Goal: Task Accomplishment & Management: Complete application form

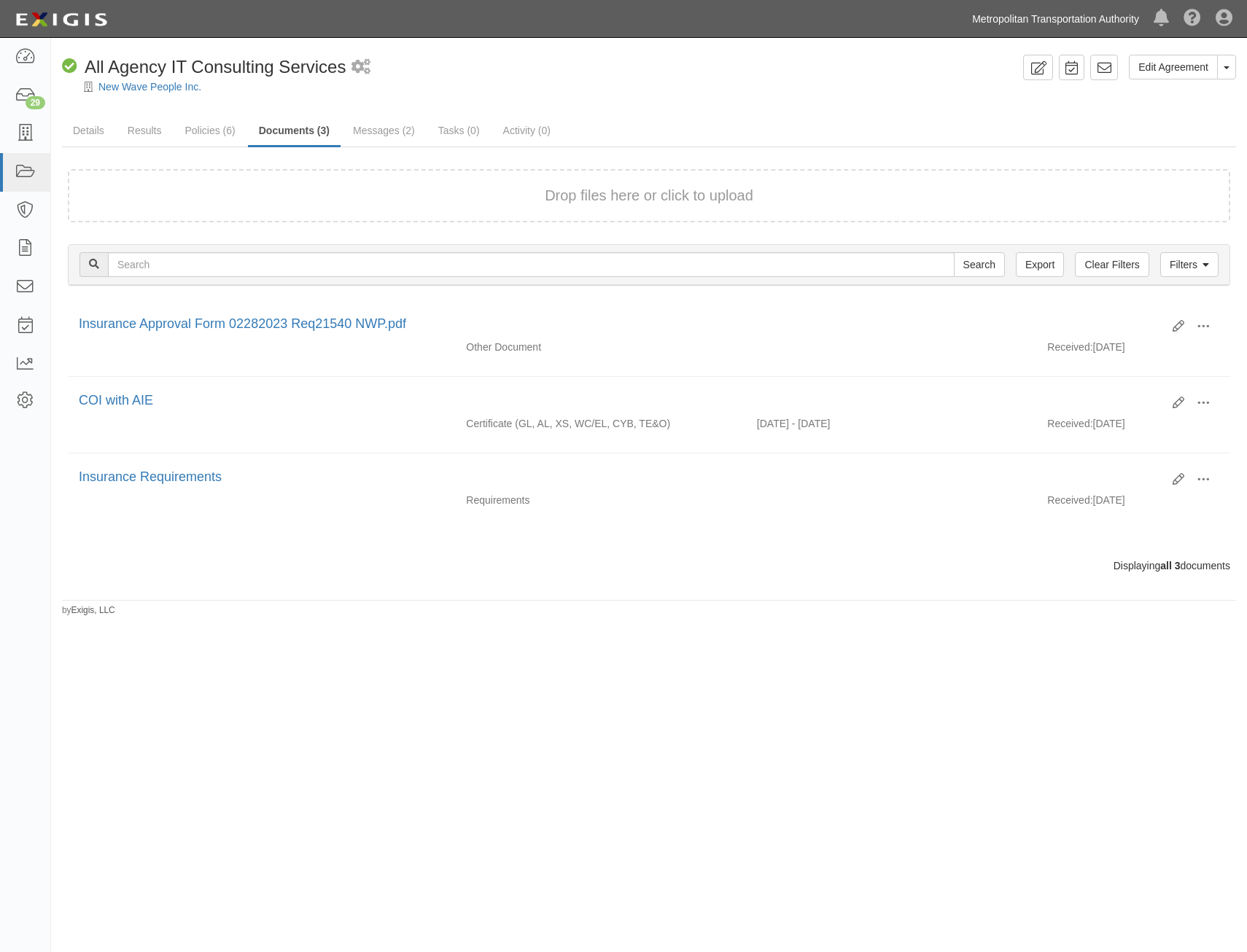
click at [1080, 18] on link "Metropolitan Transportation Authority" at bounding box center [1056, 18] width 182 height 29
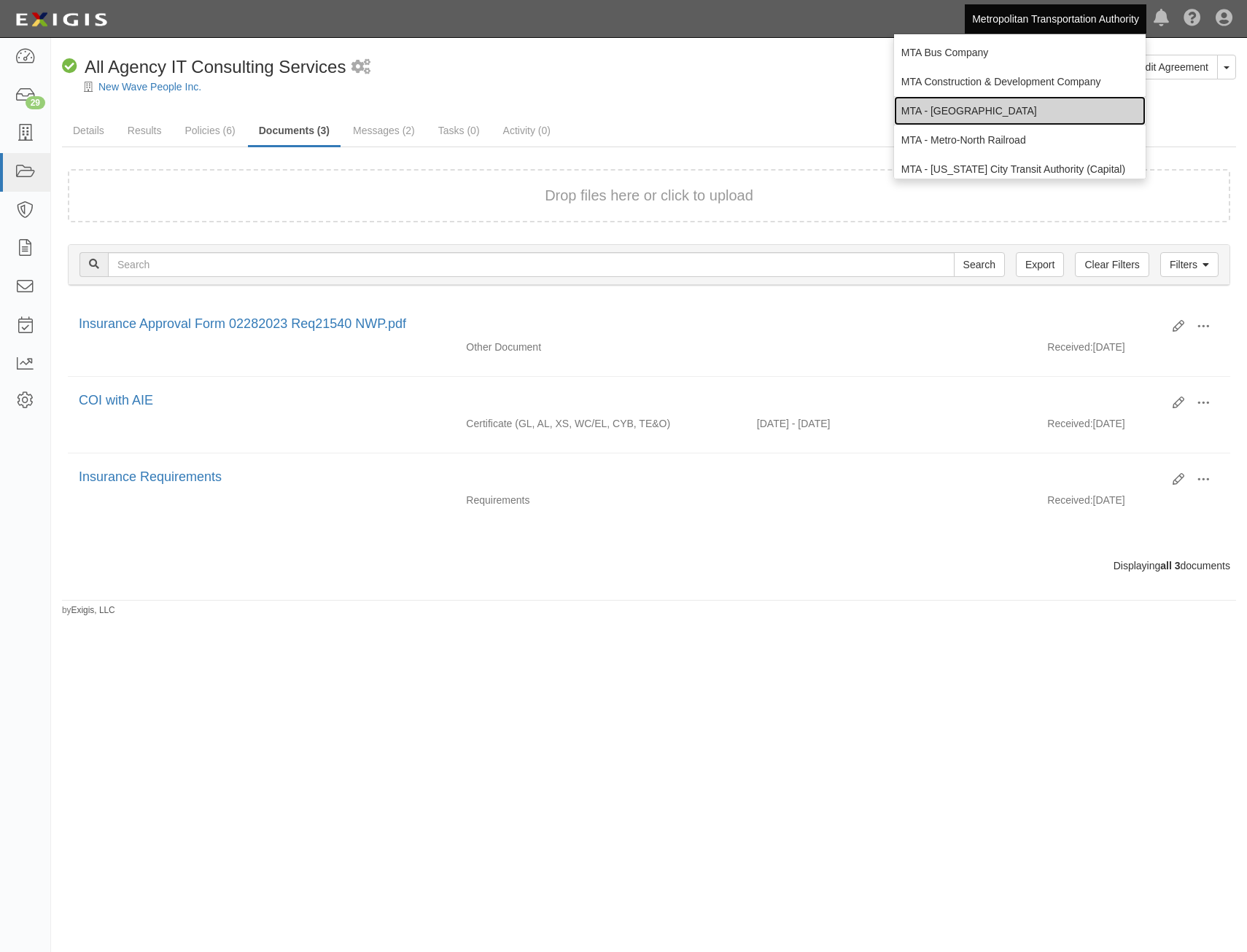
click at [993, 111] on link "MTA - [GEOGRAPHIC_DATA]" at bounding box center [1020, 110] width 252 height 29
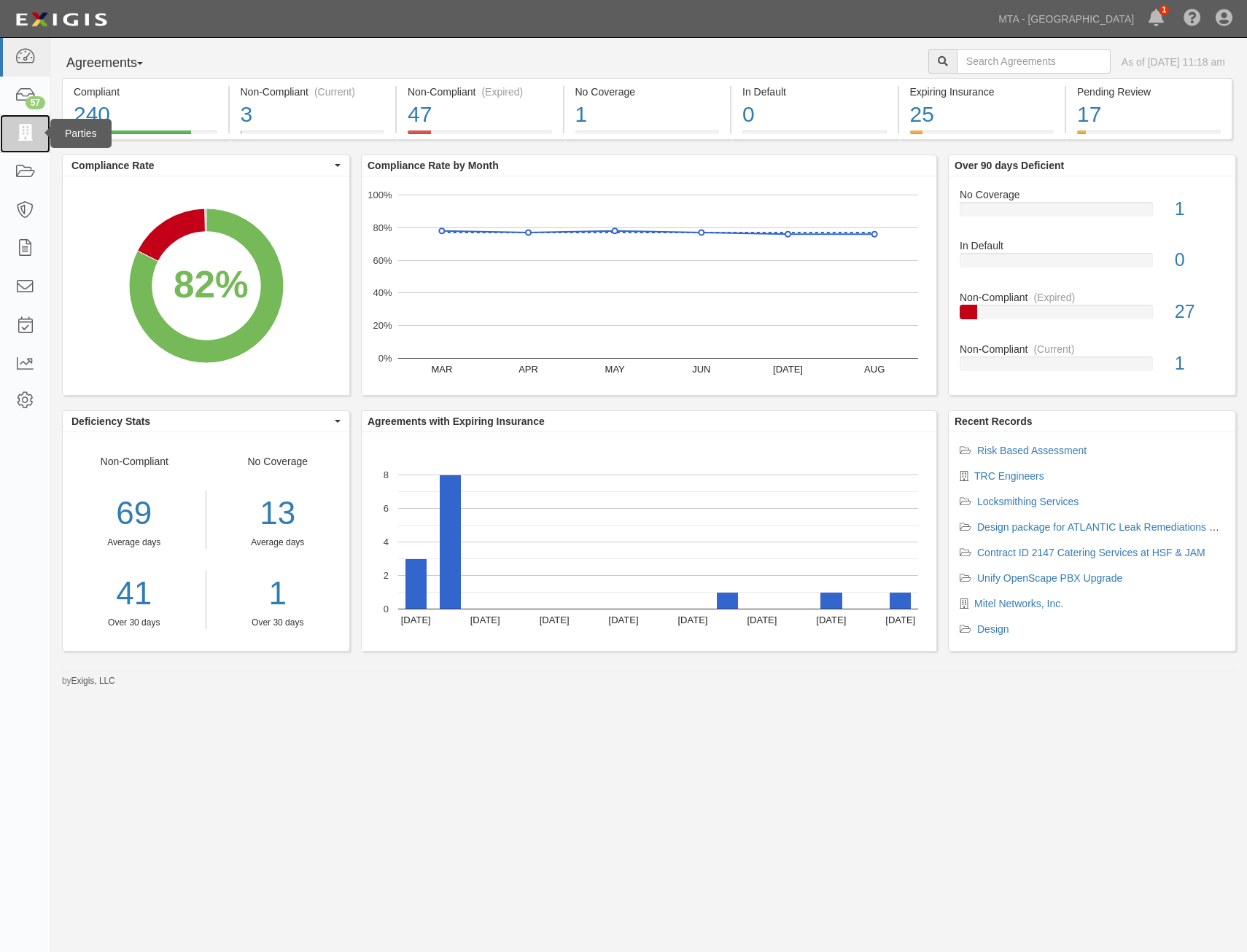
click at [28, 140] on icon at bounding box center [25, 134] width 20 height 17
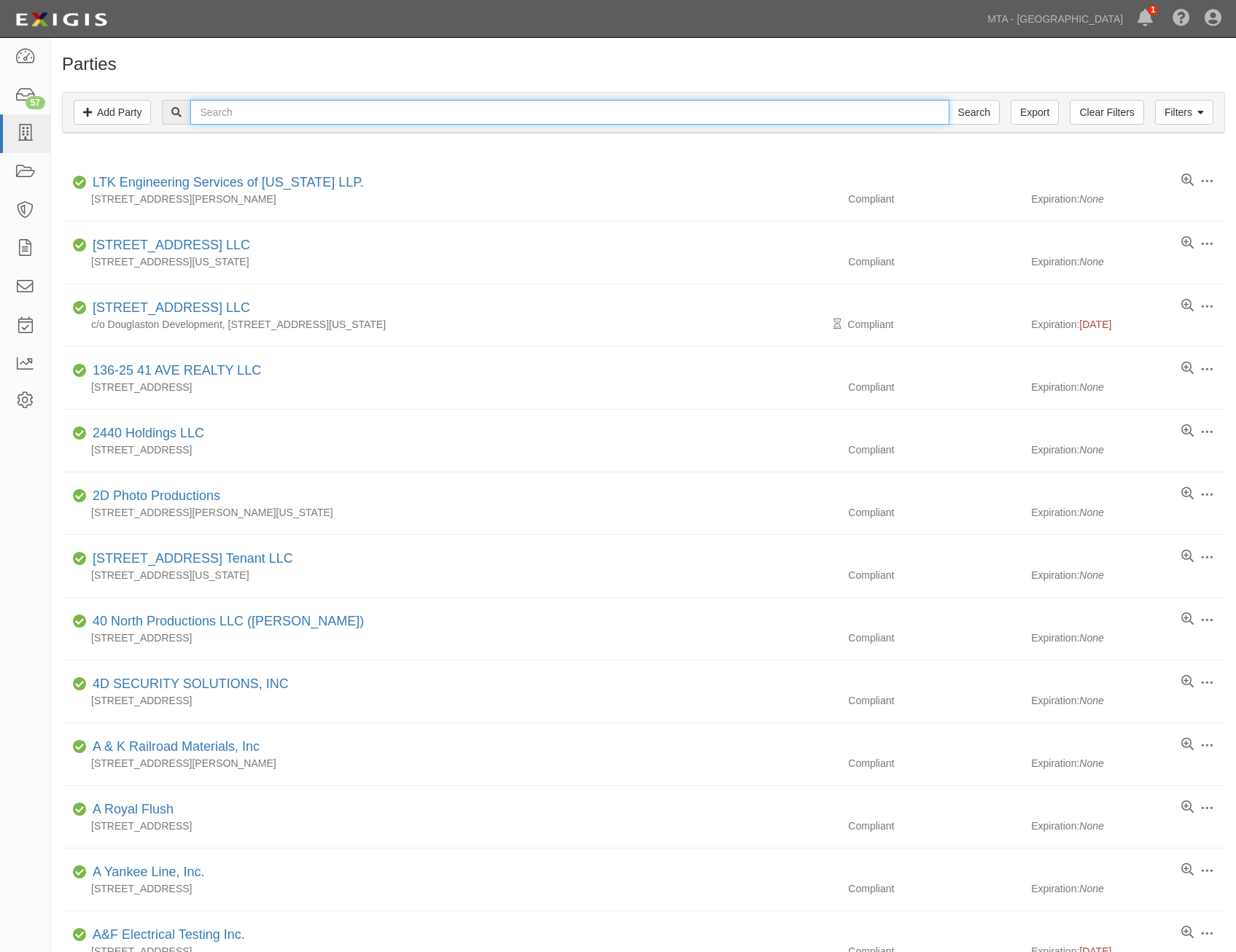
click at [293, 108] on input "text" at bounding box center [570, 112] width 758 height 25
type input "rosemar"
click at [949, 100] on input "Search" at bounding box center [974, 112] width 51 height 25
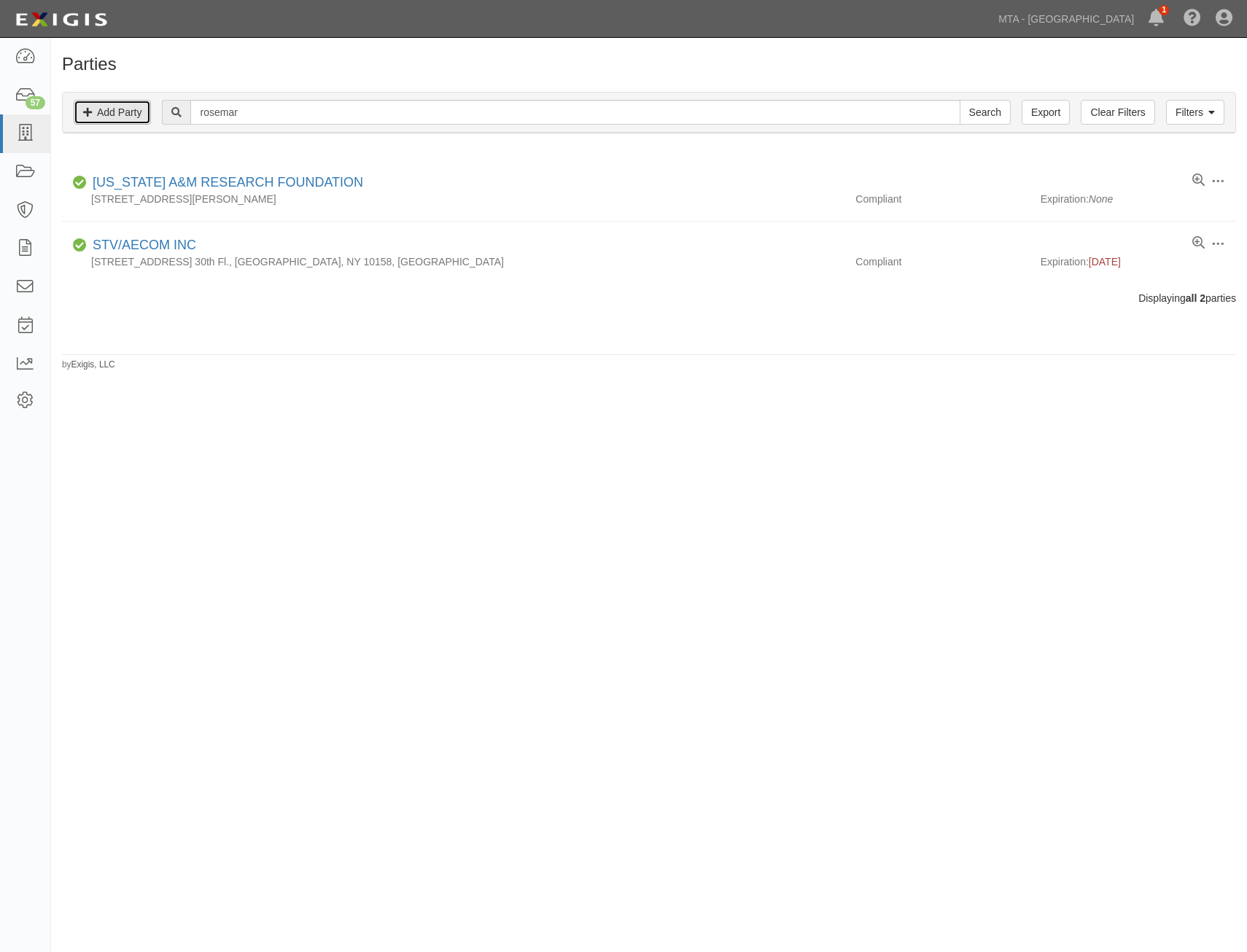
click at [119, 108] on link "Add Party" at bounding box center [112, 112] width 77 height 25
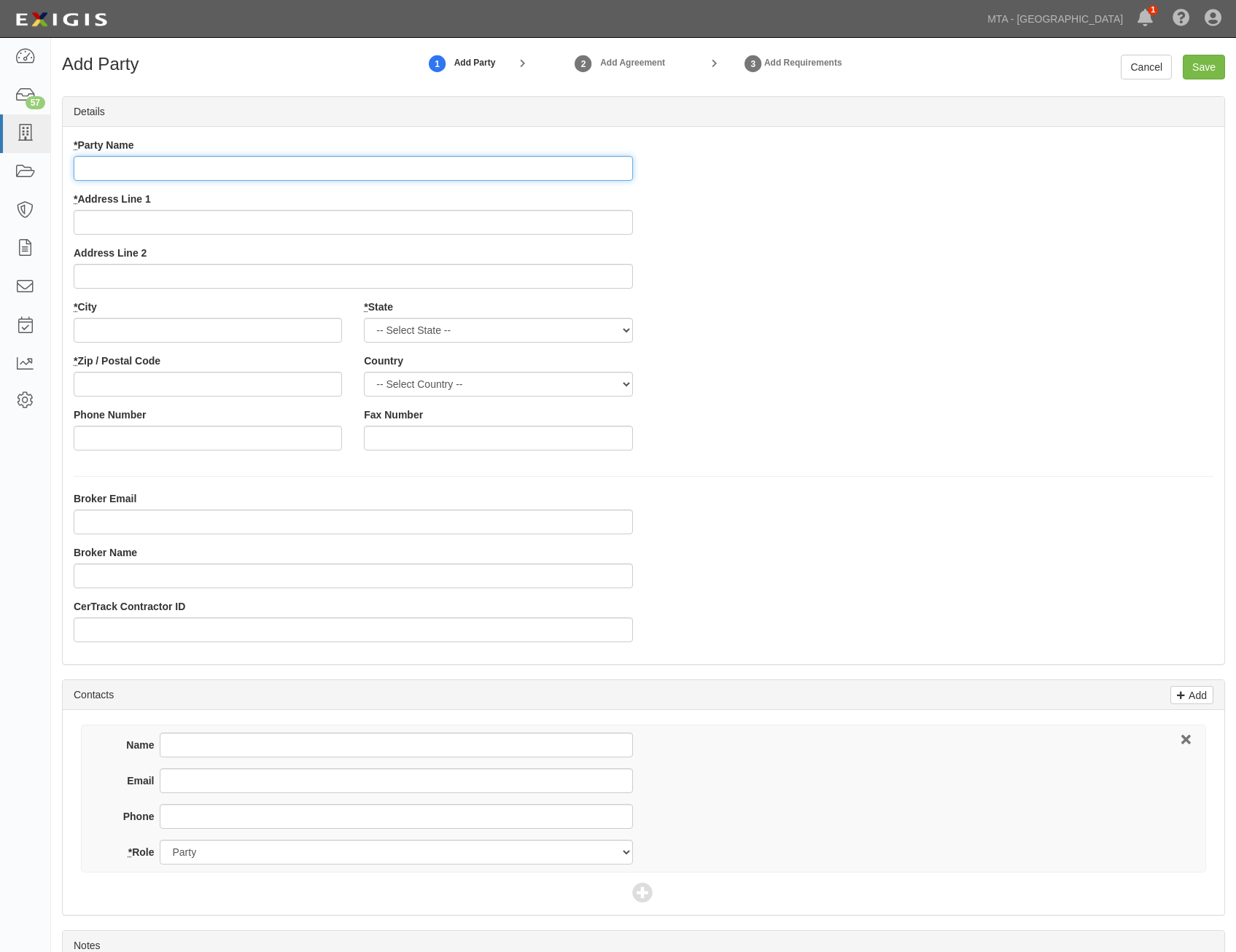
click at [545, 173] on input "* Party Name" at bounding box center [354, 168] width 560 height 25
paste input "Rosemar Contracting Inc."
type input "Rosemar Contracting Inc."
click at [877, 261] on div "* Party Name Rosemar Contracting Inc. * Address Line 1 Address Line 2 * City * …" at bounding box center [643, 300] width 1162 height 324
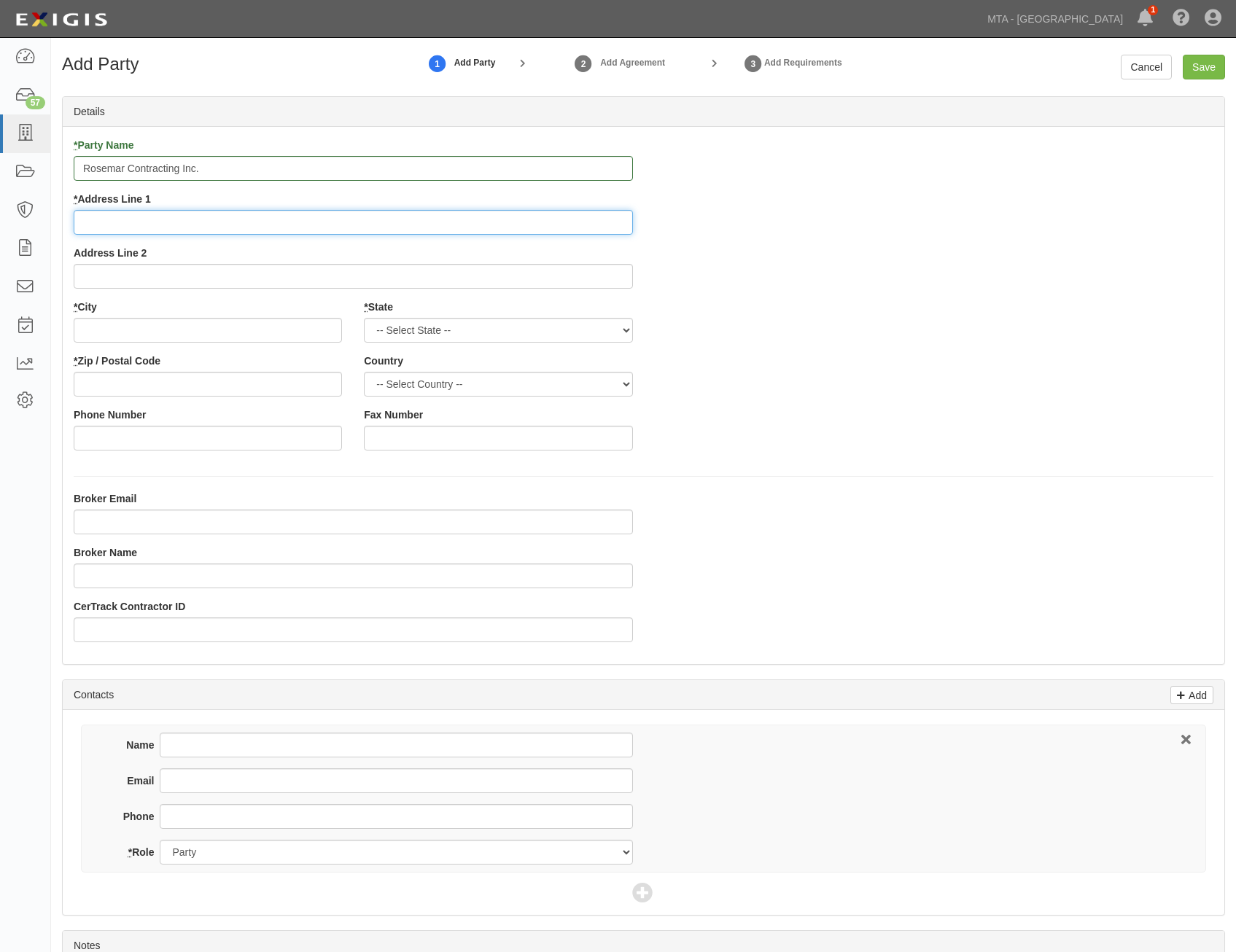
click at [491, 221] on input "* Address Line 1" at bounding box center [354, 222] width 560 height 25
paste input "P.O. Box 16"
type input "P.O. Box 16"
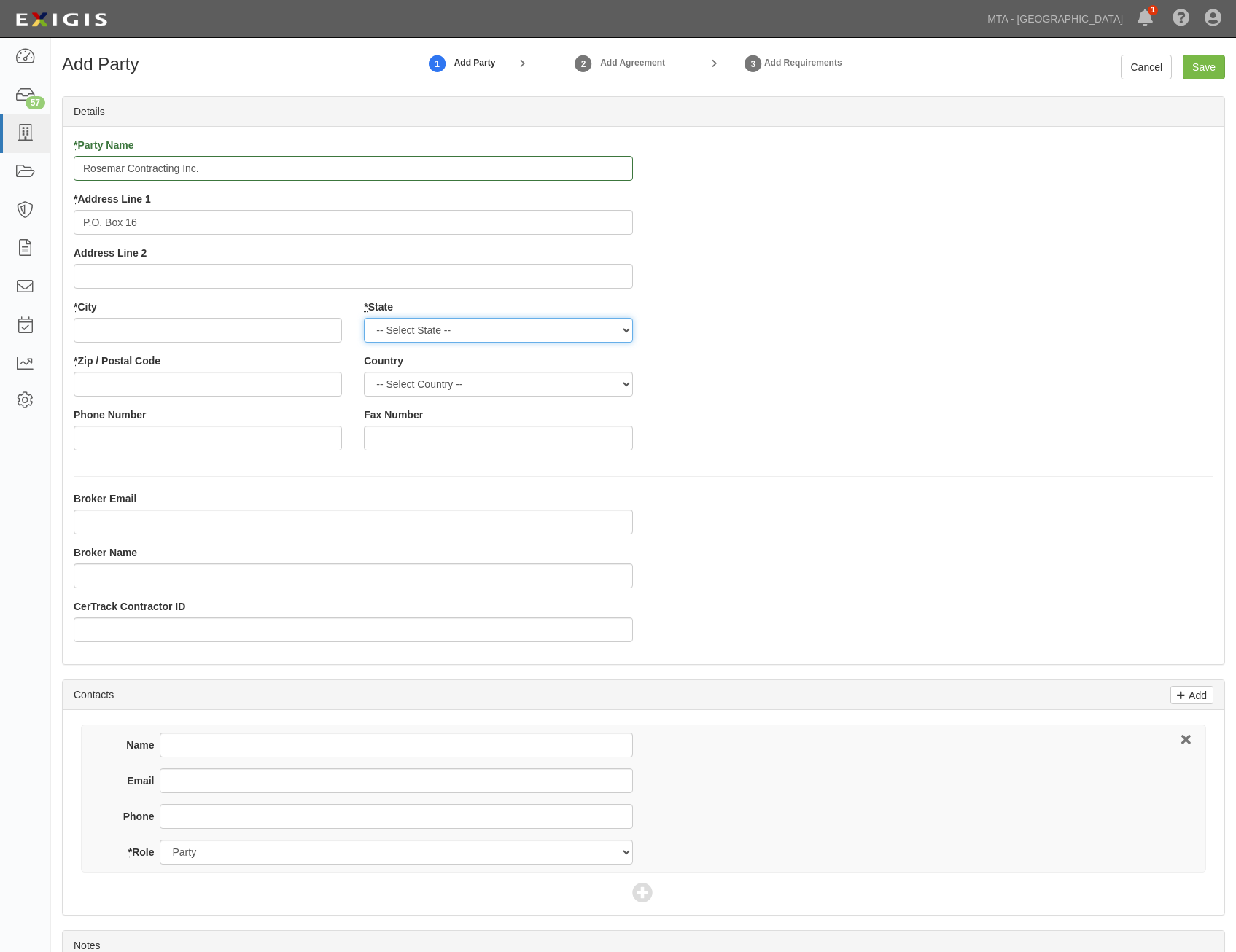
click at [573, 341] on select "-- Select State -- Alabama Alaska Arizona Arkansas California Colorado Connecti…" at bounding box center [498, 330] width 269 height 25
select select "NY"
click at [364, 318] on select "-- Select State -- Alabama Alaska Arizona Arkansas California Colorado Connecti…" at bounding box center [498, 330] width 269 height 25
click at [329, 329] on input "* City" at bounding box center [208, 330] width 269 height 25
paste input "Patchogue,"
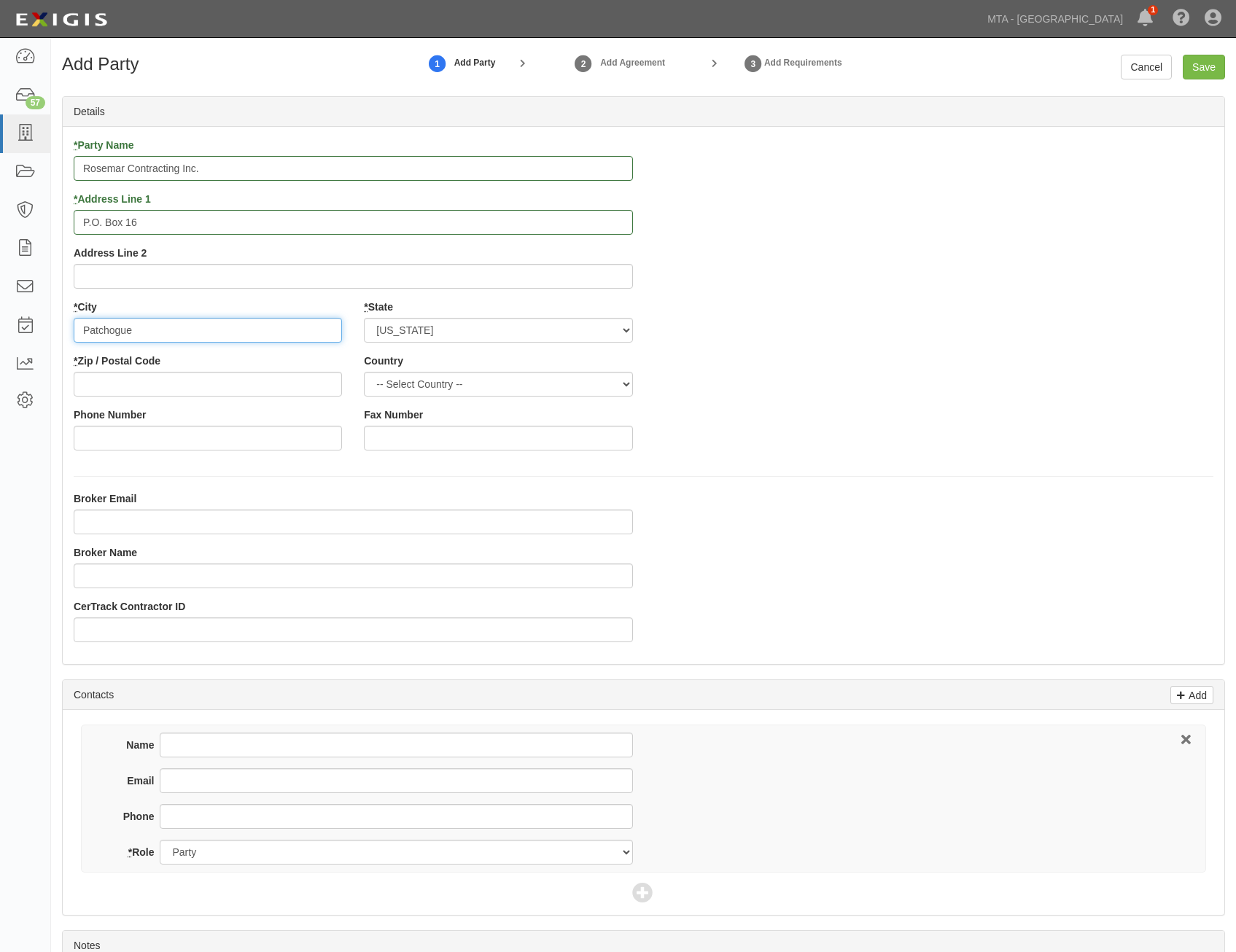
type input "Patchogue"
click at [490, 380] on select "-- Select Country -- Canada United States --------------- Afghanistan Åland Isl…" at bounding box center [498, 384] width 269 height 25
select select "US"
click at [364, 372] on select "-- Select Country -- Canada United States --------------- Afghanistan Åland Isl…" at bounding box center [498, 384] width 269 height 25
drag, startPoint x: 733, startPoint y: 415, endPoint x: 982, endPoint y: 369, distance: 253.2
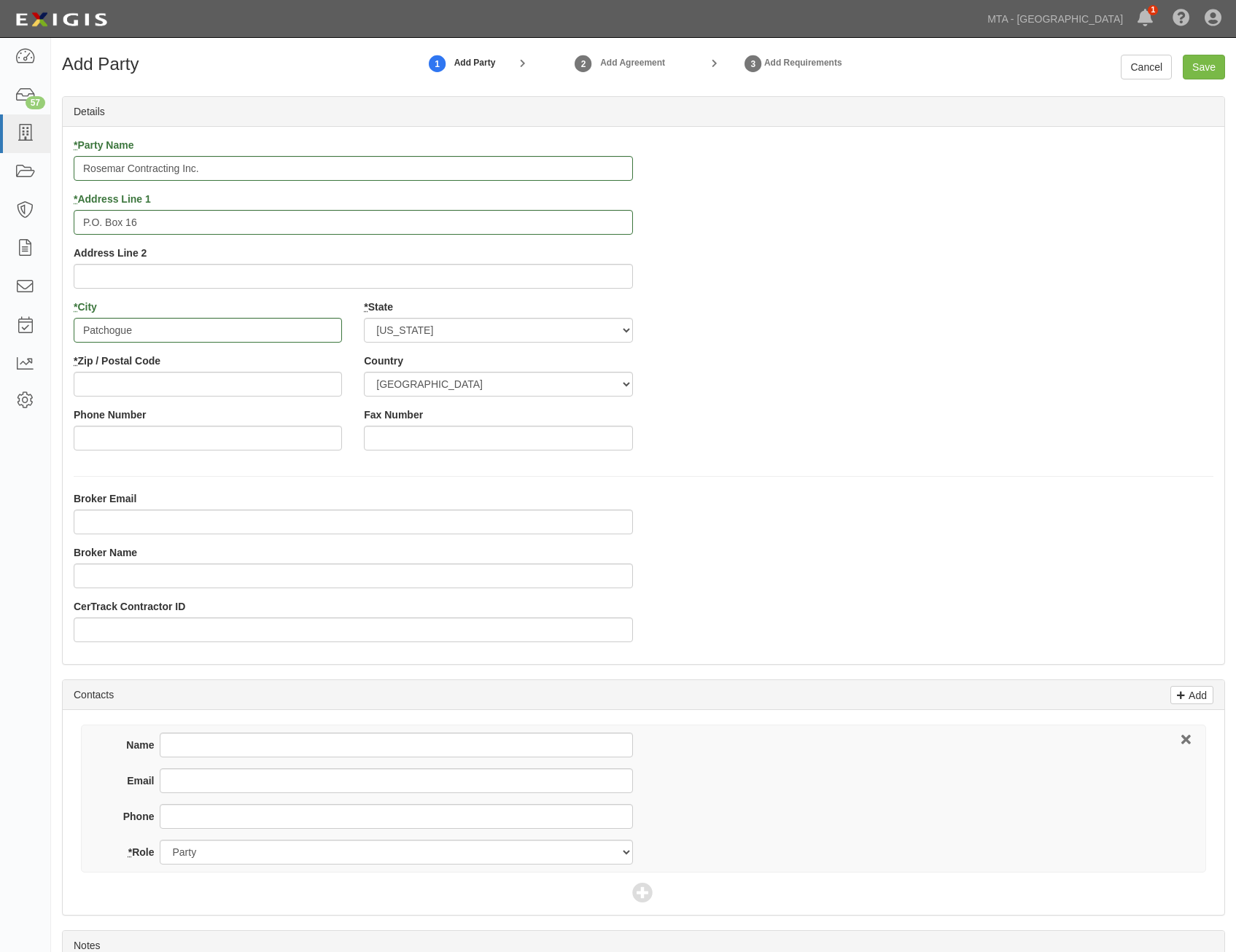
click at [733, 414] on div "* Party Name Rosemar Contracting Inc. * Address Line 1 P.O. Box 16 Address Line…" at bounding box center [643, 300] width 1162 height 324
click at [293, 380] on input "* Zip / Postal Code" at bounding box center [208, 384] width 269 height 25
paste input "11772"
type input "11772"
click at [974, 437] on div "* Party Name Rosemar Contracting Inc. * Address Line 1 P.O. Box 16 Address Line…" at bounding box center [643, 300] width 1162 height 324
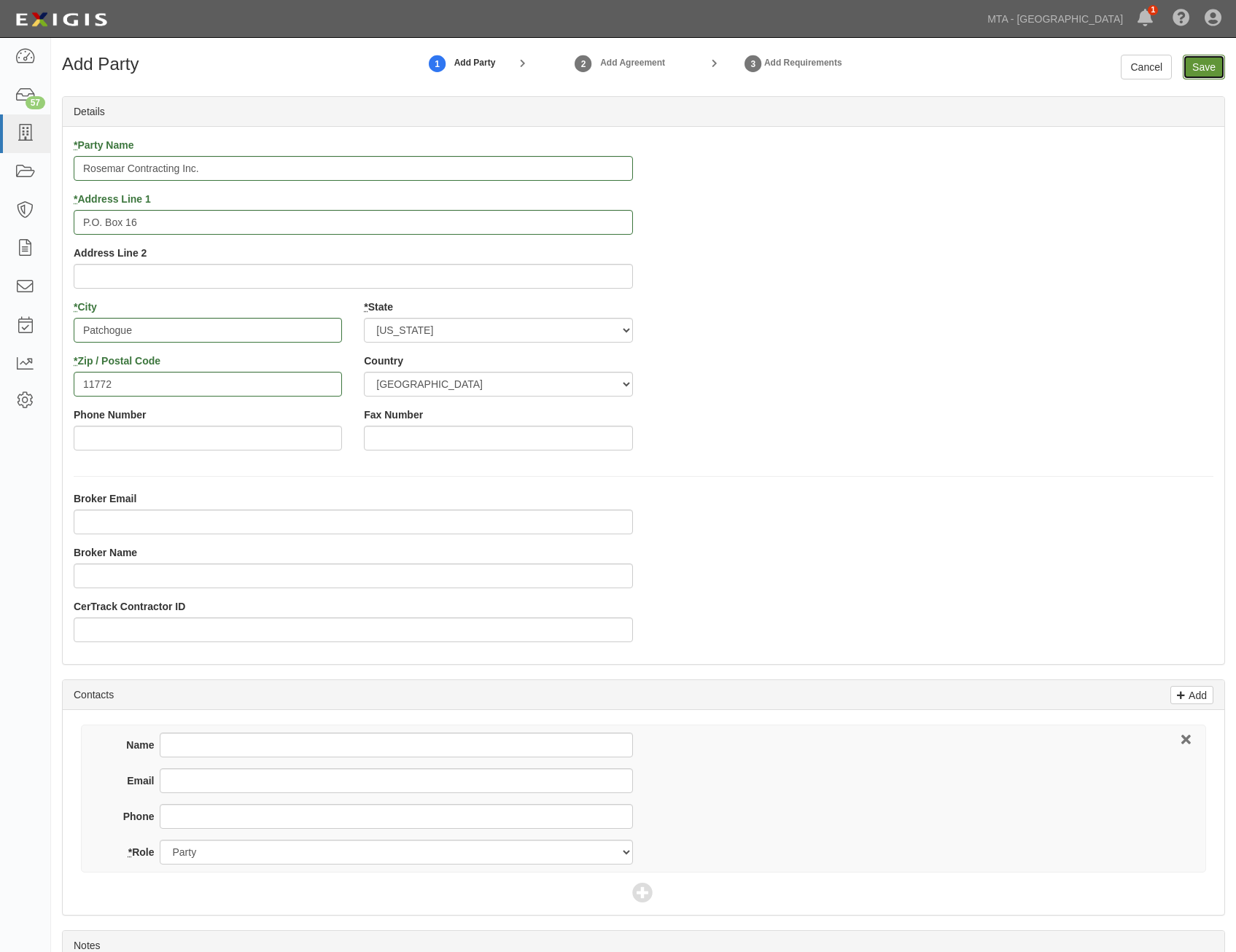
click at [1201, 73] on input "Save" at bounding box center [1204, 67] width 42 height 25
drag, startPoint x: 497, startPoint y: 152, endPoint x: 482, endPoint y: 188, distance: 39.0
click at [485, 167] on div "* Party Name" at bounding box center [354, 159] width 560 height 43
click at [507, 162] on input "* Party Name" at bounding box center [354, 168] width 560 height 25
click at [502, 175] on input "* Party Name" at bounding box center [354, 168] width 560 height 25
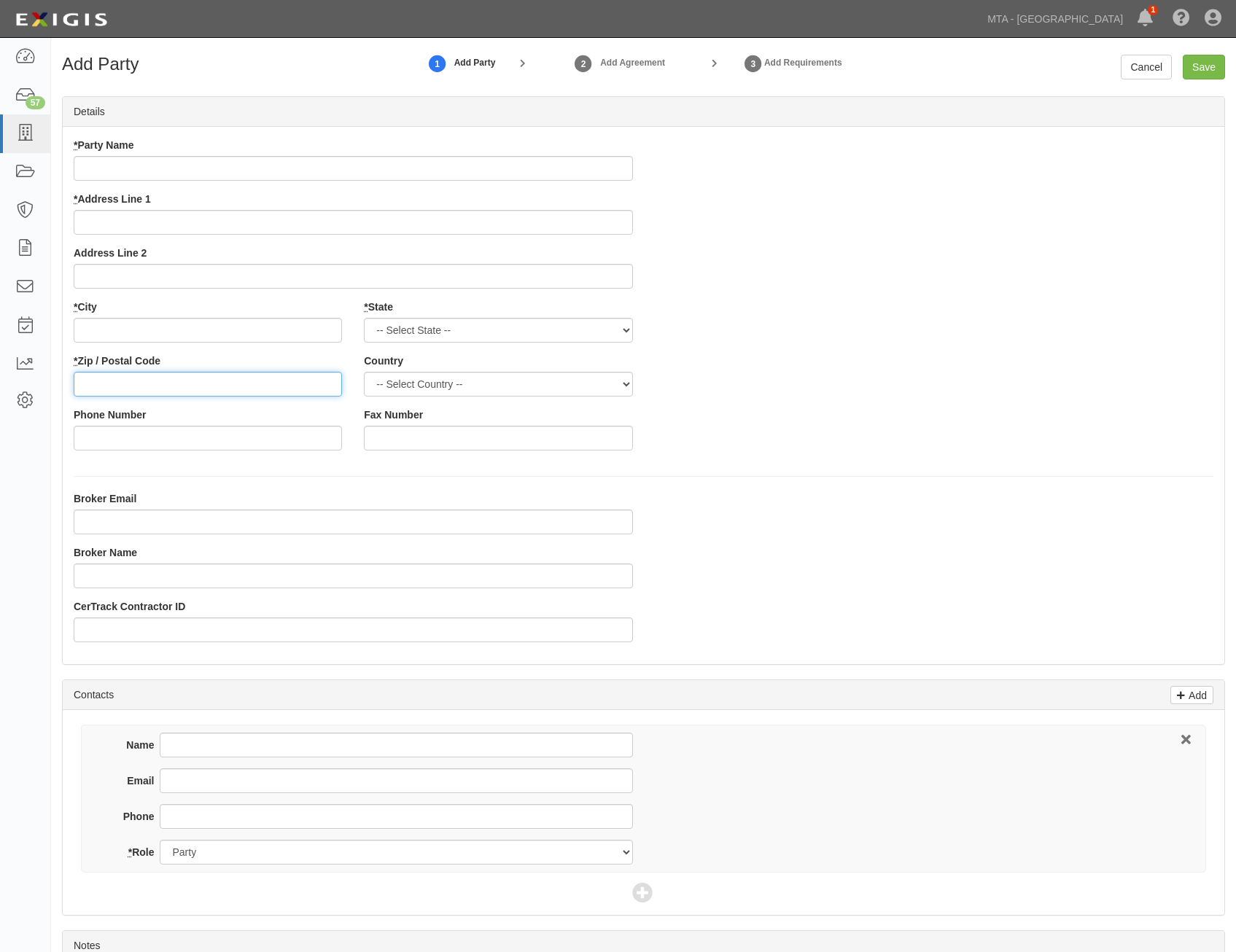
drag, startPoint x: 502, startPoint y: 175, endPoint x: 257, endPoint y: 387, distance: 324.0
click at [257, 387] on input "* Zip / Postal Code" at bounding box center [208, 384] width 269 height 25
paste input "11772"
type input "11772"
click at [484, 374] on select "-- Select Country -- Canada United States --------------- Afghanistan Åland Isl…" at bounding box center [498, 384] width 269 height 25
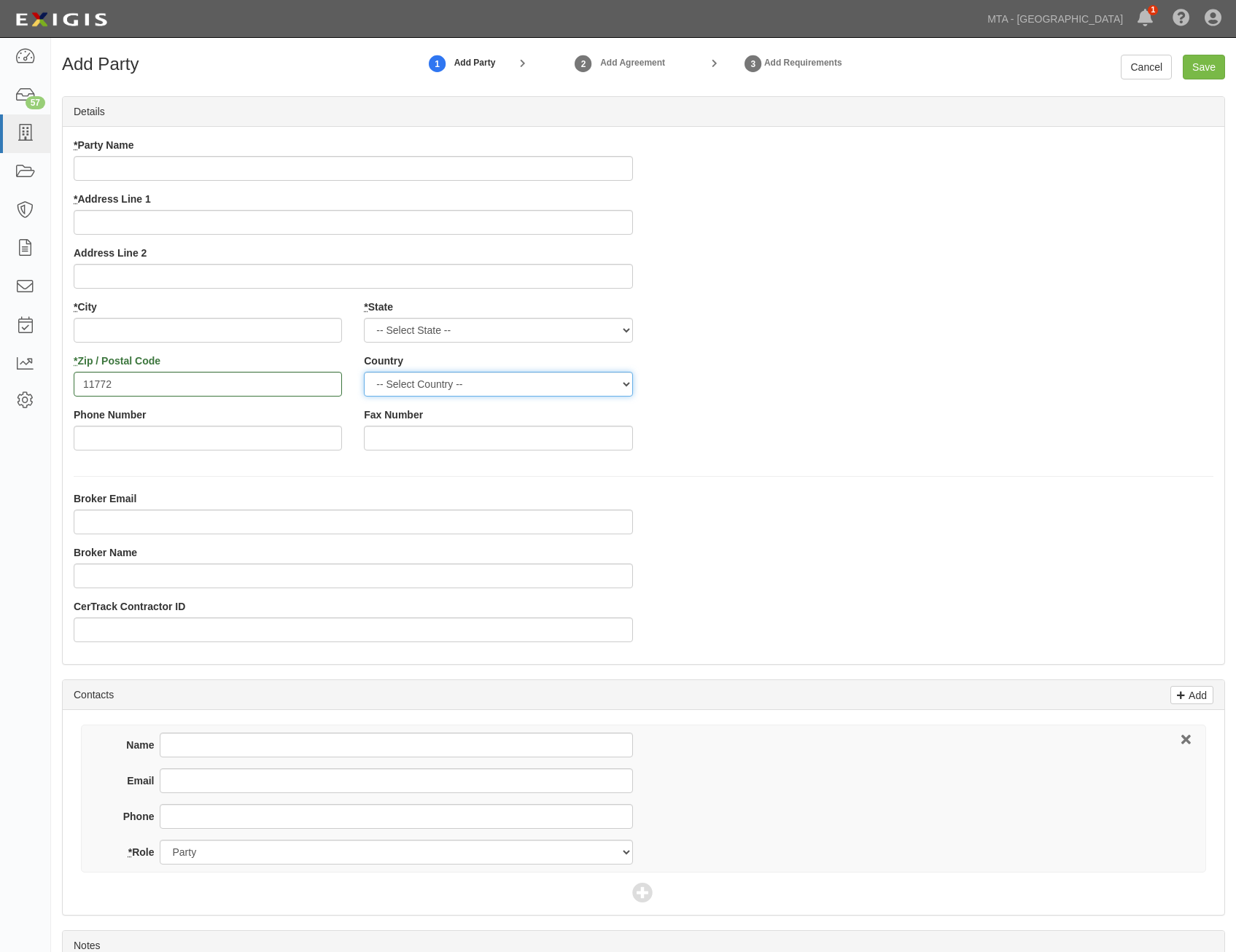
select select "US"
click at [364, 372] on select "-- Select Country -- Canada United States --------------- Afghanistan Åland Isl…" at bounding box center [498, 384] width 269 height 25
click at [520, 334] on select "-- Select State -- Alabama Alaska Arizona Arkansas California Colorado Connecti…" at bounding box center [498, 330] width 269 height 25
select select "NY"
click at [364, 318] on select "-- Select State -- Alabama Alaska Arizona Arkansas California Colorado Connecti…" at bounding box center [498, 330] width 269 height 25
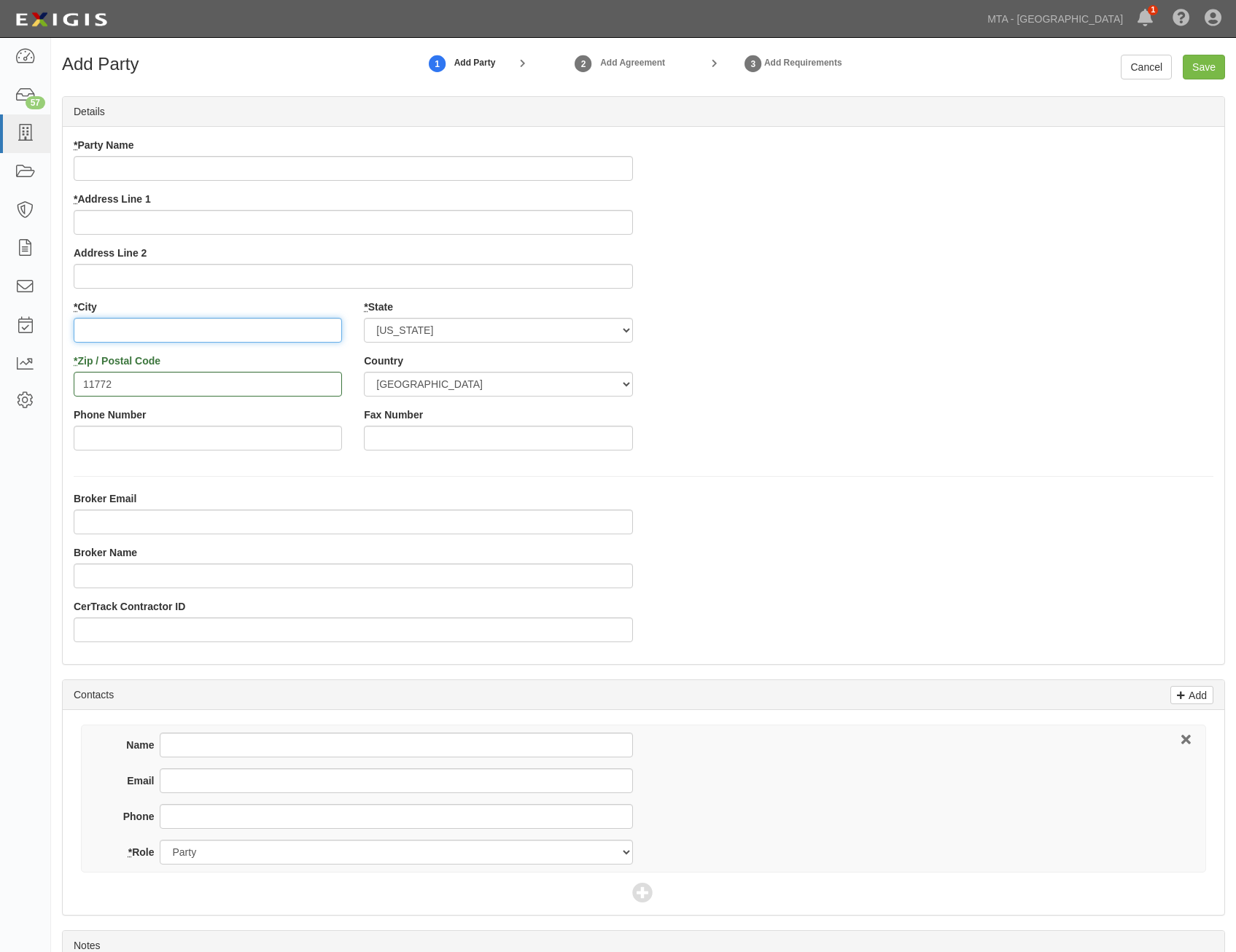
click at [291, 331] on input "* City" at bounding box center [208, 330] width 269 height 25
click at [322, 334] on input "* City" at bounding box center [208, 330] width 269 height 25
paste input "Patchogue"
type input "Patchogue"
click at [555, 228] on input "* Address Line 1" at bounding box center [354, 222] width 560 height 25
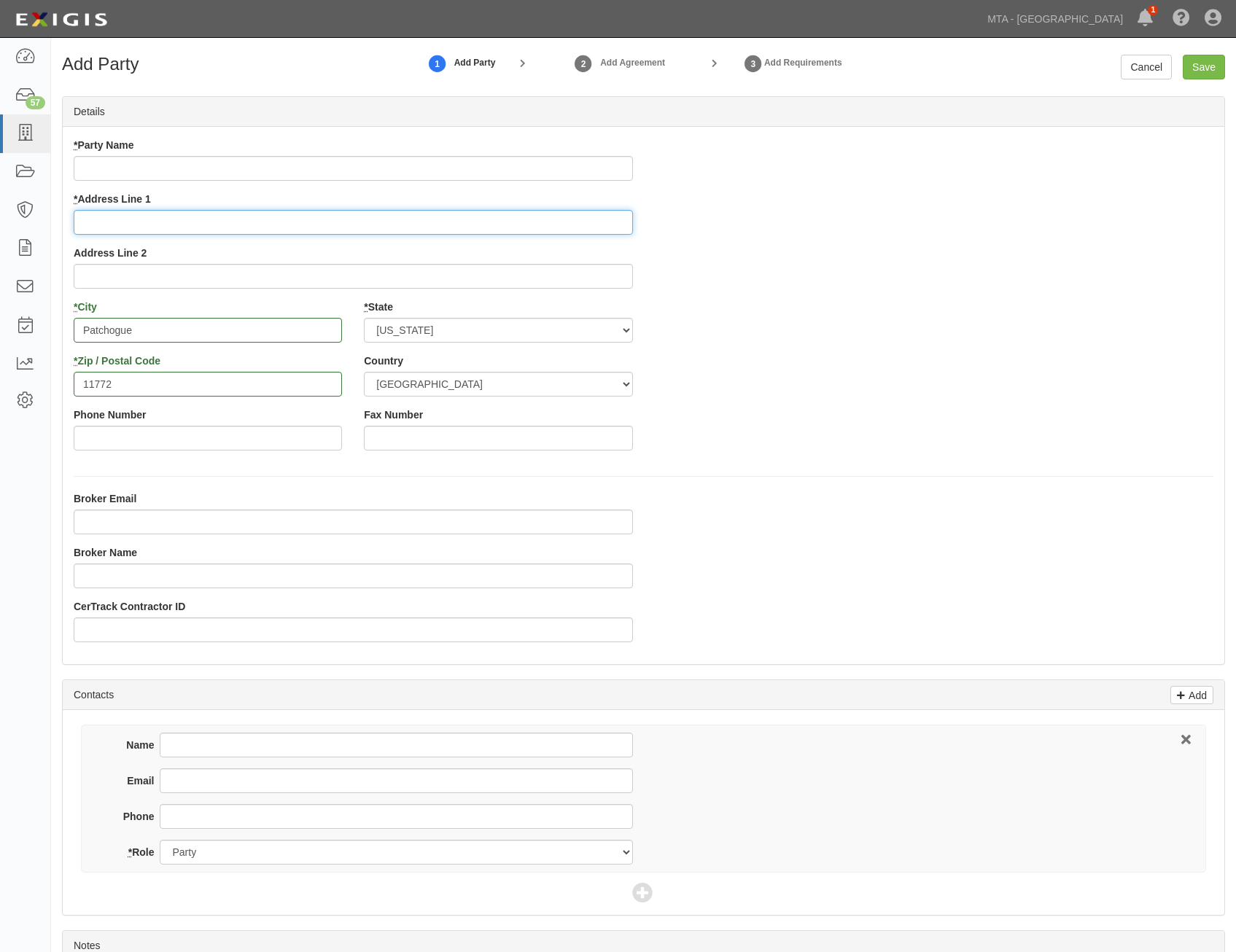
paste input "P.O. Box 16"
type input "P.O. Box 16"
click at [615, 169] on input "* Party Name" at bounding box center [354, 168] width 560 height 25
paste input "Rosemar Contracting Inc."
type input "Rosemar Contracting Inc."
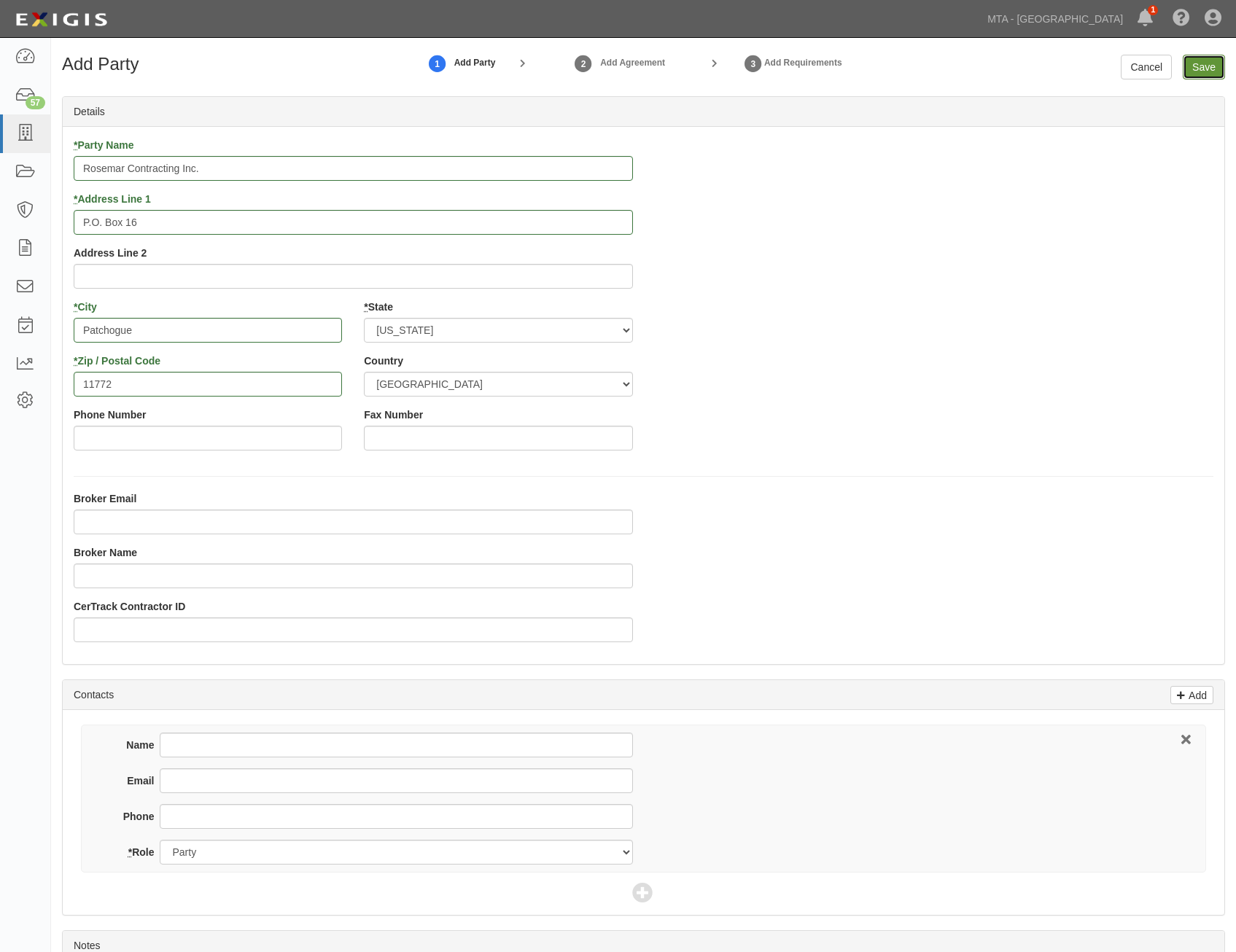
click at [1219, 64] on input "Save" at bounding box center [1204, 67] width 42 height 25
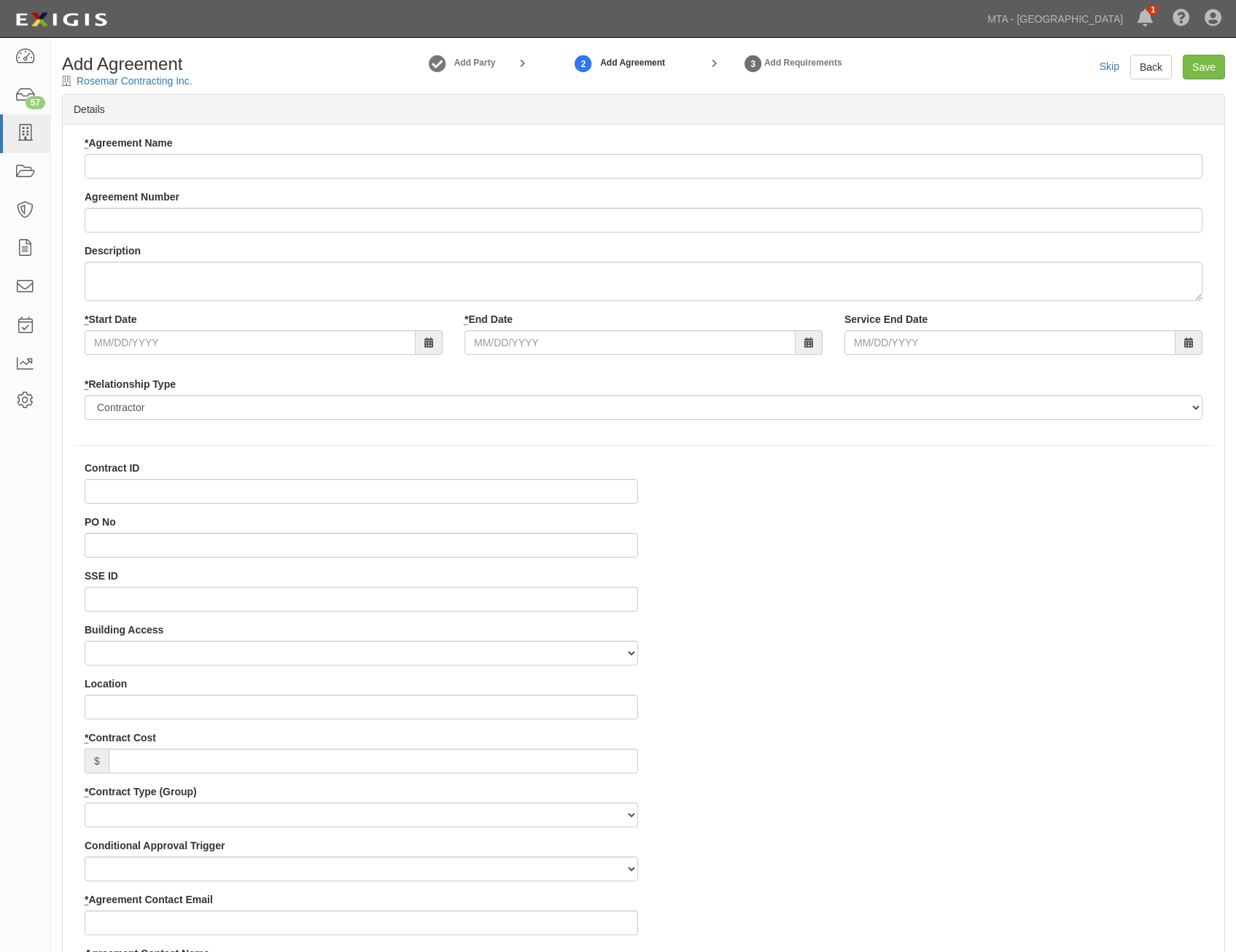
select select
click at [451, 171] on input "* Agreement Name" at bounding box center [643, 166] width 1118 height 25
paste input "EP-1551"
type input "LIRRD, EP-1551,"
click at [900, 215] on input "Agreement Number" at bounding box center [643, 220] width 1118 height 25
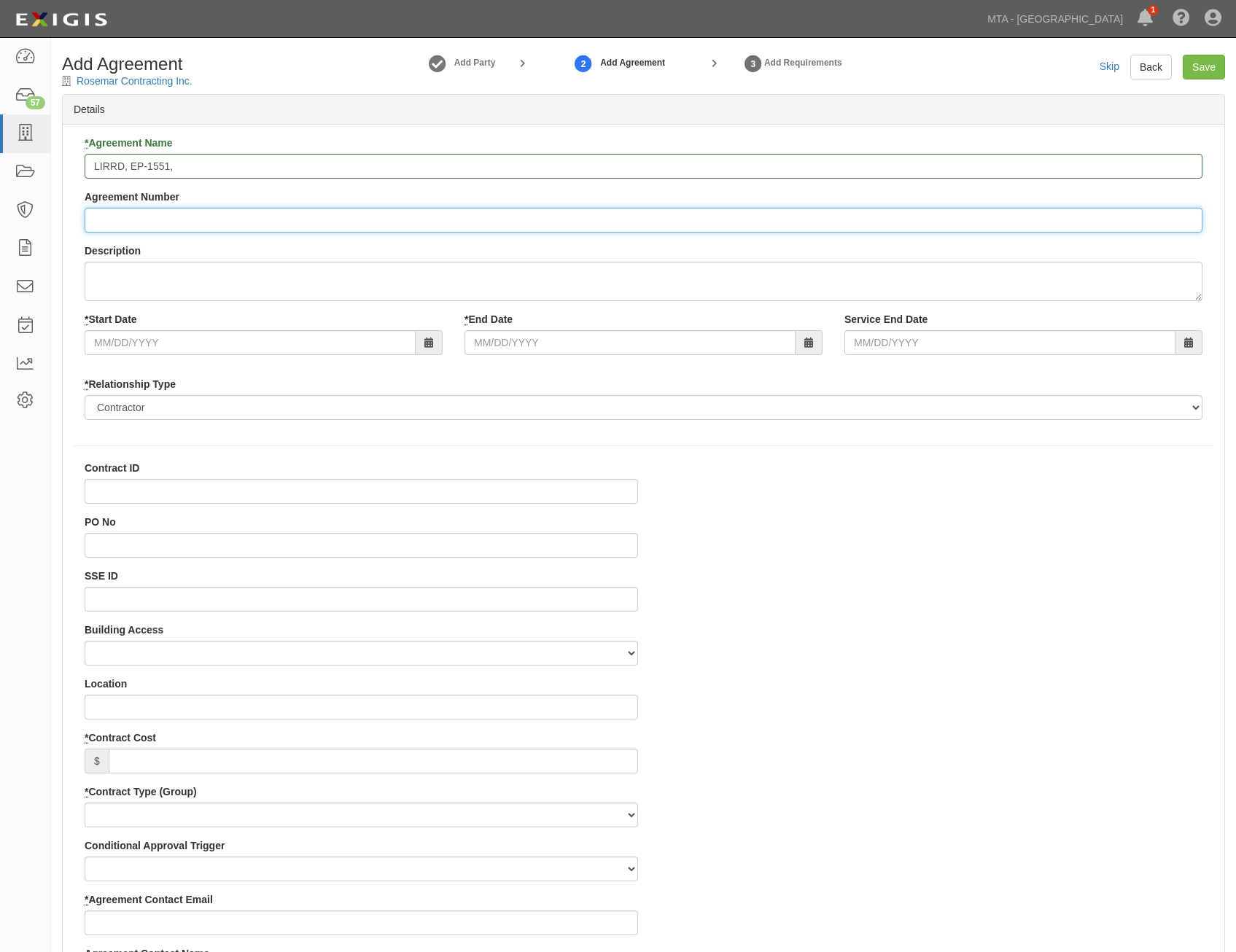
paste input "EP-1551"
type input "EP-1551"
click at [613, 493] on input "Contract ID" at bounding box center [362, 491] width 554 height 25
paste input "EP-1551"
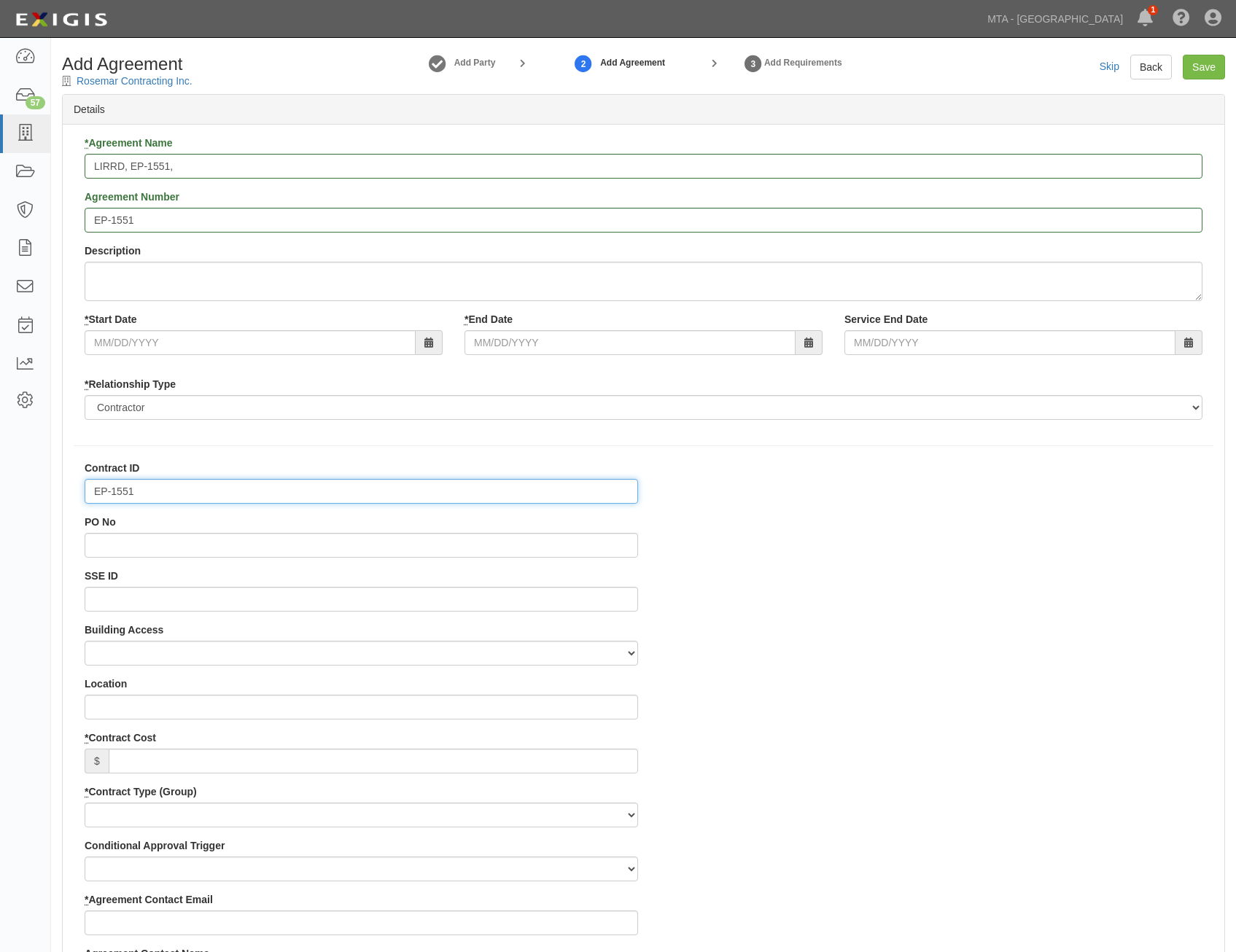
type input "EP-1551"
click at [812, 158] on input "LIRRD, EP-1551," at bounding box center [643, 166] width 1118 height 25
paste input "performing milling and paving work along CR-39"
type input "LIRRD, EP-1551, performing milling and paving work along CR-39"
click at [307, 342] on input "* Start Date" at bounding box center [250, 343] width 331 height 25
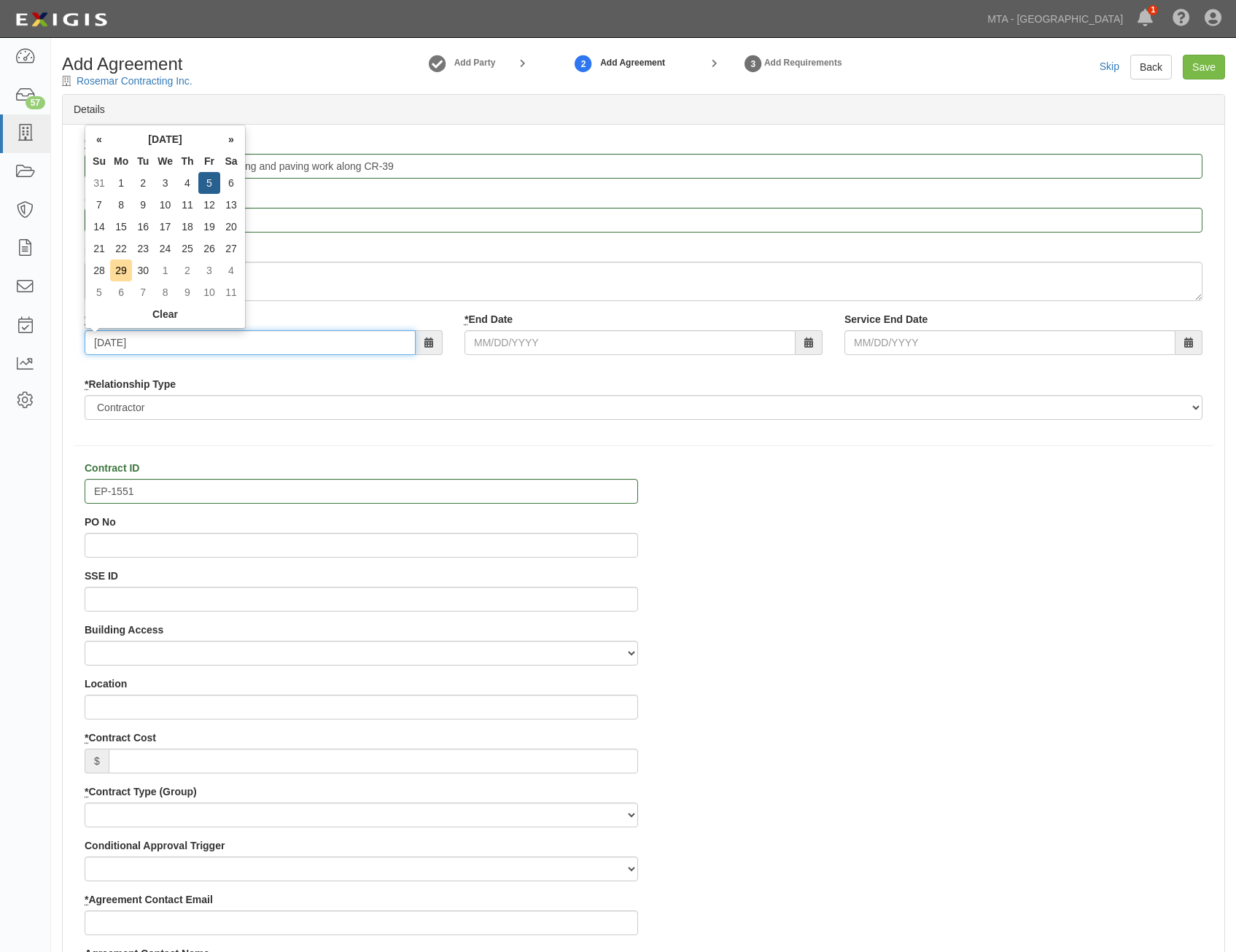
type input "09/05/2025"
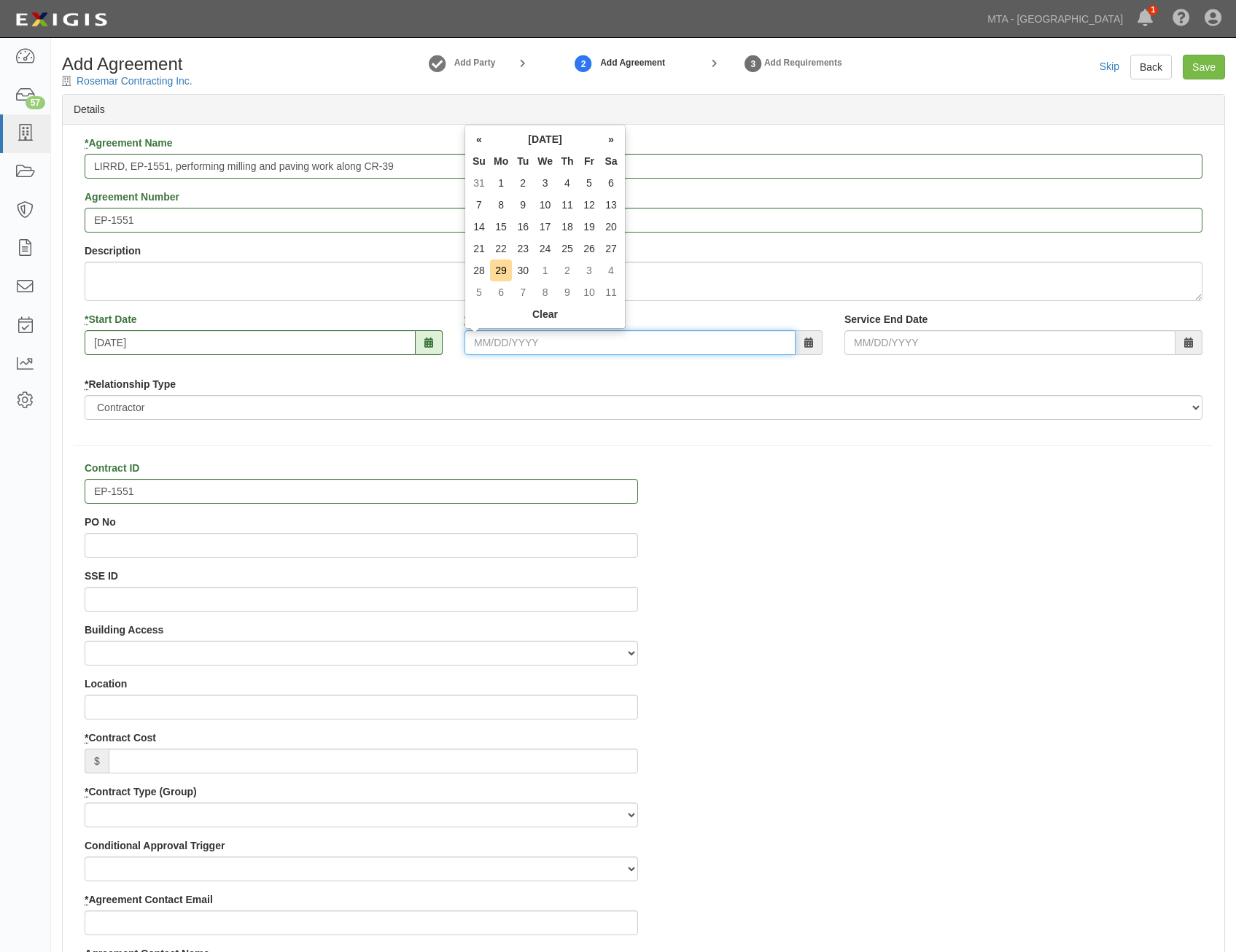
click at [675, 345] on input "* End Date" at bounding box center [629, 343] width 331 height 25
type input "12/31/2025"
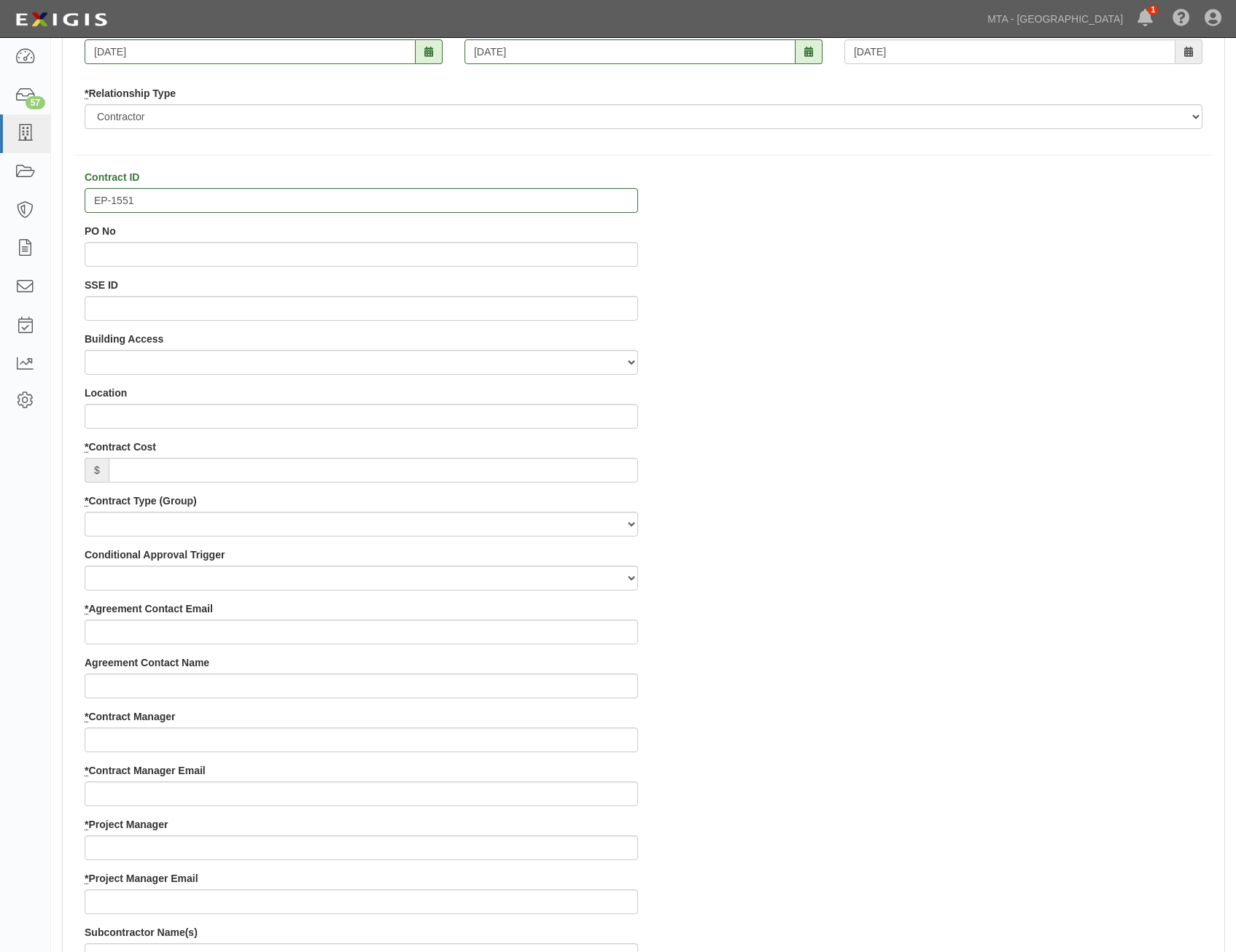
scroll to position [292, 0]
click at [602, 455] on div "* Contract Cost $" at bounding box center [362, 461] width 554 height 43
click at [602, 464] on input "* Contract Cost" at bounding box center [374, 470] width 530 height 25
type input "0"
drag, startPoint x: 791, startPoint y: 509, endPoint x: 731, endPoint y: 520, distance: 61.0
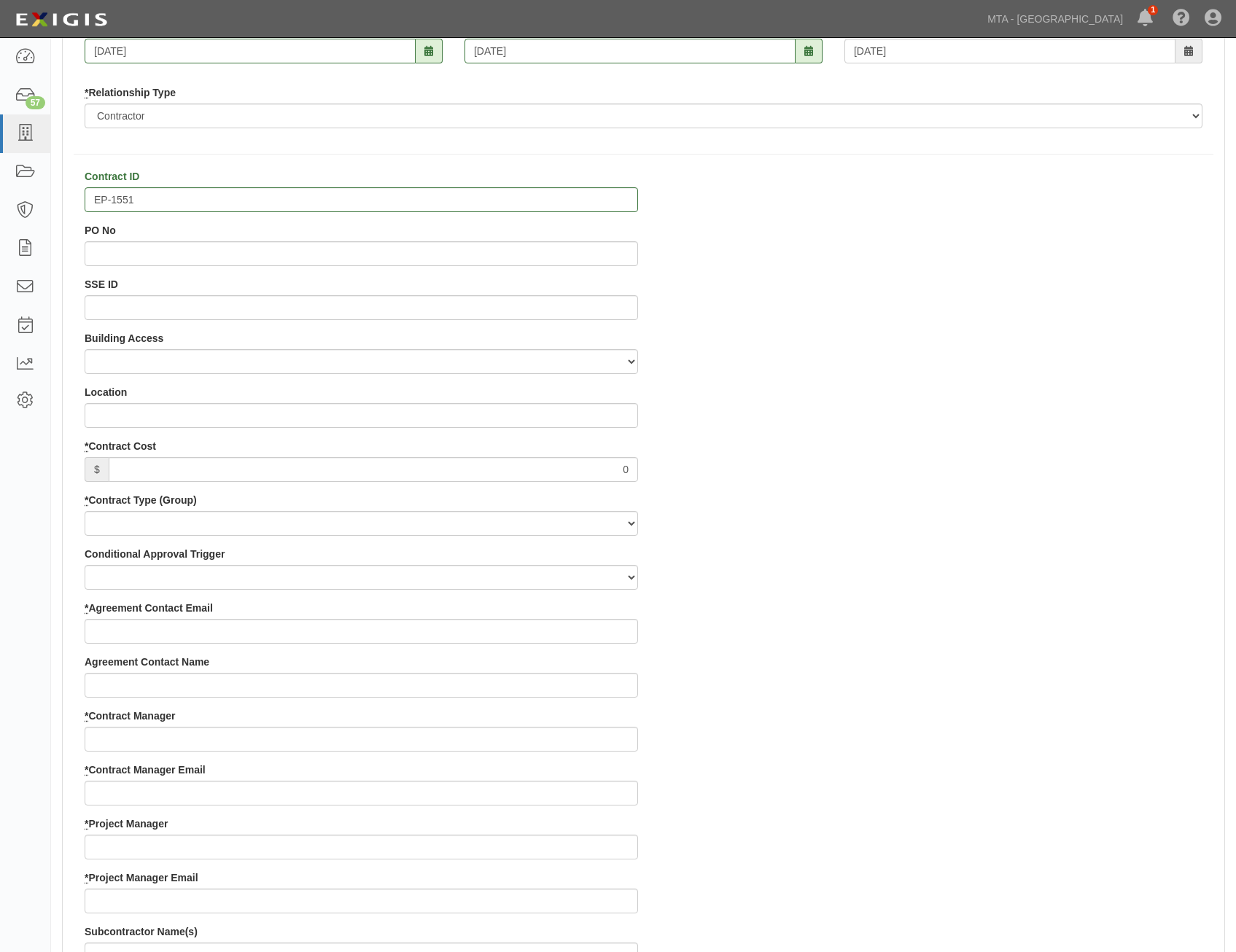
click at [792, 508] on div "Contract ID EP-1551 PO No SSE ID Building Access 2 Broadway 341/345/347 BREP 33…" at bounding box center [643, 843] width 1162 height 1350
click at [593, 520] on select "Capital Operating Not for Benefit (incls. FA, Entry Permits) Real Estate Other" at bounding box center [362, 523] width 554 height 25
select select "108"
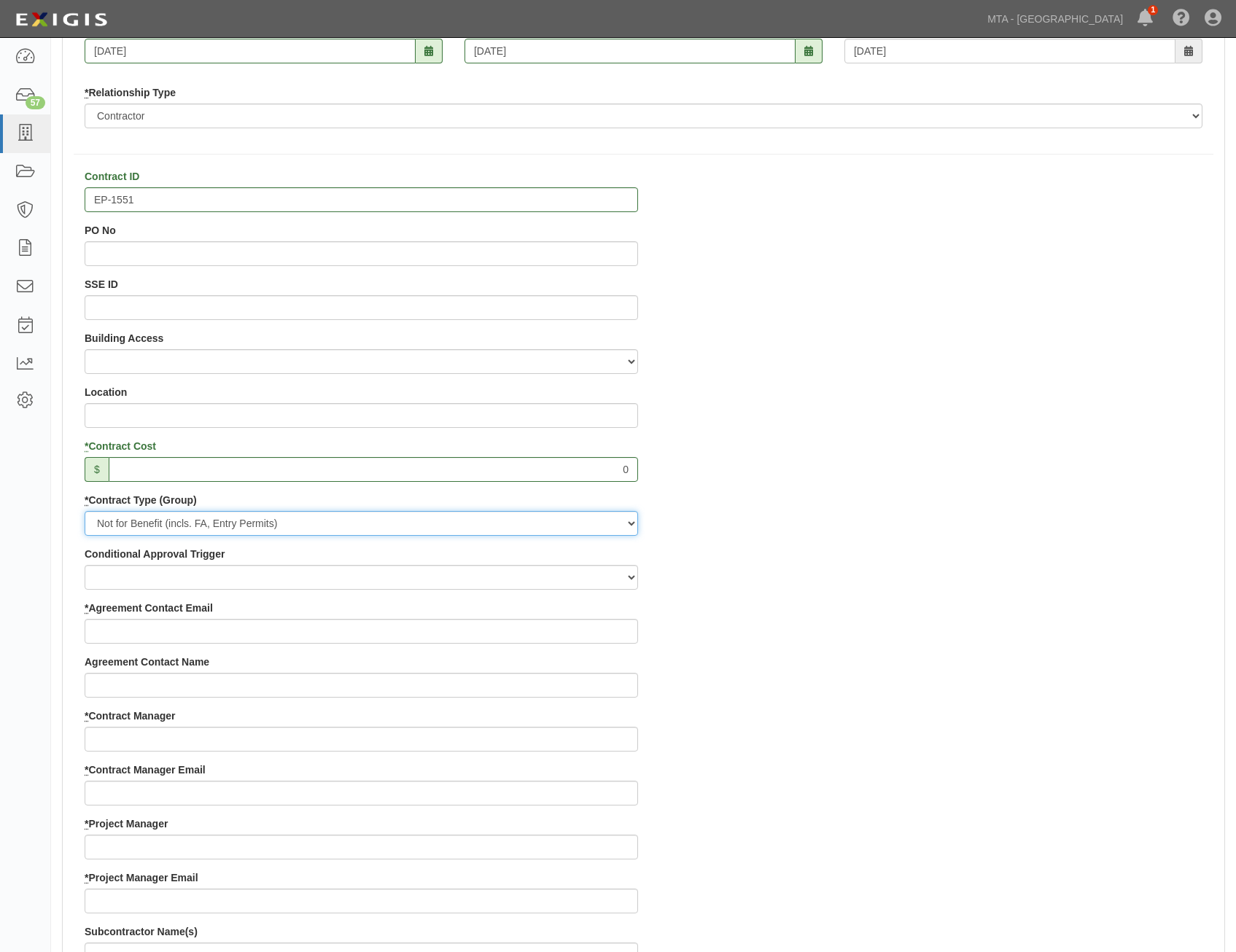
click at [85, 511] on select "Capital Operating Not for Benefit (incls. FA, Entry Permits) Real Estate Other" at bounding box center [362, 523] width 554 height 25
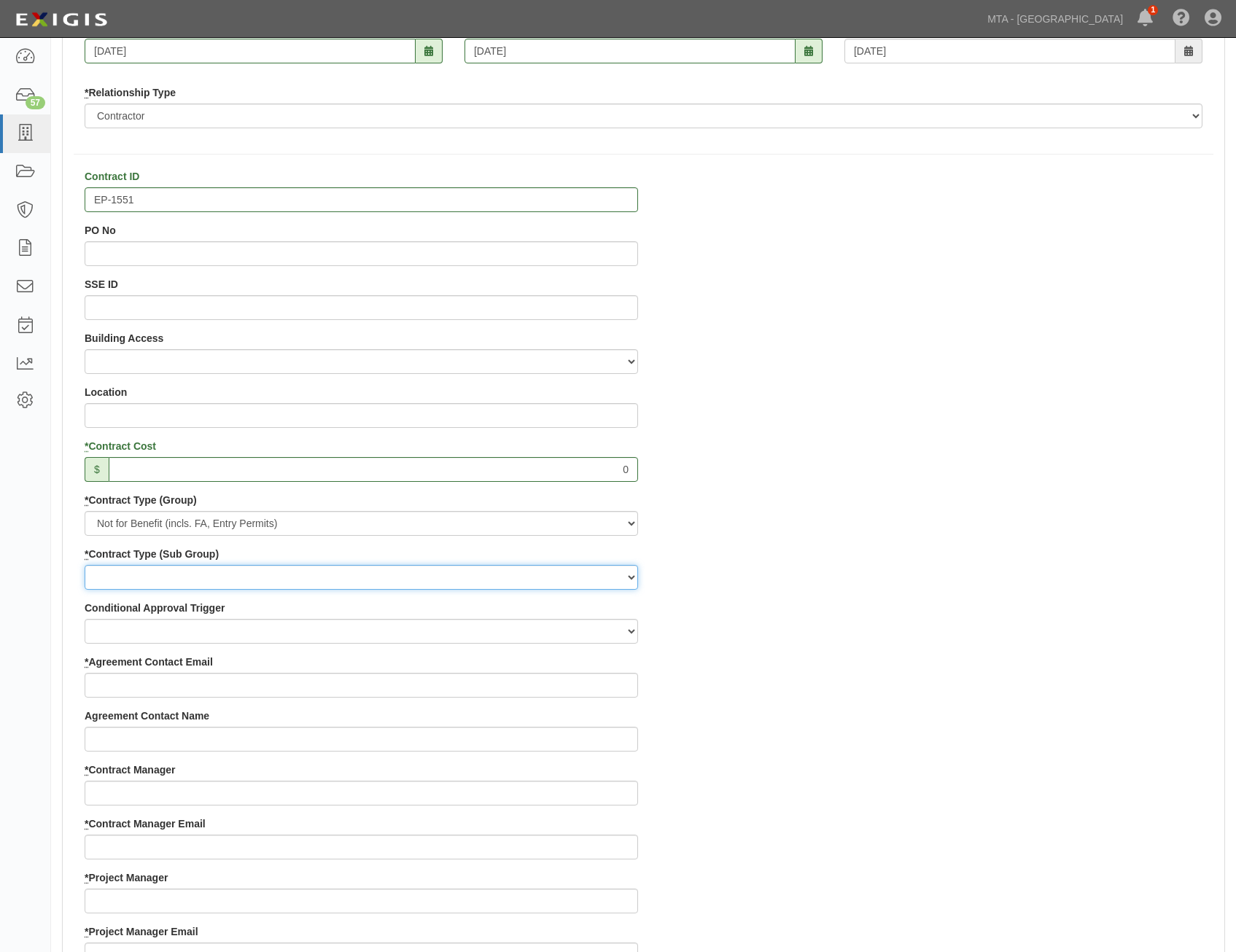
click at [546, 568] on select "Entry Permits Film Special Events Force Account (NYSDOT, CDOT, Other) NYS DEC O…" at bounding box center [362, 577] width 554 height 25
select select "188"
click at [85, 565] on select "Entry Permits Film Special Events Force Account (NYSDOT, CDOT, Other) NYS DEC O…" at bounding box center [362, 577] width 554 height 25
click at [908, 659] on div "Contract ID EP-1551 PO No SSE ID Building Access 2 Broadway 341/345/347 BREP 33…" at bounding box center [643, 870] width 1162 height 1404
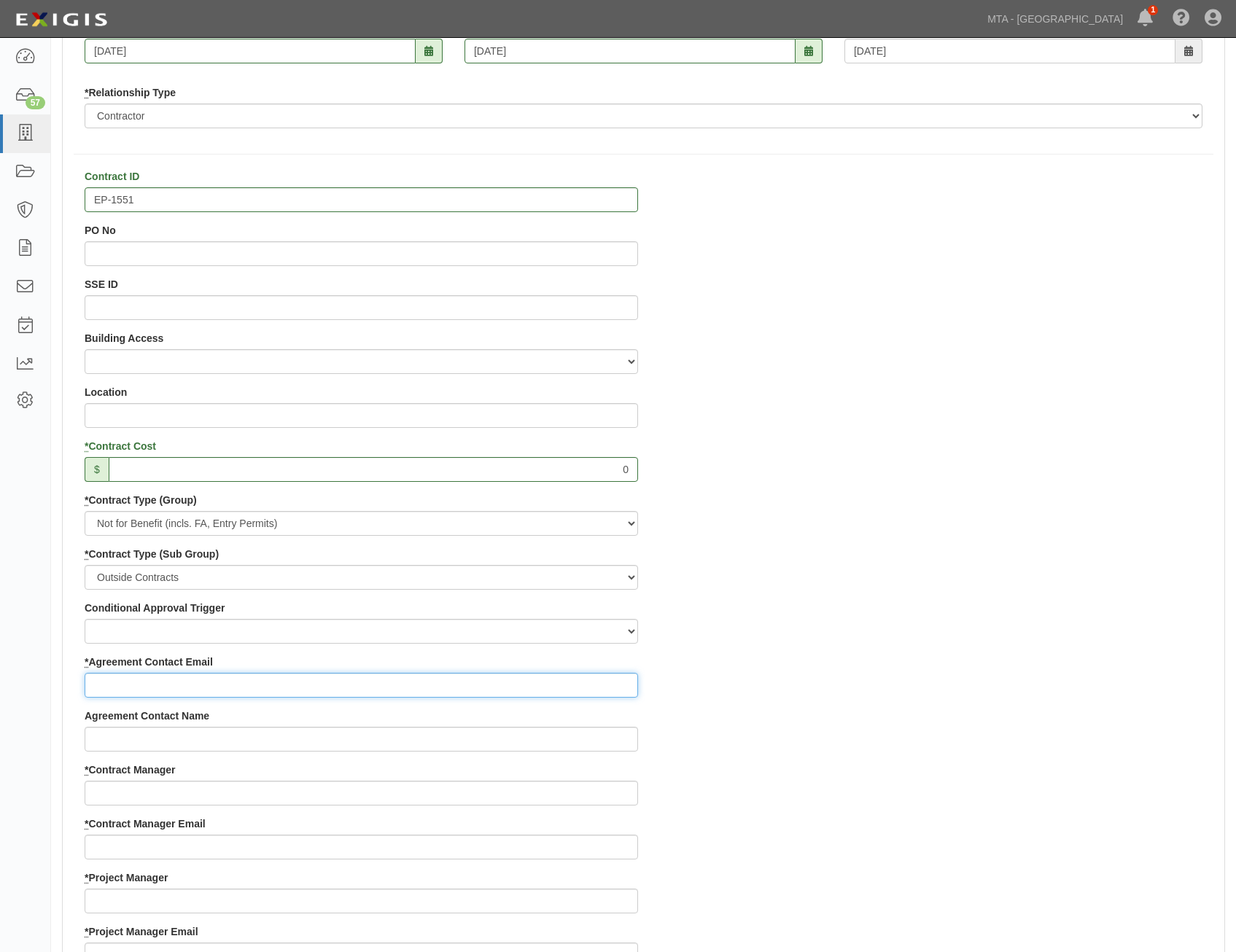
click at [582, 682] on input "* Agreement Contact Email" at bounding box center [362, 685] width 554 height 25
paste input "jbellotti@rosemar.com"
type input "jbellotti@rosemar.com"
click at [967, 702] on div "Contract ID EP-1551 PO No SSE ID Building Access 2 Broadway 341/345/347 BREP 33…" at bounding box center [643, 870] width 1162 height 1404
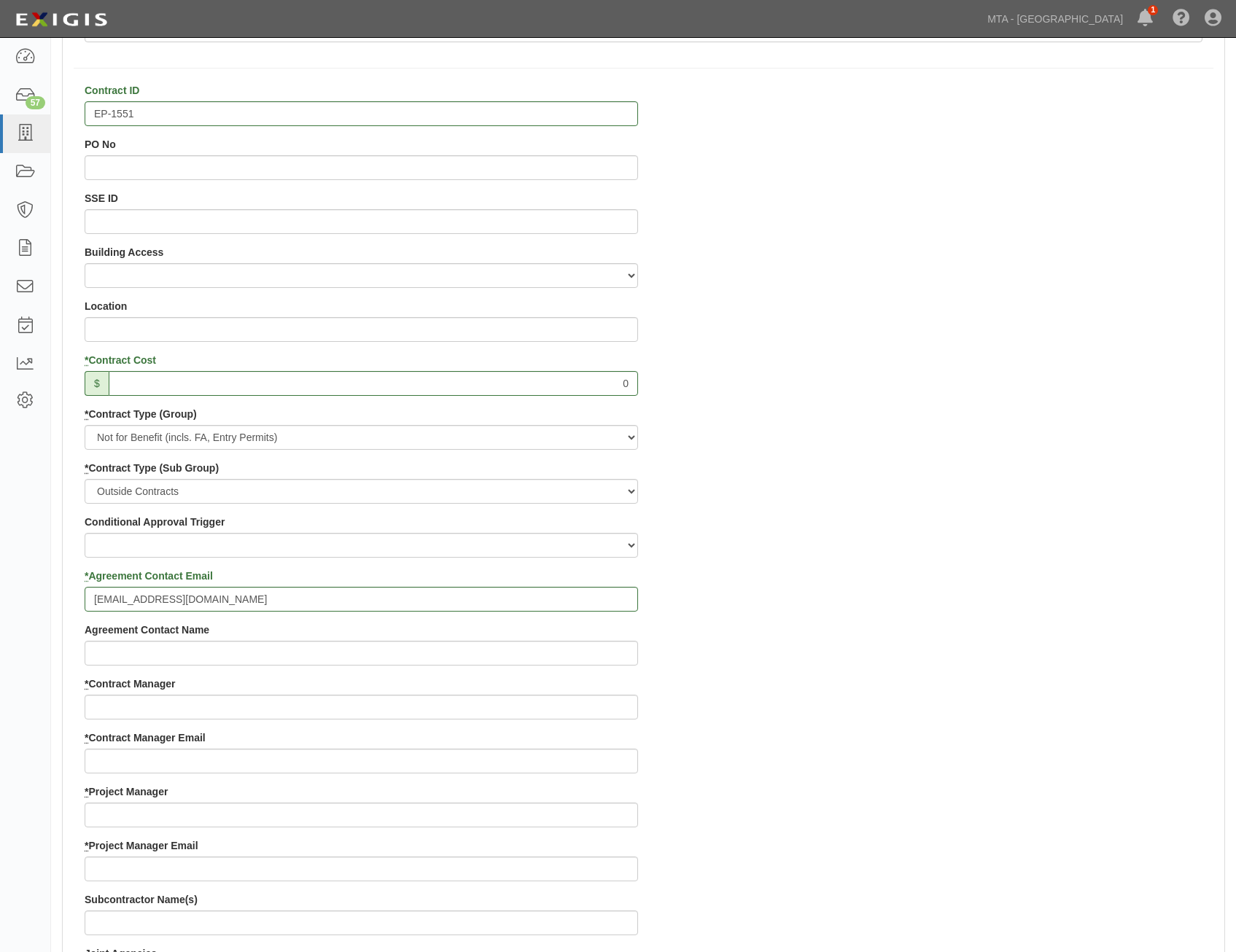
scroll to position [656, 0]
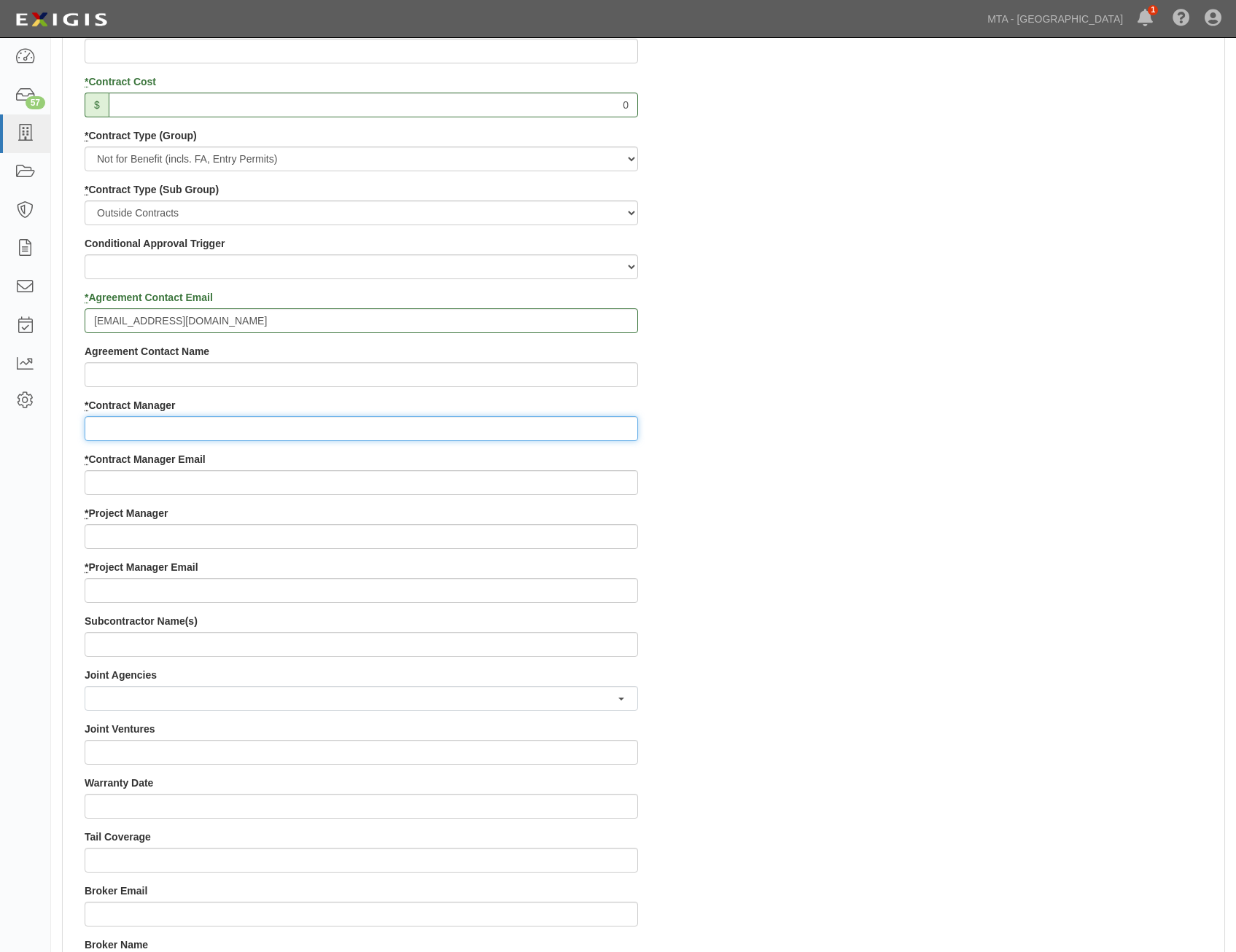
drag, startPoint x: 519, startPoint y: 417, endPoint x: 519, endPoint y: 425, distance: 8.0
click at [519, 417] on input "* Contract Manager" at bounding box center [362, 429] width 554 height 25
paste input "Tom Shen"
type input "Tom Shen"
click at [877, 525] on div "Contract ID EP-1551 PO No SSE ID Building Access 2 Broadway 341/345/347 BREP 33…" at bounding box center [643, 505] width 1162 height 1404
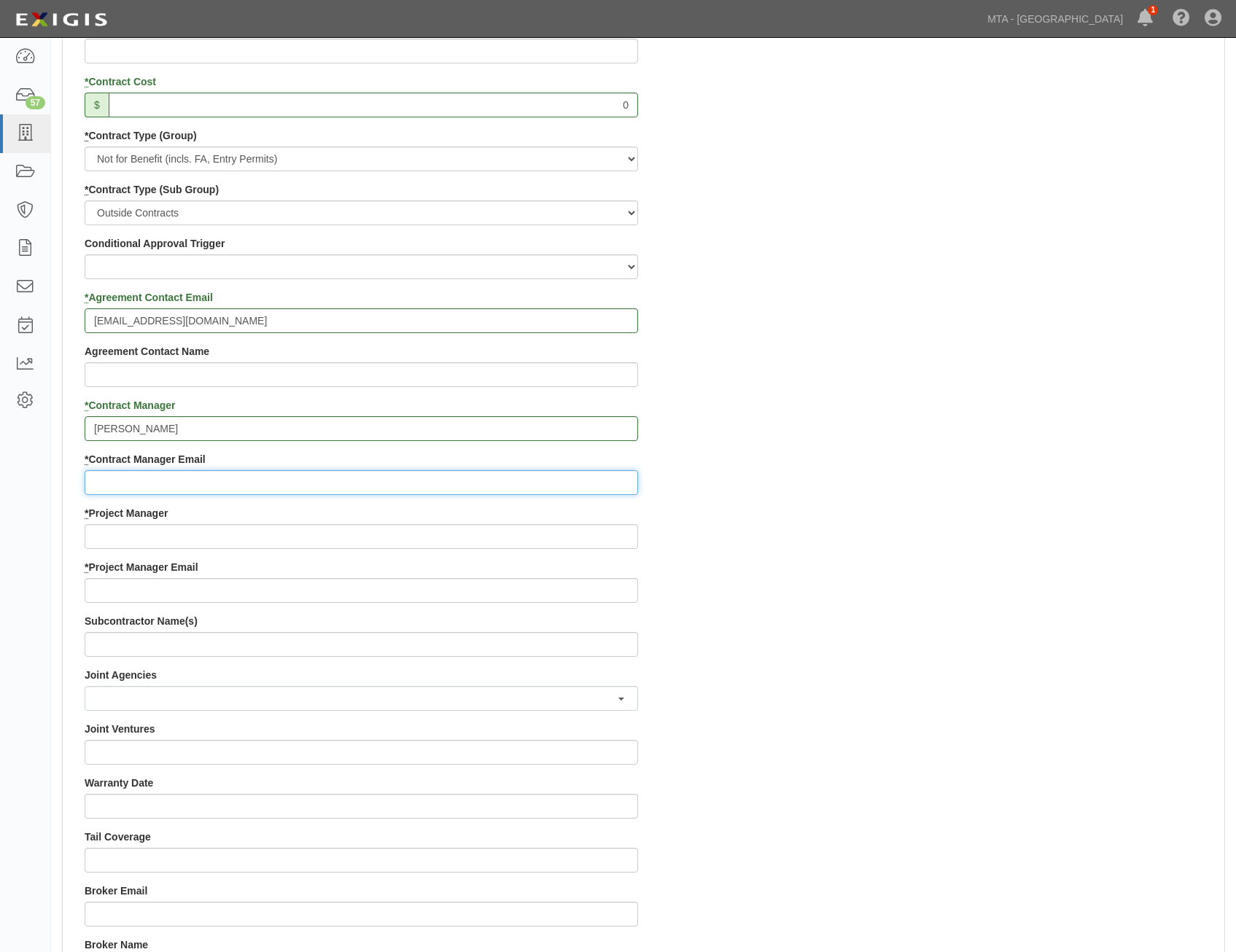
click at [529, 479] on input "* Contract Manager Email" at bounding box center [362, 482] width 554 height 25
paste input "ccshen@lirr.org"
type input "ccshen@lirr.org"
click at [873, 564] on div "Contract ID EP-1551 PO No SSE ID Building Access 2 Broadway 341/345/347 BREP 33…" at bounding box center [643, 505] width 1162 height 1404
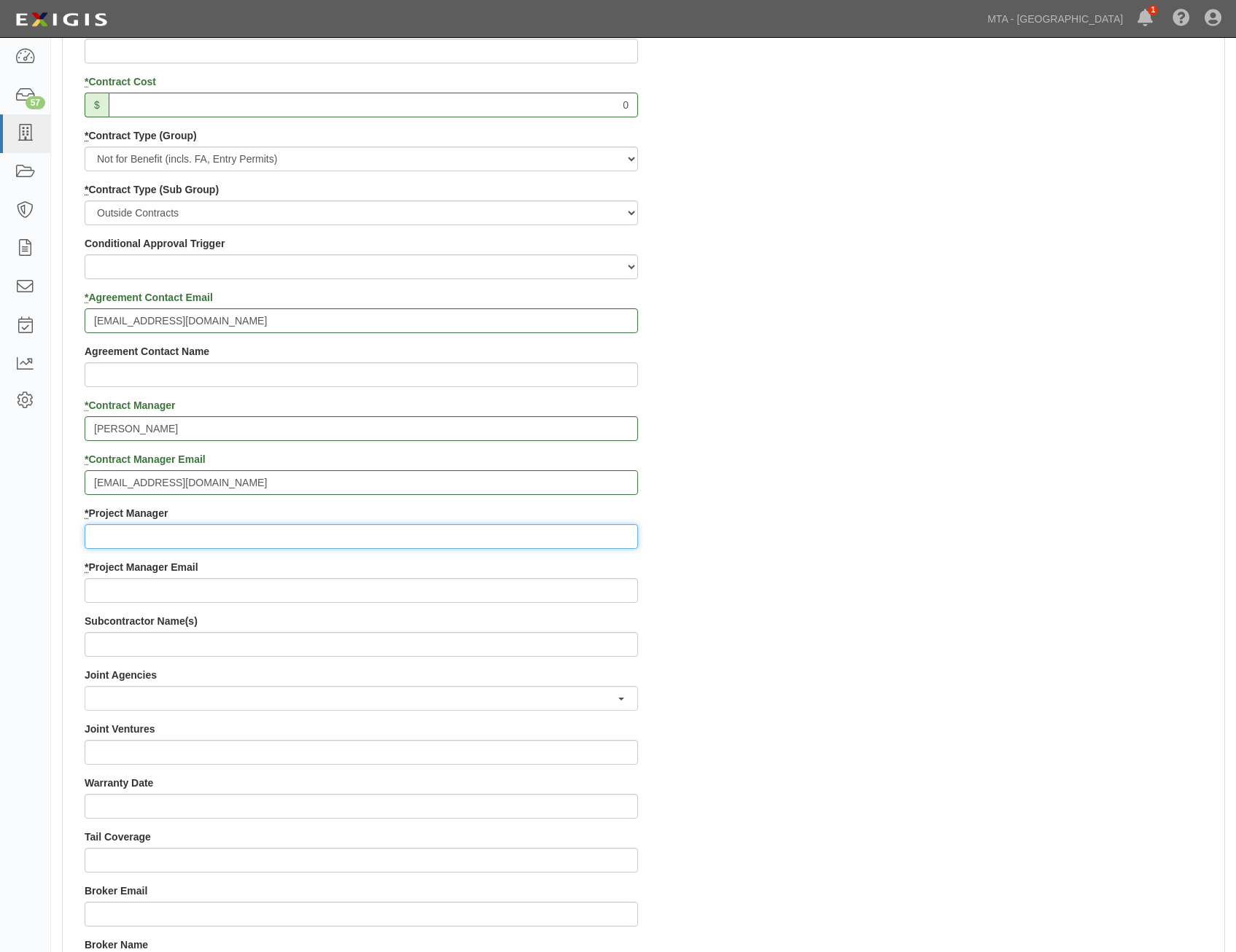
click at [538, 541] on input "* Project Manager" at bounding box center [362, 536] width 554 height 25
paste input "Paul Nebab"
type input "Paul Nebab"
click at [951, 580] on div "Contract ID EP-1551 PO No SSE ID Building Access 2 Broadway 341/345/347 BREP 33…" at bounding box center [643, 505] width 1162 height 1404
click at [594, 590] on input "* Project Manager Email" at bounding box center [362, 590] width 554 height 25
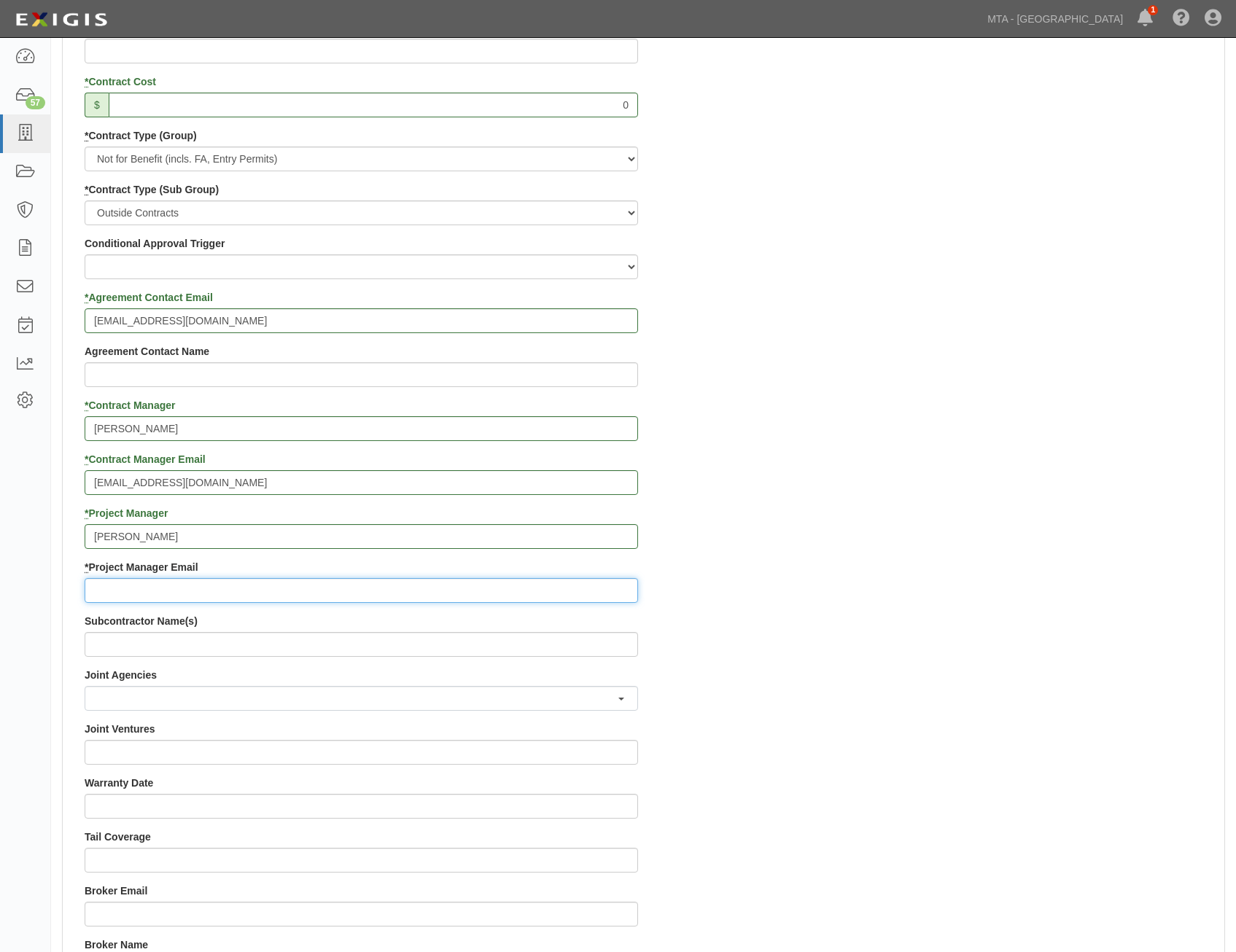
paste input "pgnebab@lirr.org"
type input "pgnebab@lirr.org"
click at [818, 624] on div "Contract ID EP-1551 PO No SSE ID Building Access 2 Broadway 341/345/347 BREP 33…" at bounding box center [643, 505] width 1162 height 1404
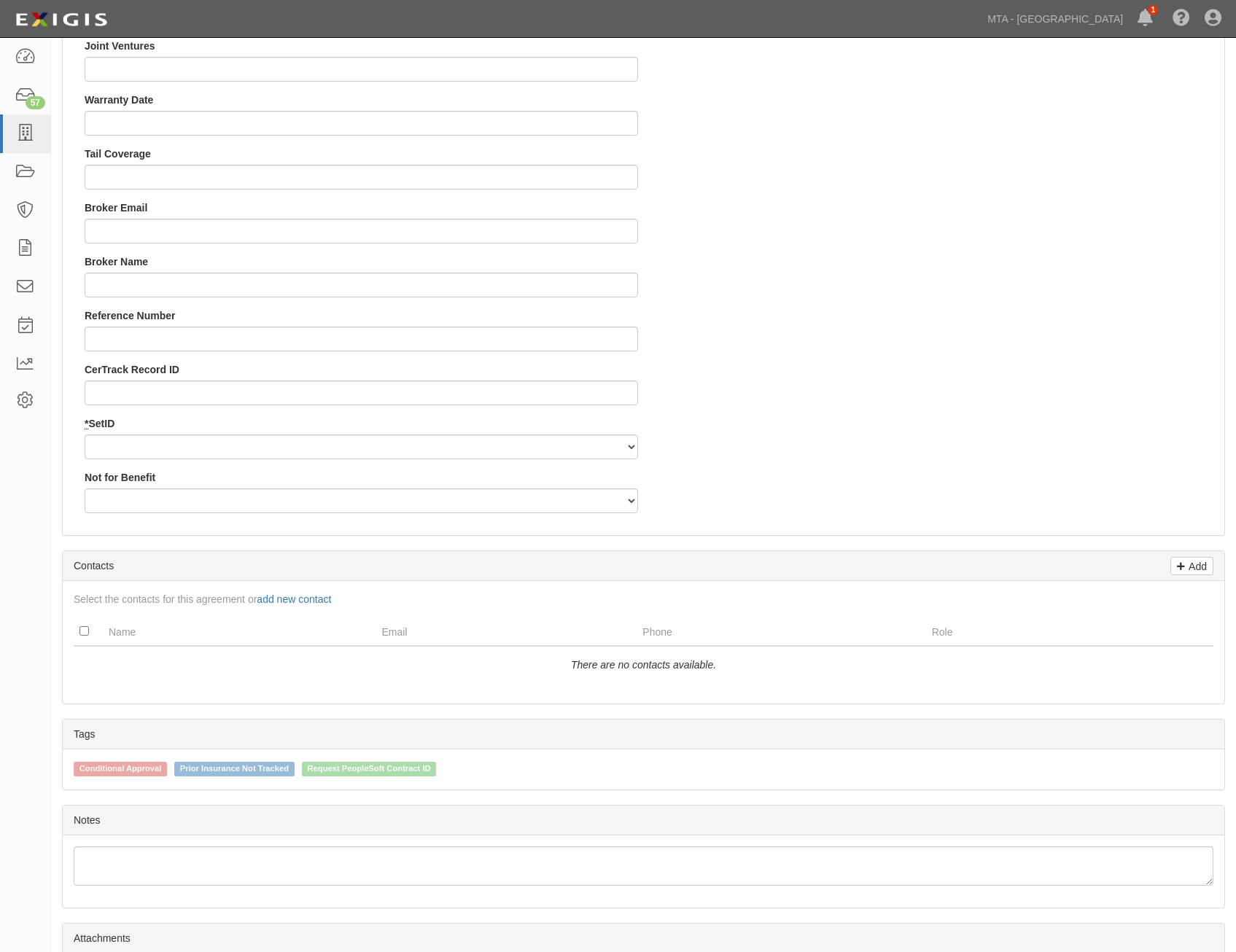
scroll to position [1386, 0]
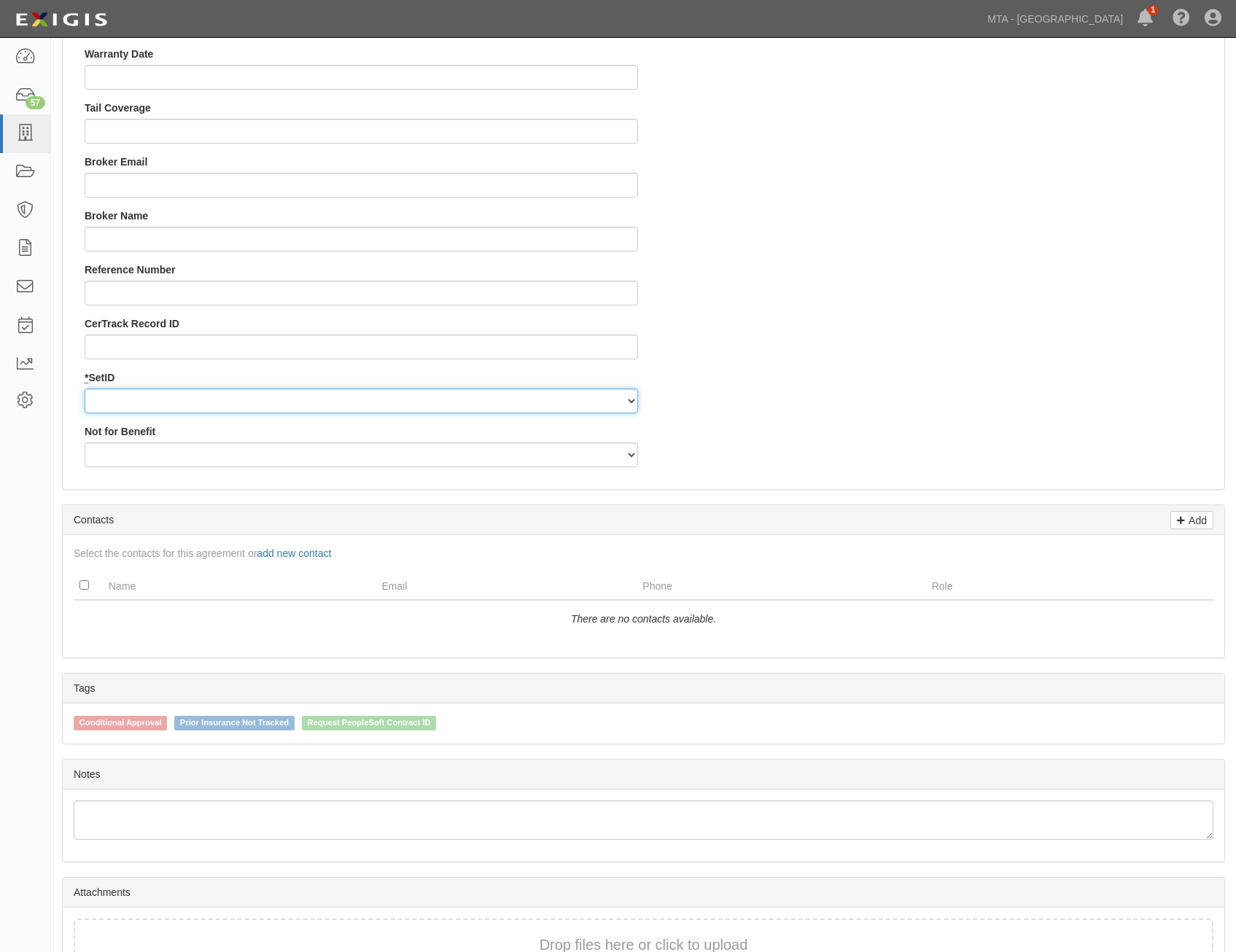
click at [588, 398] on select "LIRRD" at bounding box center [362, 401] width 554 height 25
select select "93"
click at [85, 389] on select "LIRRD" at bounding box center [362, 401] width 554 height 25
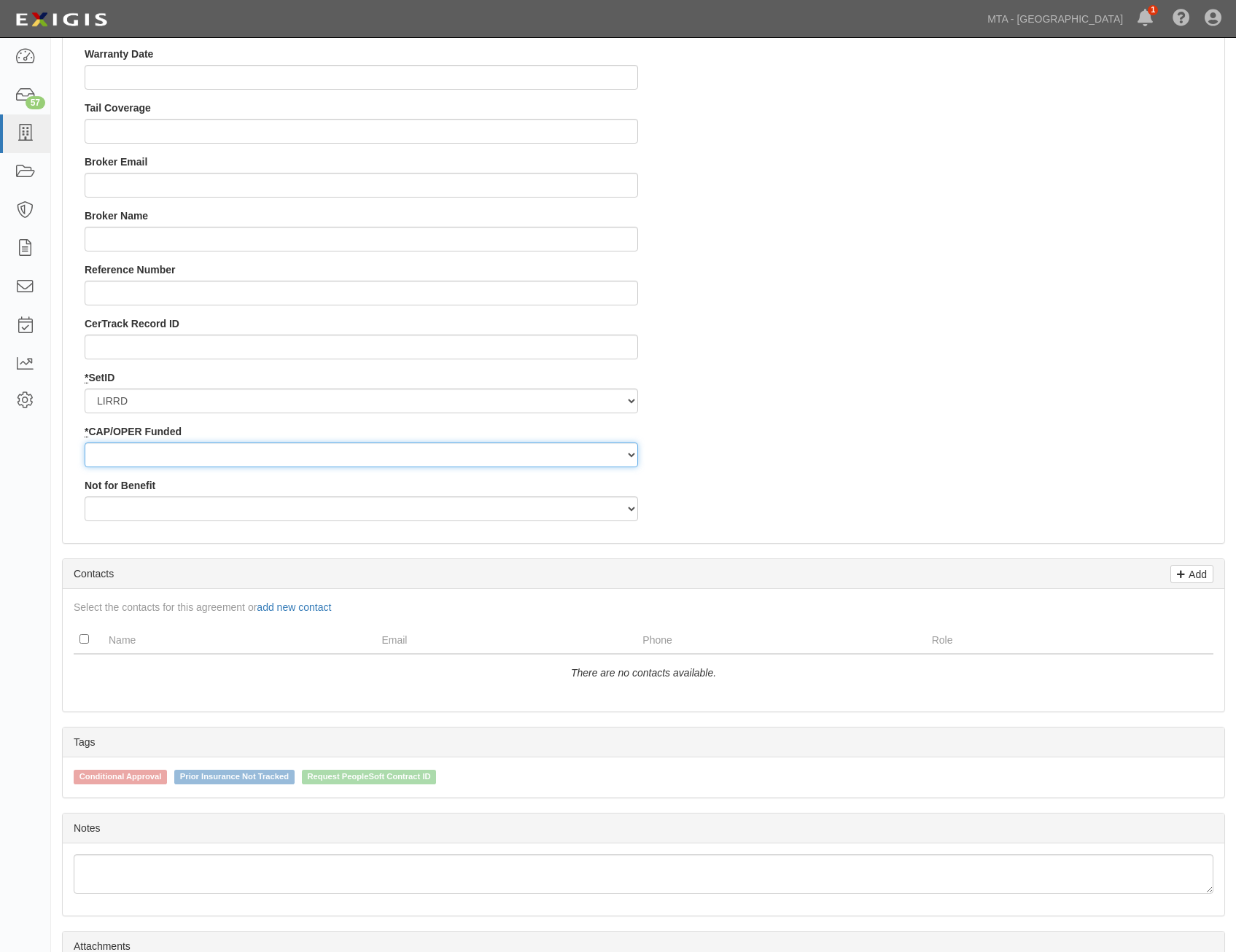
click at [587, 456] on select "Capital Operating" at bounding box center [362, 455] width 554 height 25
select select "353"
click at [85, 443] on select "Capital Operating" at bounding box center [362, 455] width 554 height 25
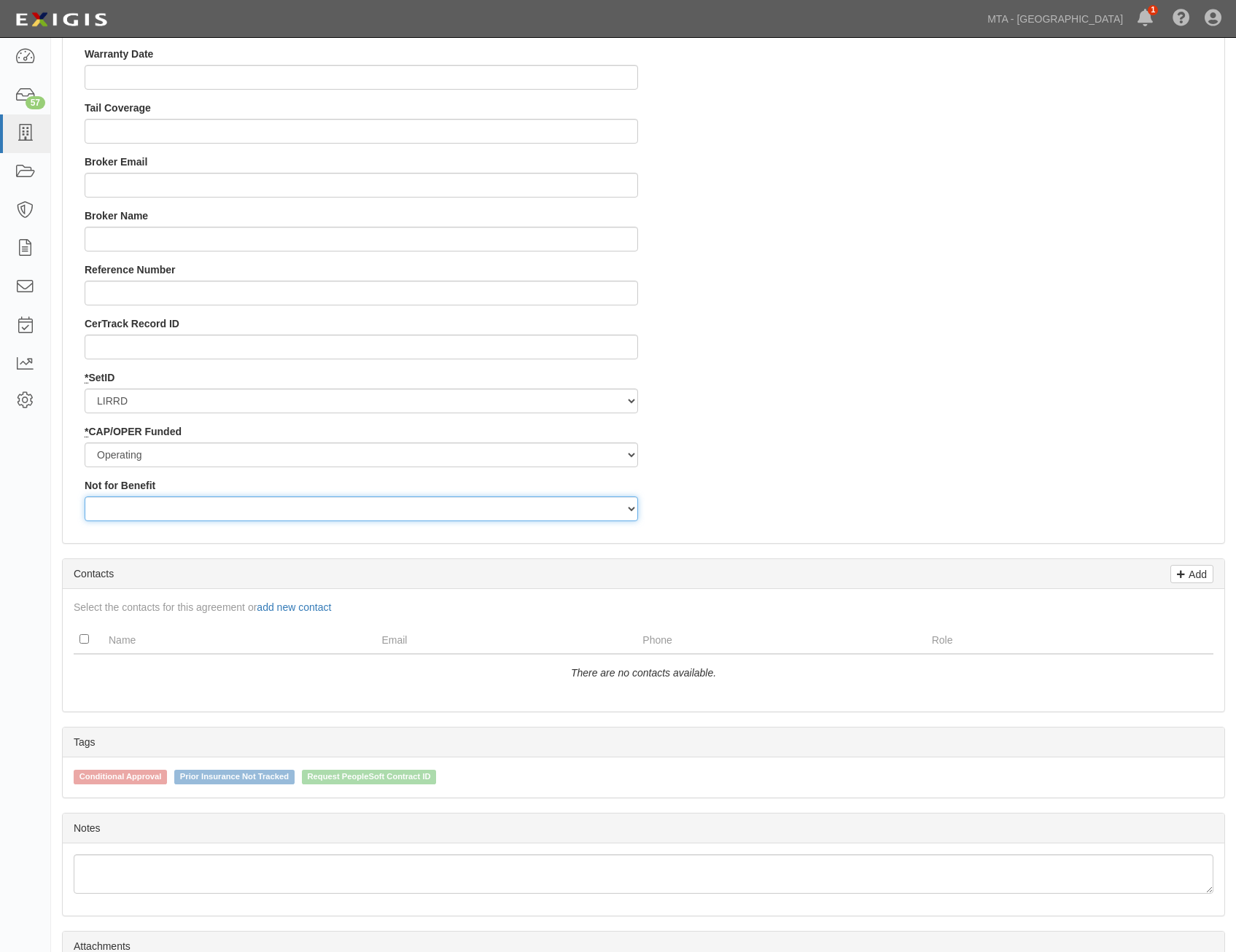
click at [616, 503] on select "Yes No" at bounding box center [362, 508] width 554 height 25
select select "501"
click at [85, 496] on select "Yes No" at bounding box center [362, 508] width 554 height 25
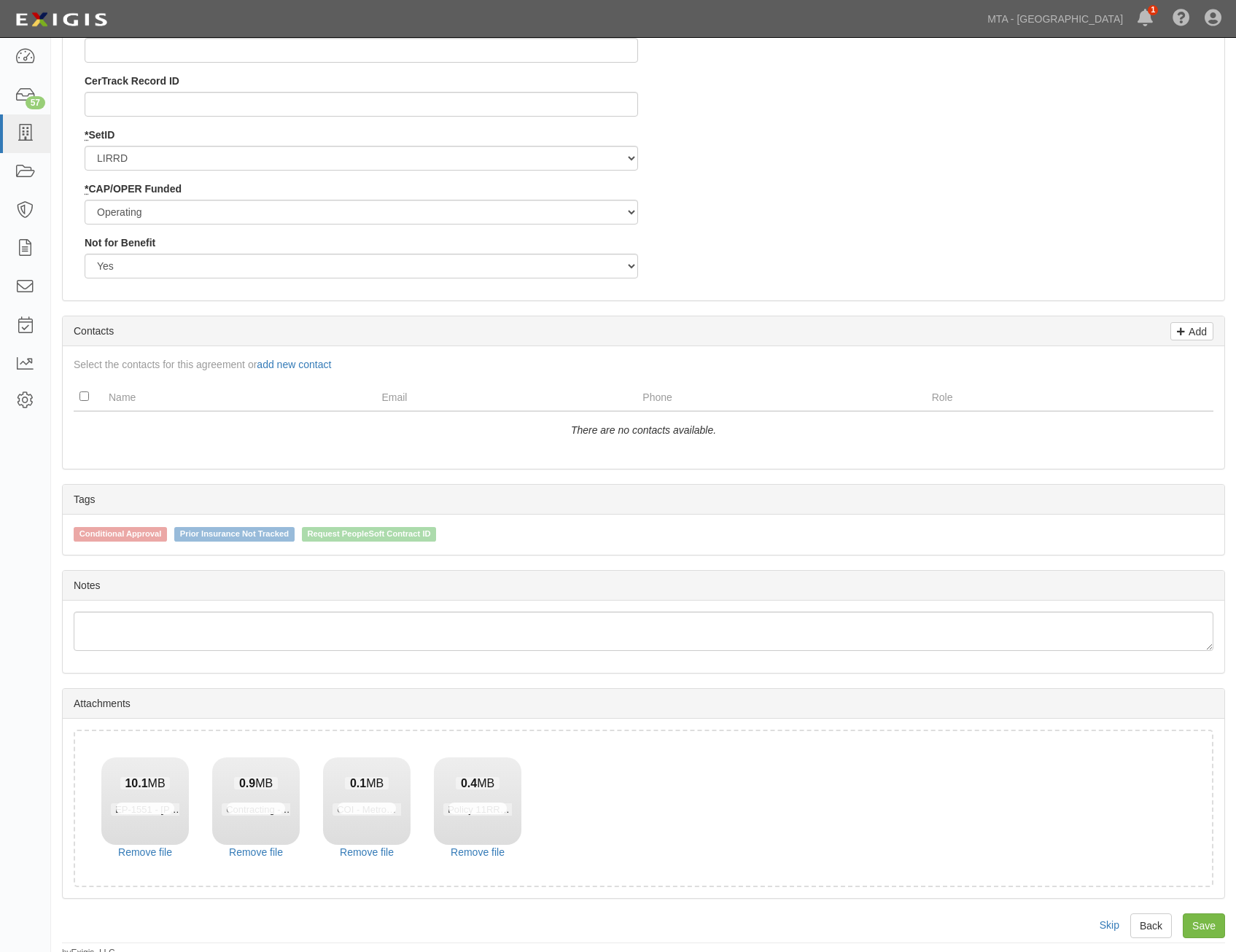
scroll to position [1636, 0]
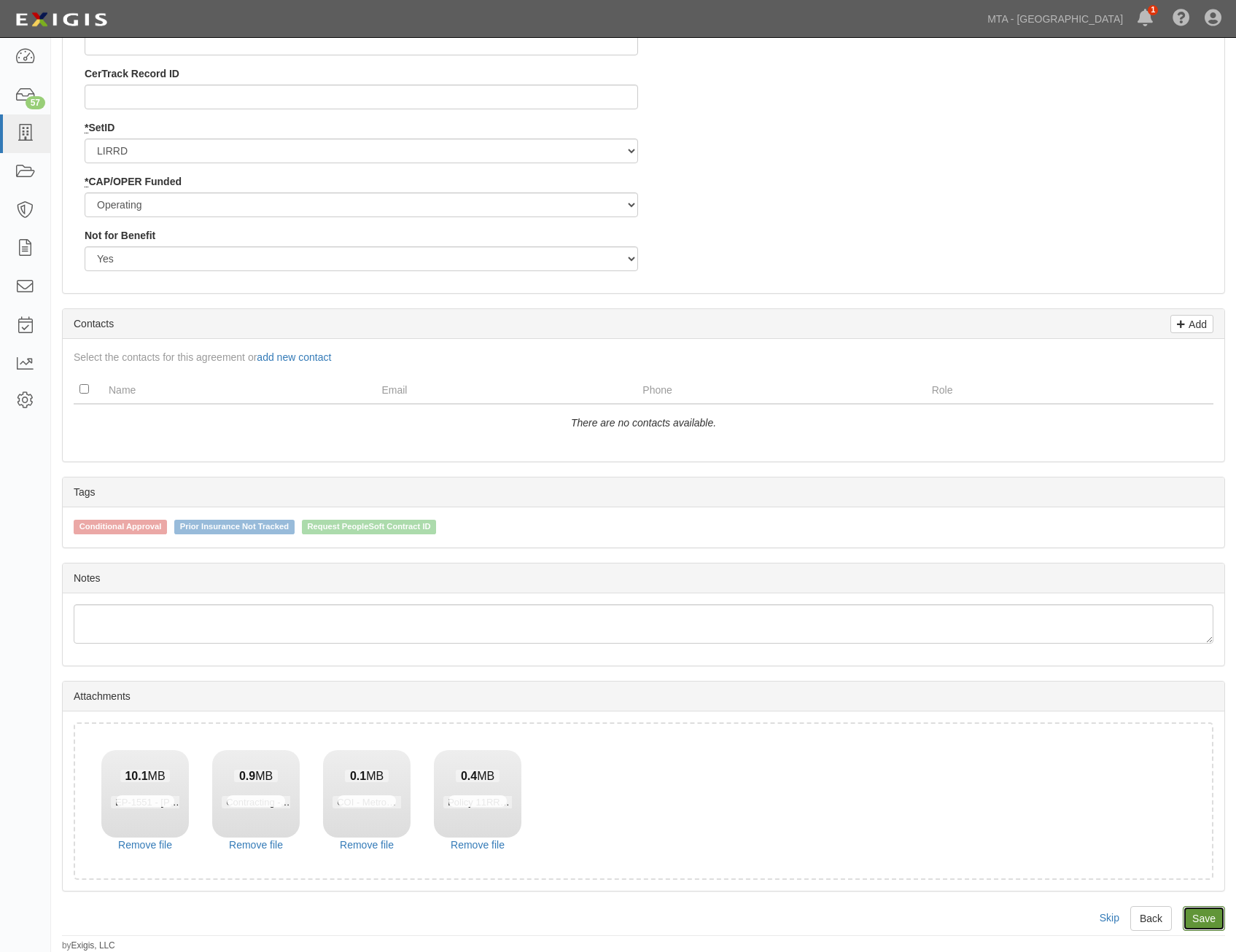
click at [1206, 917] on link "Save" at bounding box center [1204, 918] width 42 height 25
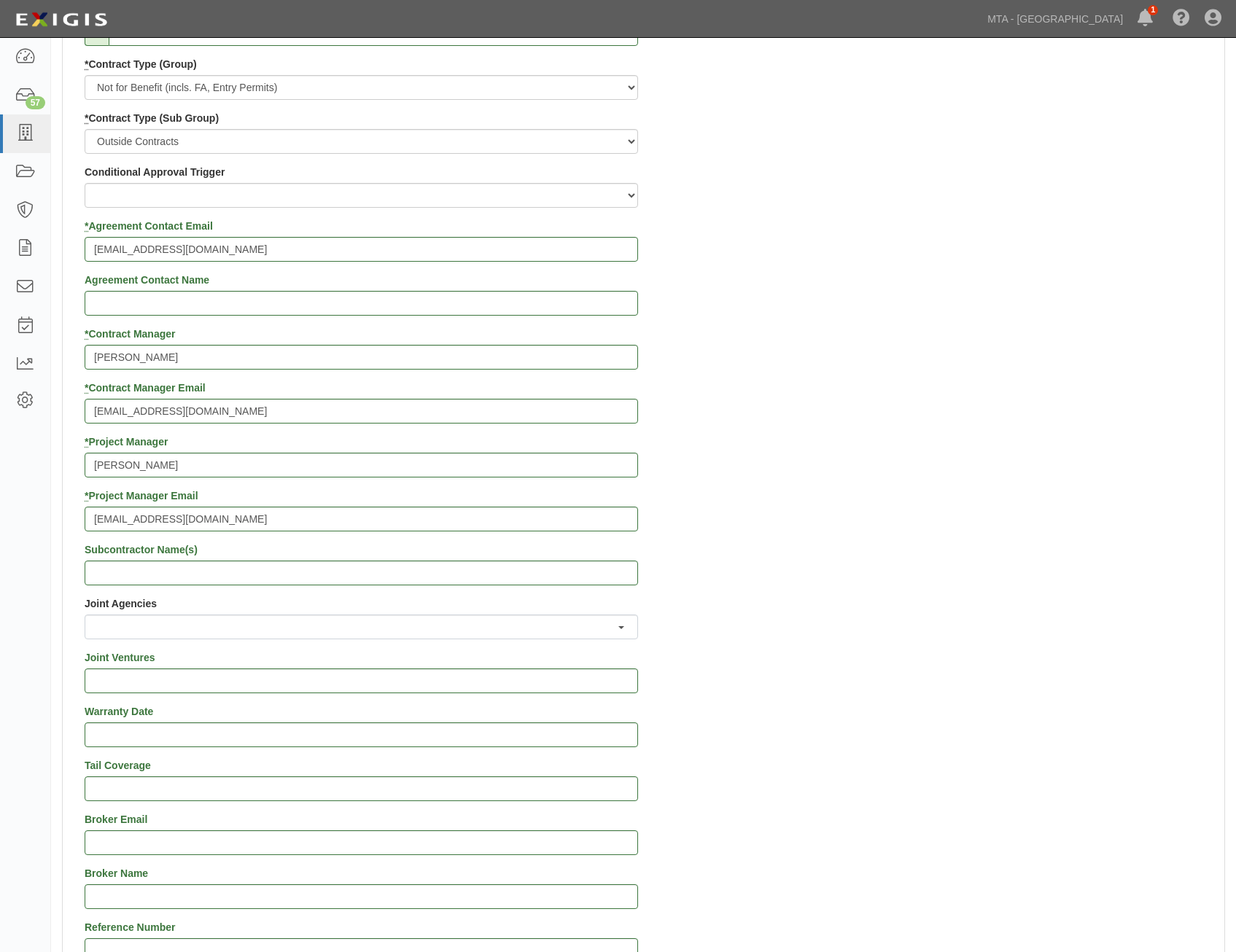
scroll to position [0, 0]
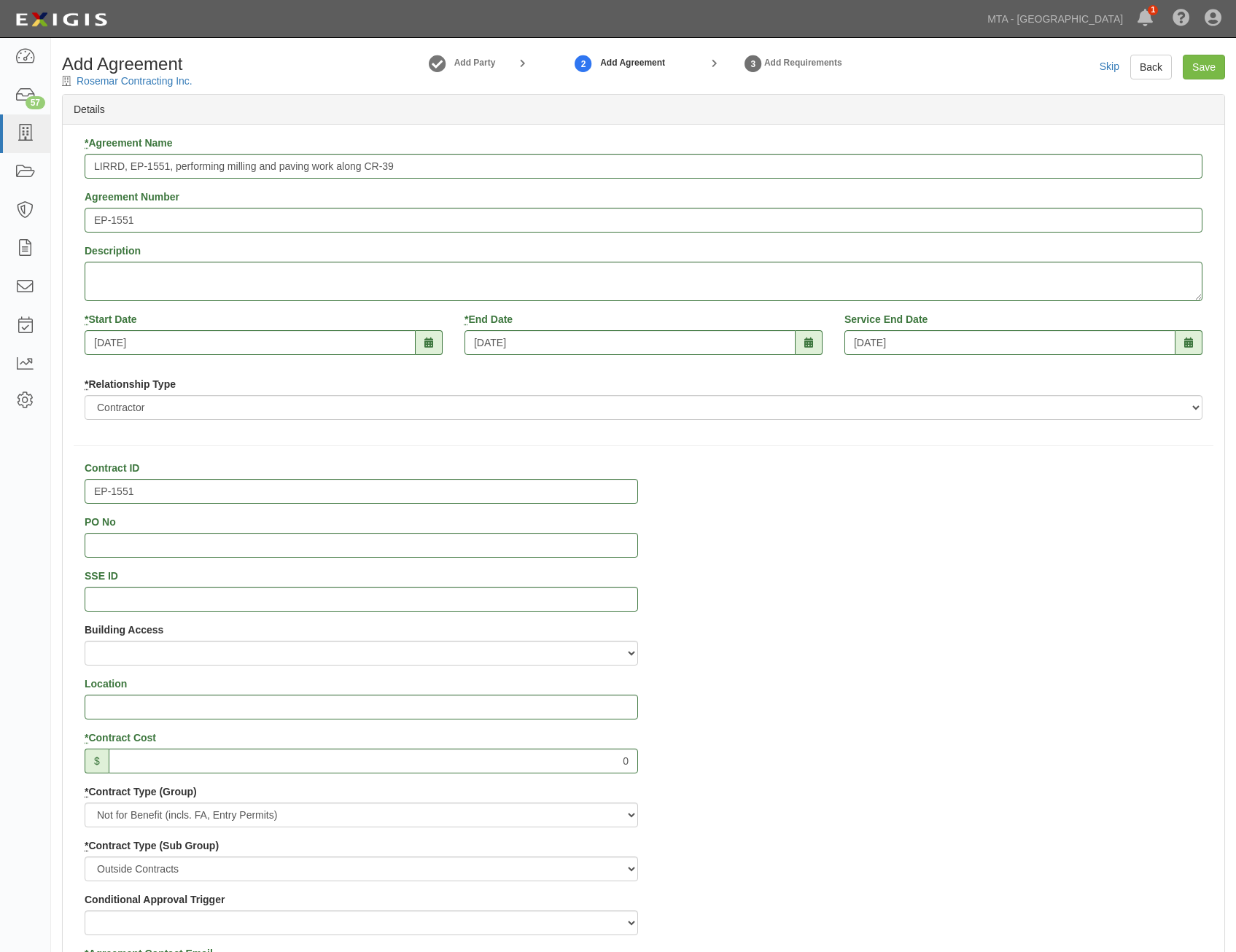
drag, startPoint x: 1085, startPoint y: 389, endPoint x: 1143, endPoint y: 137, distance: 258.6
click at [1202, 69] on link "Save" at bounding box center [1204, 67] width 42 height 25
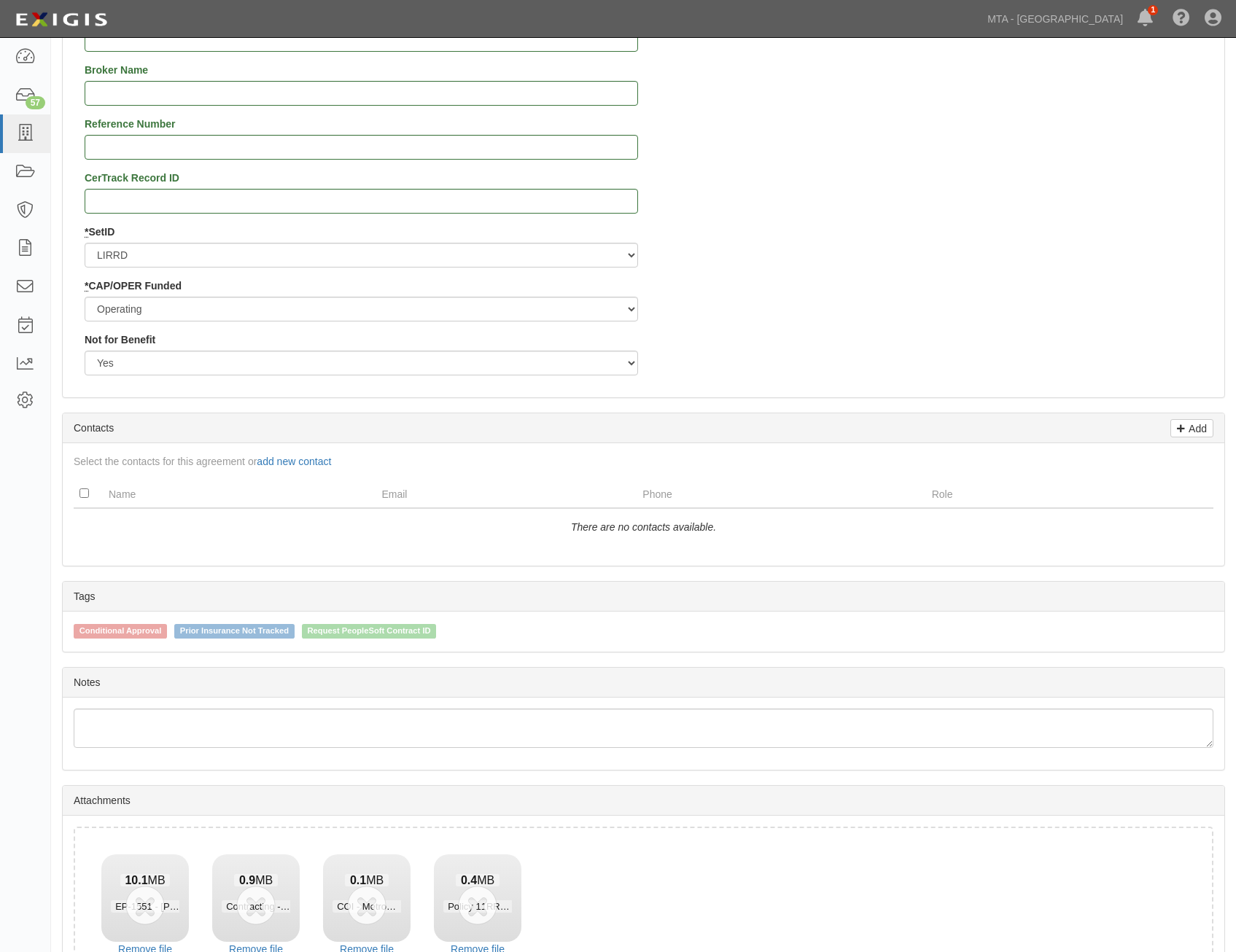
scroll to position [1636, 0]
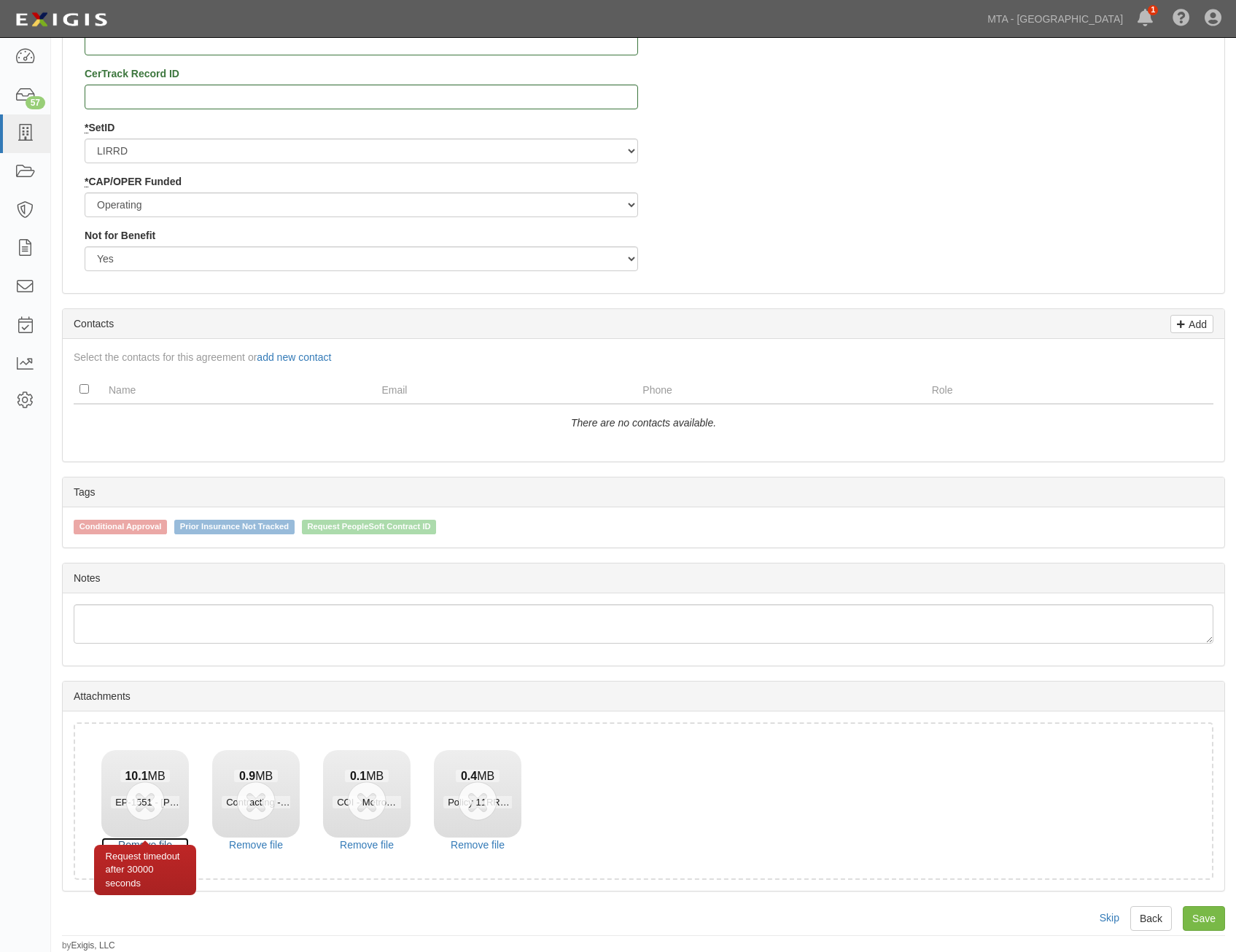
click at [165, 842] on link "Remove file" at bounding box center [145, 845] width 88 height 15
click at [168, 840] on link "Remove file" at bounding box center [145, 845] width 88 height 15
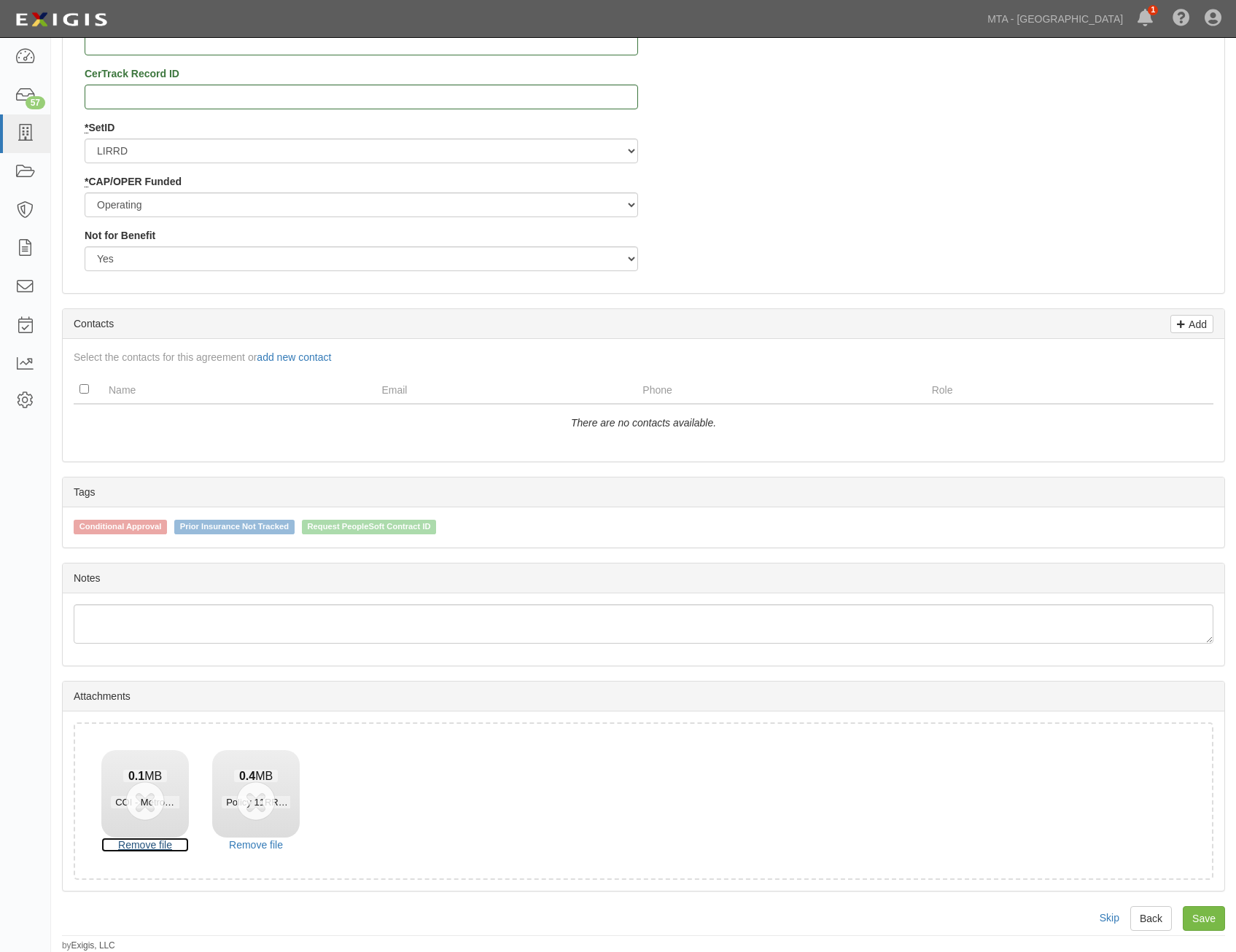
click at [168, 840] on link "Remove file" at bounding box center [145, 845] width 88 height 15
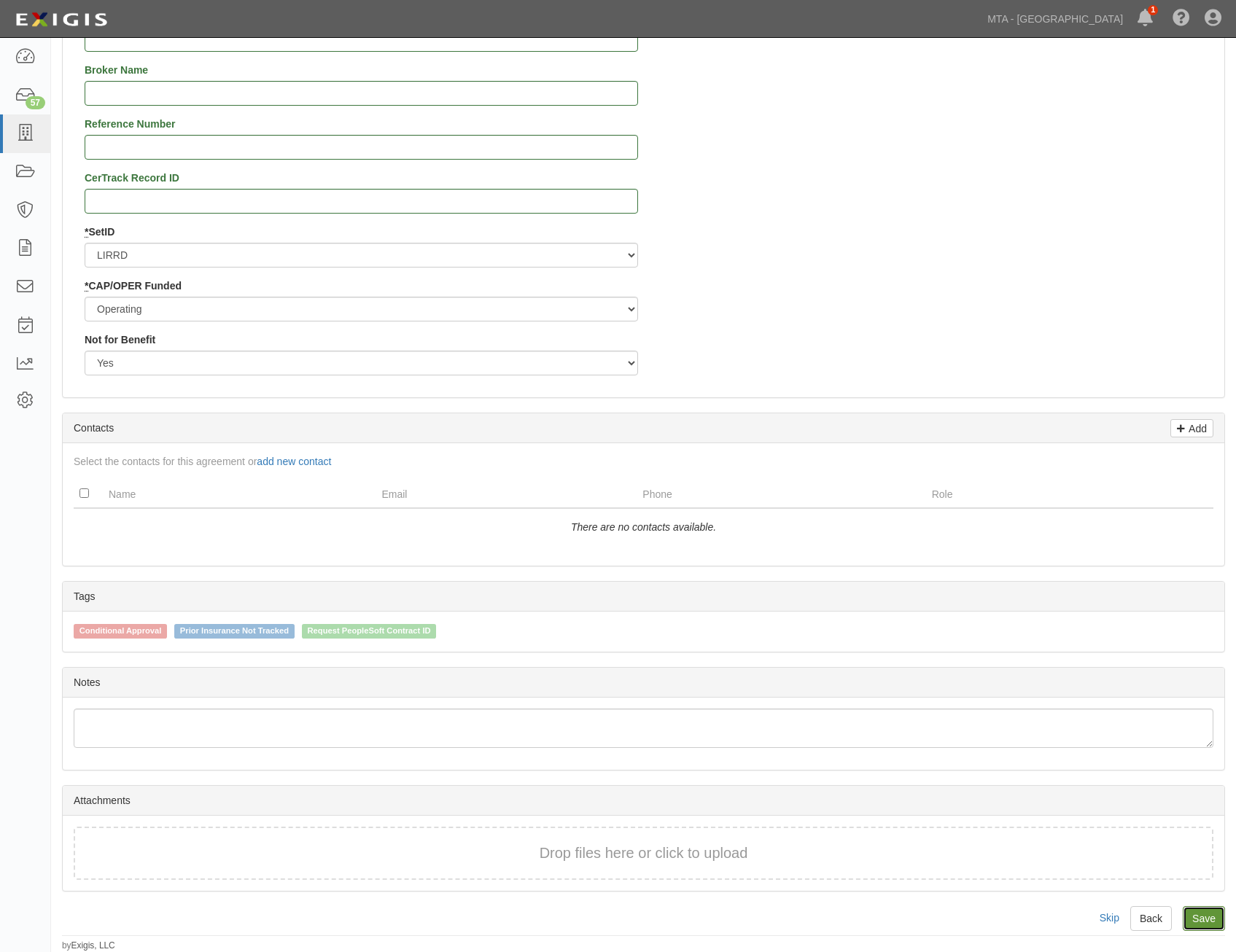
click at [1199, 921] on link "Save" at bounding box center [1204, 918] width 42 height 25
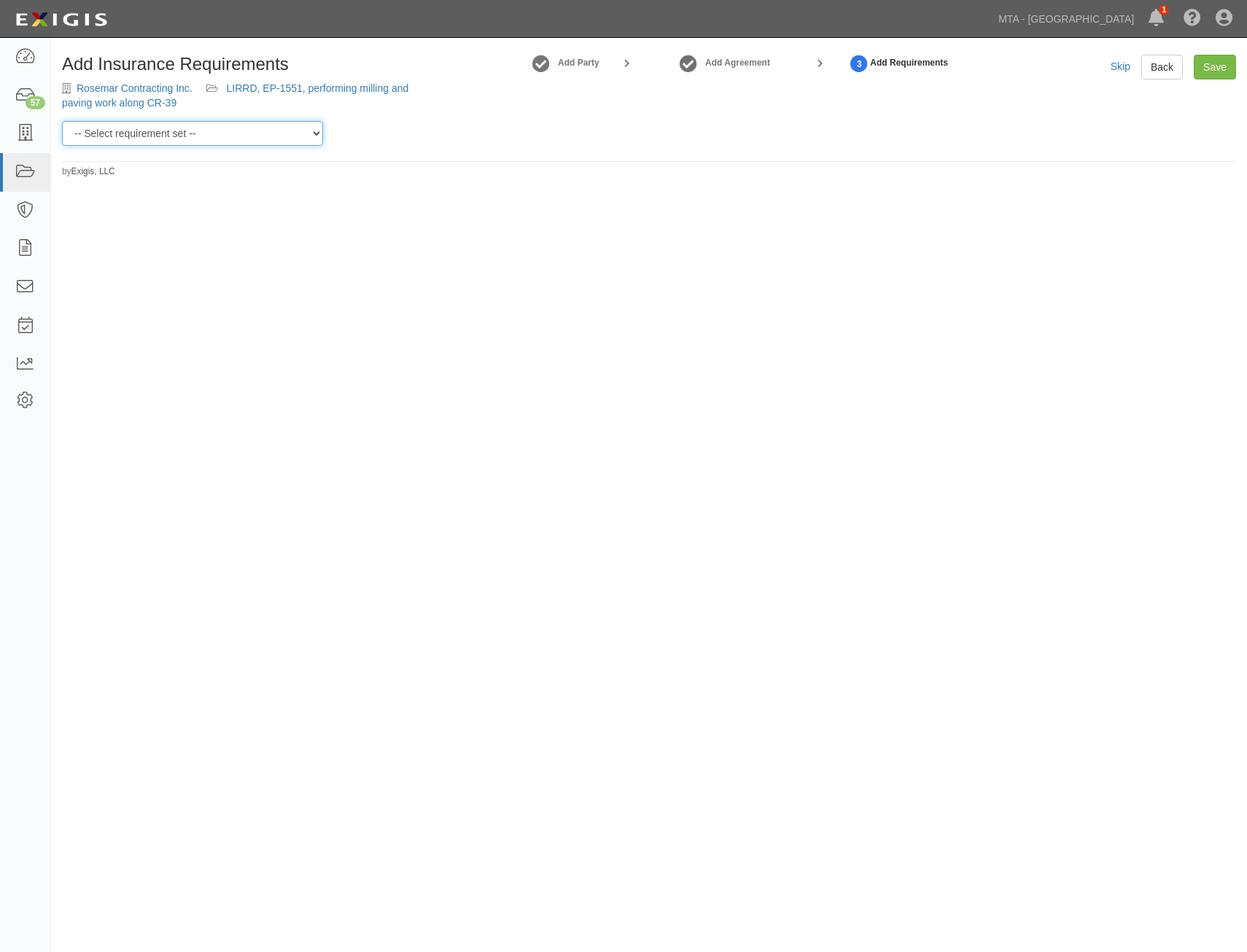
click at [266, 134] on select "-- Select requirement set -- Basic Basic Enhanced Option for Operating Agreemen…" at bounding box center [192, 133] width 261 height 25
select select "21208"
click at [62, 121] on select "-- Select requirement set -- Basic Basic Enhanced Option for Operating Agreemen…" at bounding box center [192, 133] width 261 height 25
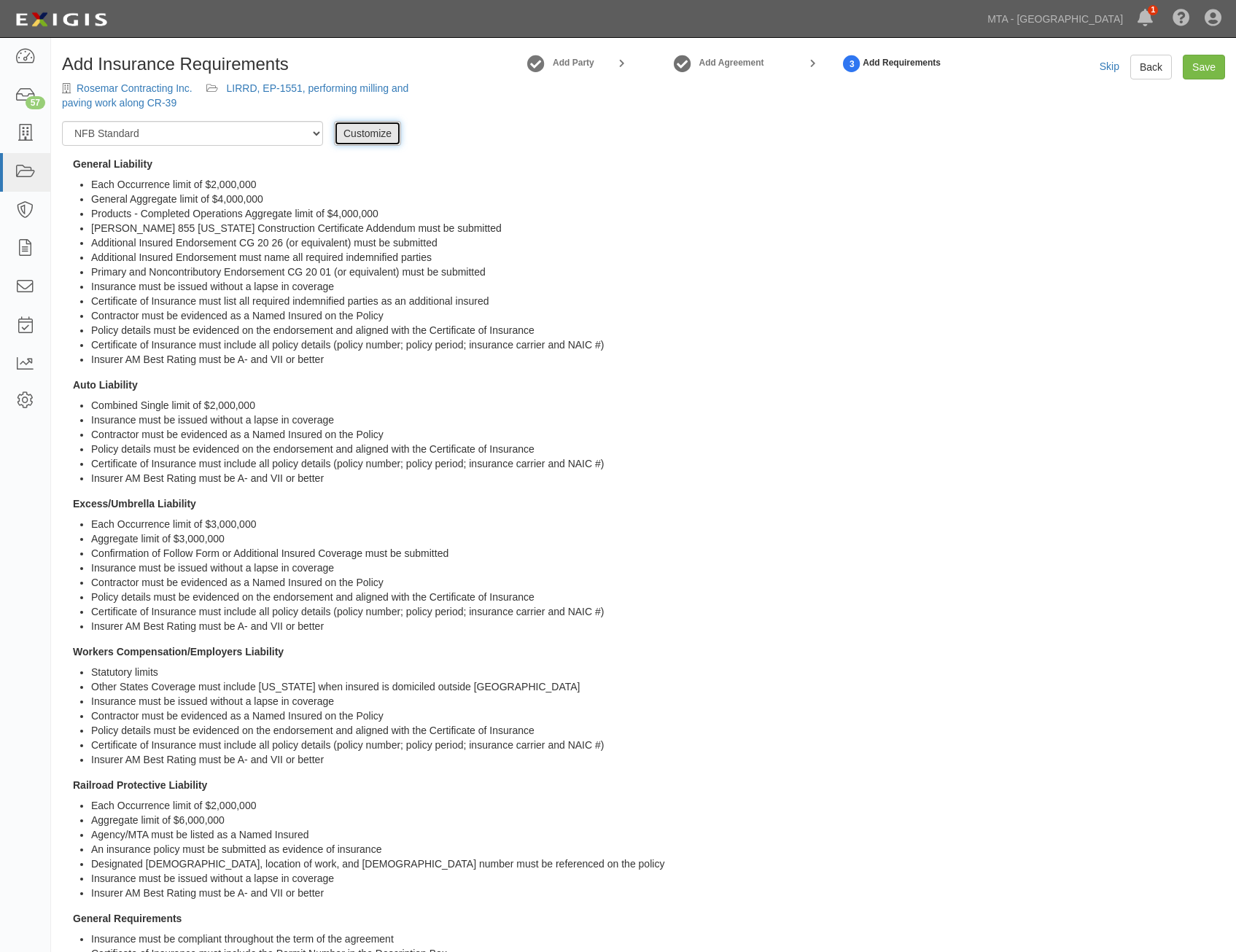
click at [364, 128] on link "Customize" at bounding box center [367, 133] width 67 height 25
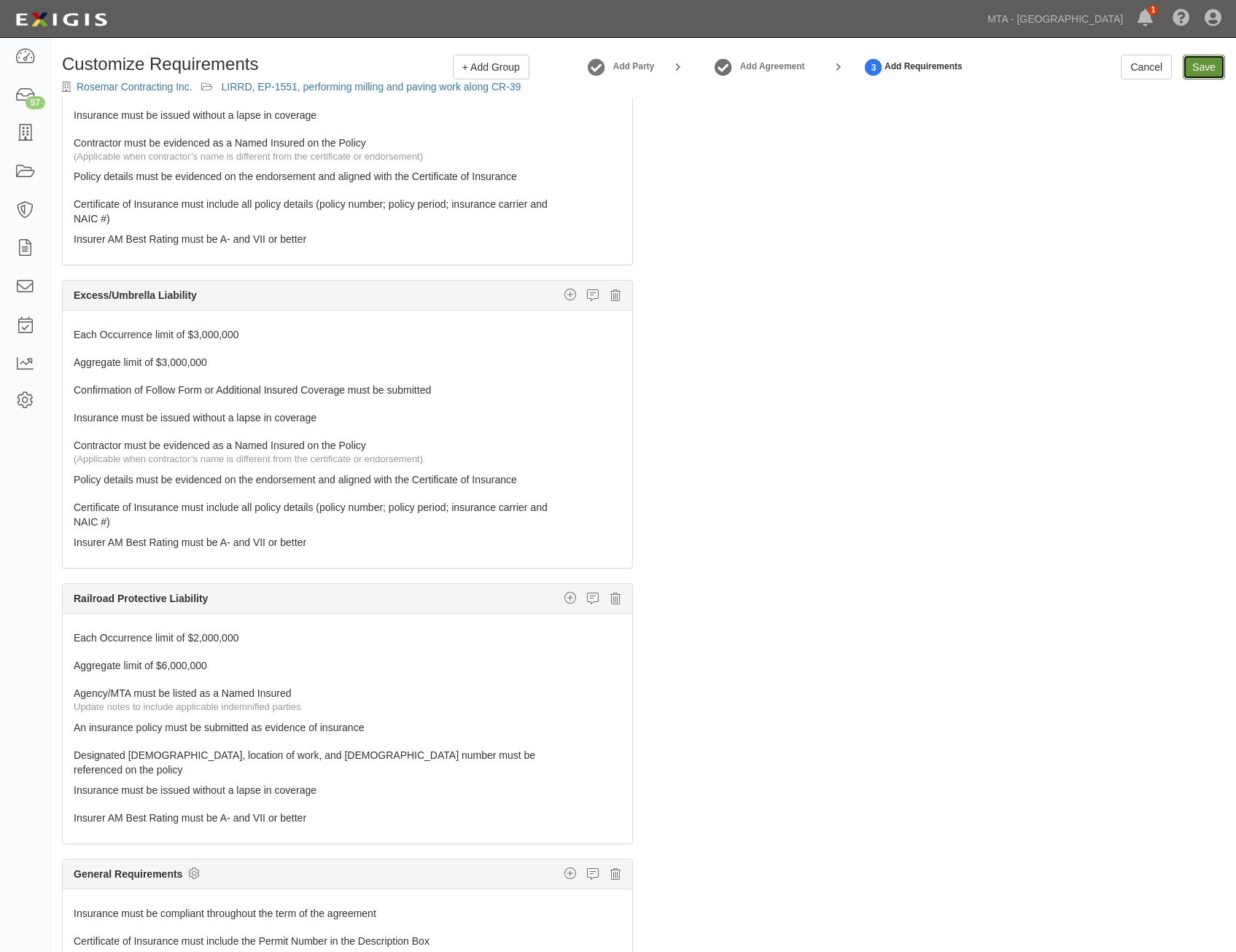
click at [1206, 70] on input "Save" at bounding box center [1204, 67] width 42 height 25
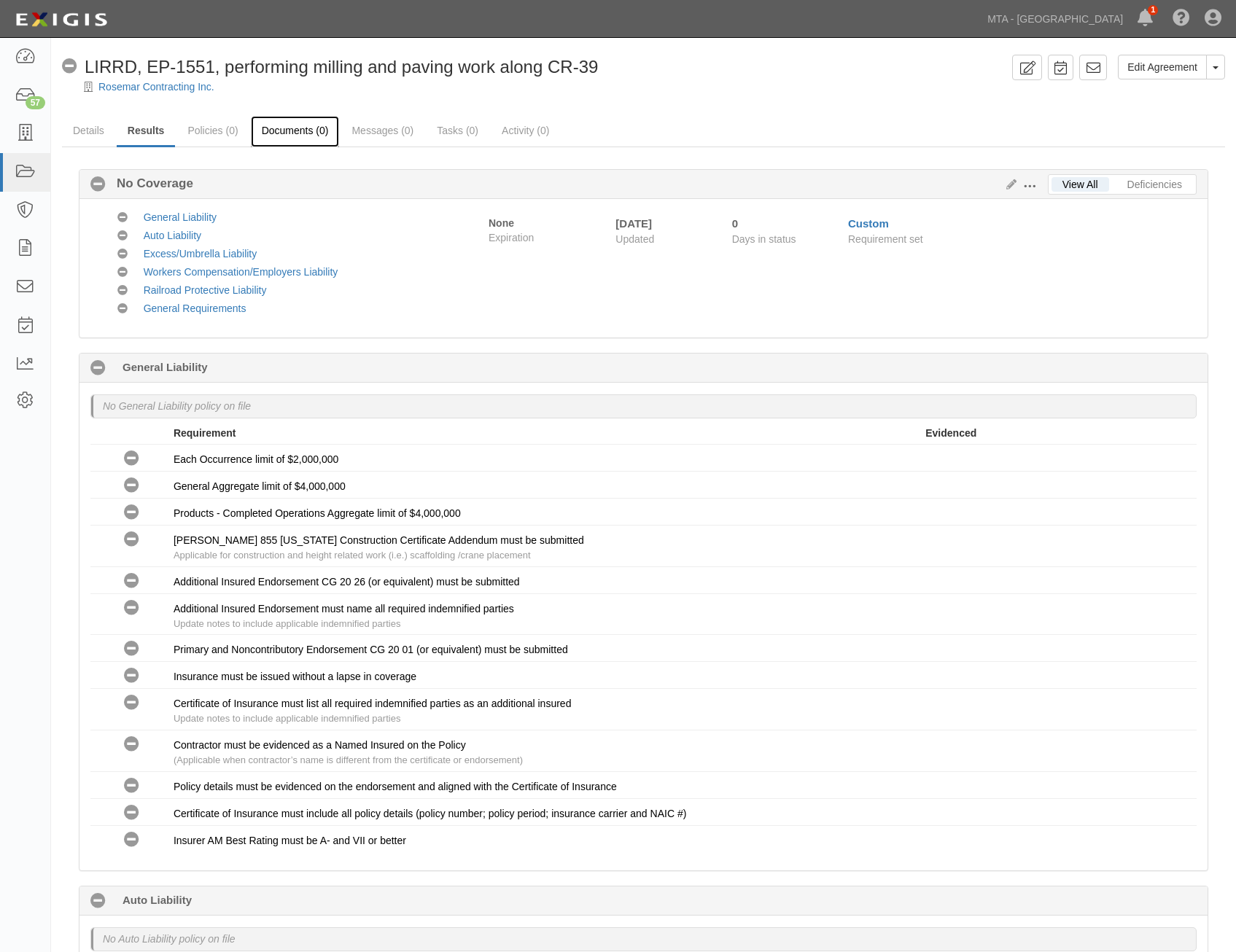
click at [302, 139] on link "Documents (0)" at bounding box center [295, 131] width 89 height 31
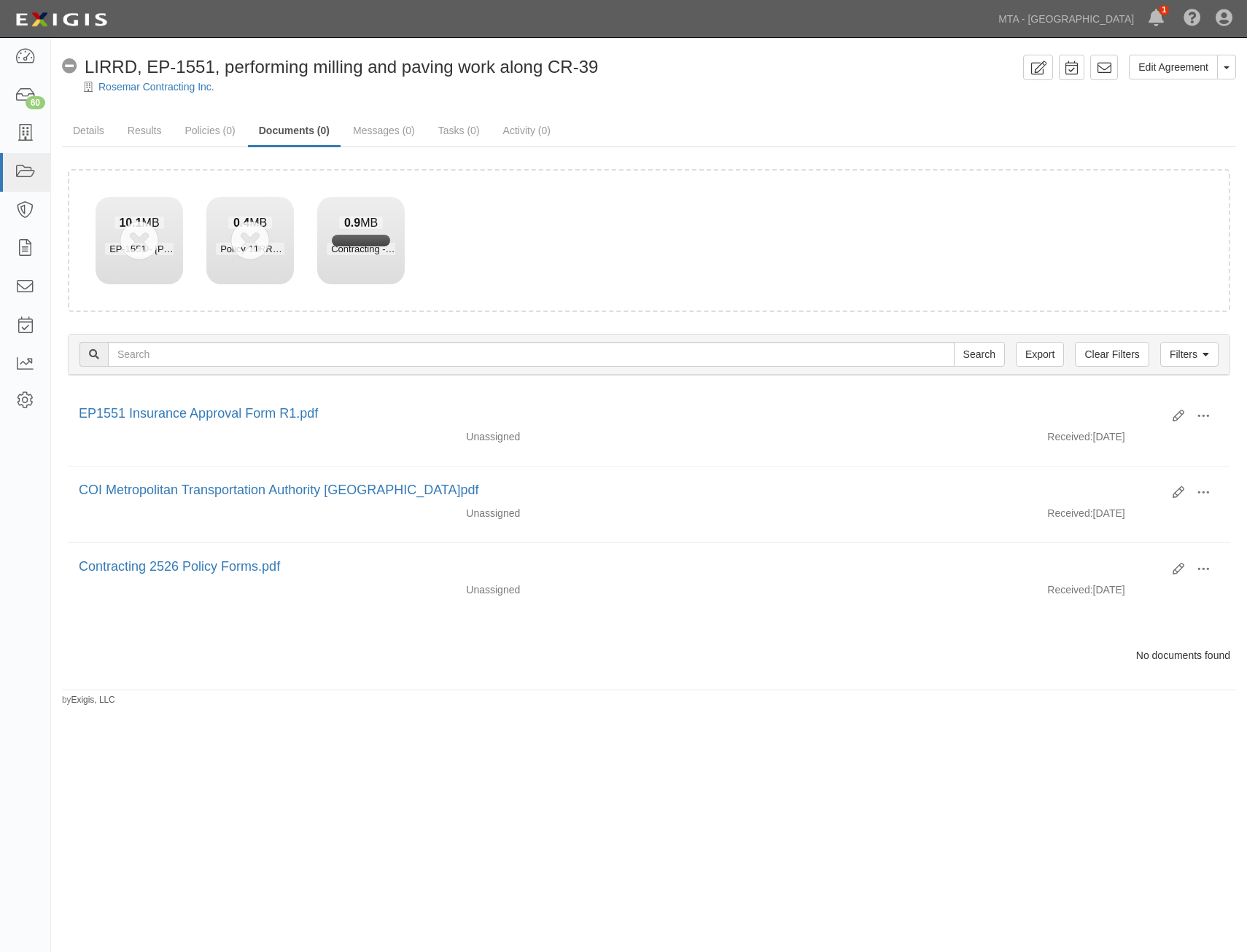
click at [893, 76] on div "No Coverage LIRRD, EP-1551, performing milling and paving work along CR-39" at bounding box center [540, 67] width 955 height 25
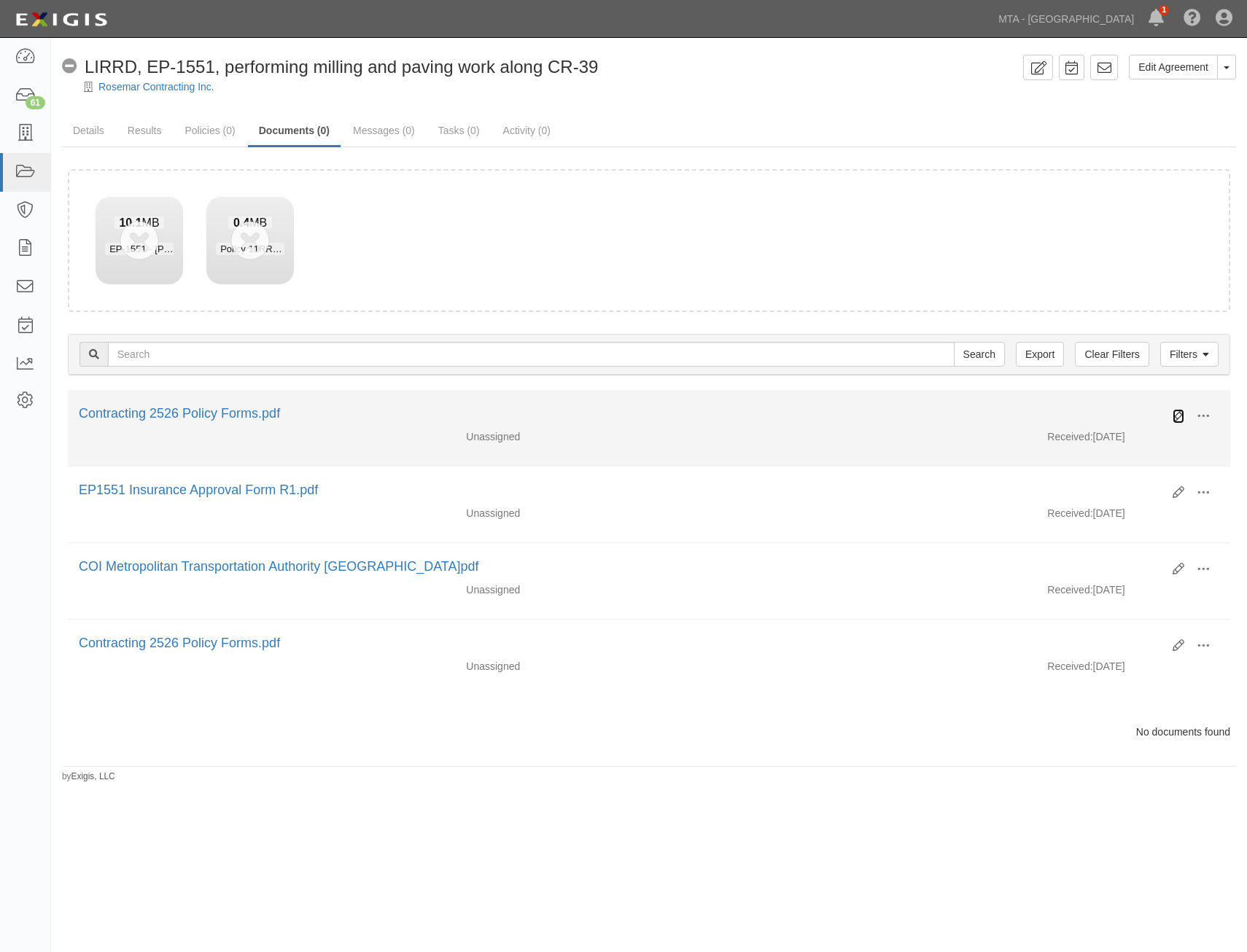
click at [1174, 418] on icon at bounding box center [1179, 417] width 12 height 12
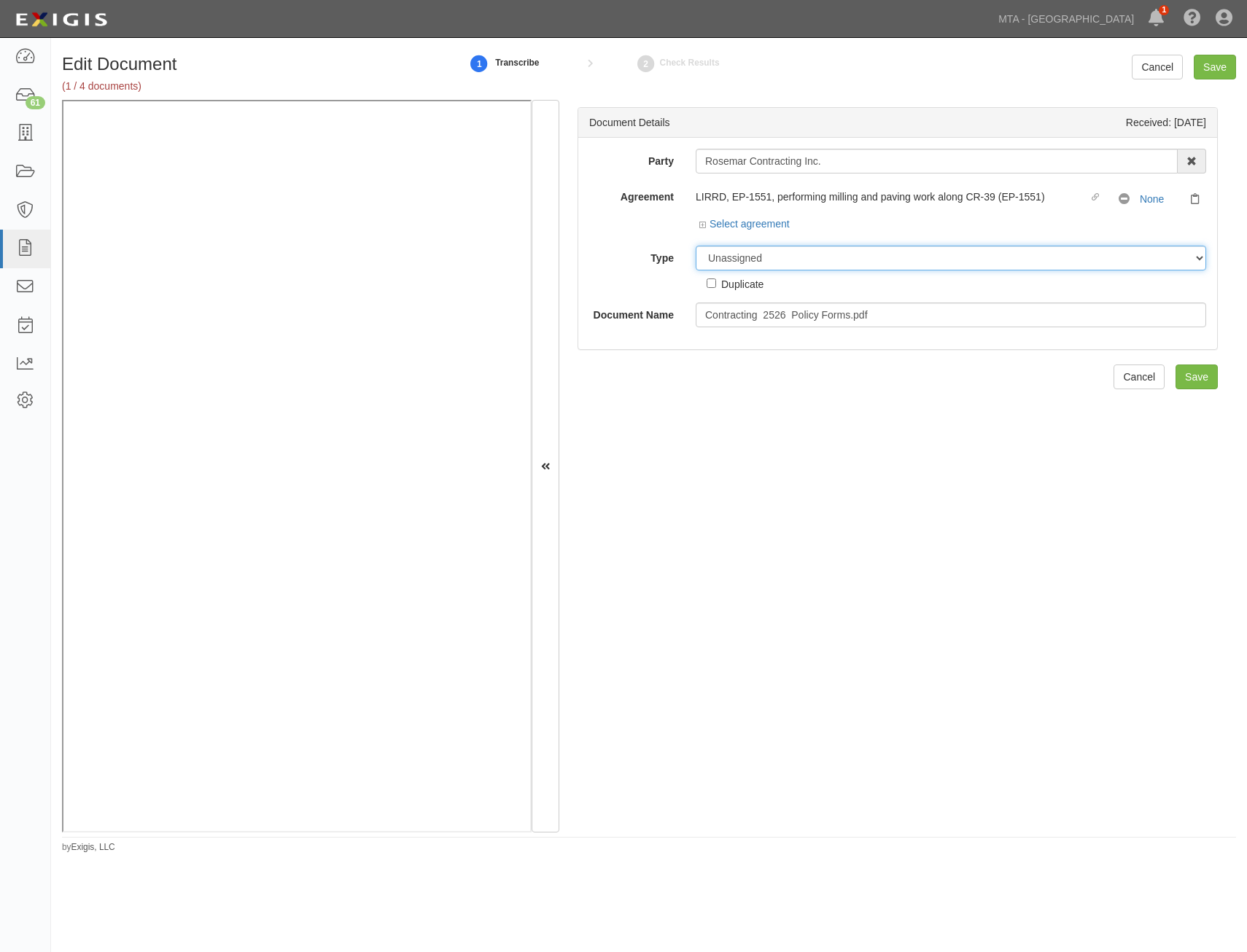
click at [903, 258] on select "Unassigned Binder Cancellation Notice Certificate Contract Endorsement Insuranc…" at bounding box center [950, 258] width 511 height 25
select select "EndorsementDetail"
click at [695, 246] on select "Unassigned Binder Cancellation Notice Certificate Contract Endorsement Insuranc…" at bounding box center [950, 258] width 511 height 25
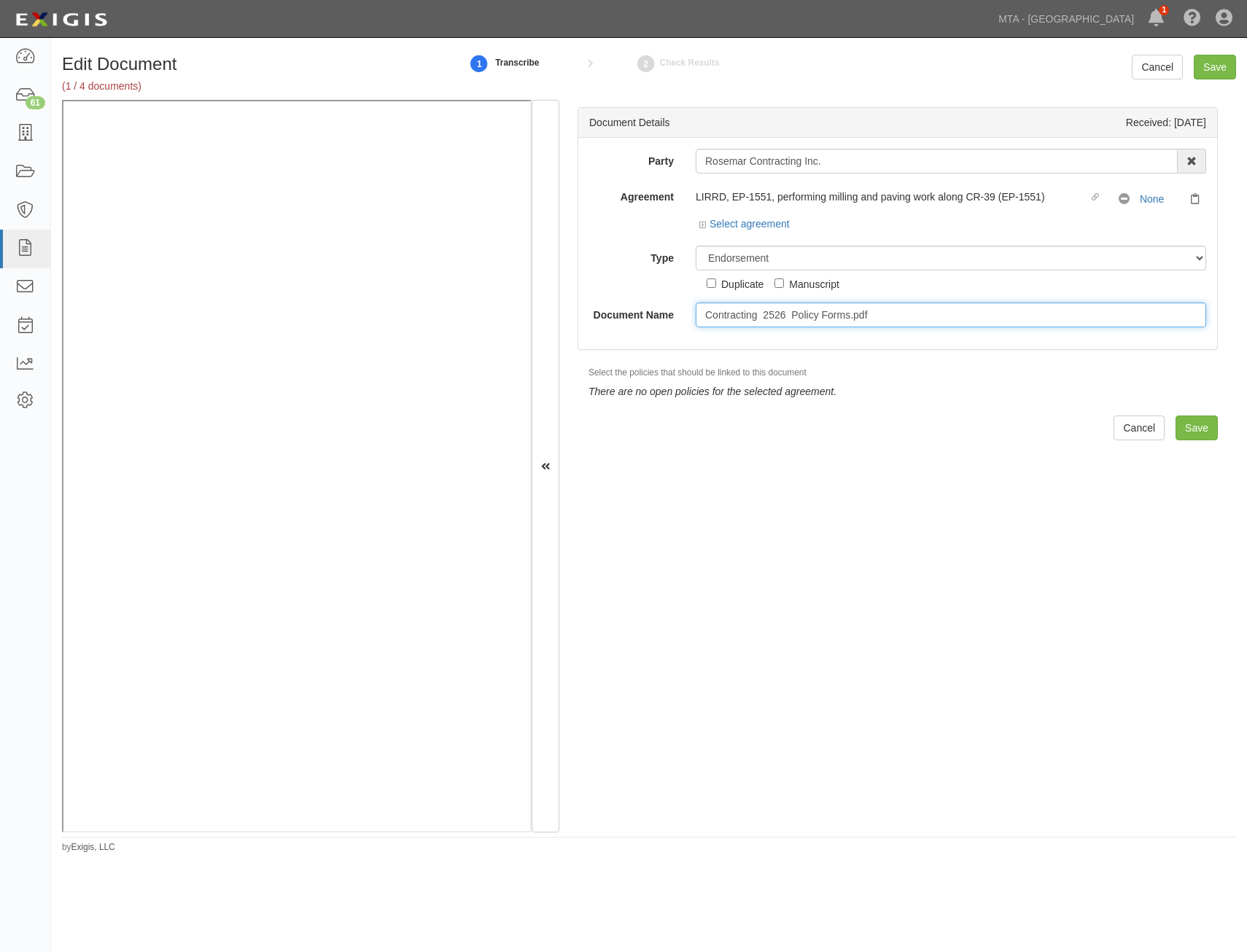
click at [895, 320] on input "Contracting 2526 Policy Forms.pdf" at bounding box center [950, 315] width 511 height 25
type input "Additional Insured Endorsements"
click at [1199, 431] on input "Save" at bounding box center [1197, 428] width 42 height 25
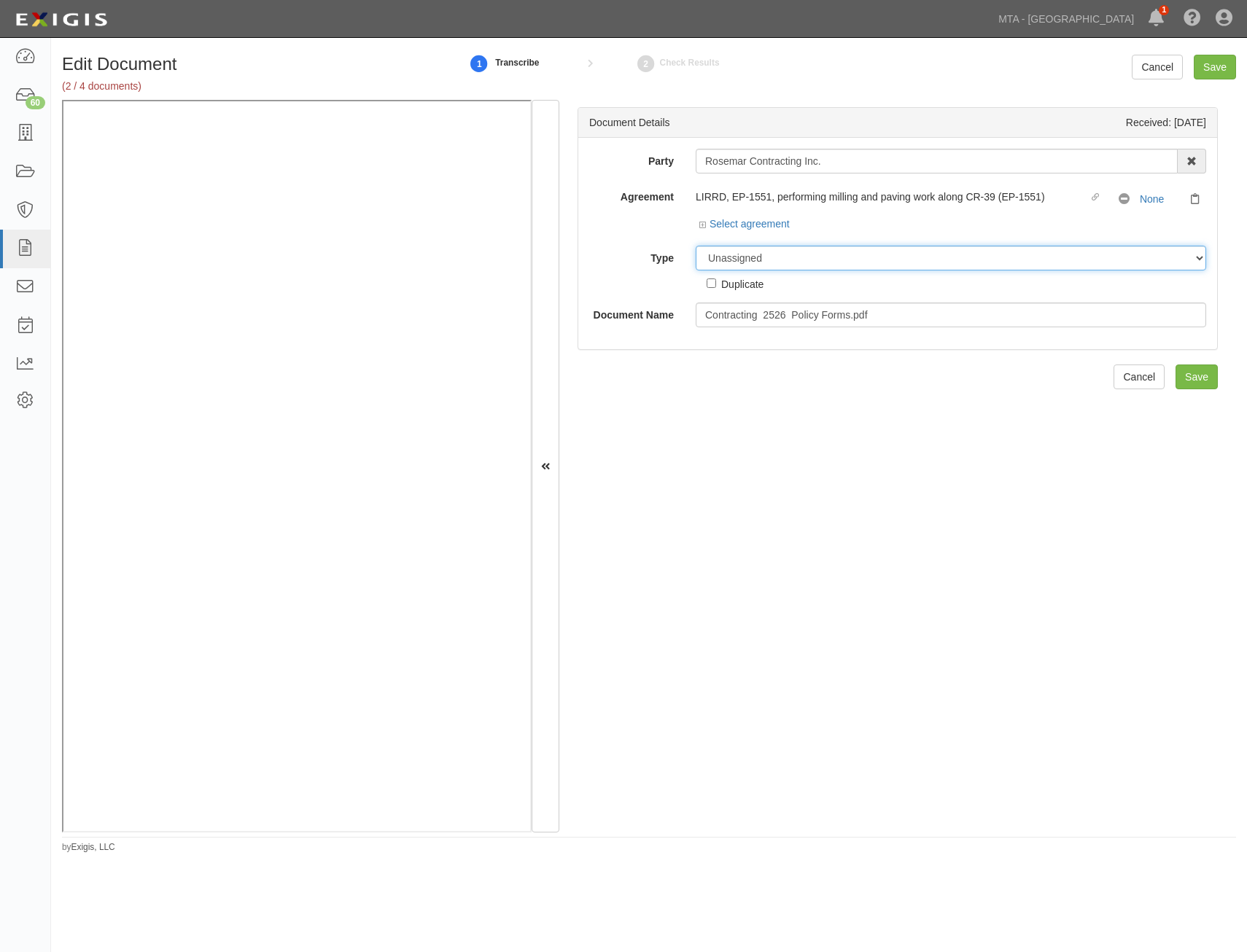
drag, startPoint x: 980, startPoint y: 261, endPoint x: 981, endPoint y: 271, distance: 10.0
click at [980, 261] on select "Unassigned Binder Cancellation Notice Certificate Contract Endorsement Insuranc…" at bounding box center [950, 258] width 511 height 25
select select "EndorsementDetail"
click at [695, 246] on select "Unassigned Binder Cancellation Notice Certificate Contract Endorsement Insuranc…" at bounding box center [950, 258] width 511 height 25
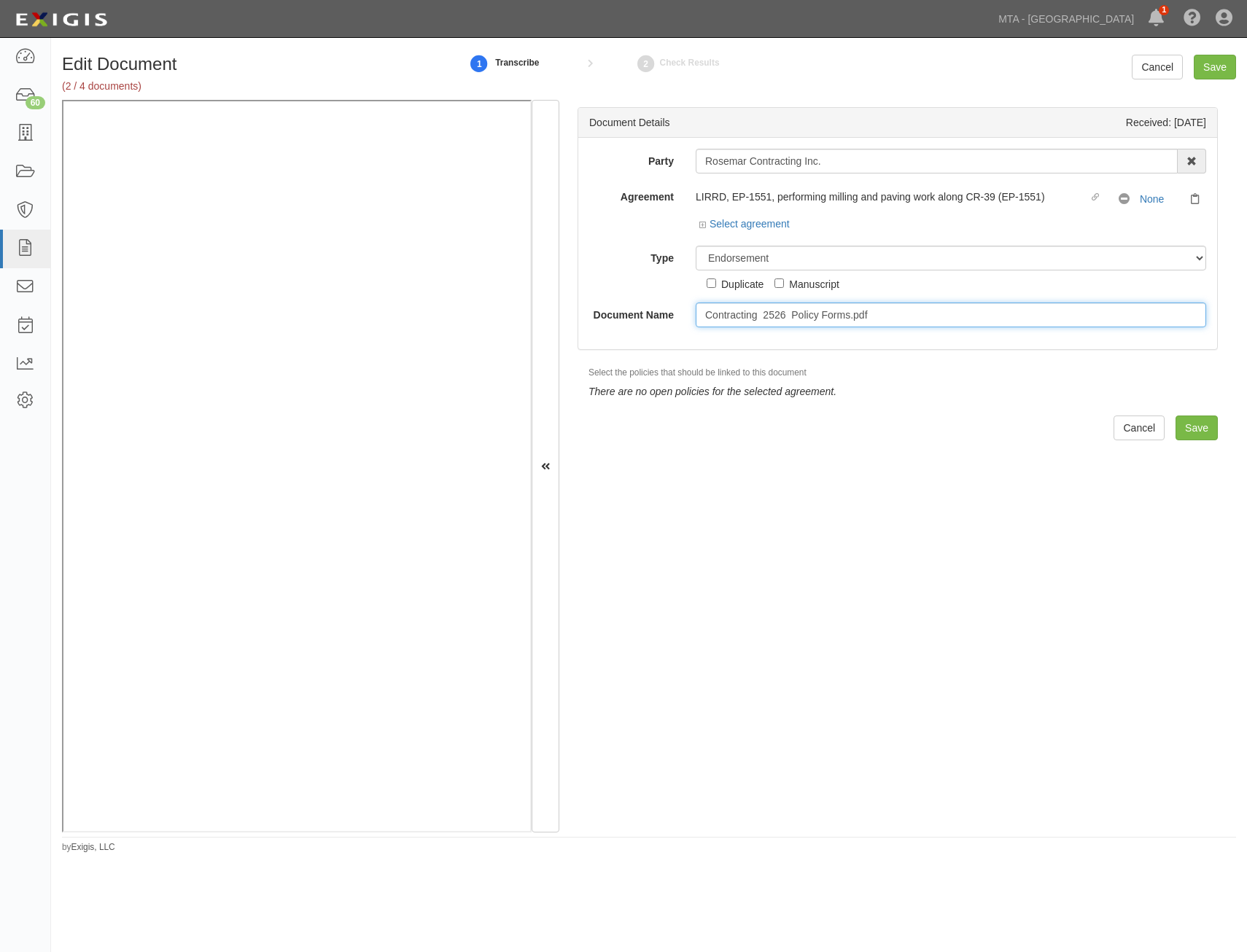
click at [928, 312] on input "Contracting 2526 Policy Forms.pdf" at bounding box center [950, 315] width 511 height 25
type input "Additional Insured Endorsements"
click at [1186, 435] on input "Save" at bounding box center [1197, 428] width 42 height 25
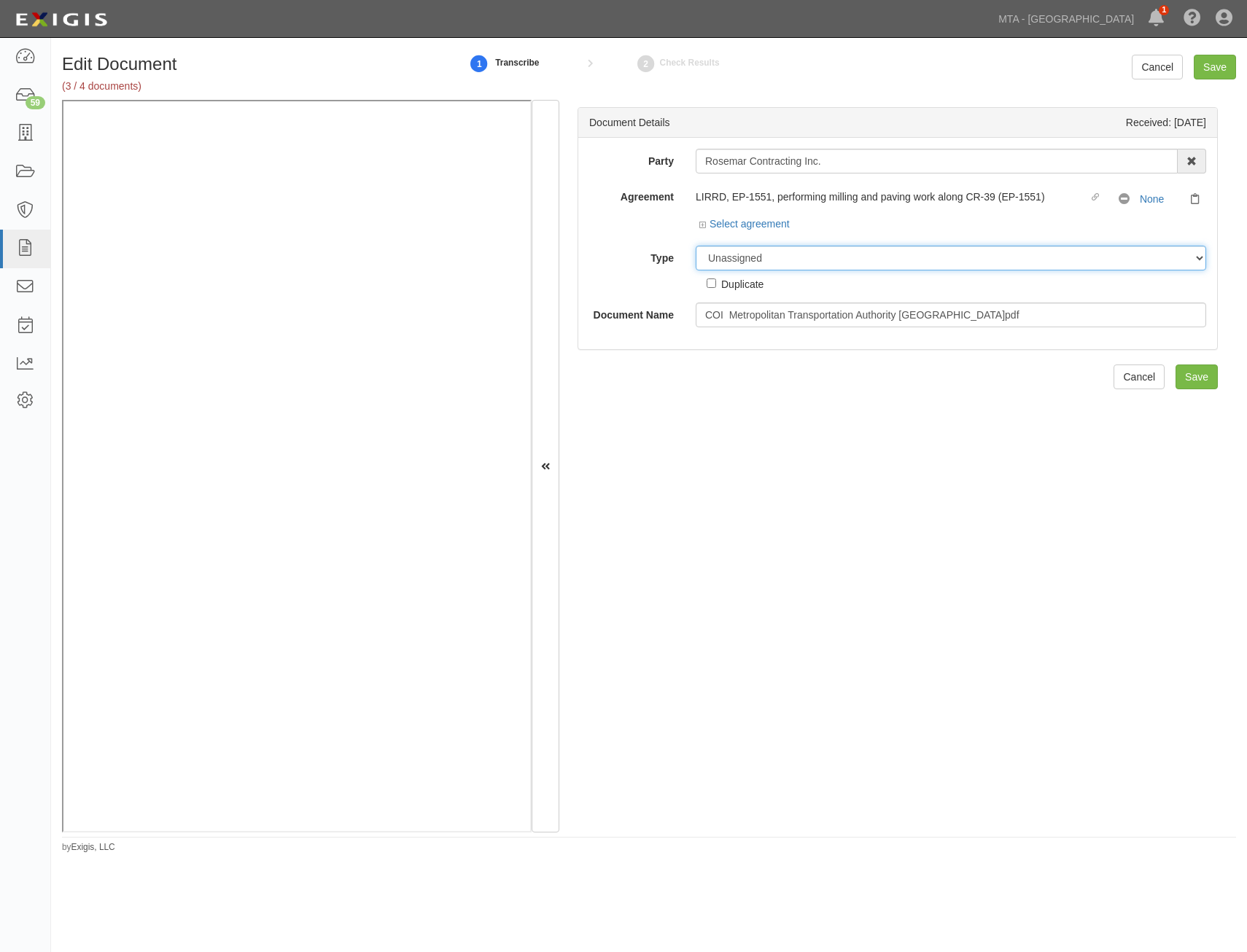
click at [869, 260] on select "Unassigned Binder Cancellation Notice Certificate Contract Endorsement Insuranc…" at bounding box center [950, 258] width 511 height 25
select select "CertificateDetail"
click at [695, 246] on select "Unassigned Binder Cancellation Notice Certificate Contract Endorsement Insuranc…" at bounding box center [950, 258] width 511 height 25
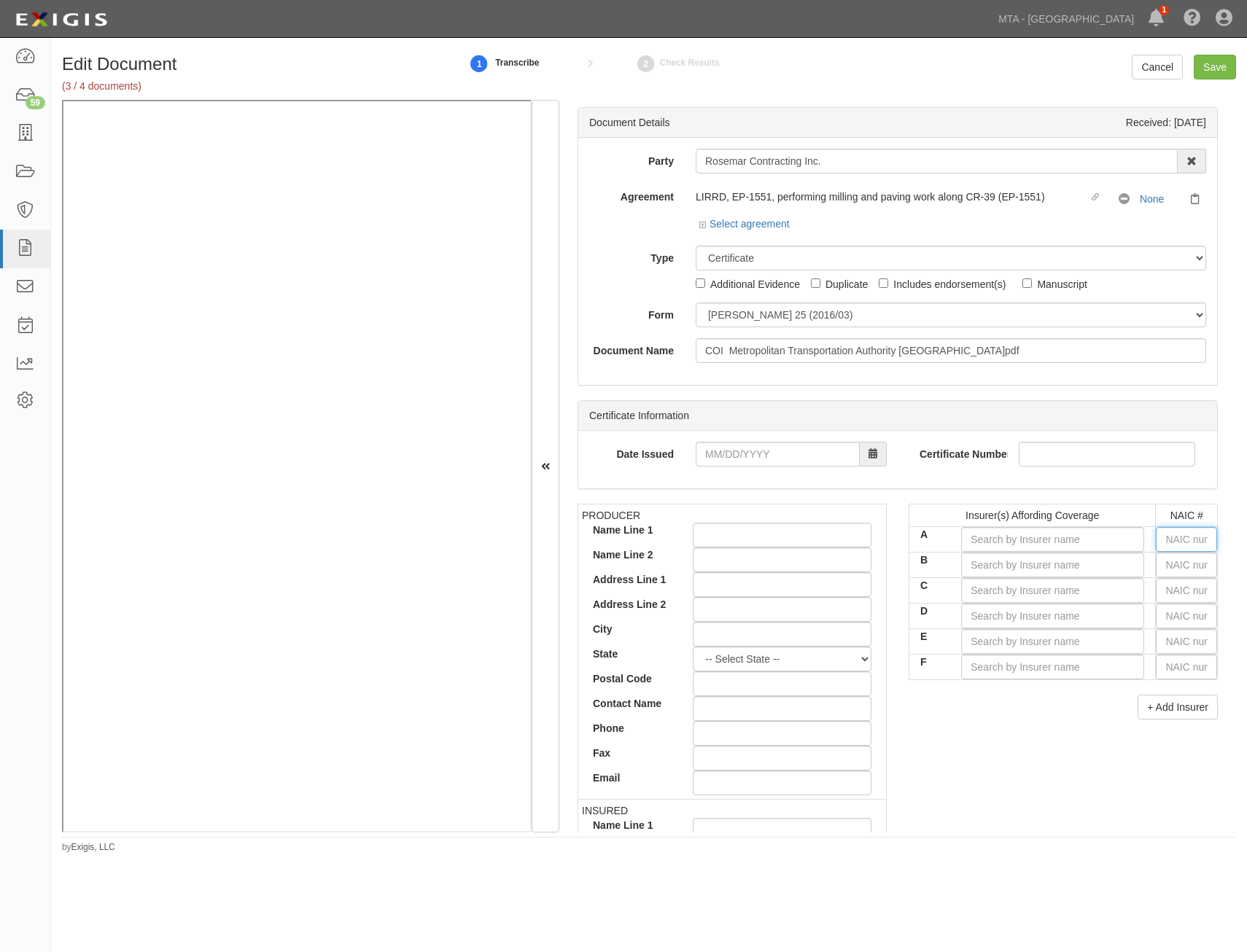
click at [1189, 547] on input "text" at bounding box center [1186, 539] width 61 height 25
type input "44725"
type input "4"
type input "40258"
type input "40"
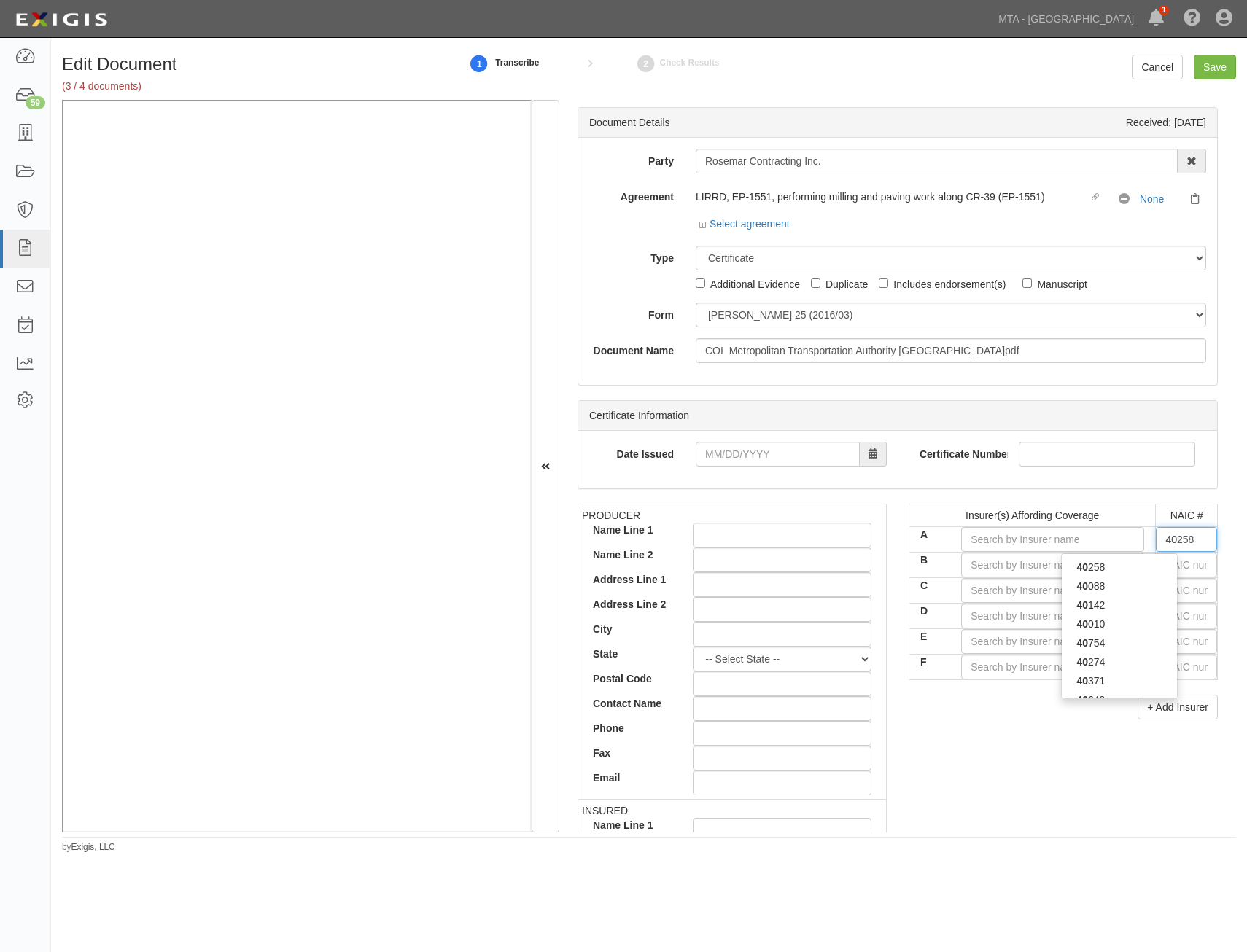
type input "40088"
type input "400"
type input "40045"
type input "4004"
type input "40045"
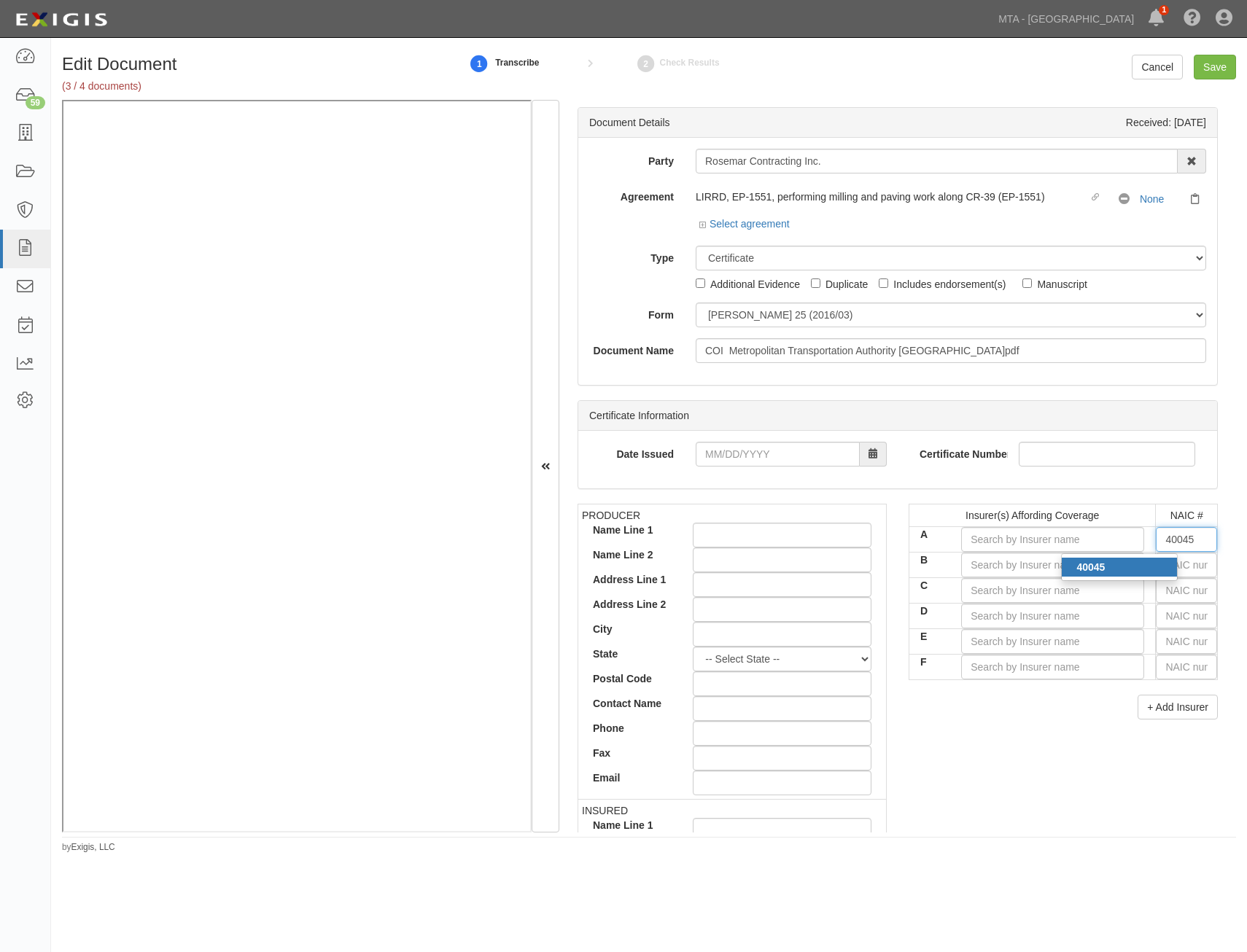
click at [1152, 572] on div "40045" at bounding box center [1119, 567] width 115 height 19
type input "StarNet Insurance Company (A+ XV Rating)"
type input "40045"
click at [1161, 569] on input "text" at bounding box center [1186, 564] width 61 height 25
type input "25232"
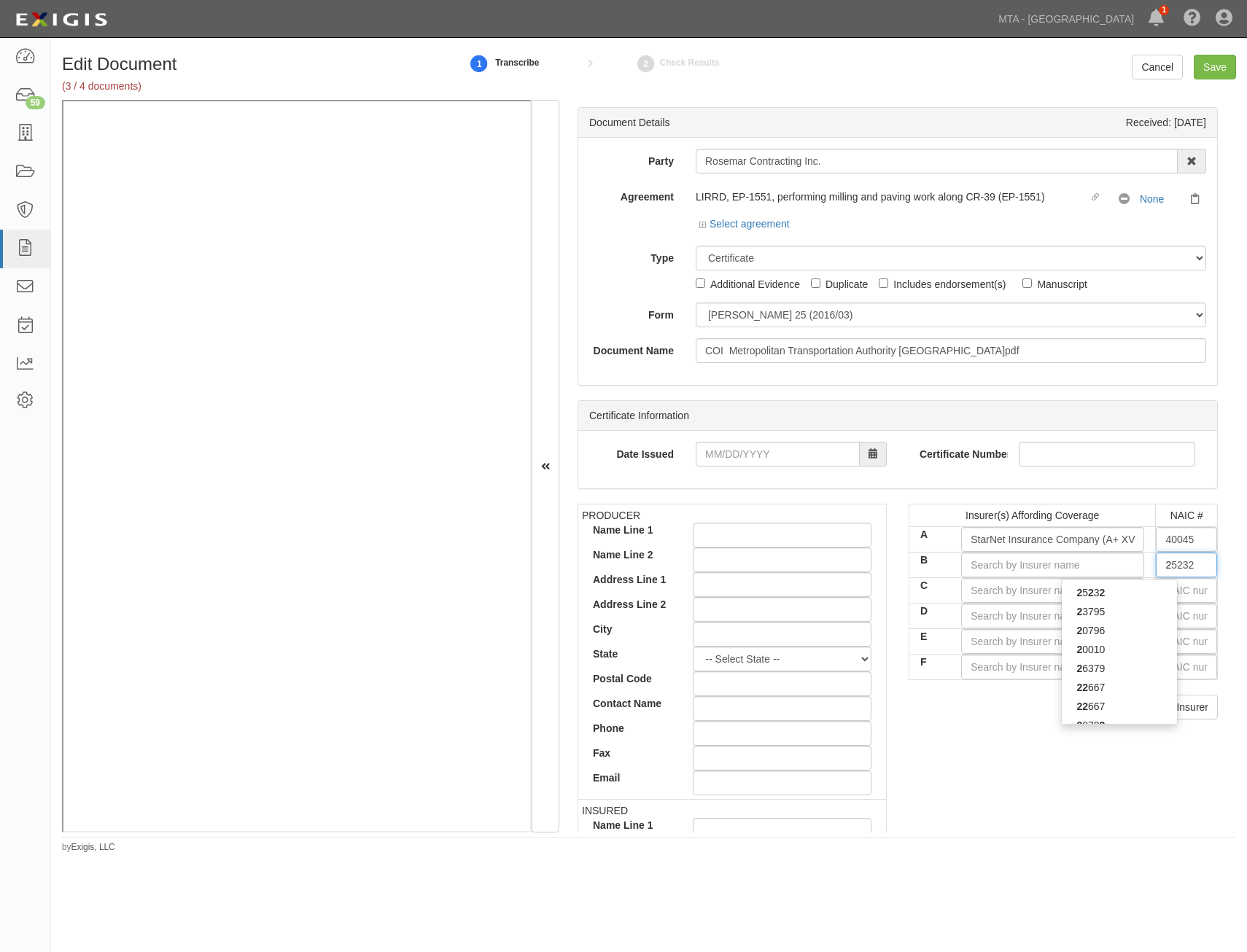
type input "25"
type input "25470"
type input "254"
type input "25496"
type input "2549"
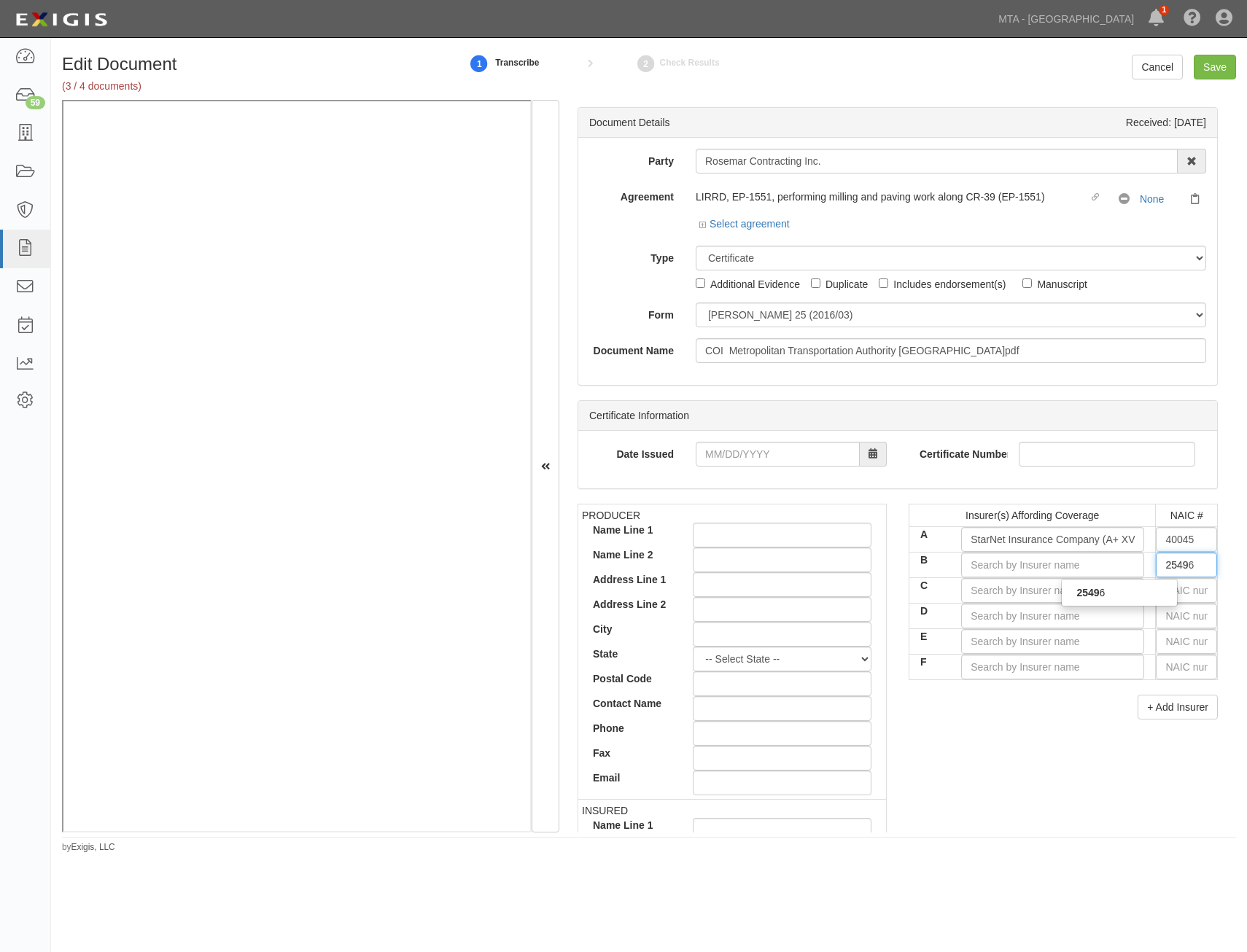
type input "25496"
click at [1123, 595] on div "25496" at bounding box center [1119, 592] width 115 height 19
type input "StarStone National Insurance Company (A XIII Rating)"
type input "25496"
click at [1187, 590] on input "text" at bounding box center [1186, 590] width 61 height 25
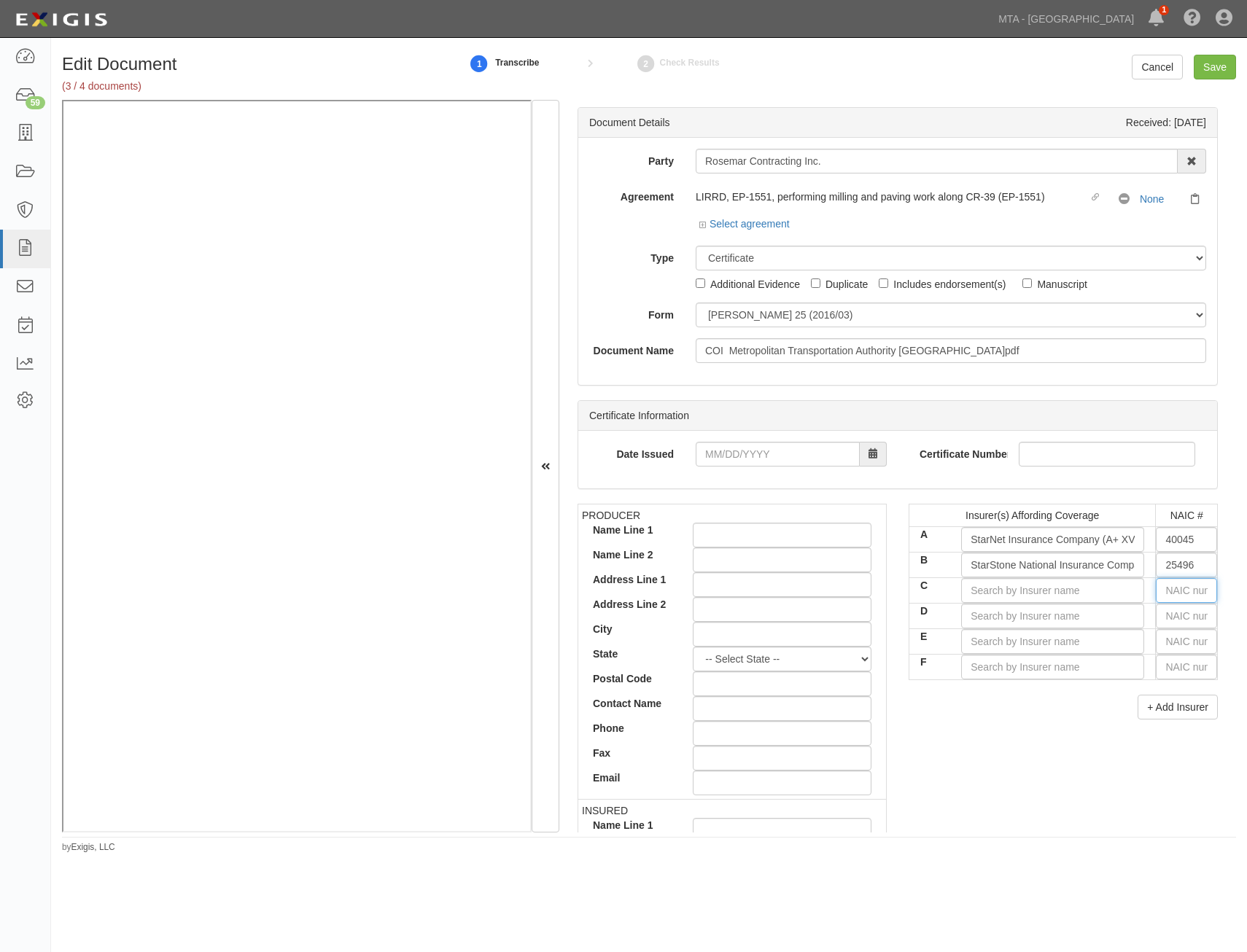
type input "16862"
type input "1"
type input "10750"
type input "10"
type input "10184"
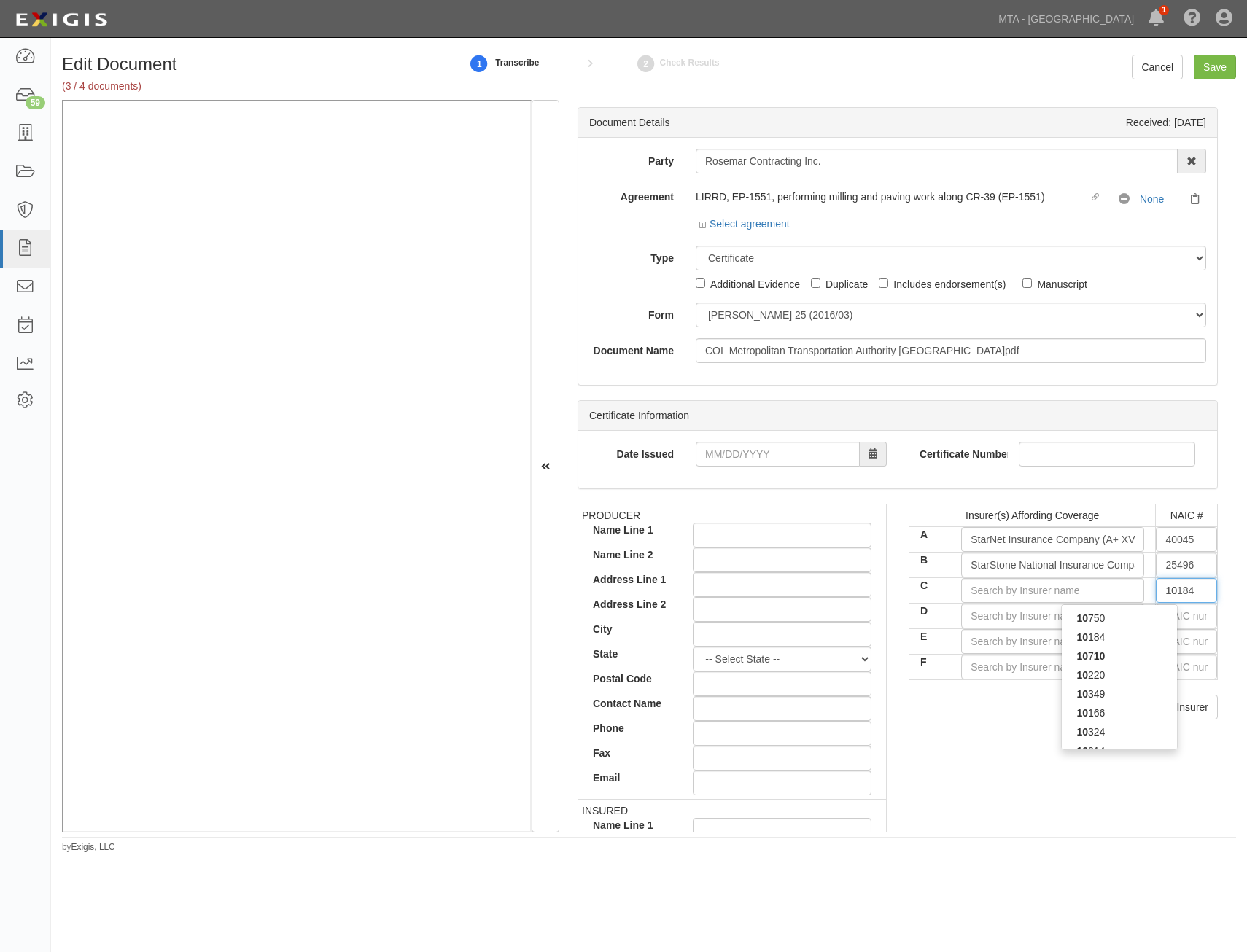
type input "101"
type input "10166"
type input "1016"
type input "10166"
click at [1147, 626] on div "10166" at bounding box center [1119, 618] width 115 height 19
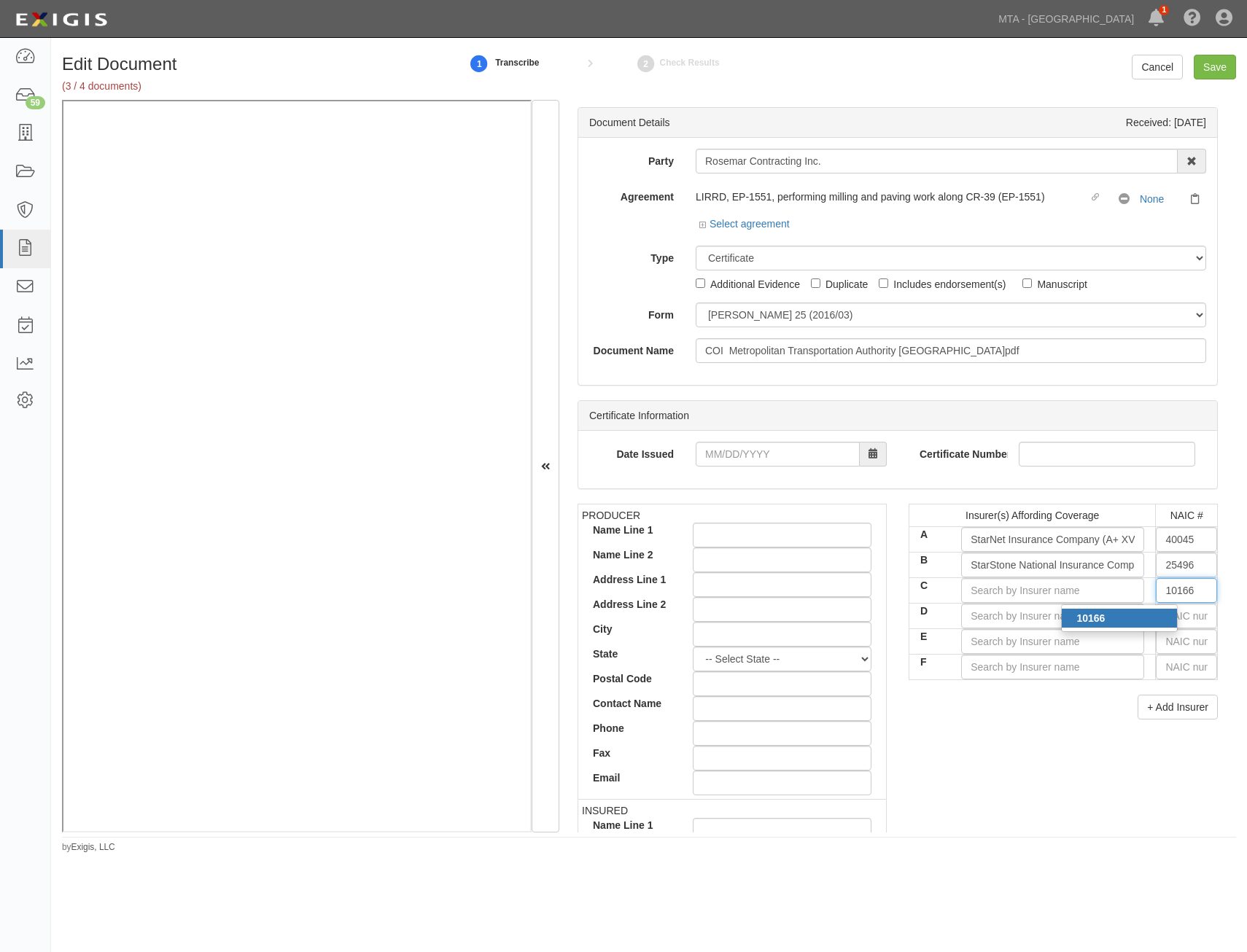
type input "Accident Fund Ins Co of America (A XV Rating)"
type input "10166"
click at [1187, 621] on input "text" at bounding box center [1186, 616] width 61 height 25
type input "25232"
type input "2"
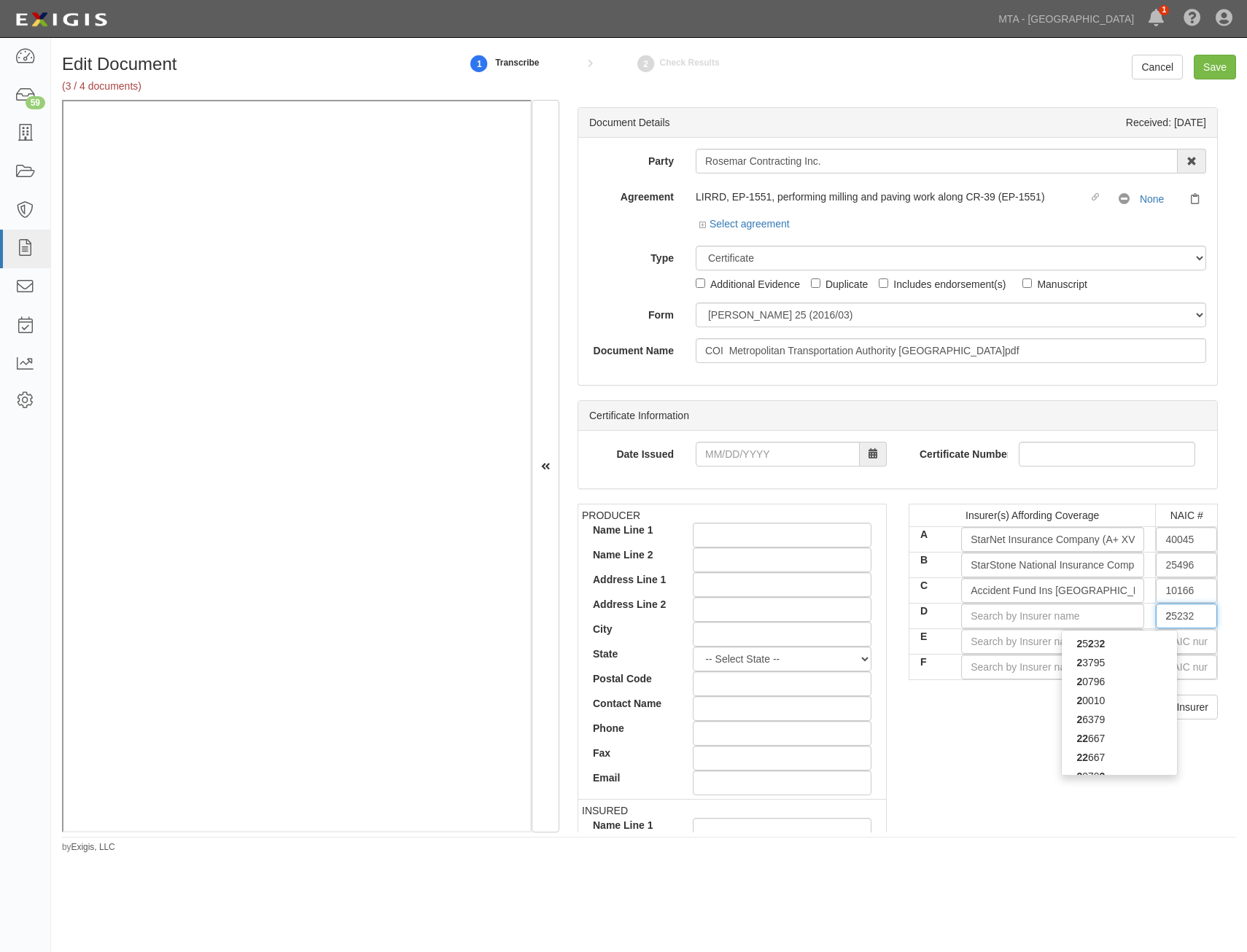
type input "21571"
type input "21"
type input "21199"
type input "211"
type input "21113"
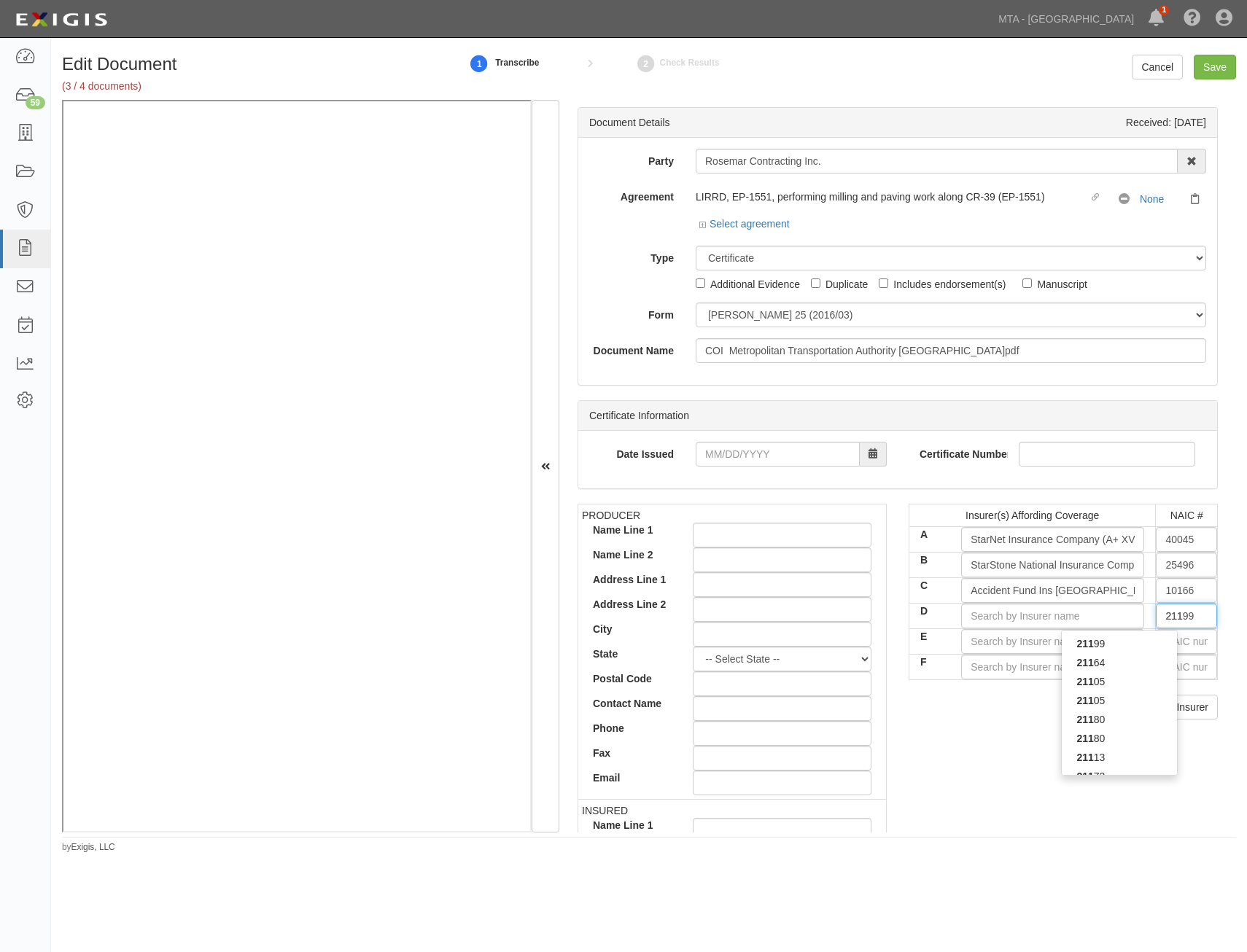
type input "2111"
type input "21113"
click at [1103, 642] on div "21113" at bounding box center [1119, 643] width 115 height 19
type input "United States Fire Insurance Company (A+ XV Rating)"
type input "21113"
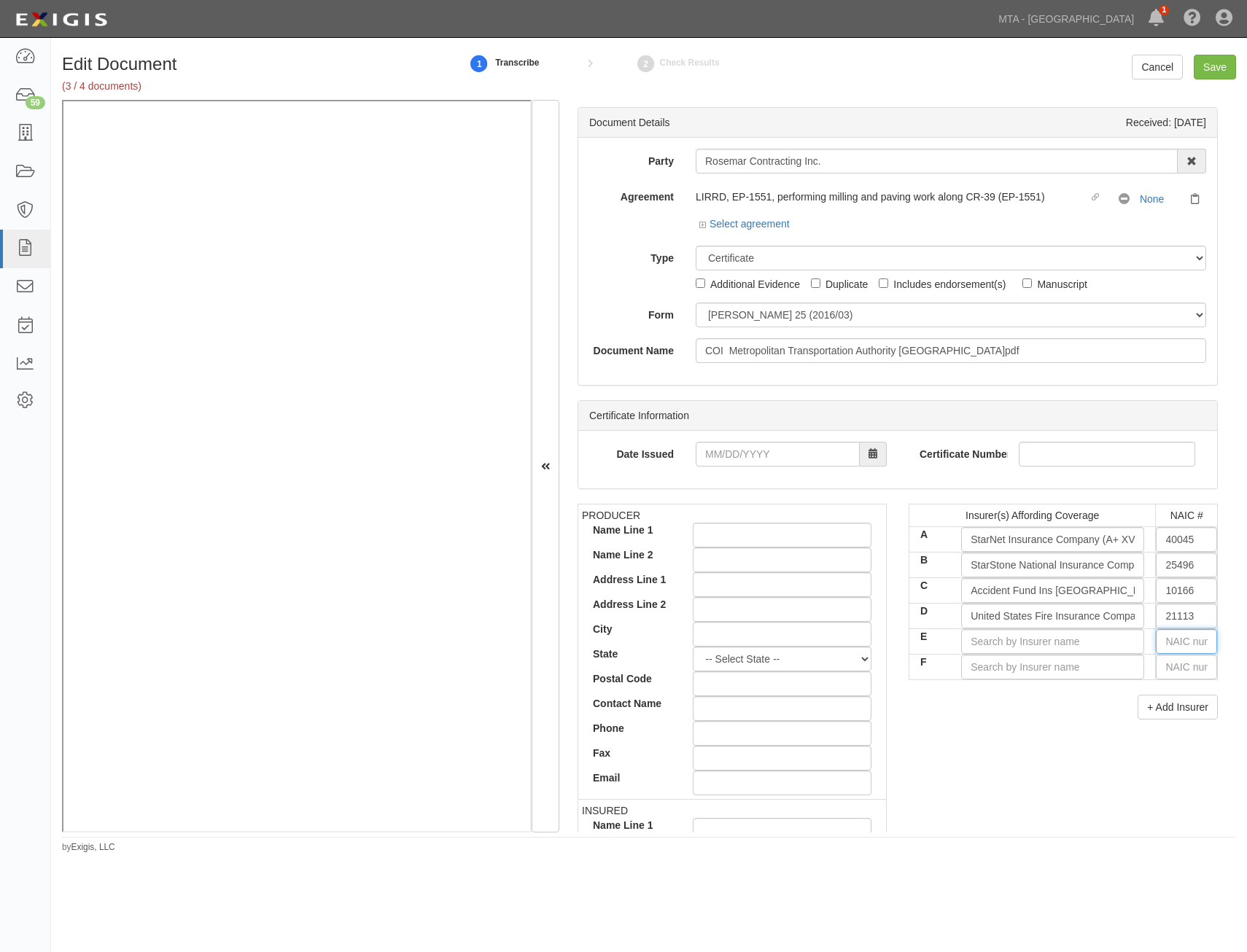
click at [1164, 644] on input "text" at bounding box center [1186, 641] width 61 height 25
type input "64327"
type input "64"
type input "64246"
click at [1184, 642] on input "64246" at bounding box center [1186, 641] width 61 height 25
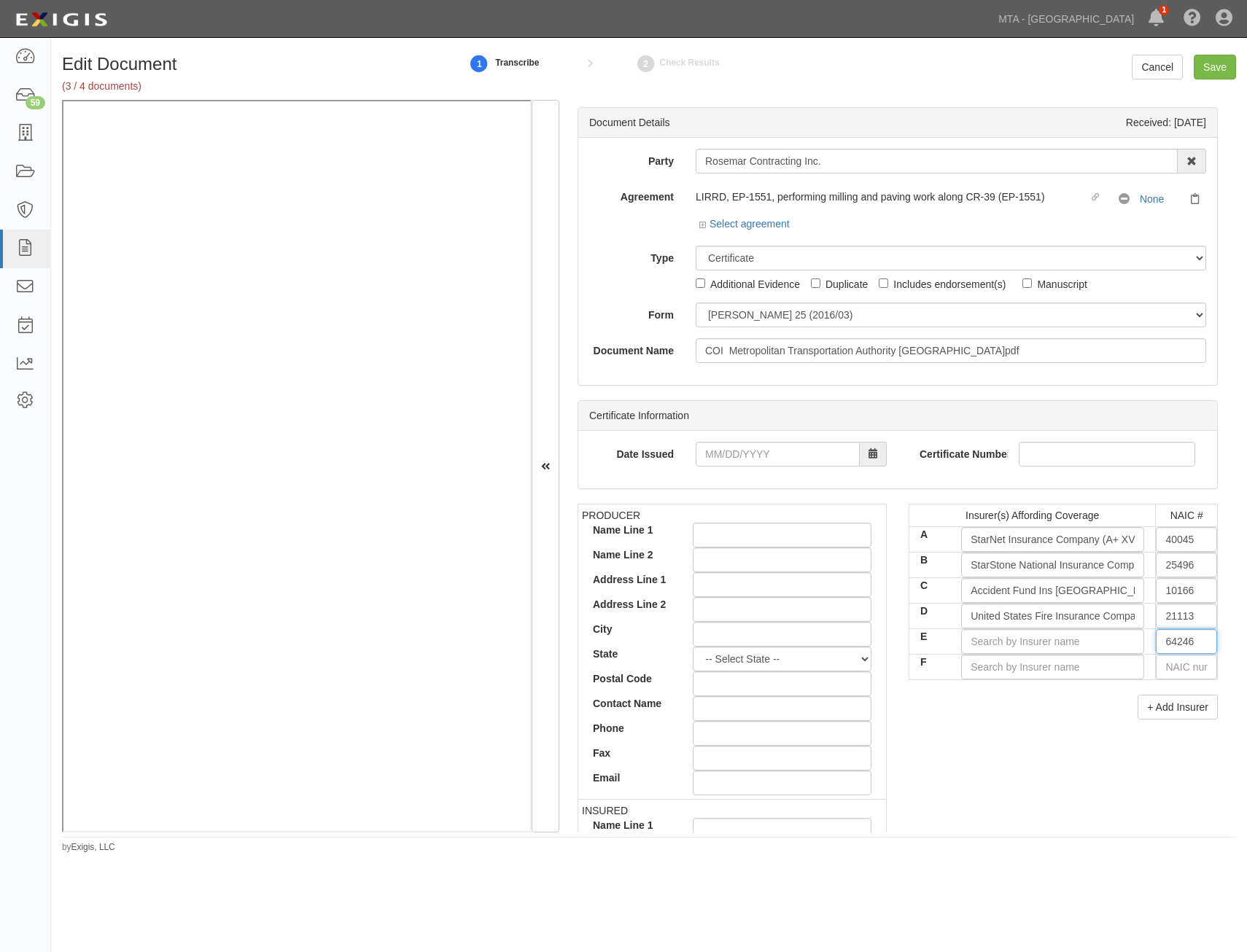
click at [1184, 642] on input "64246" at bounding box center [1186, 641] width 61 height 25
type input "64327"
type input "64"
type input "64246"
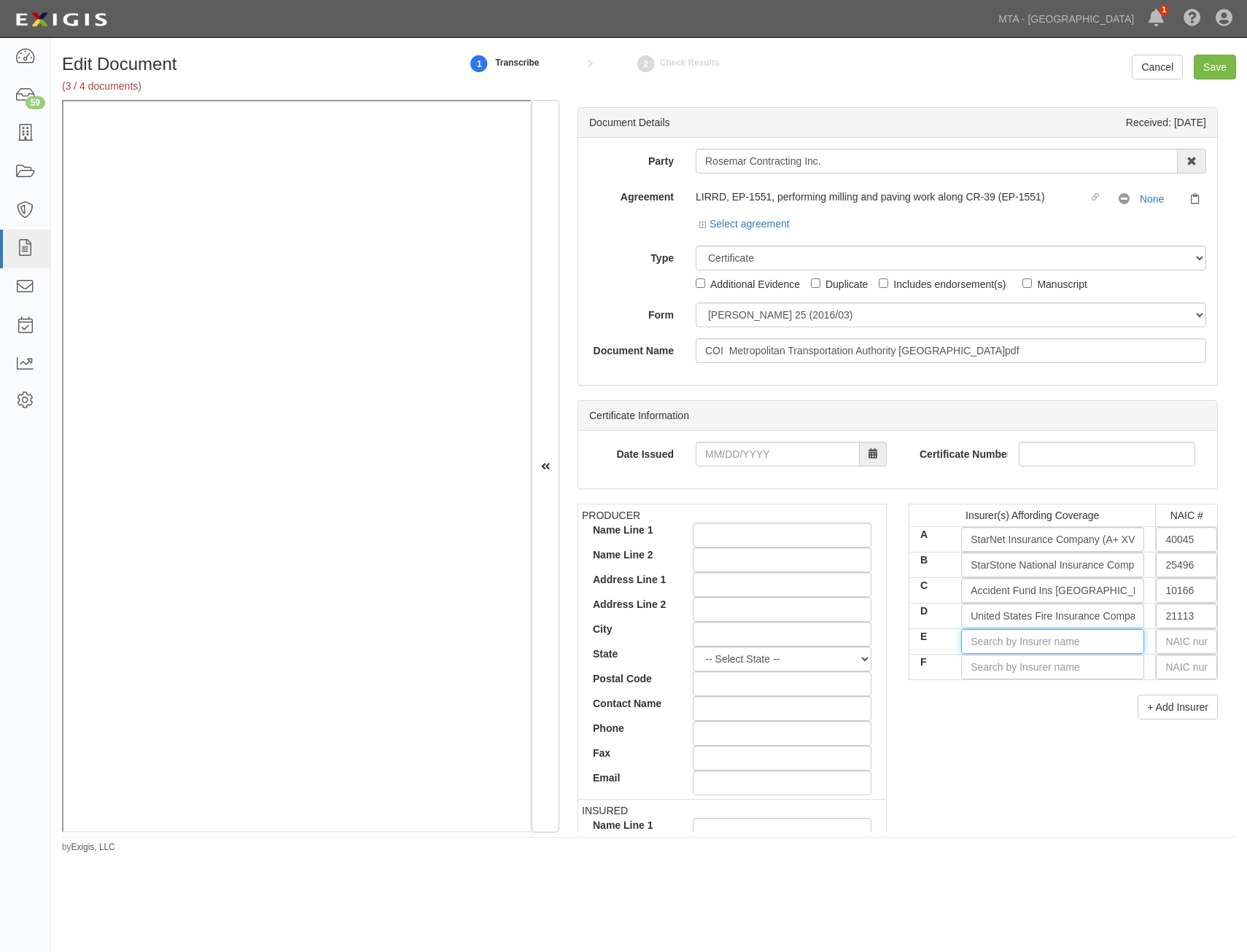
click at [1129, 641] on input "E" at bounding box center [1052, 641] width 183 height 25
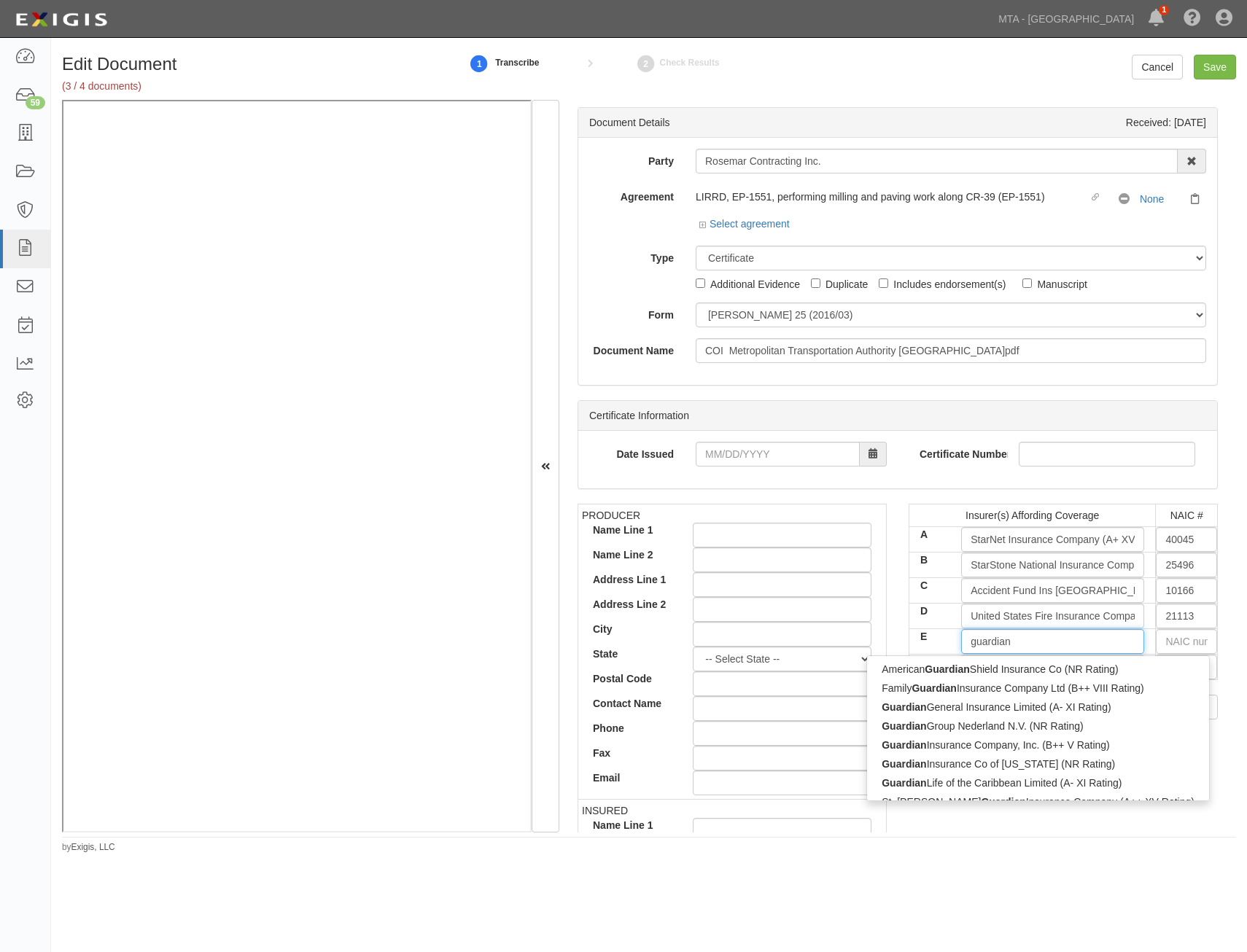
type input "guardian"
type input "guardian life of the Caribbean Limited (A- XI Rating)"
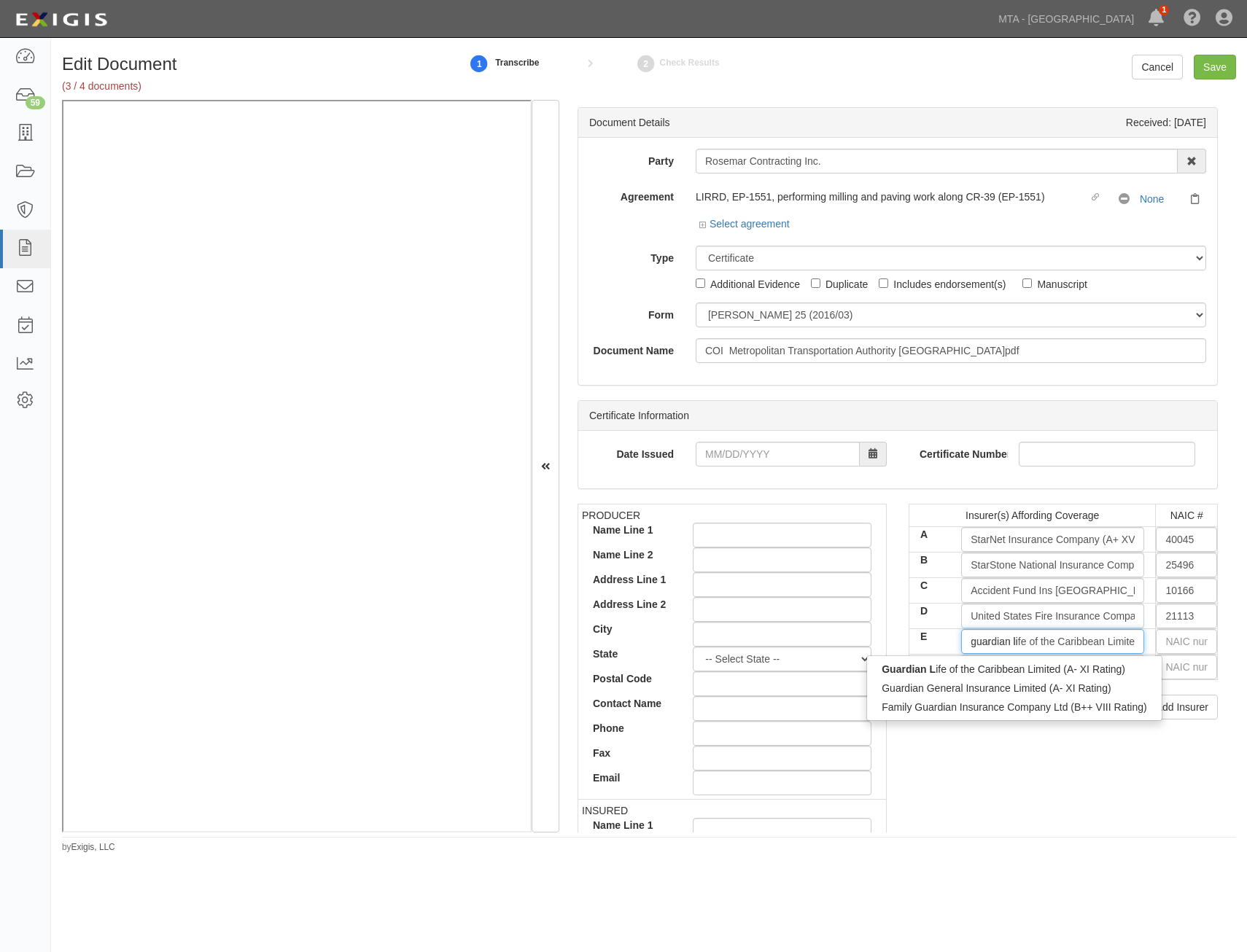
type input "guardian lif"
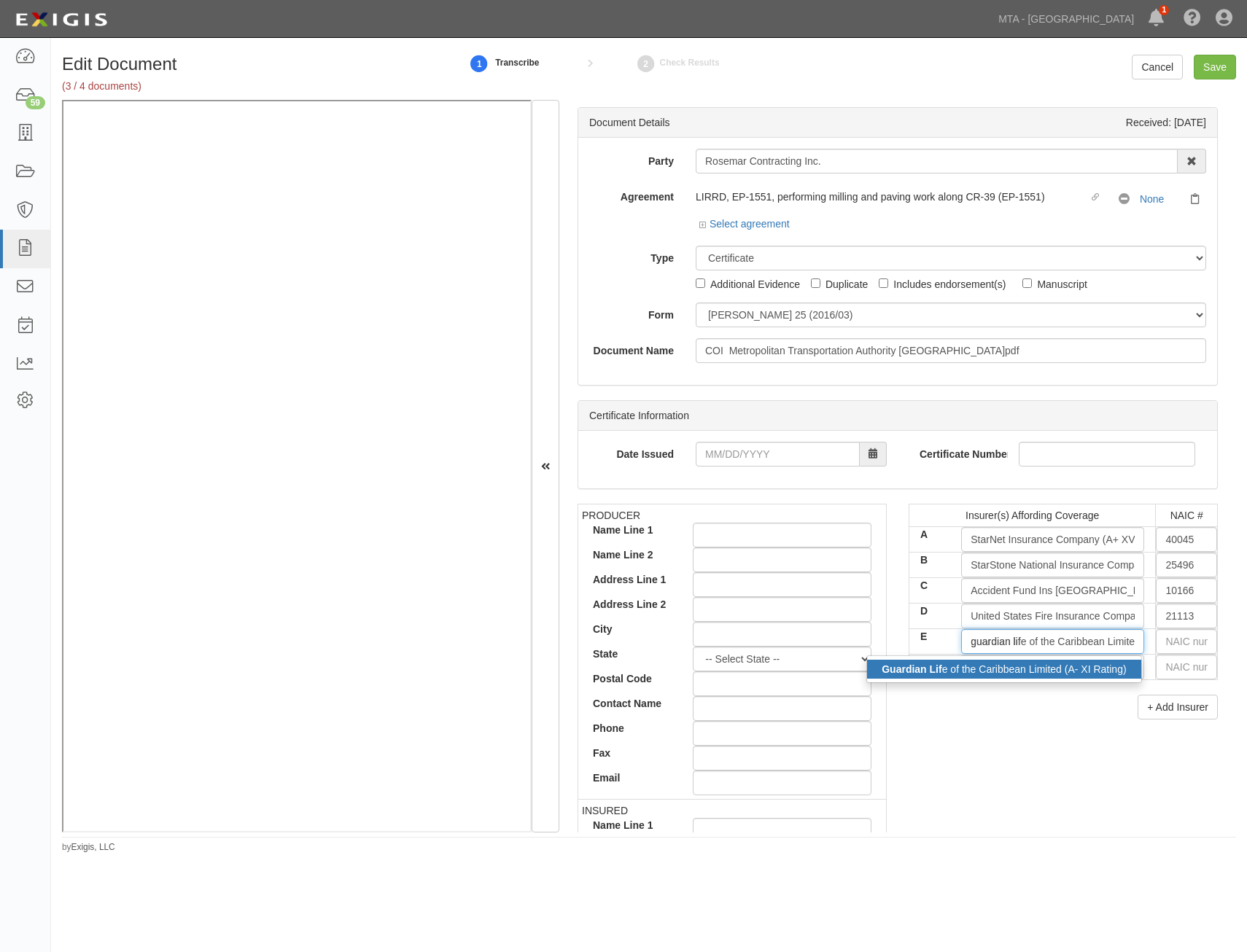
click at [1063, 671] on div "Guardian Lif e of the Caribbean Limited (A- XI Rating)" at bounding box center [1004, 669] width 274 height 19
type input "Guardian Life of the Caribbean Limited (A- XI Rating)"
click at [1053, 693] on div "Insurer(s) Affording Coverage NAIC # A StarNet Insurance Company (A+ XV Rating)…" at bounding box center [1064, 611] width 310 height 216
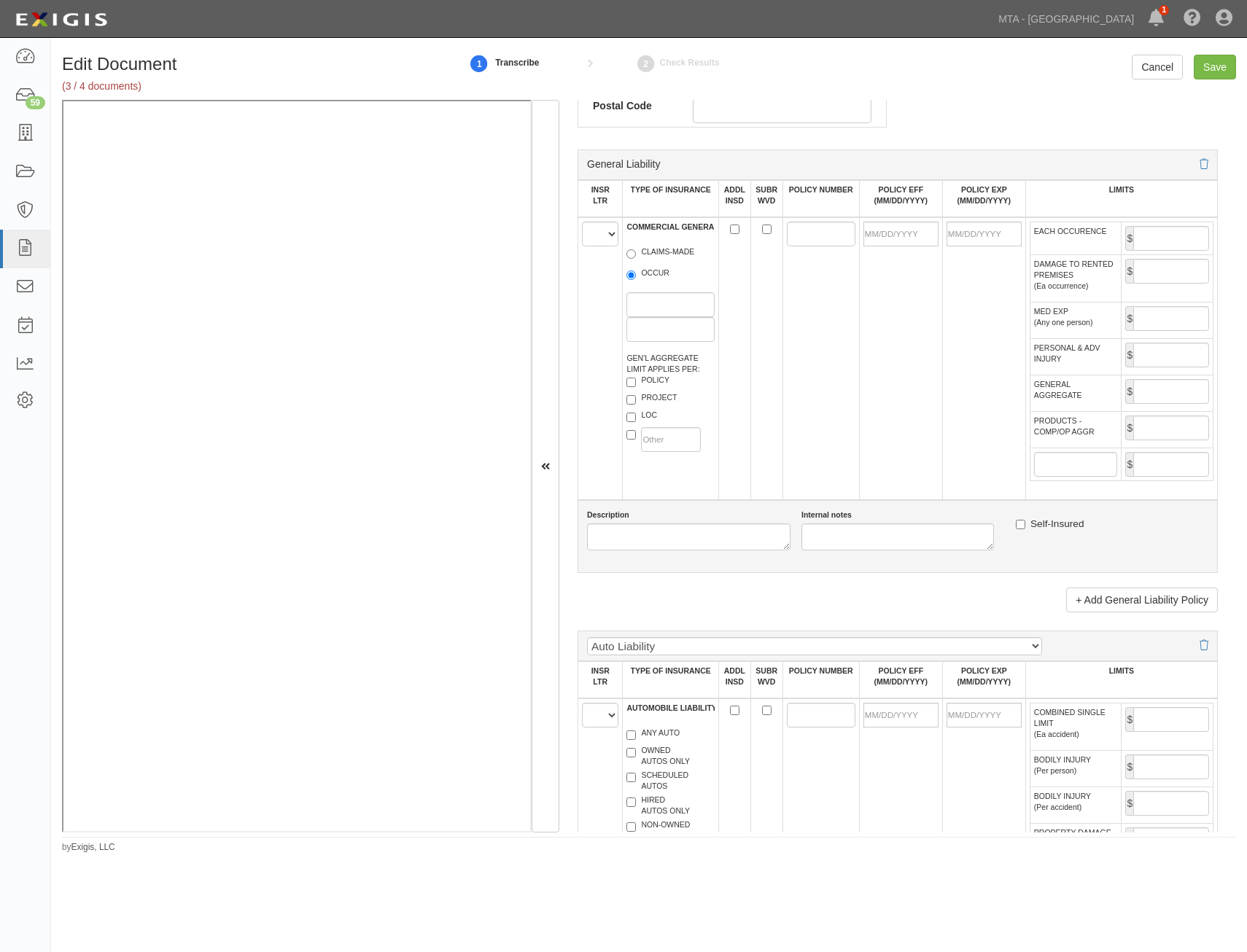
scroll to position [875, 0]
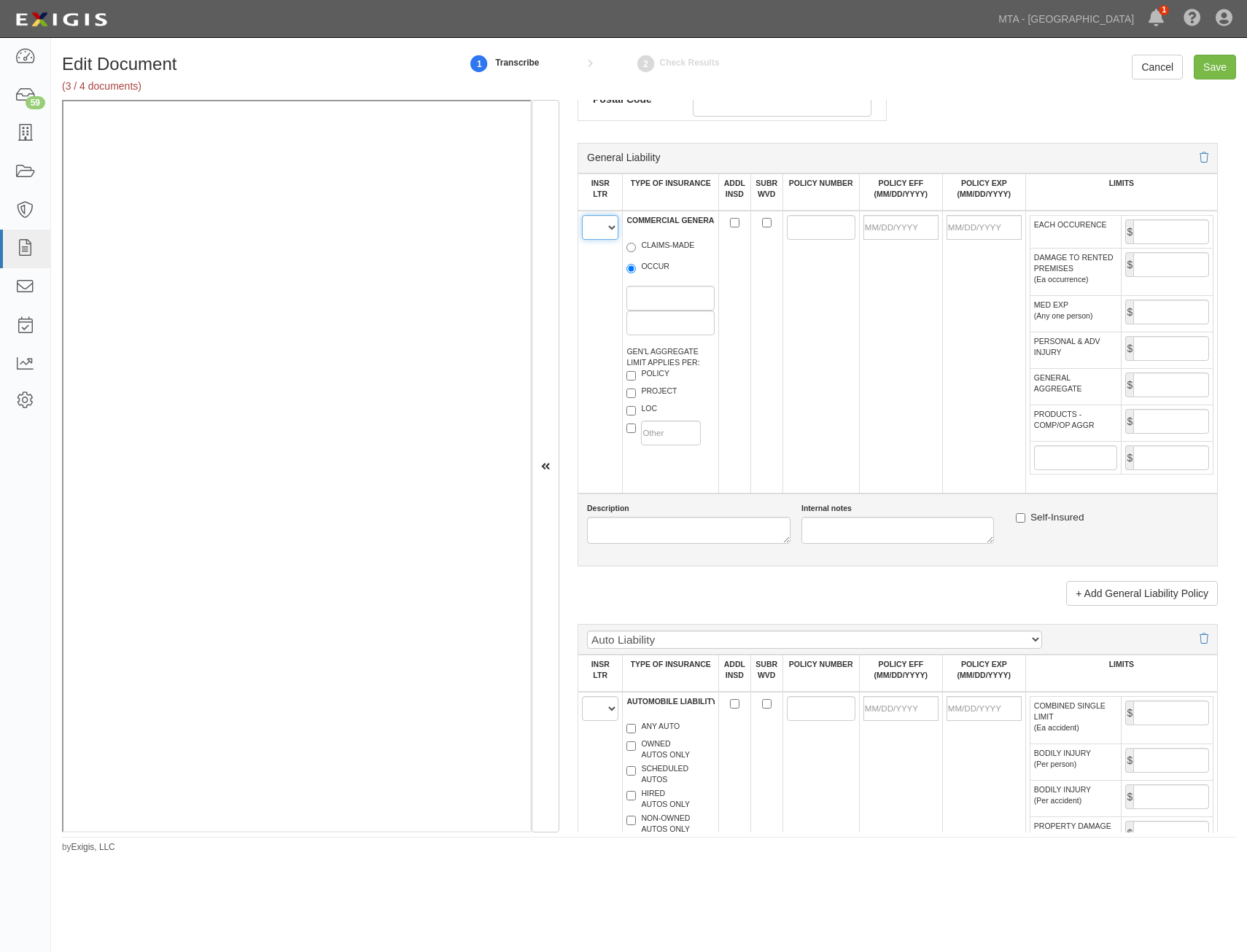
click at [589, 228] on select "A B C D E F" at bounding box center [601, 227] width 37 height 25
select select "A"
click at [583, 215] on select "A B C D E F" at bounding box center [601, 227] width 37 height 25
click at [665, 273] on label "OCCUR" at bounding box center [647, 268] width 43 height 15
click at [636, 273] on input "OCCUR" at bounding box center [630, 268] width 9 height 9
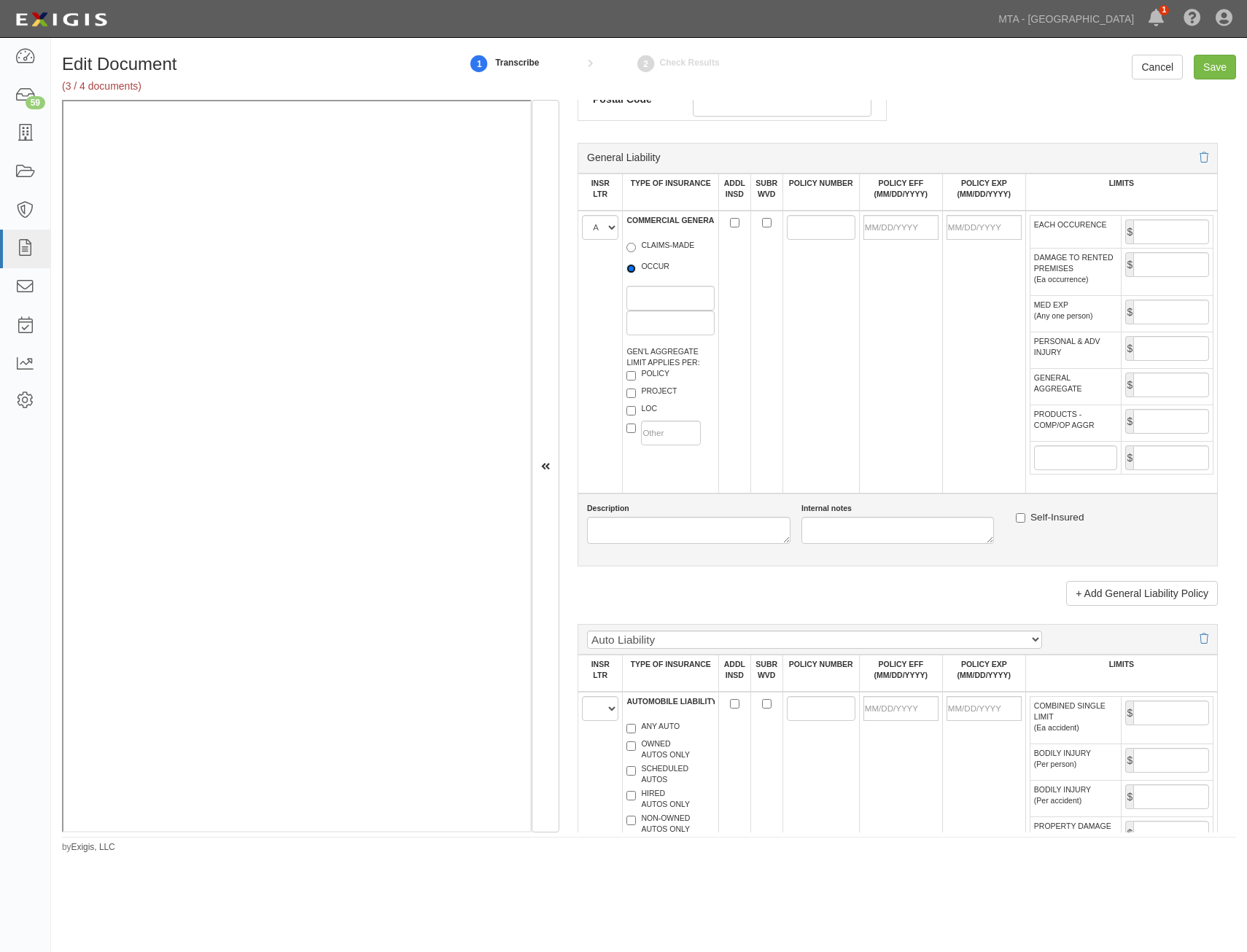
radio input "true"
click at [658, 394] on label "PROJECT" at bounding box center [651, 393] width 50 height 15
click at [636, 394] on input "PROJECT" at bounding box center [630, 393] width 9 height 9
checkbox input "true"
click at [731, 222] on input "ADDL INSD" at bounding box center [734, 222] width 9 height 9
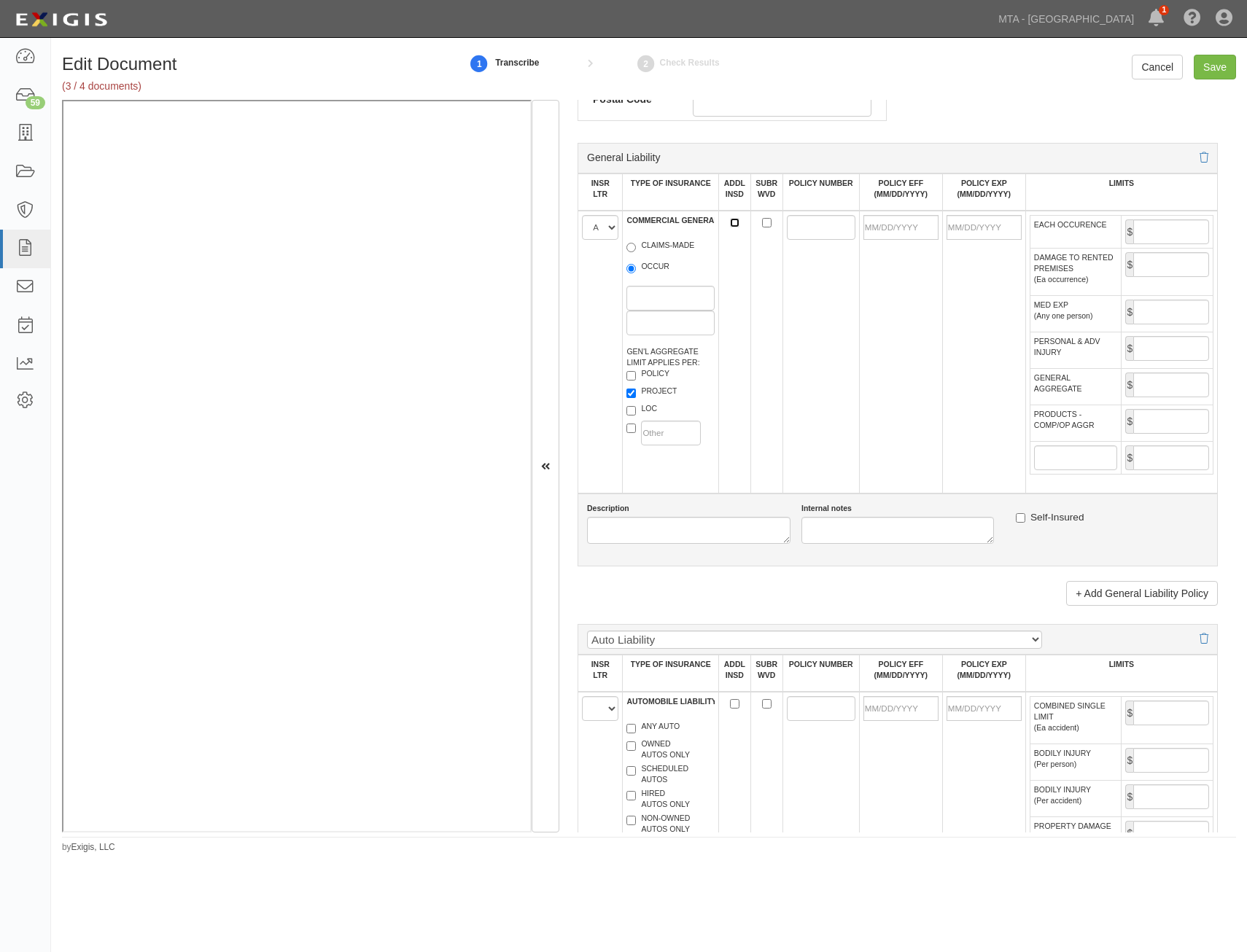
checkbox input "true"
click at [762, 223] on input "SUBR WVD" at bounding box center [766, 222] width 9 height 9
checkbox input "true"
click at [799, 229] on input "POLICY NUMBER" at bounding box center [821, 227] width 69 height 25
paste input "MKG00000007-02"
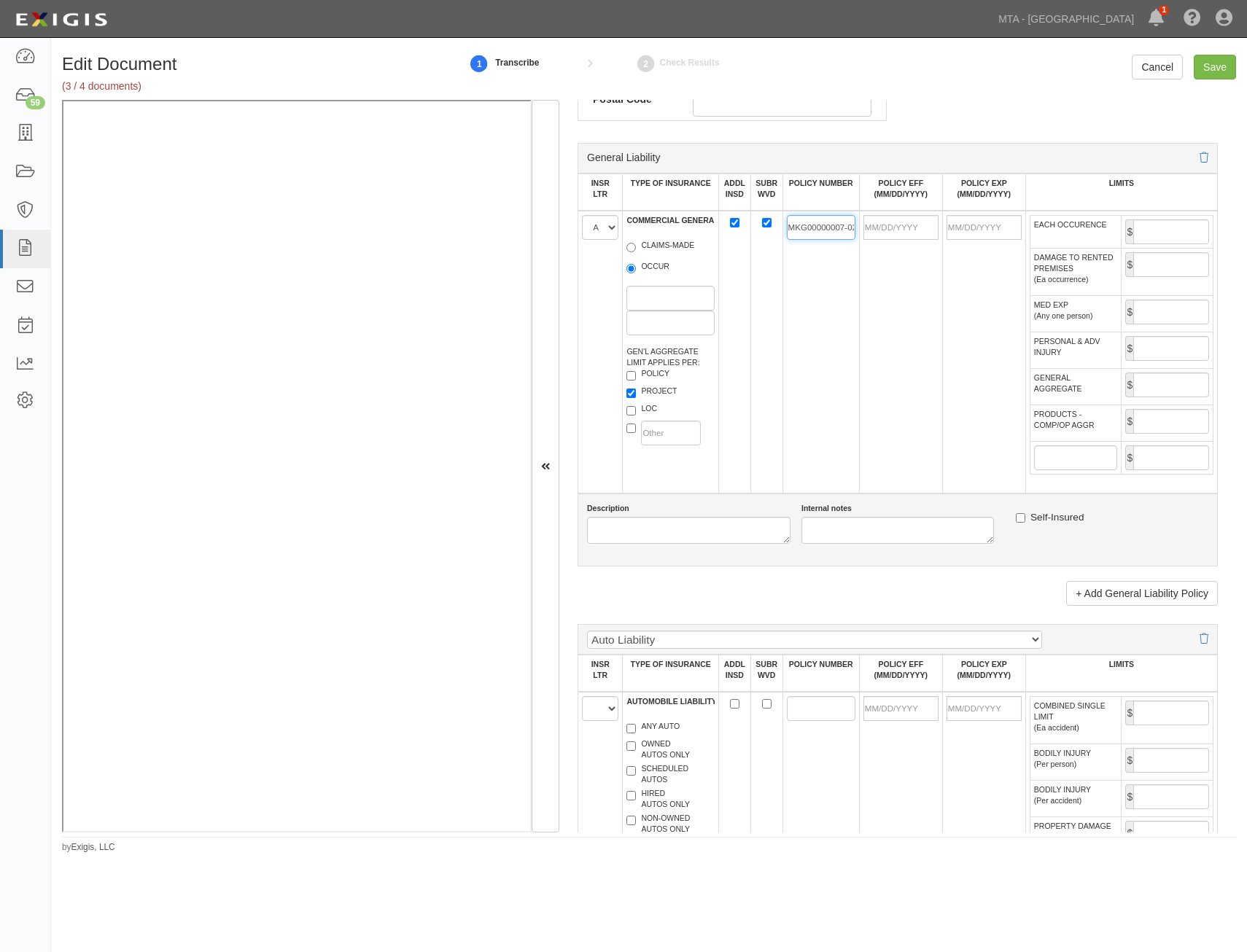
scroll to position [0, 4]
type input "MKG00000007-02"
click at [917, 229] on input "POLICY EFF (MM/DD/YYYY)" at bounding box center [900, 227] width 75 height 25
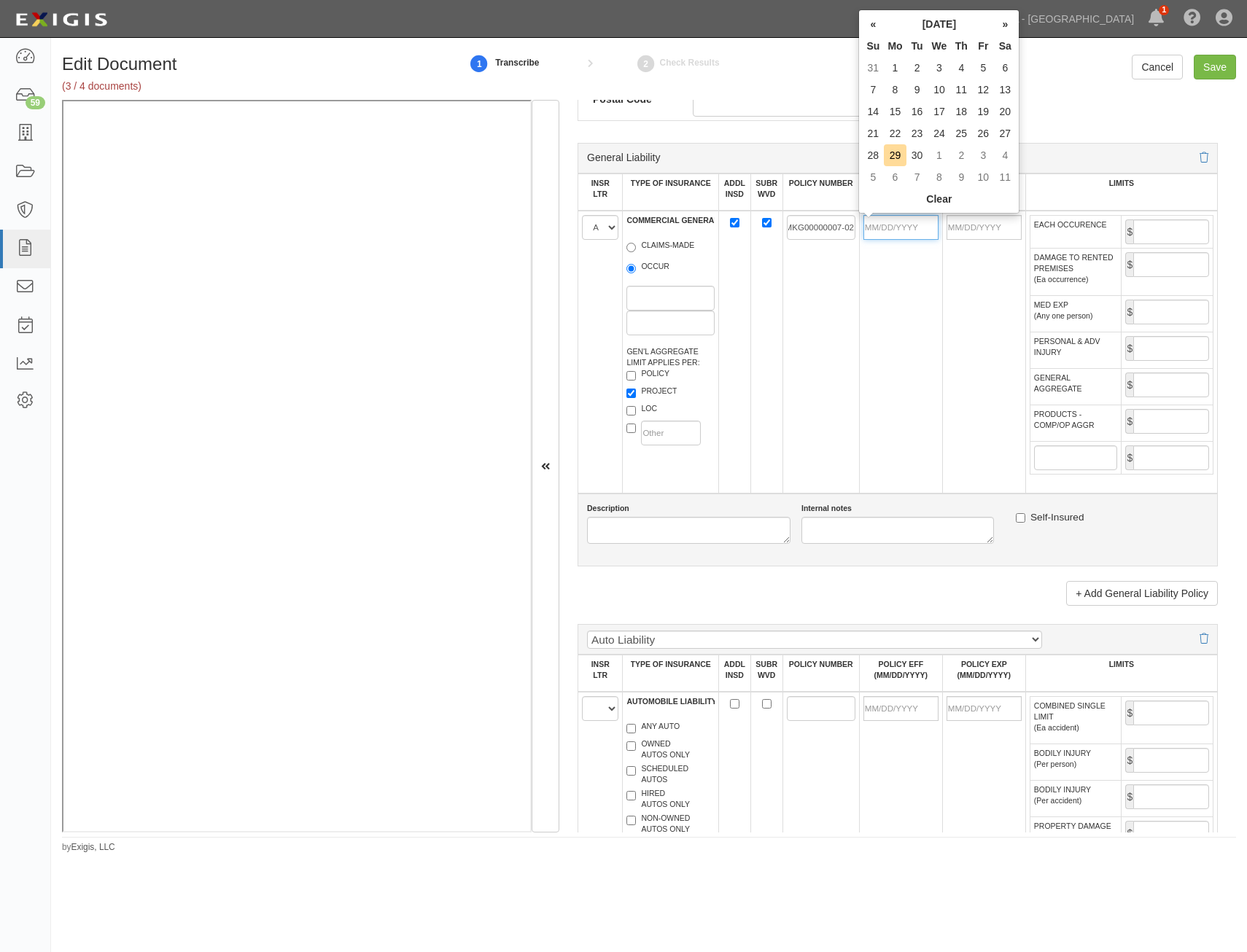
scroll to position [0, 0]
type input "06/12/2025"
type input "06/12/2026"
click at [942, 366] on td "06/12/2026" at bounding box center [983, 352] width 83 height 283
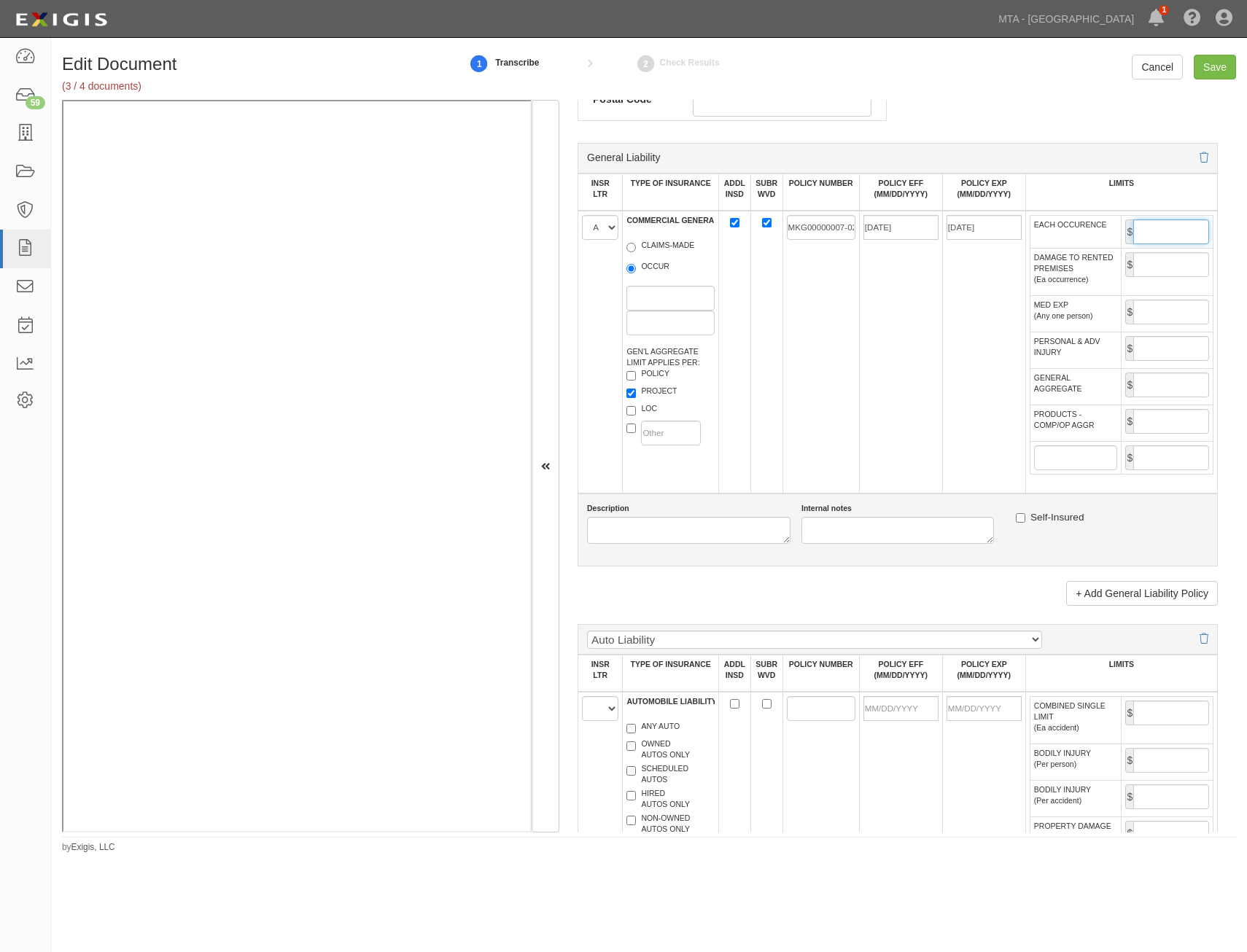
click at [1166, 233] on input "EACH OCCURENCE" at bounding box center [1172, 232] width 76 height 25
type input "2,000,000"
type input "4,000,000"
type input "CA4773667"
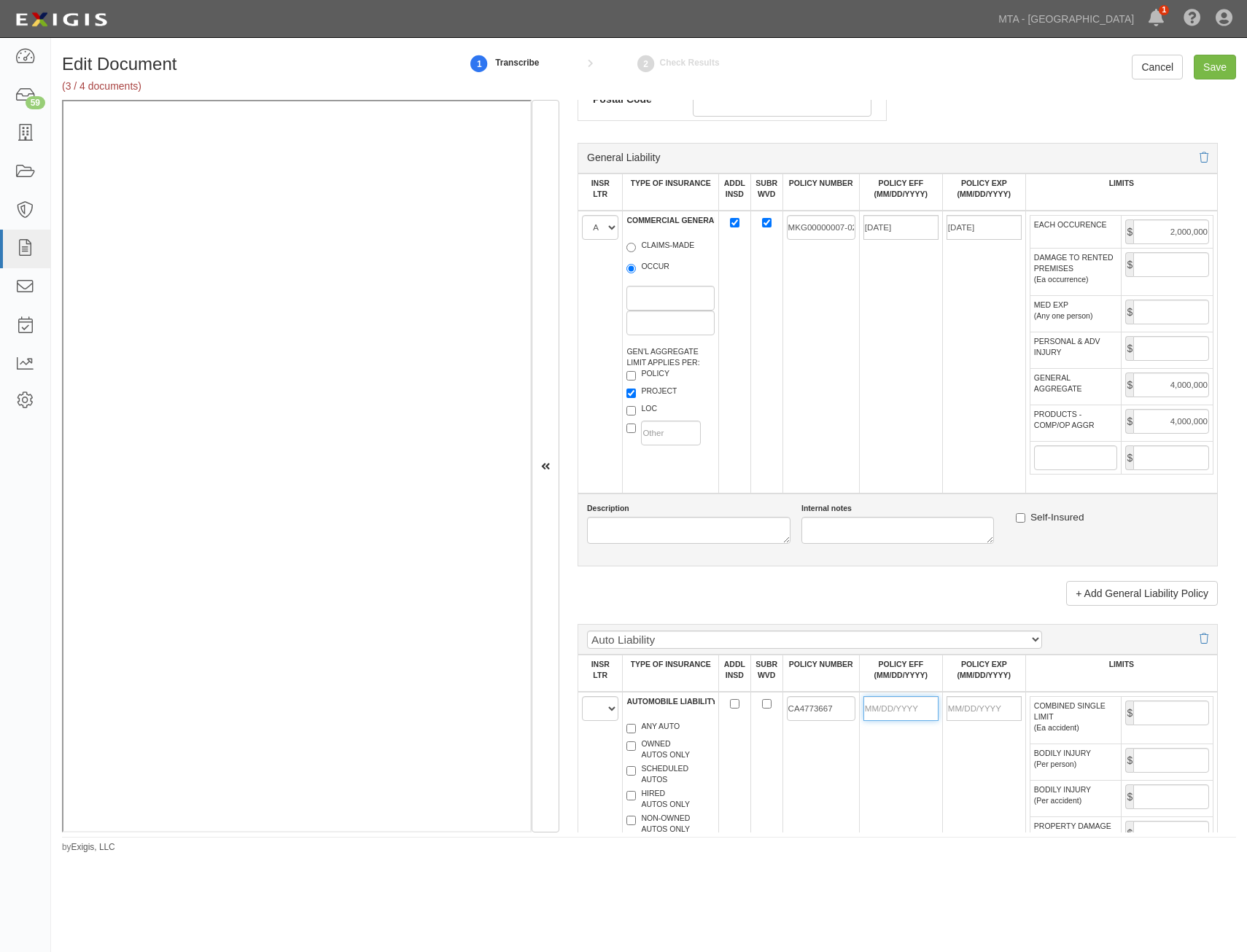
type input "04/01/2025"
type input "5,000,000"
type input "03127873"
type input "04/01/2025"
type input "5,000,000"
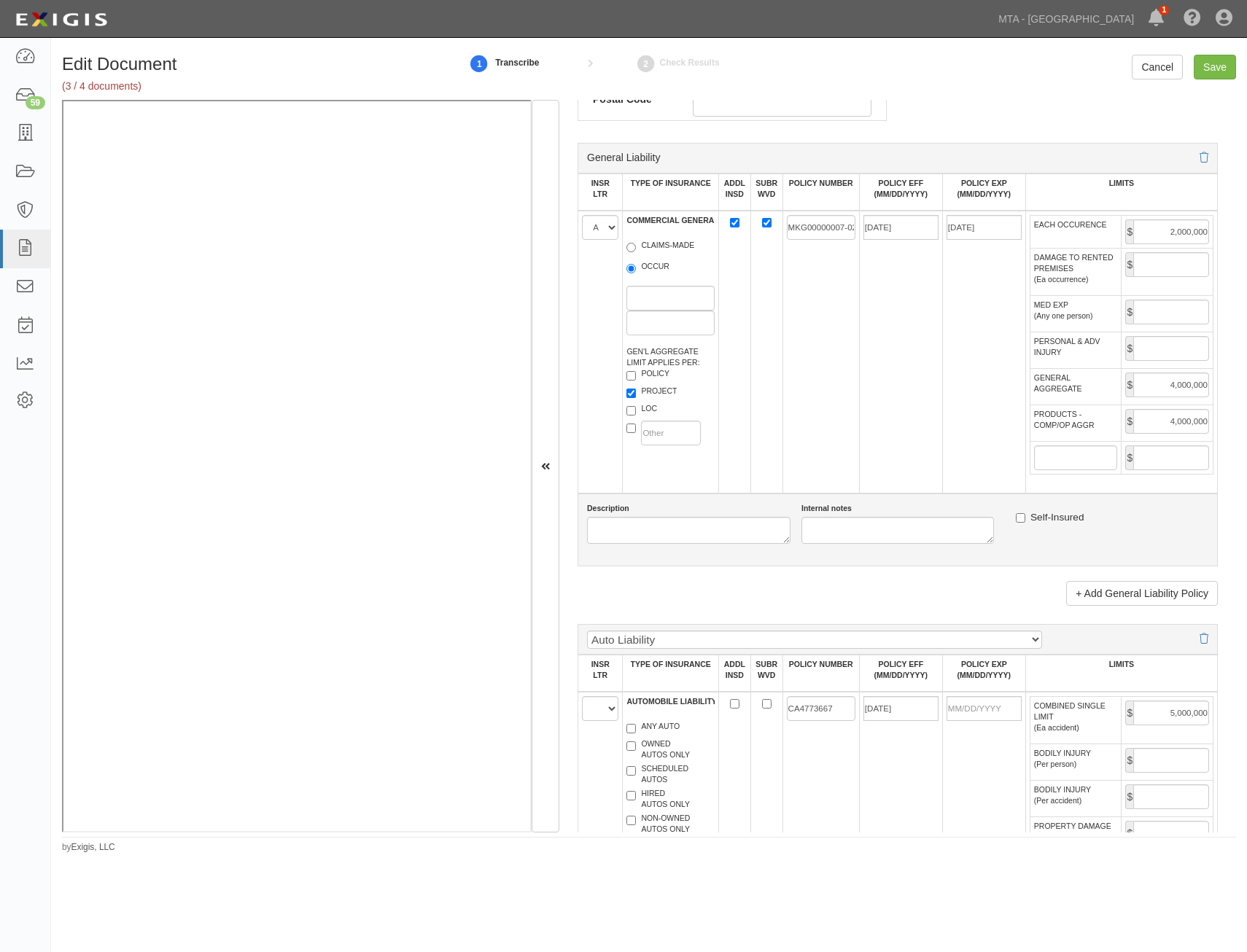
type input "5,000,000"
type input "WC013711861"
type input "04/01/2025"
type input "2,000,000"
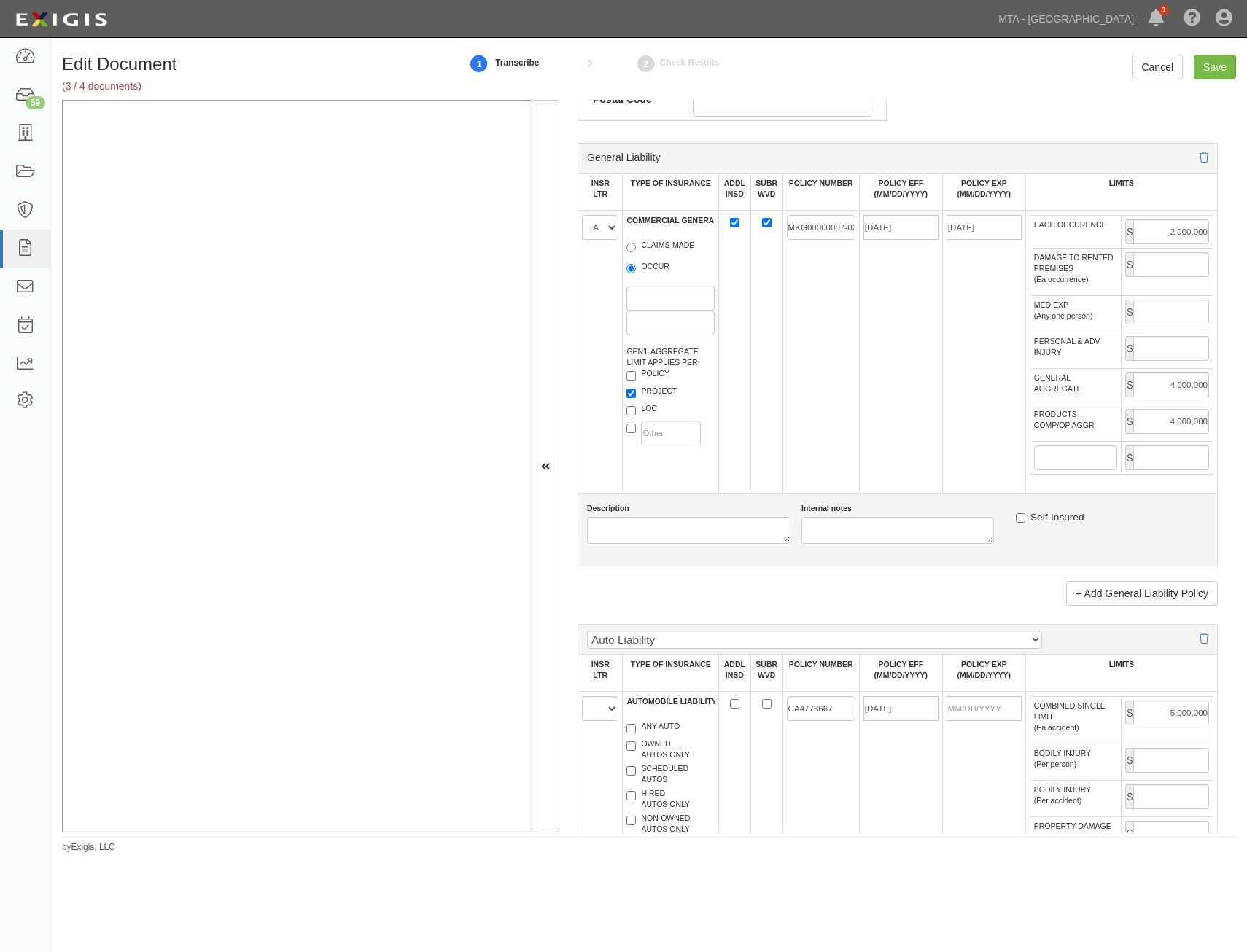
type input "2,000,000"
type input "B0146LDUSA2505304"
type input "04/01/2025"
type input "10,000,000"
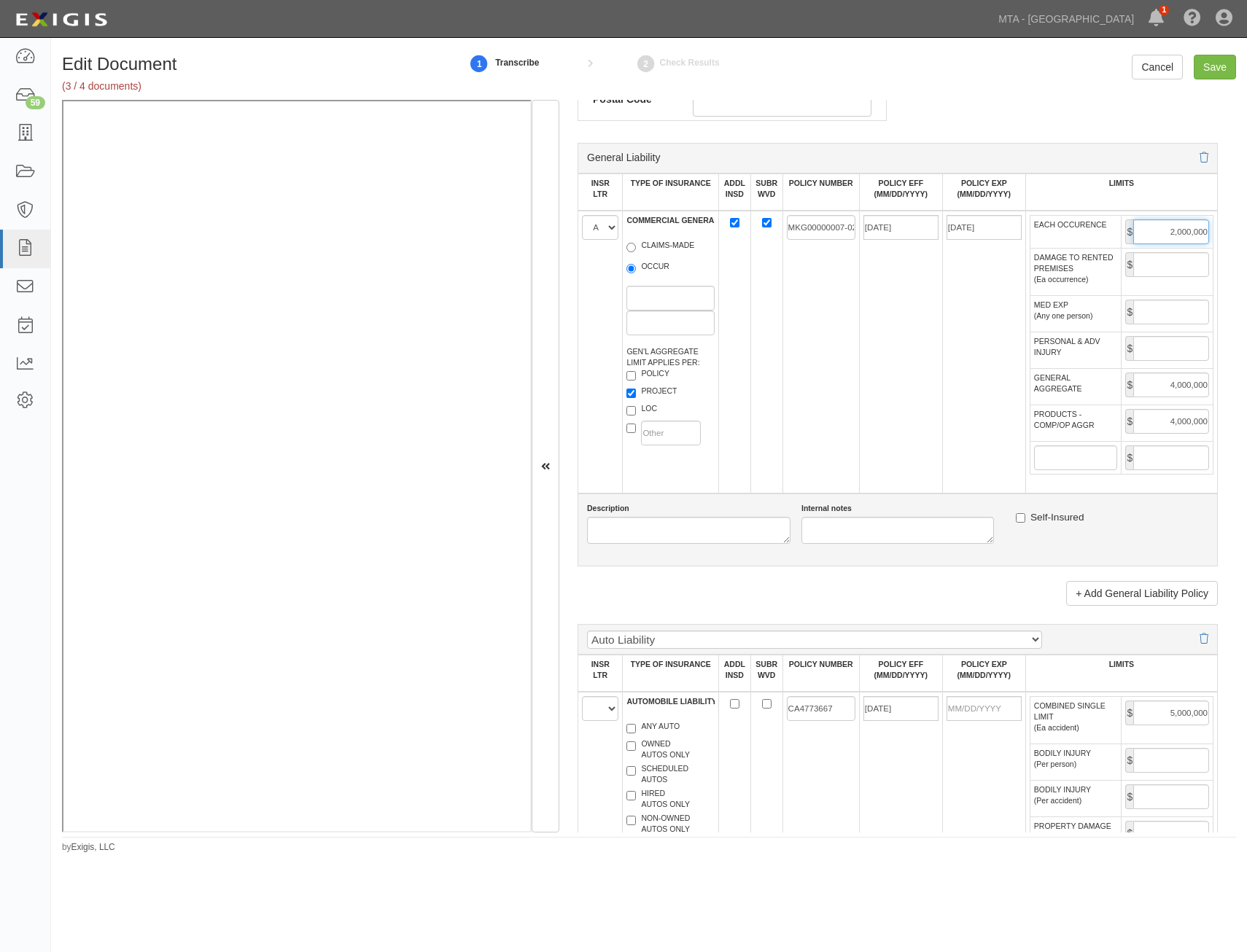
type input "64246"
type input "04/01/2026"
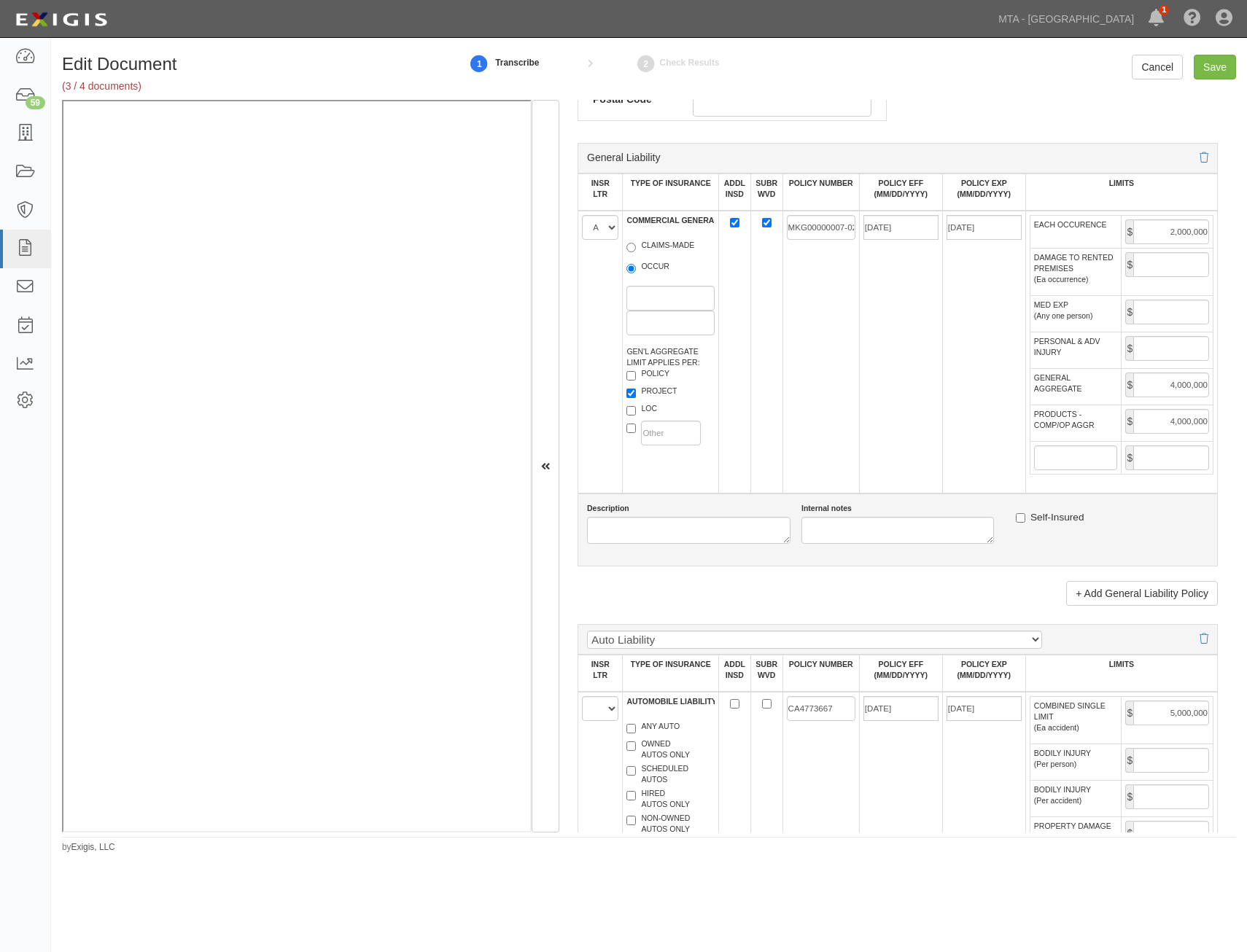
click at [845, 329] on td "MKG00000007-02" at bounding box center [820, 352] width 77 height 283
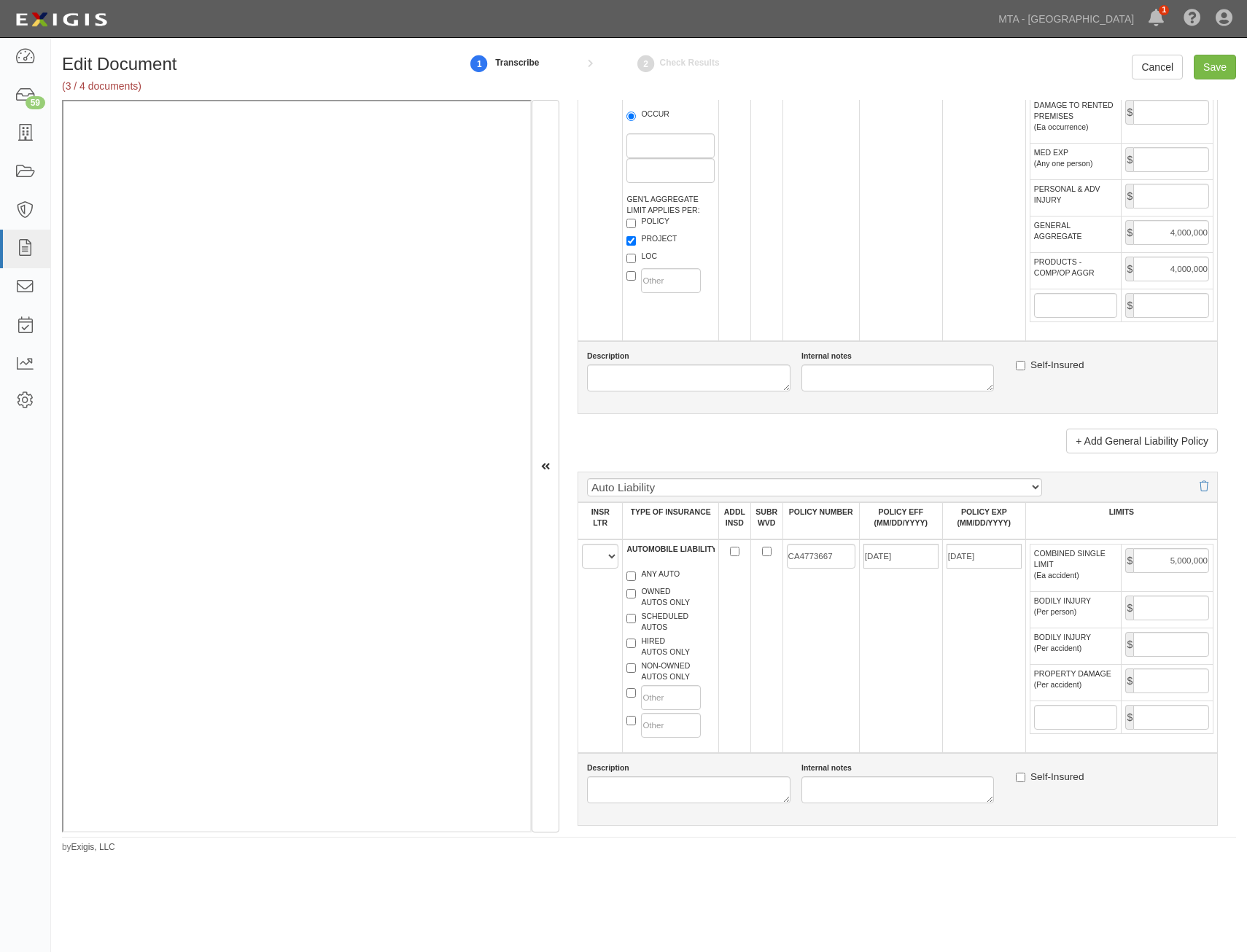
scroll to position [1094, 0]
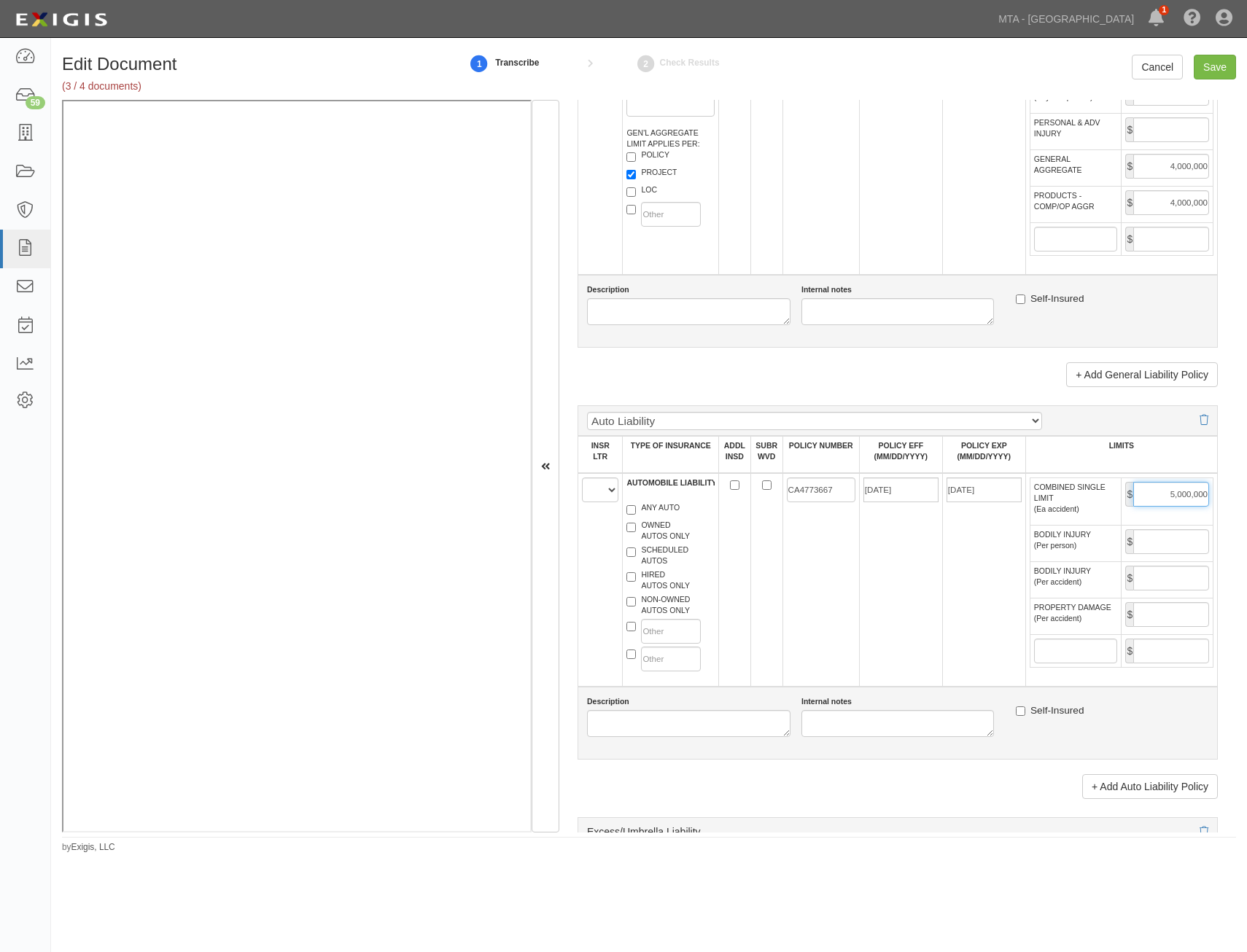
click at [1186, 504] on input "5,000,000" at bounding box center [1172, 494] width 76 height 25
type input "2,000,000"
click at [898, 504] on td "04/01/2025" at bounding box center [900, 580] width 83 height 214
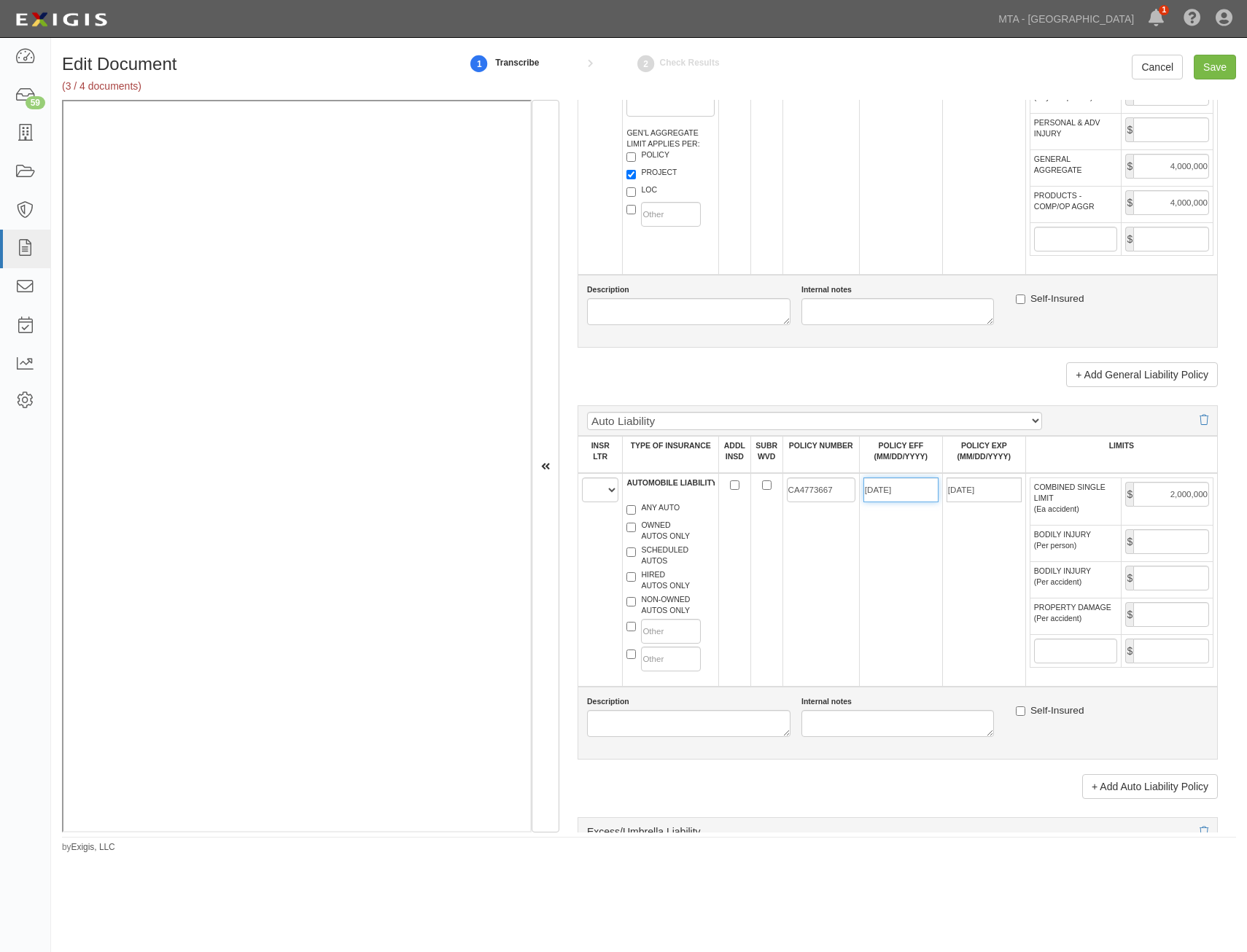
click at [906, 490] on input "04/01/2025" at bounding box center [900, 489] width 75 height 25
type input "06/12/2025"
type input "[DATE]"
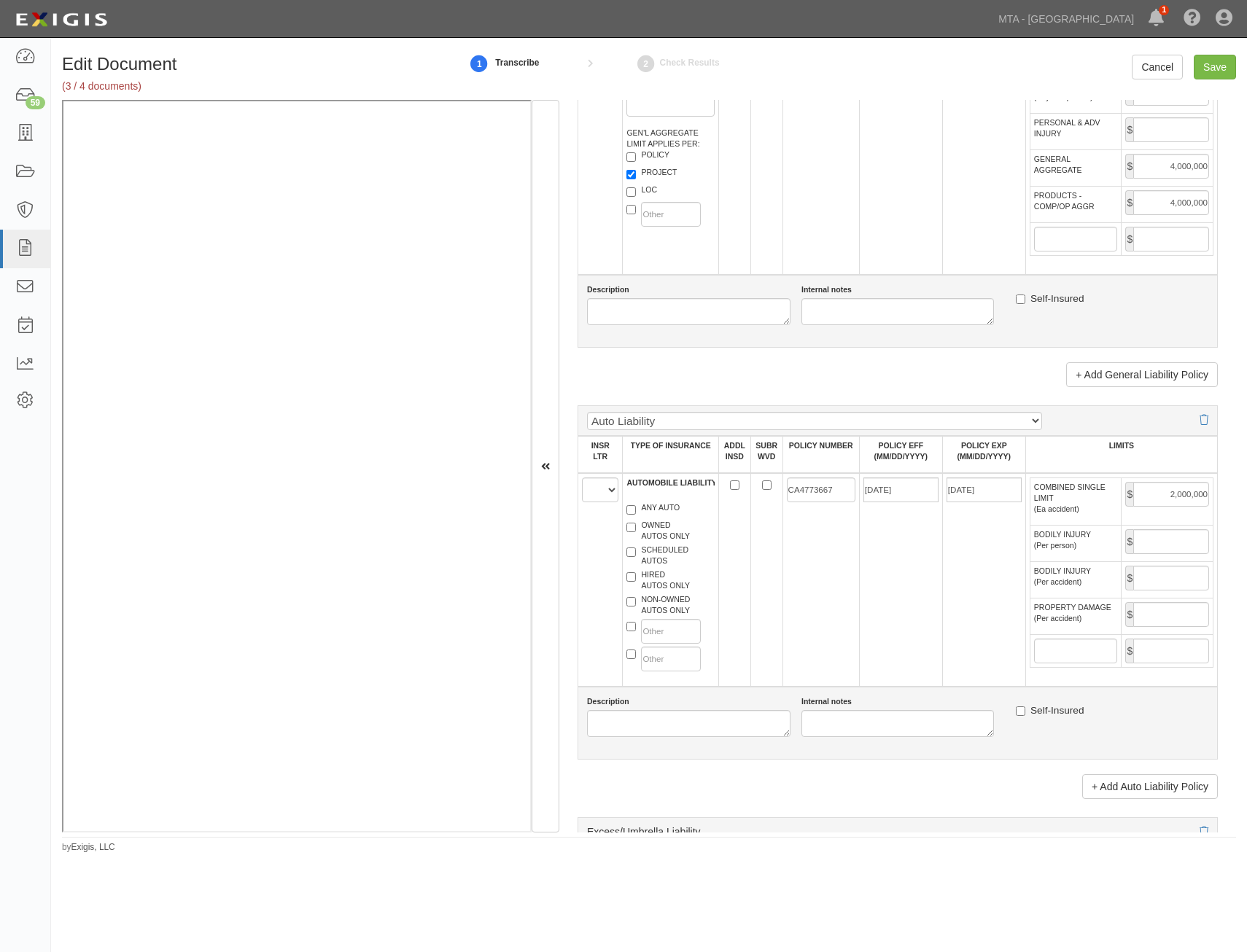
click at [926, 542] on td "06/12/2025" at bounding box center [900, 580] width 83 height 214
click at [731, 484] on input "ADDL INSD" at bounding box center [734, 484] width 9 height 9
checkbox input "true"
click at [797, 485] on input "CA4773667" at bounding box center [821, 489] width 69 height 25
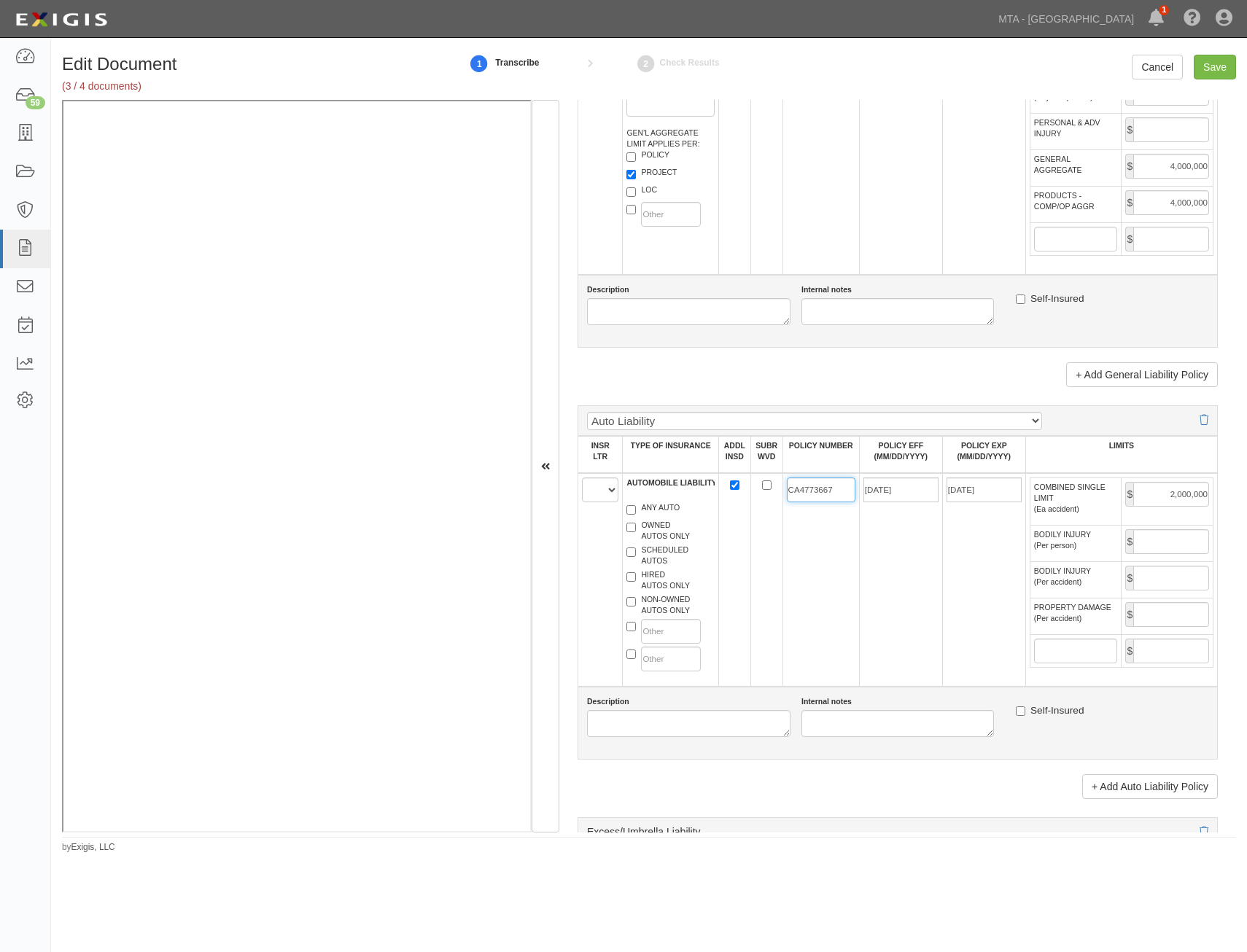
click at [797, 485] on input "CA4773667" at bounding box center [821, 489] width 69 height 25
paste input "MKG00000007-02"
type input "MKG00000007-02"
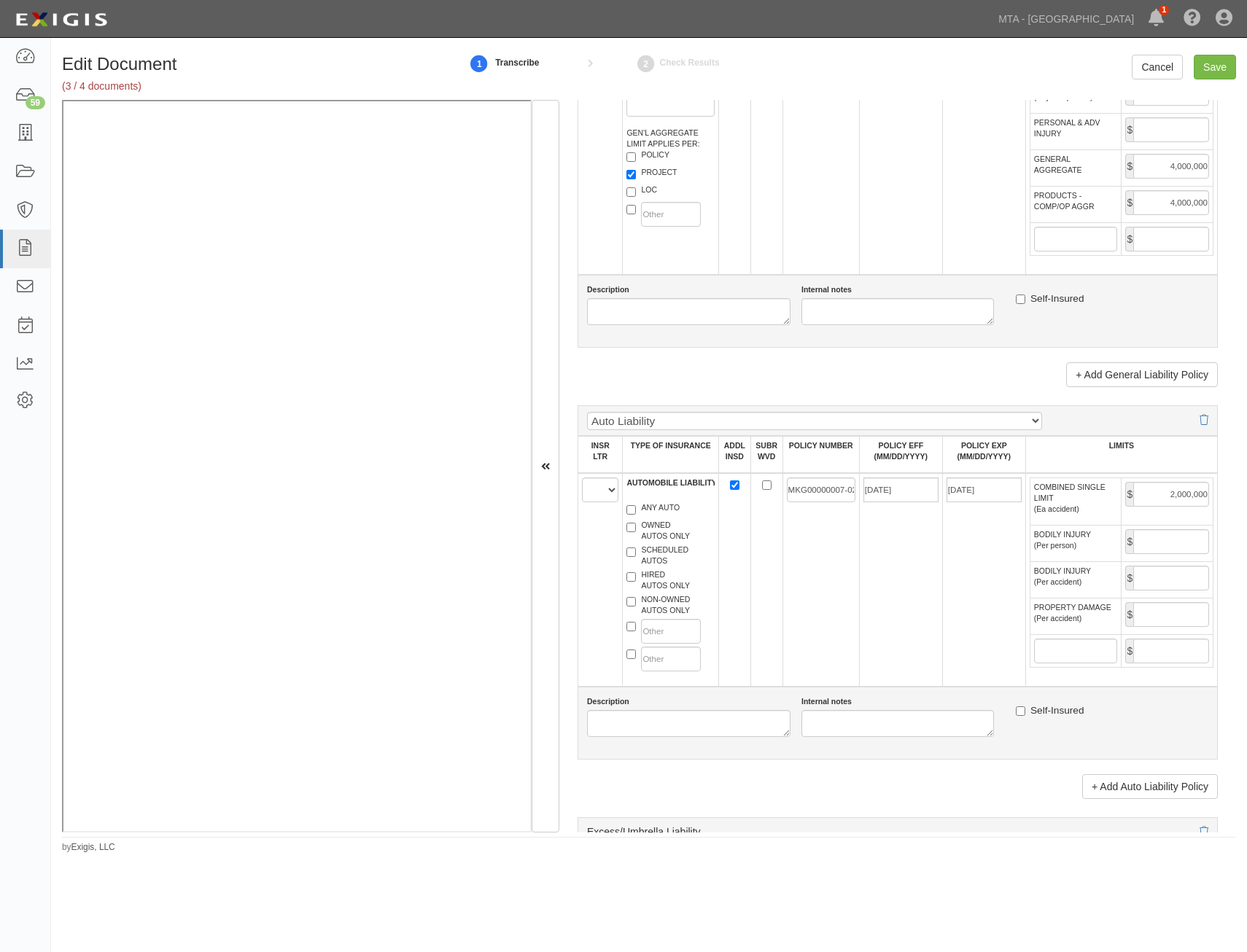
click at [733, 540] on td at bounding box center [734, 580] width 32 height 214
click at [598, 495] on select "A B C D E F" at bounding box center [601, 489] width 37 height 25
select select "B"
click at [583, 477] on select "A B C D E F" at bounding box center [601, 489] width 37 height 25
click at [655, 509] on label "ANY AUTO" at bounding box center [652, 509] width 53 height 15
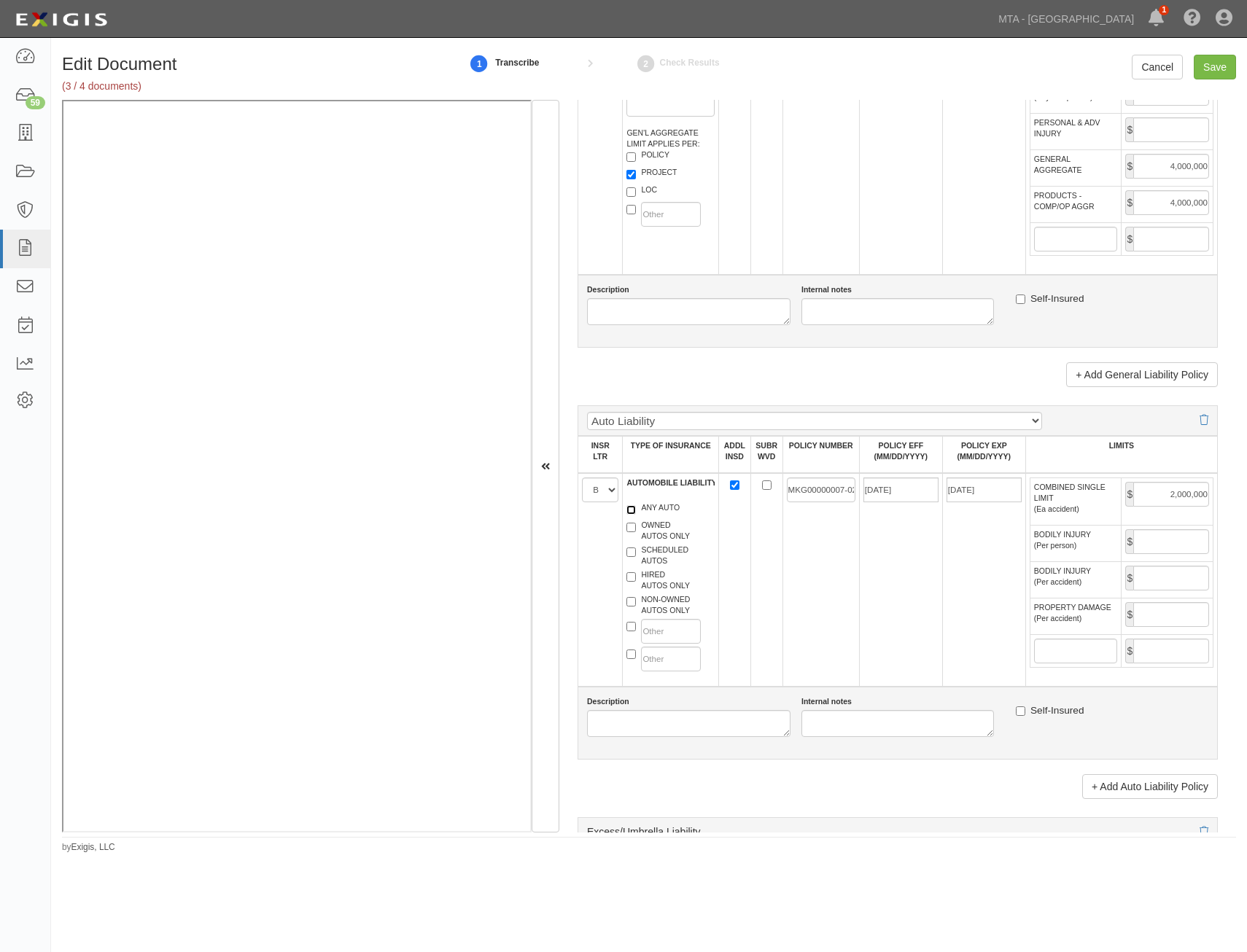
click at [636, 509] on input "ANY AUTO" at bounding box center [630, 509] width 9 height 9
checkbox input "true"
click at [668, 589] on label "HIRED AUTOS ONLY" at bounding box center [658, 580] width 64 height 22
click at [636, 582] on input "HIRED AUTOS ONLY" at bounding box center [630, 576] width 9 height 9
checkbox input "true"
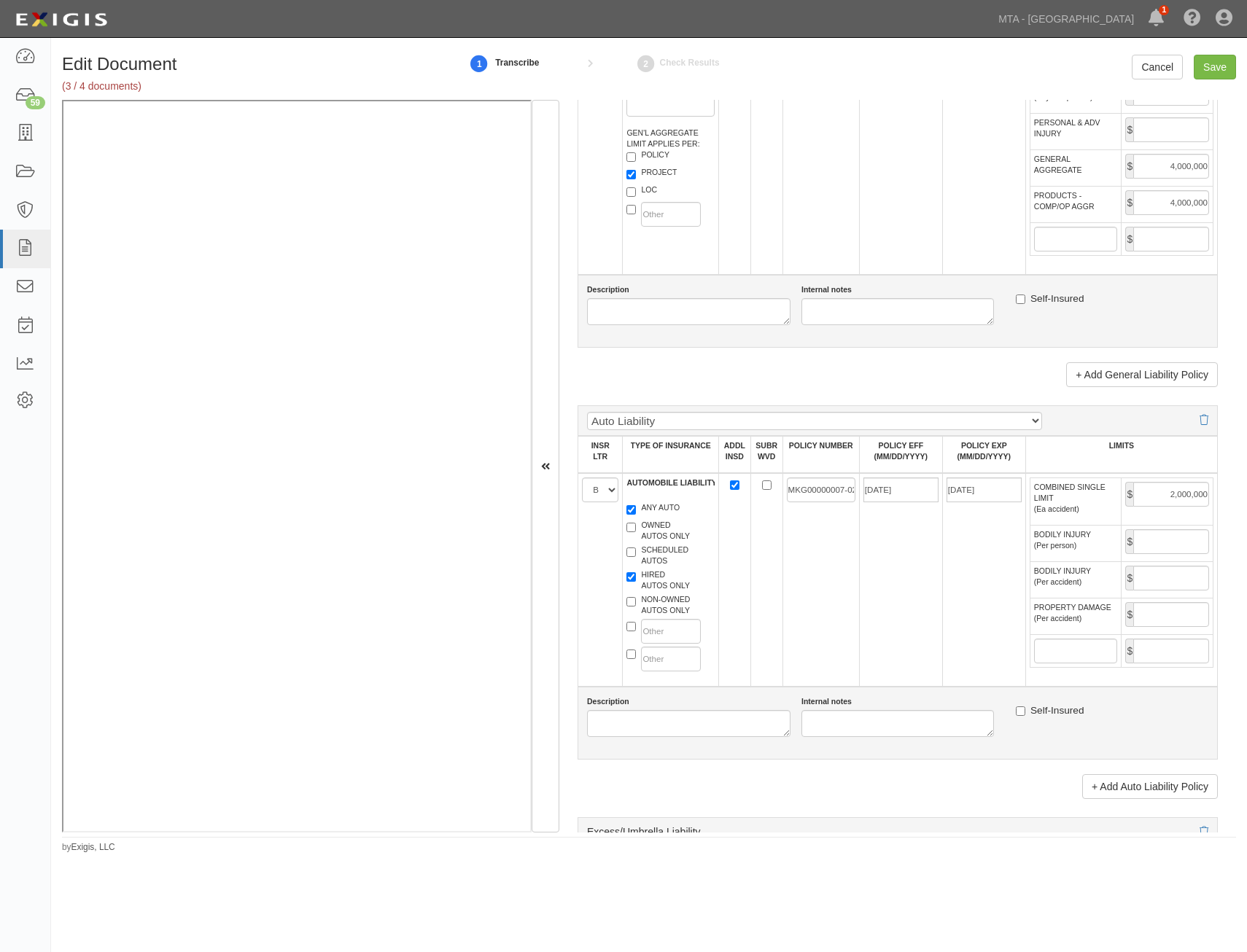
click at [676, 601] on label "NON-OWNED AUTOS ONLY" at bounding box center [658, 605] width 64 height 22
click at [636, 601] on input "NON-OWNED AUTOS ONLY" at bounding box center [630, 601] width 9 height 9
checkbox input "true"
click at [947, 565] on td "[DATE]" at bounding box center [983, 580] width 83 height 214
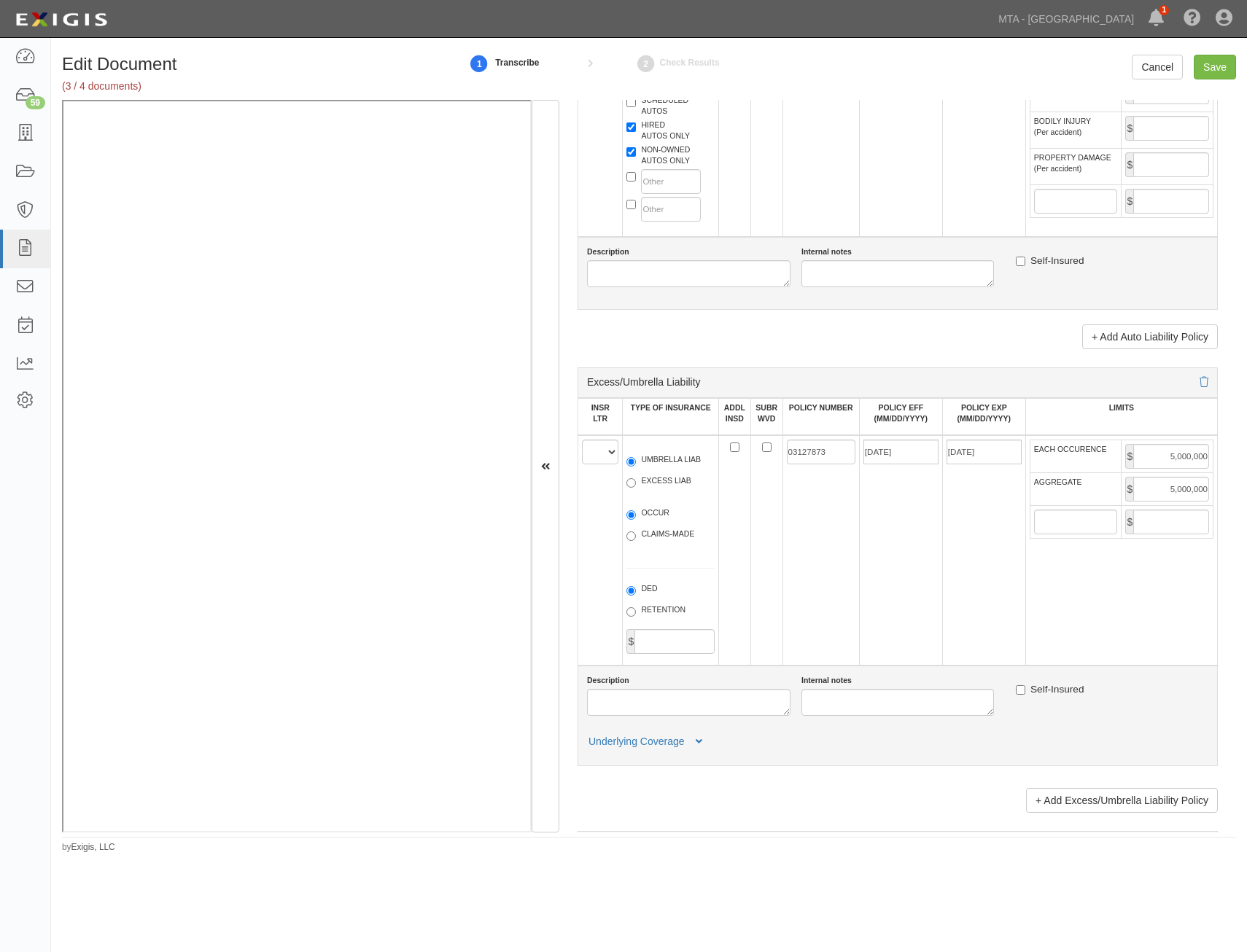
scroll to position [1677, 0]
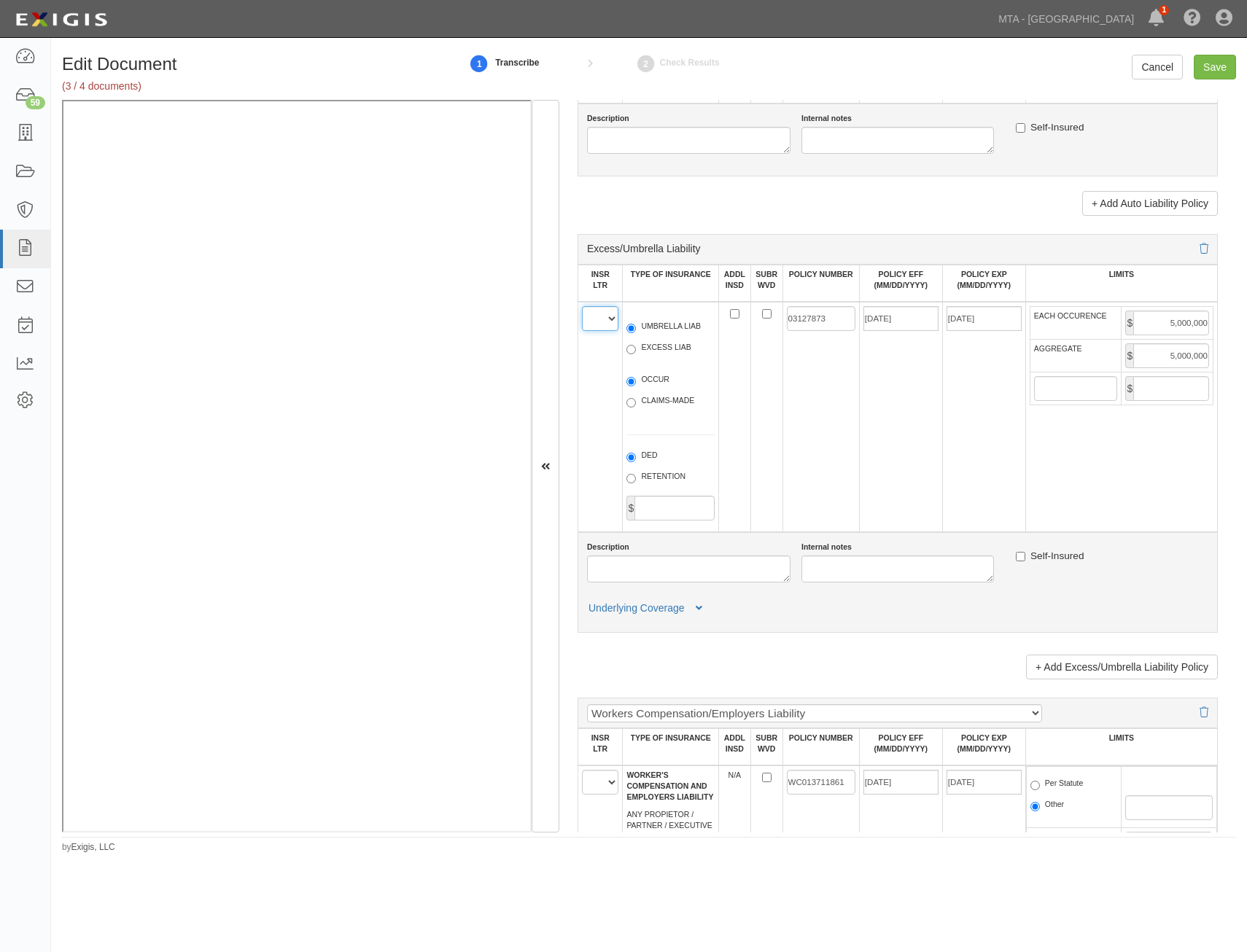
click at [597, 321] on select "A B C D E F" at bounding box center [601, 319] width 37 height 25
select select "C"
click at [583, 307] on select "A B C D E F" at bounding box center [601, 319] width 37 height 25
click at [666, 328] on label "UMBRELLA LIAB" at bounding box center [663, 328] width 74 height 15
click at [636, 328] on input "UMBRELLA LIAB" at bounding box center [630, 328] width 9 height 9
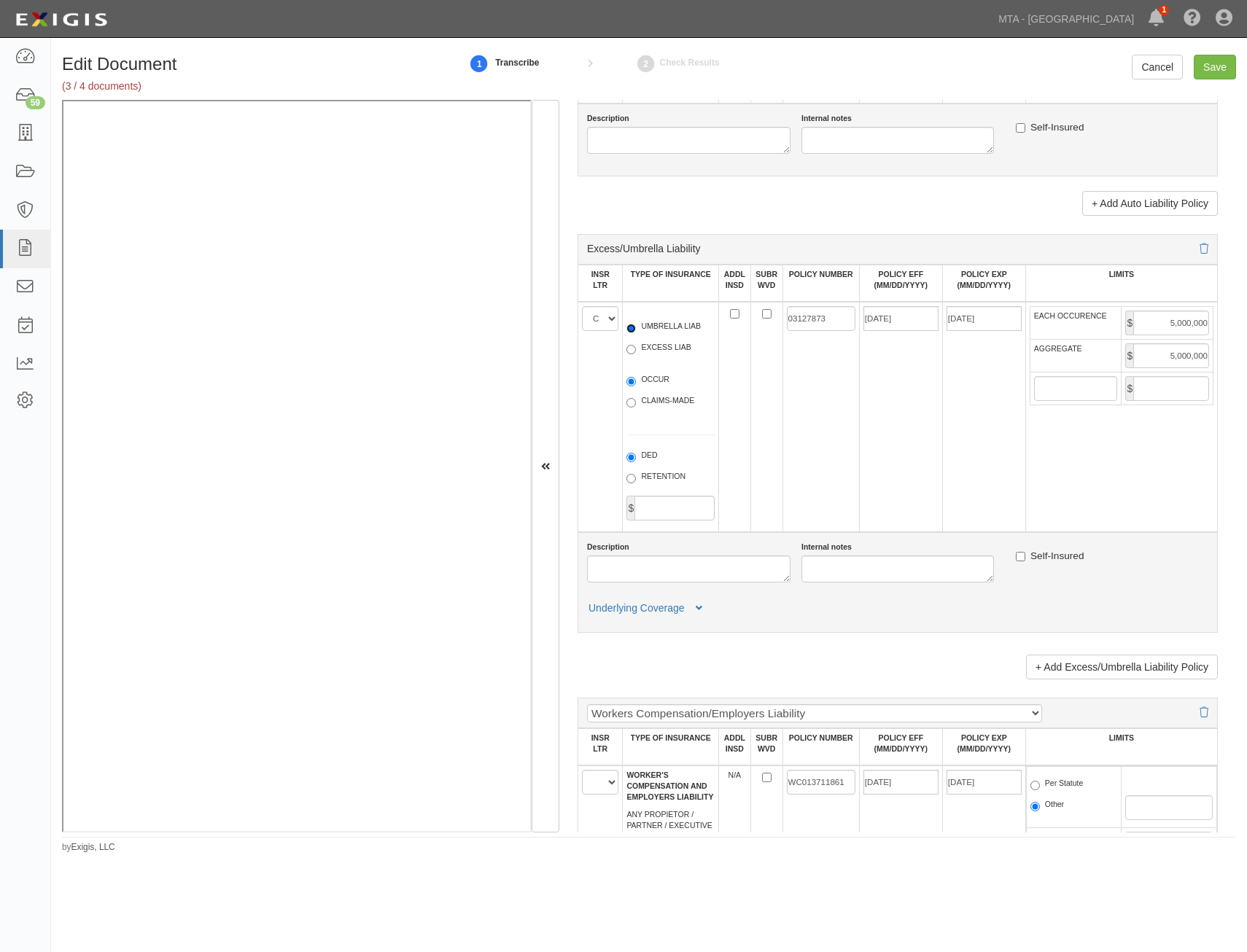
radio input "true"
click at [731, 315] on input "ADDL INSD" at bounding box center [734, 314] width 9 height 9
checkbox input "true"
click at [763, 315] on input "SUBR WVD" at bounding box center [766, 314] width 9 height 9
checkbox input "true"
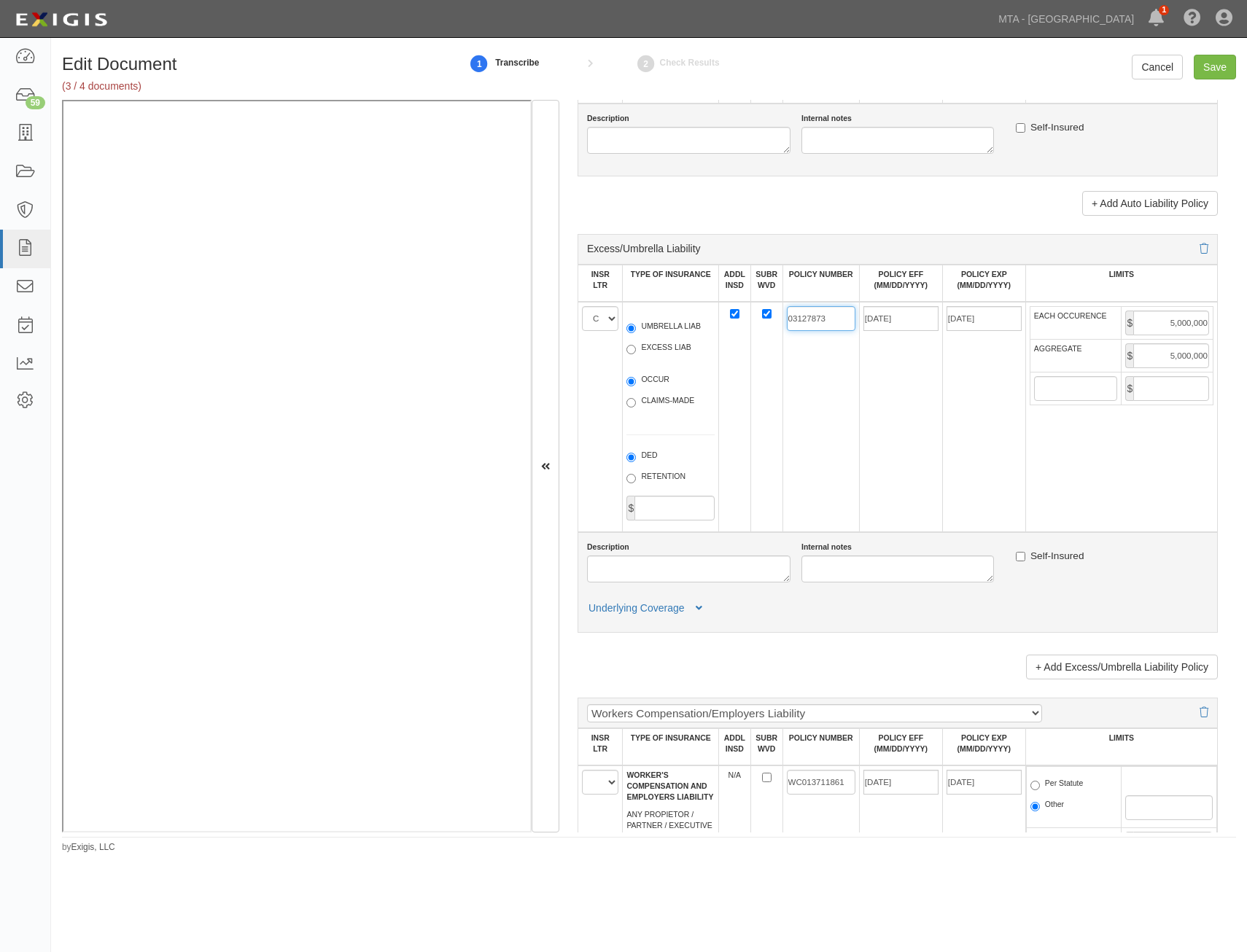
click at [820, 318] on input "03127873" at bounding box center [821, 319] width 69 height 25
paste input "GXL0001485 04"
type input "GXL0001485 04"
click at [852, 342] on td "GXL0001485 04" at bounding box center [820, 417] width 77 height 231
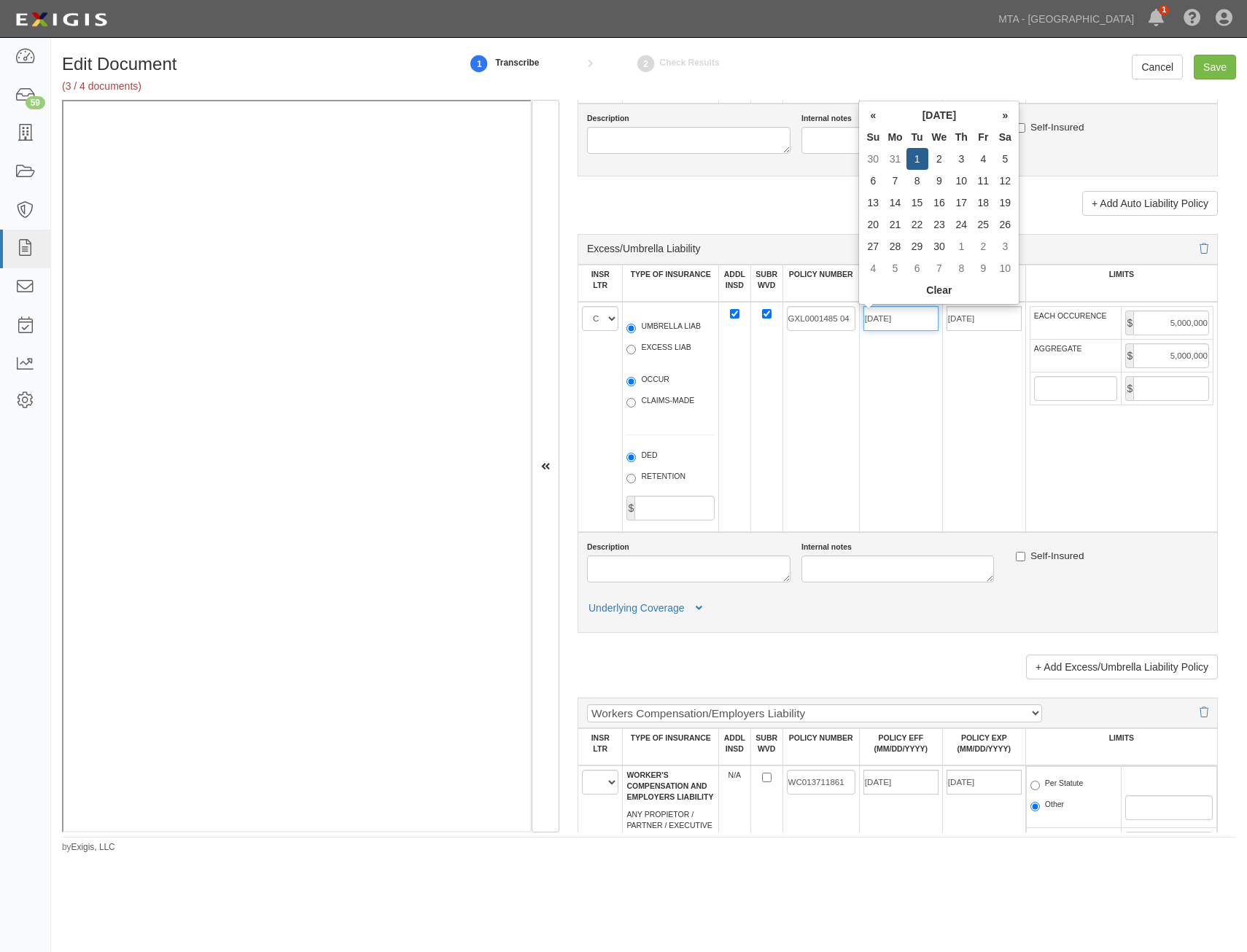
click at [913, 315] on input "04/01/2025" at bounding box center [900, 319] width 75 height 25
type input "06/12/2025"
type input "[DATE]"
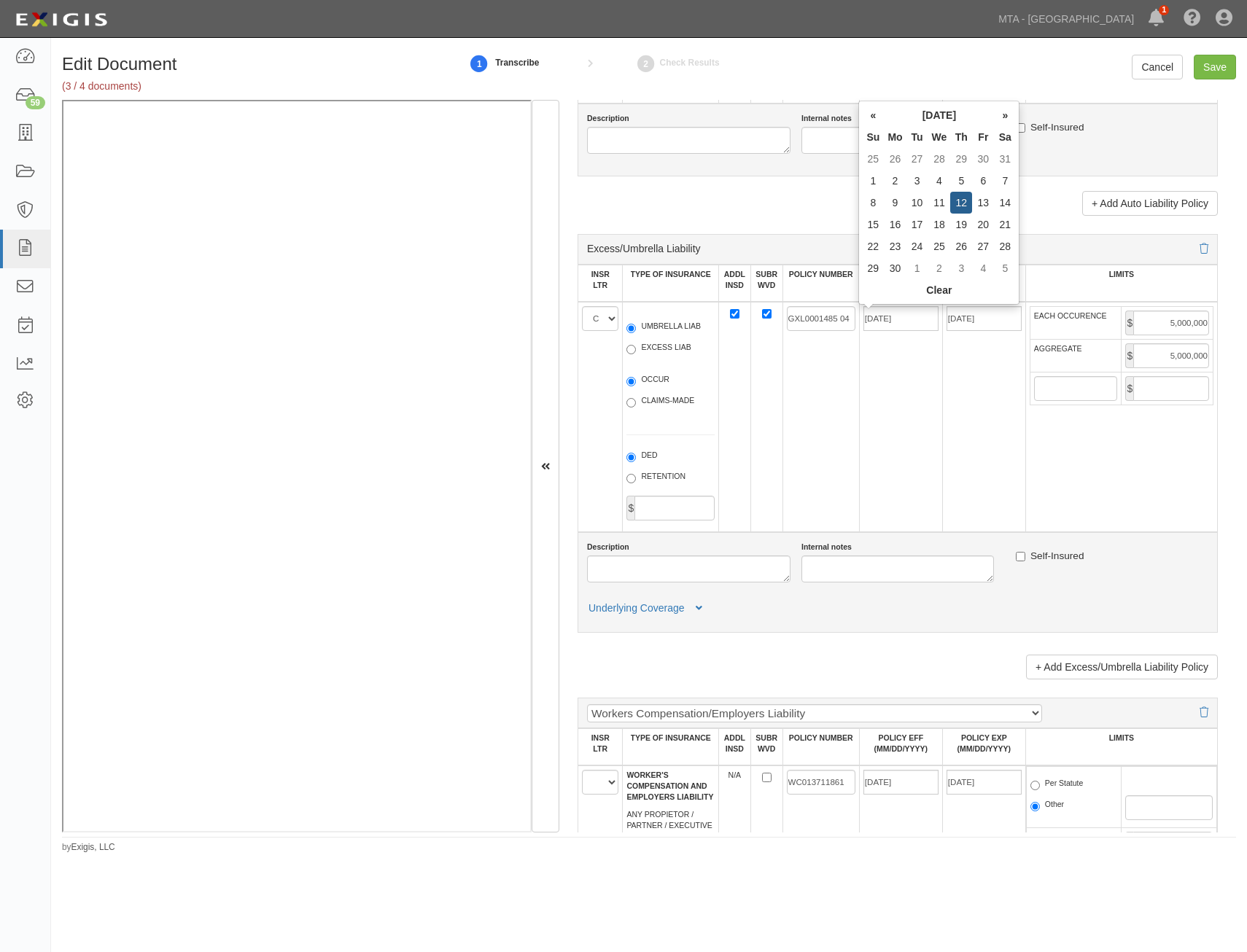
click at [942, 404] on td "[DATE]" at bounding box center [983, 417] width 83 height 231
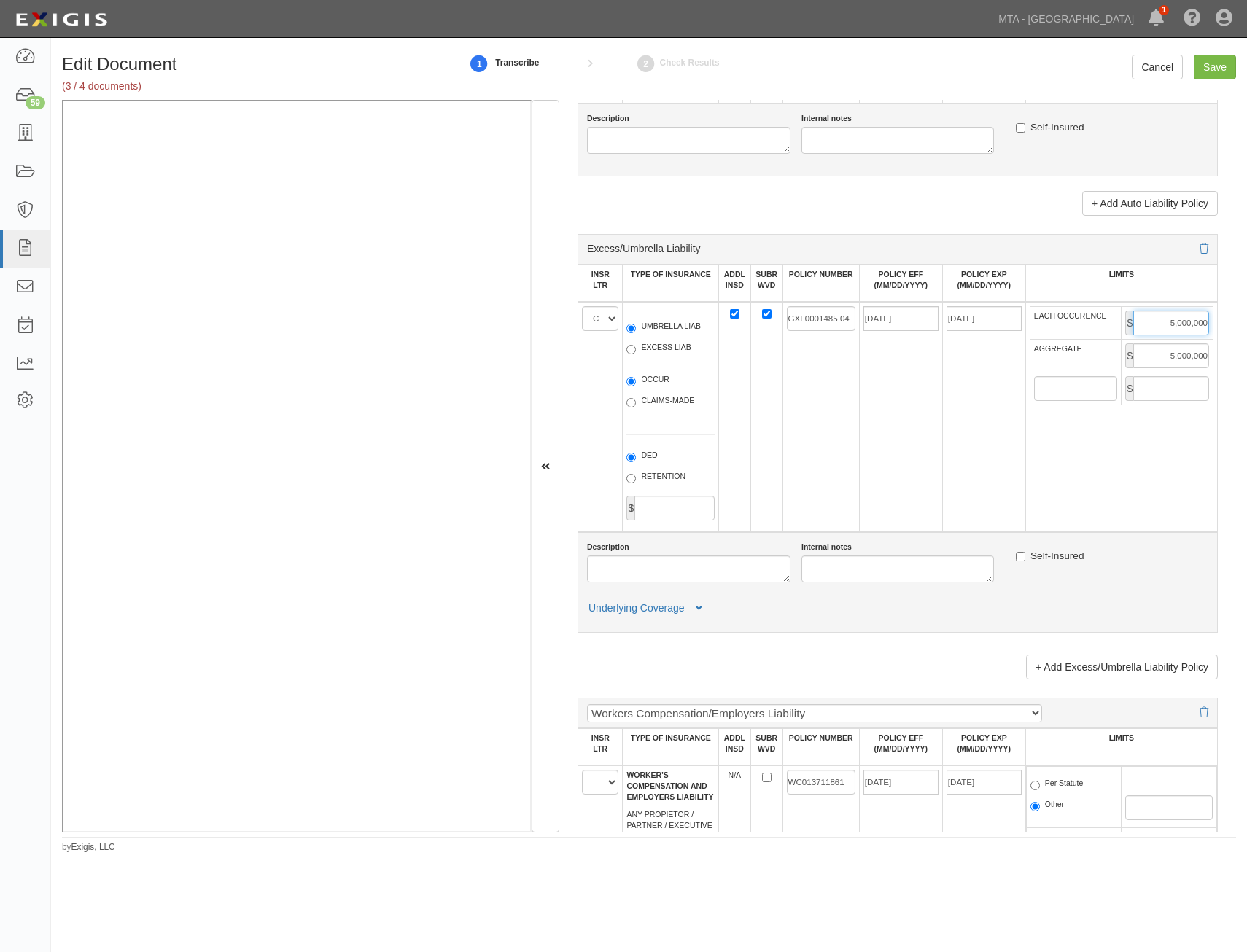
click at [1153, 323] on input "5,000,000" at bounding box center [1172, 323] width 76 height 25
type input "4,000,000"
click at [1176, 358] on input "5,000,000" at bounding box center [1172, 356] width 76 height 25
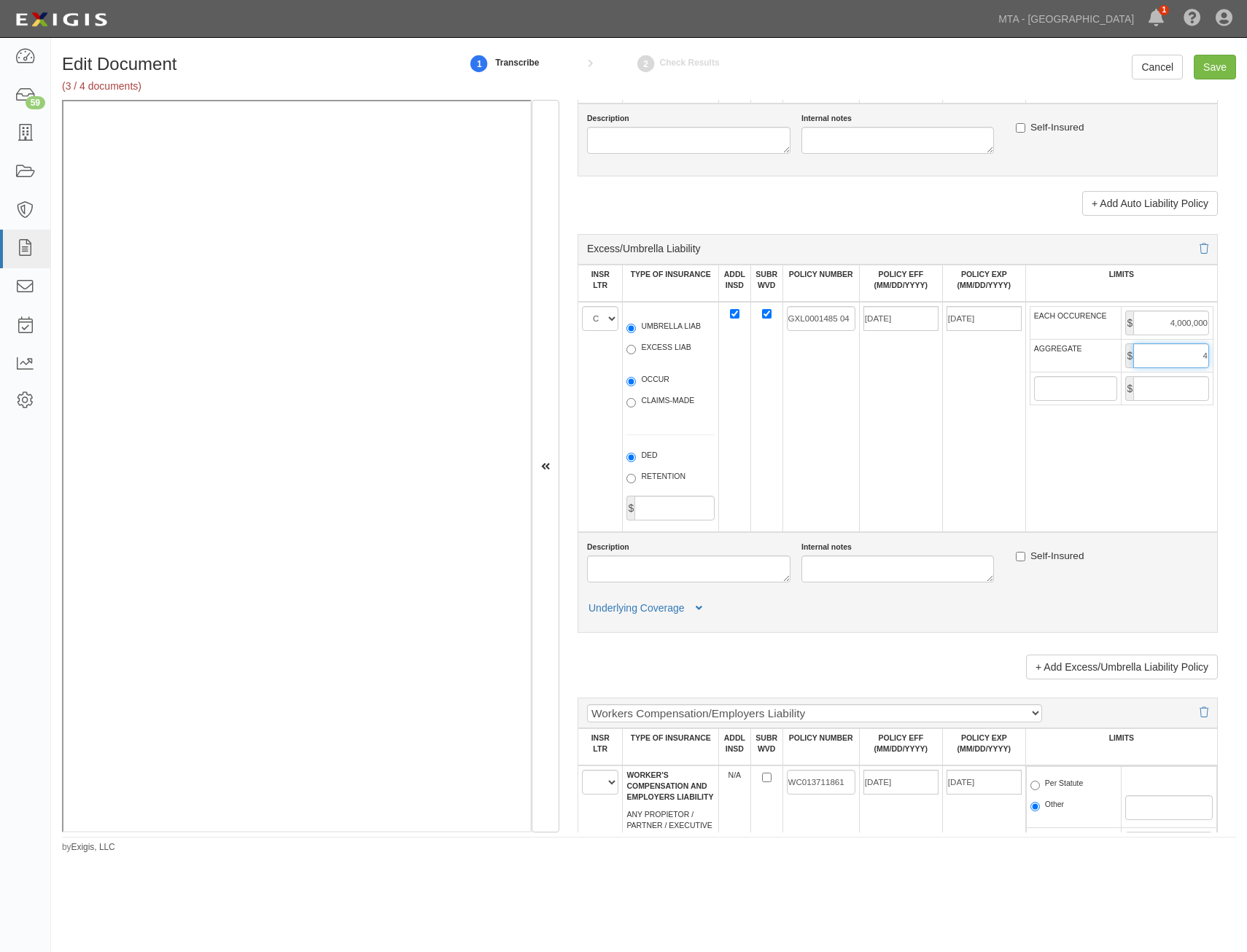
type input "4,000,000"
click at [942, 415] on td "06/12/2026" at bounding box center [983, 417] width 83 height 231
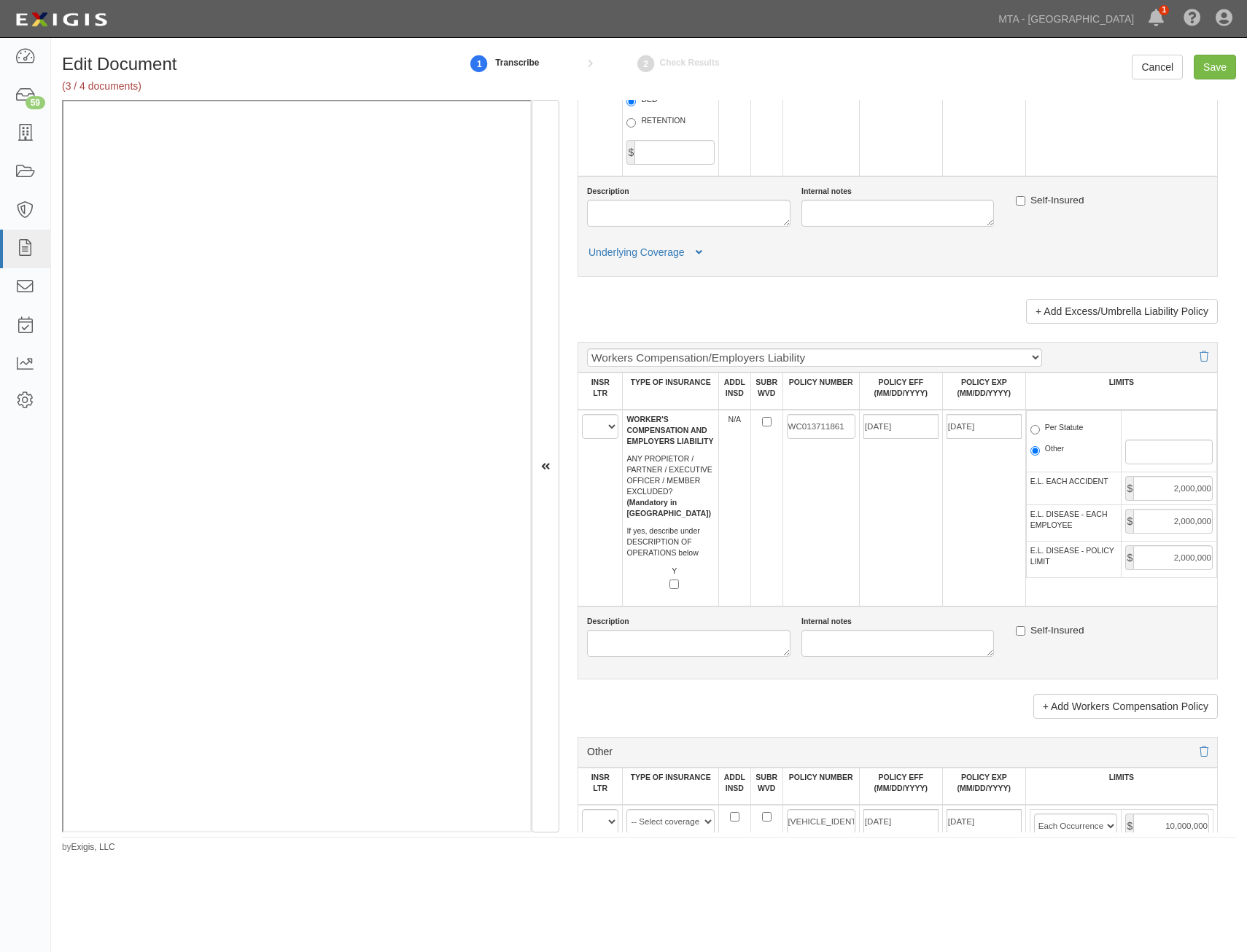
scroll to position [2042, 0]
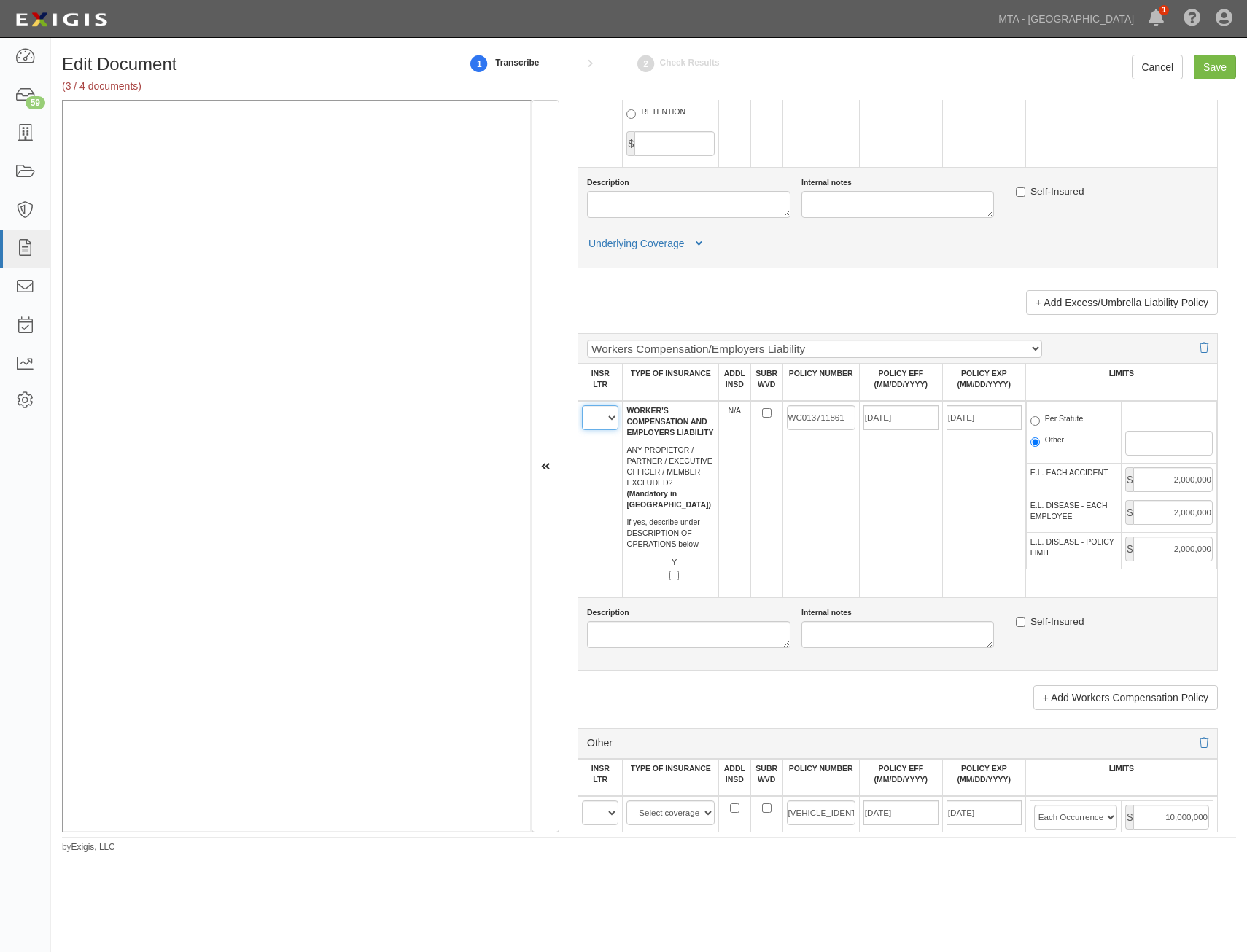
click at [602, 426] on select "A B C D E F" at bounding box center [601, 418] width 37 height 25
select select "D"
click at [583, 406] on select "A B C D E F" at bounding box center [601, 418] width 37 height 25
click at [865, 517] on td "04/01/2025" at bounding box center [900, 499] width 83 height 197
click at [831, 427] on input "WC013711861" at bounding box center [821, 418] width 69 height 25
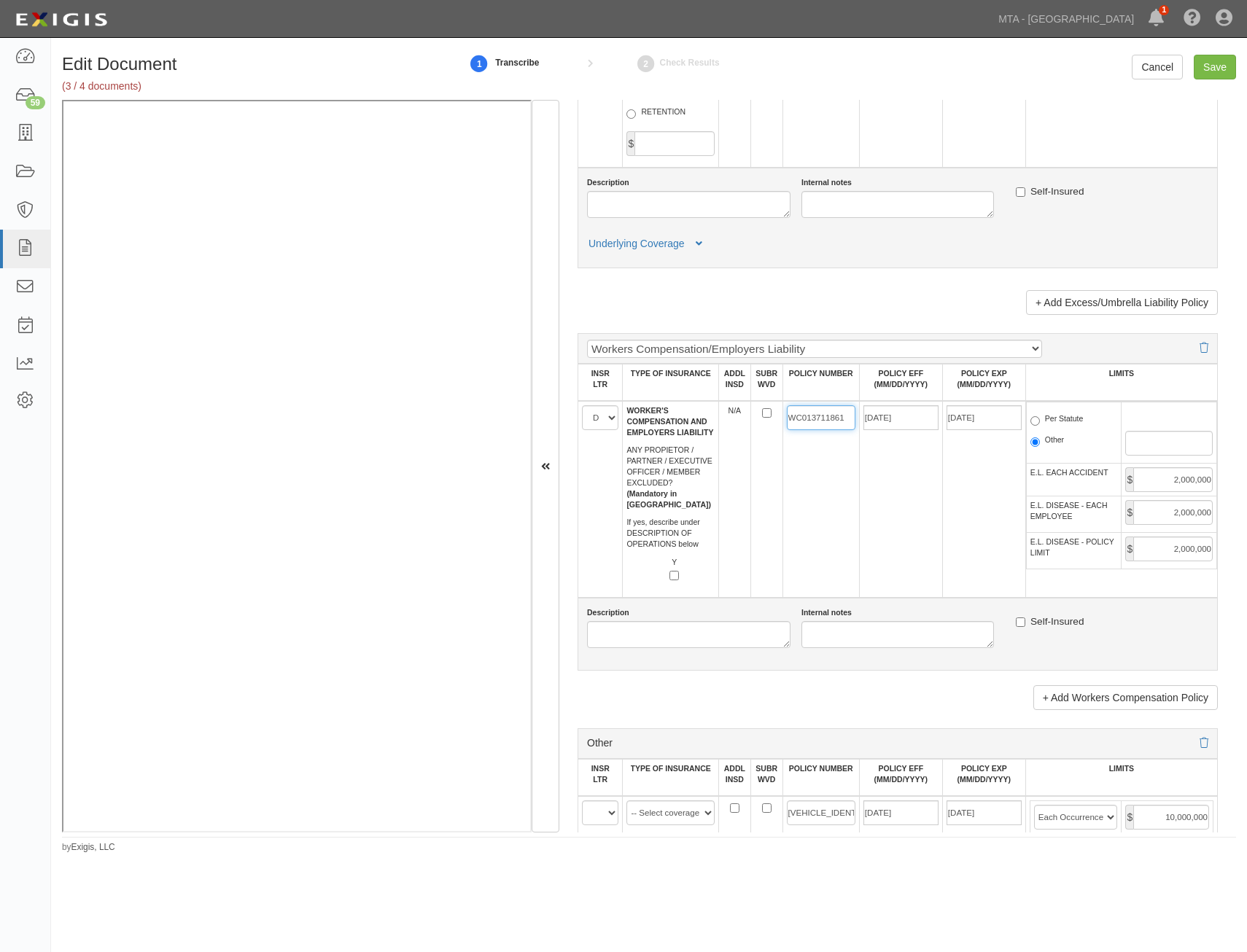
click at [831, 427] on input "WC013711861" at bounding box center [821, 418] width 69 height 25
paste input "408-749954-4"
type input "408-749954-4"
click at [910, 424] on input "04/01/2025" at bounding box center [900, 418] width 75 height 25
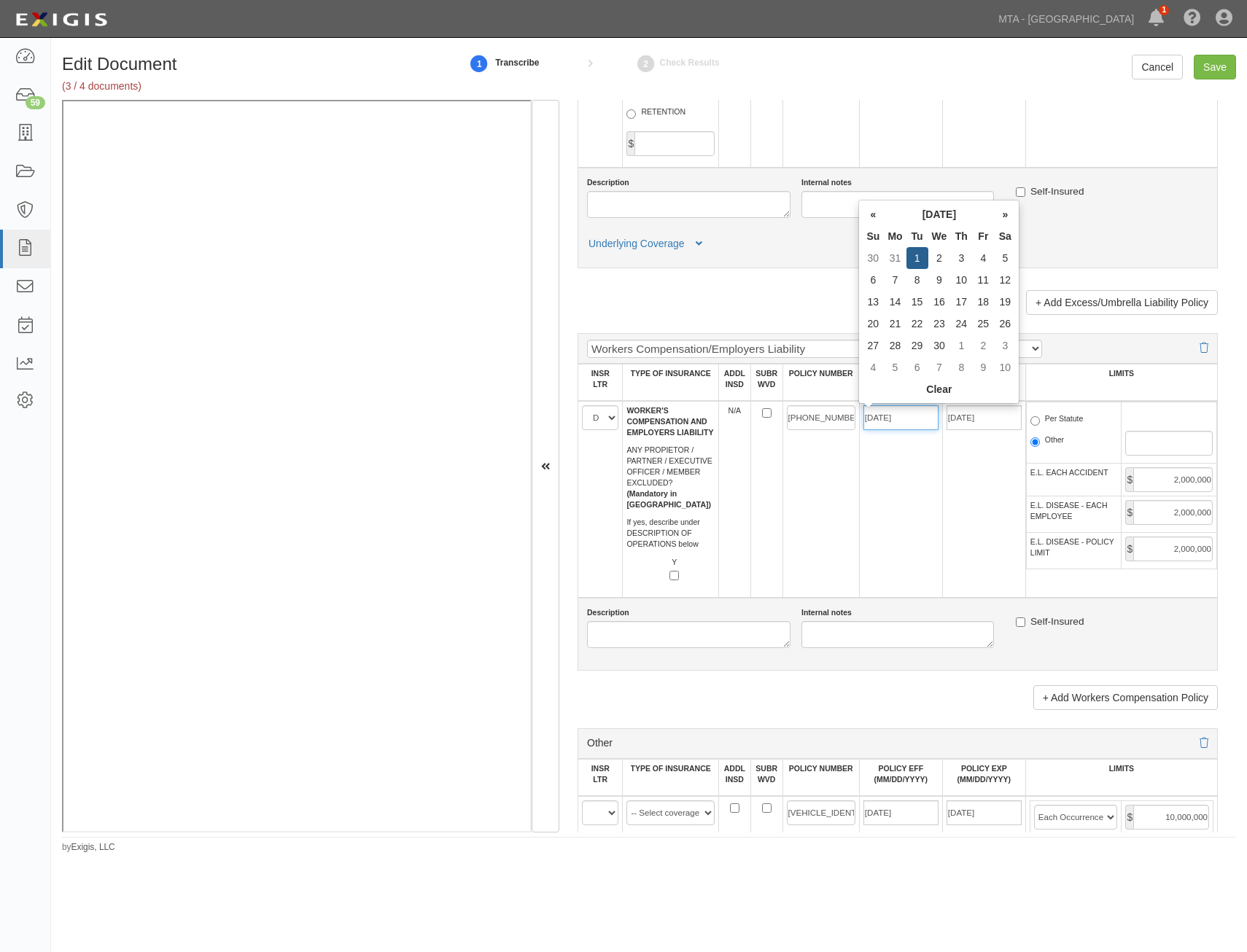
click at [910, 424] on input "04/01/2025" at bounding box center [900, 418] width 75 height 25
type input "07/12/2025"
type input "07/12/2026"
click at [923, 444] on td "07/12/2025" at bounding box center [900, 499] width 83 height 197
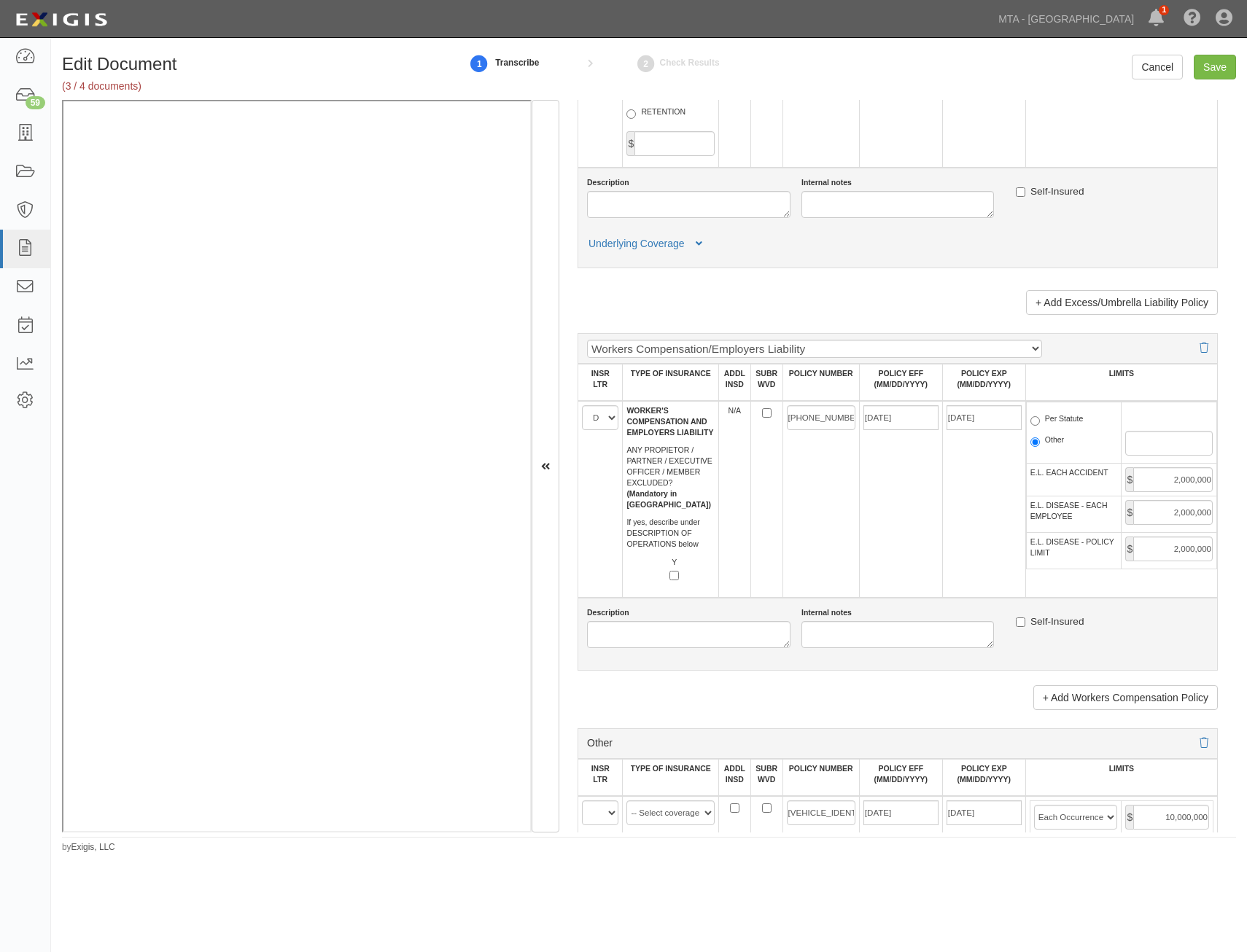
click at [1065, 423] on label "Per Statute" at bounding box center [1057, 421] width 53 height 15
click at [1040, 423] on input "Per Statute" at bounding box center [1035, 421] width 9 height 9
radio input "true"
click at [872, 523] on td "07/12/2025" at bounding box center [900, 499] width 83 height 197
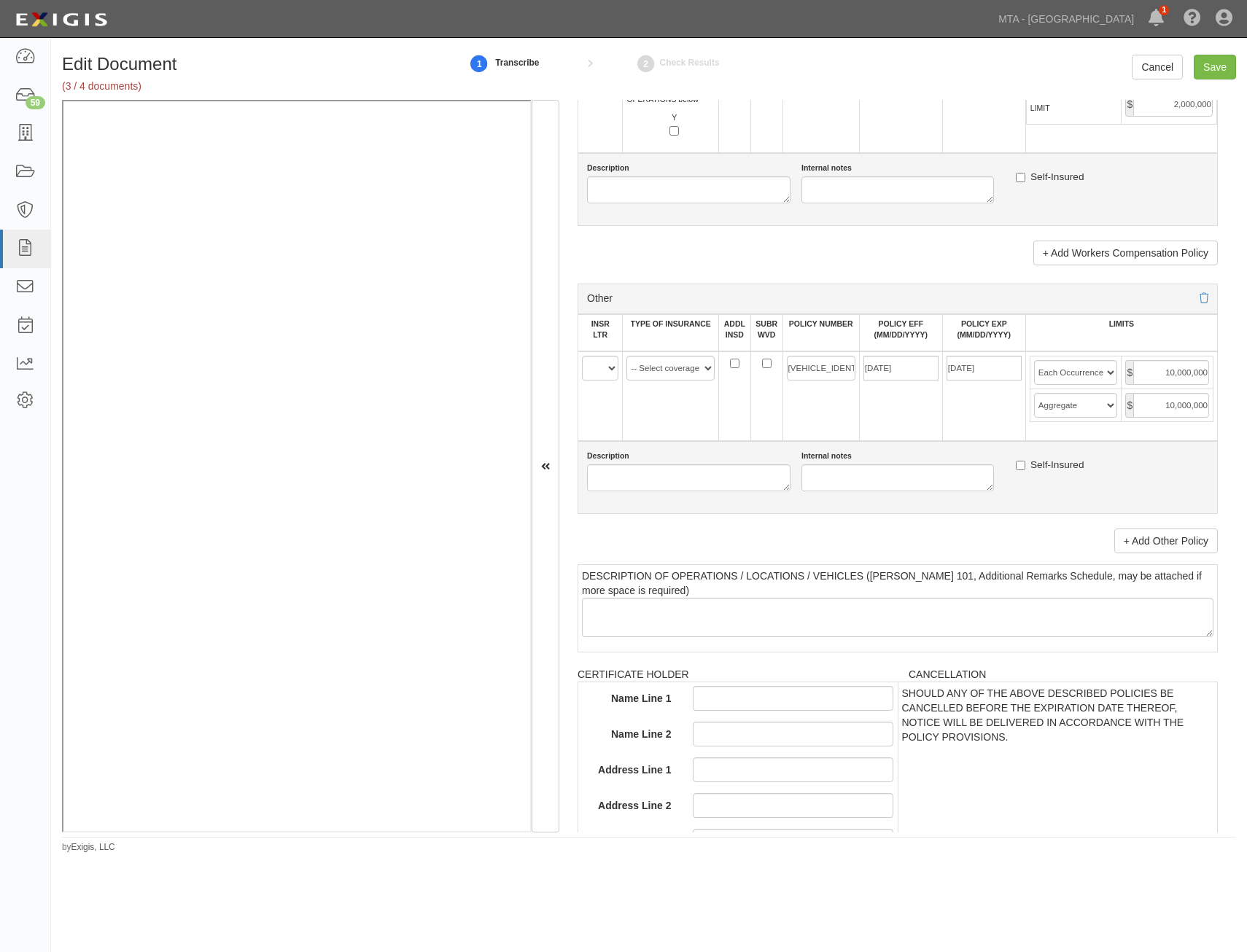
scroll to position [2662, 0]
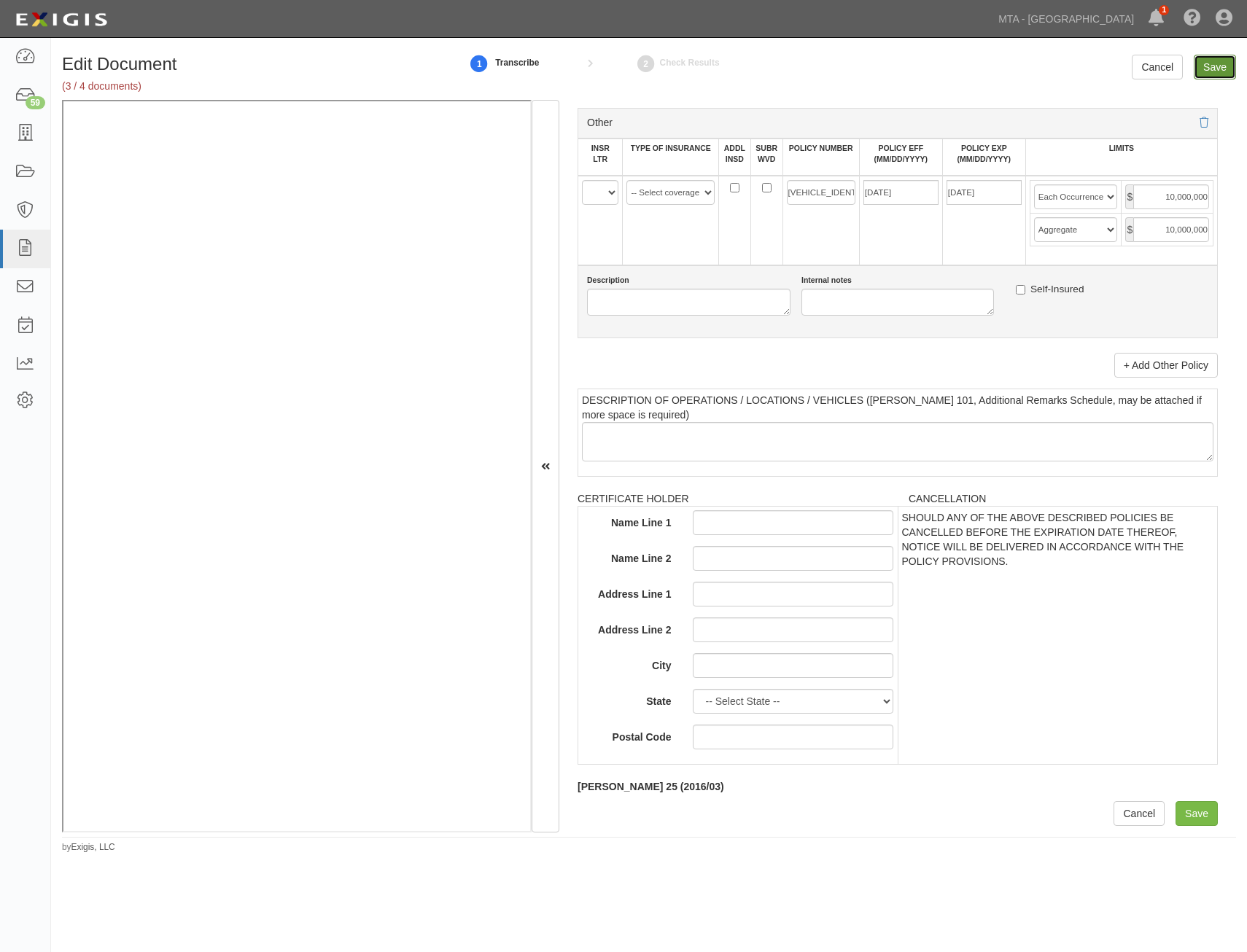
click at [1223, 69] on input "Save" at bounding box center [1215, 67] width 42 height 25
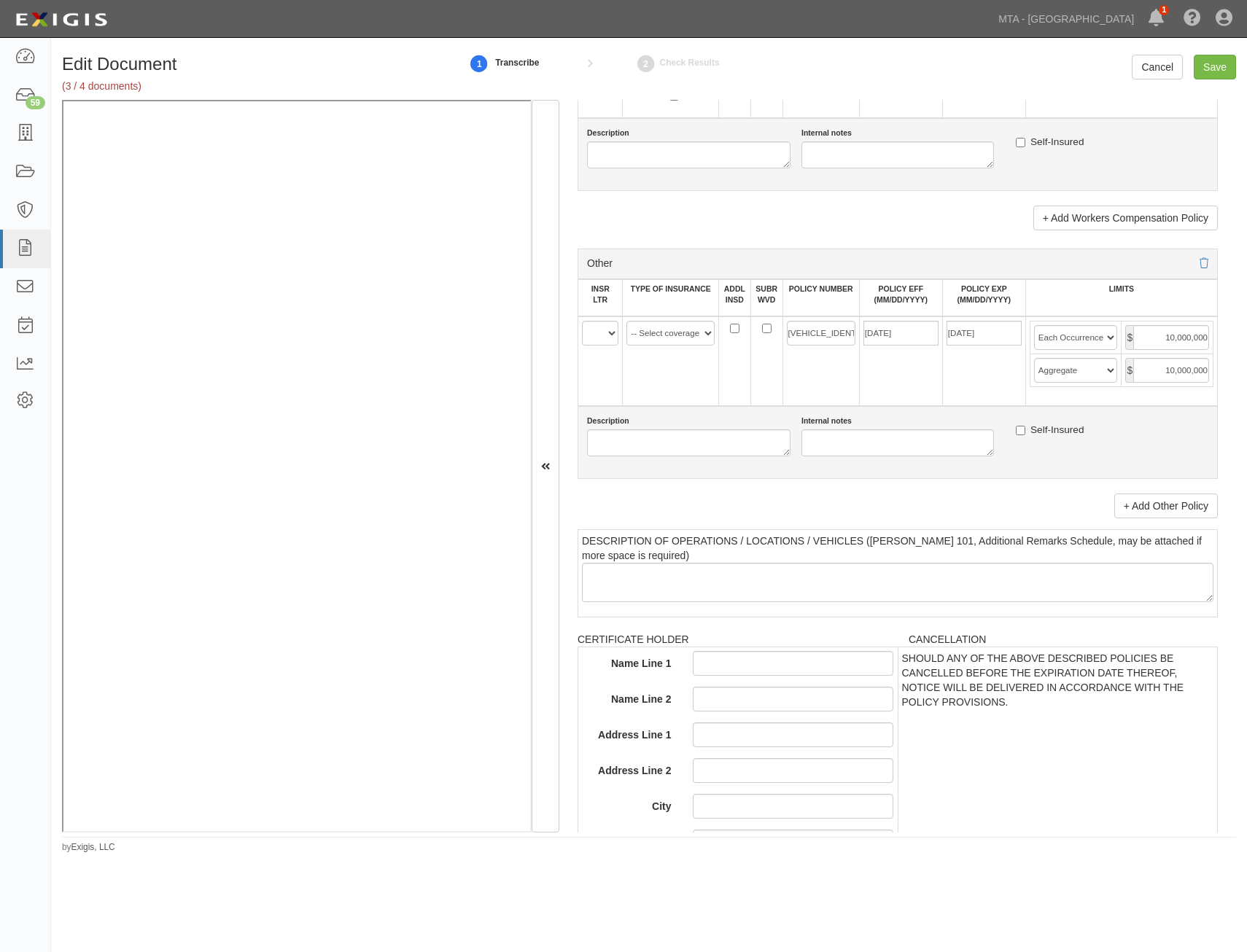
scroll to position [2516, 0]
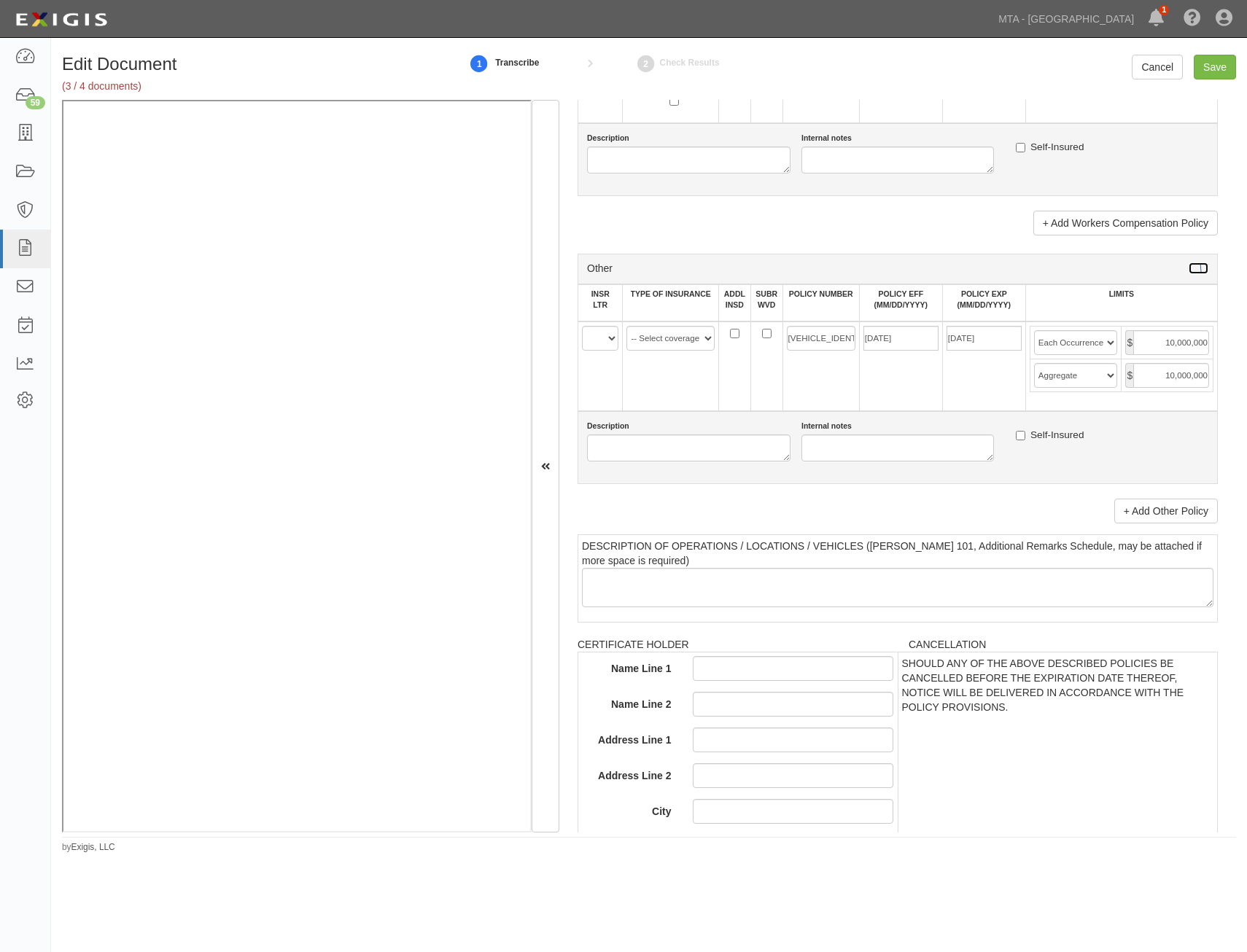
click at [1200, 272] on icon at bounding box center [1204, 269] width 9 height 10
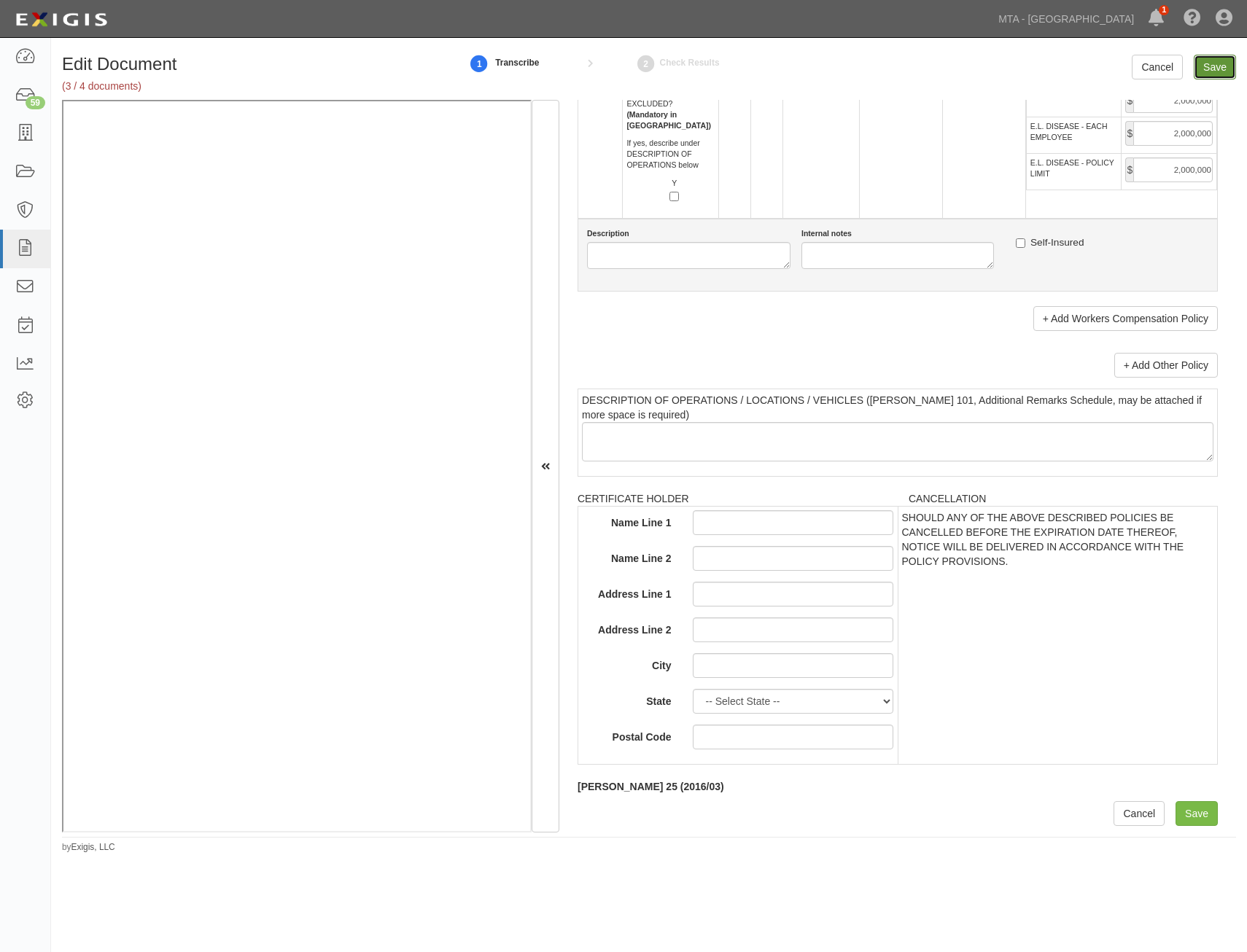
click at [1227, 66] on input "Save" at bounding box center [1215, 67] width 42 height 25
type input "2000000"
type input "4000000"
type input "2000000"
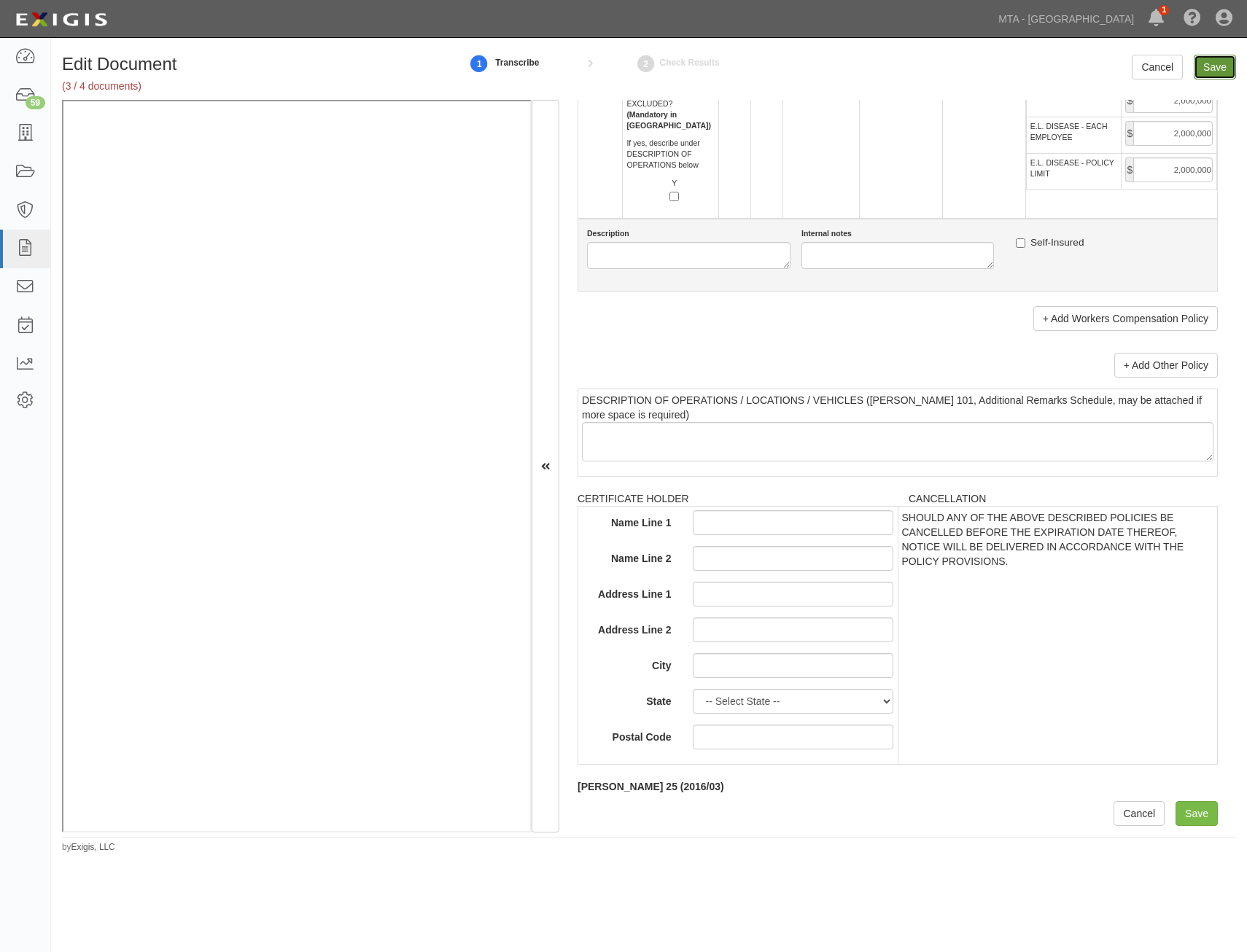
type input "4000000"
type input "2000000"
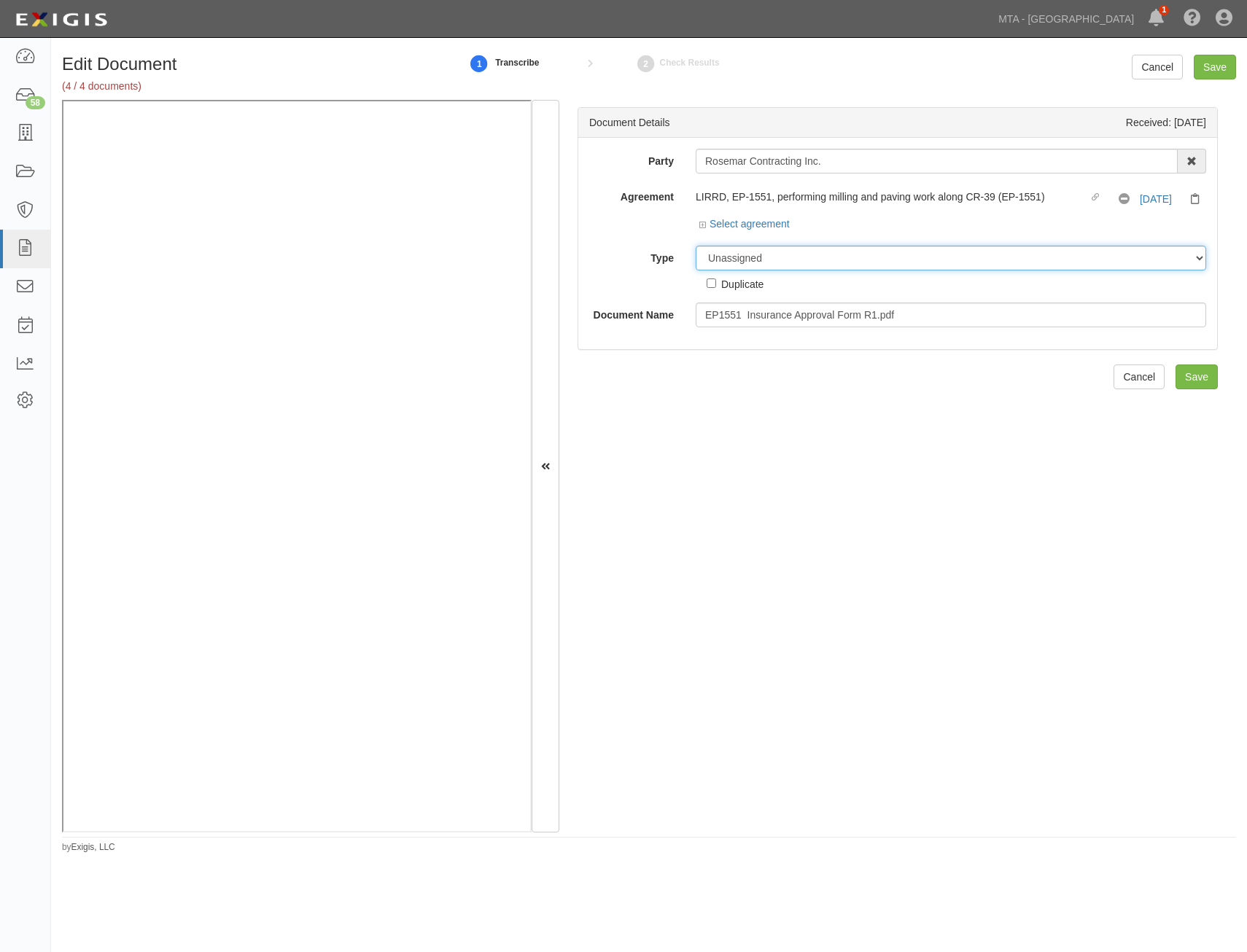
click at [895, 265] on select "Unassigned Binder Cancellation Notice Certificate Contract Endorsement Insuranc…" at bounding box center [950, 258] width 511 height 25
select select "JunkDetail"
click at [695, 246] on select "Unassigned Binder Cancellation Notice Certificate Contract Endorsement Insuranc…" at bounding box center [950, 258] width 511 height 25
click at [1188, 381] on input "Save" at bounding box center [1197, 377] width 42 height 25
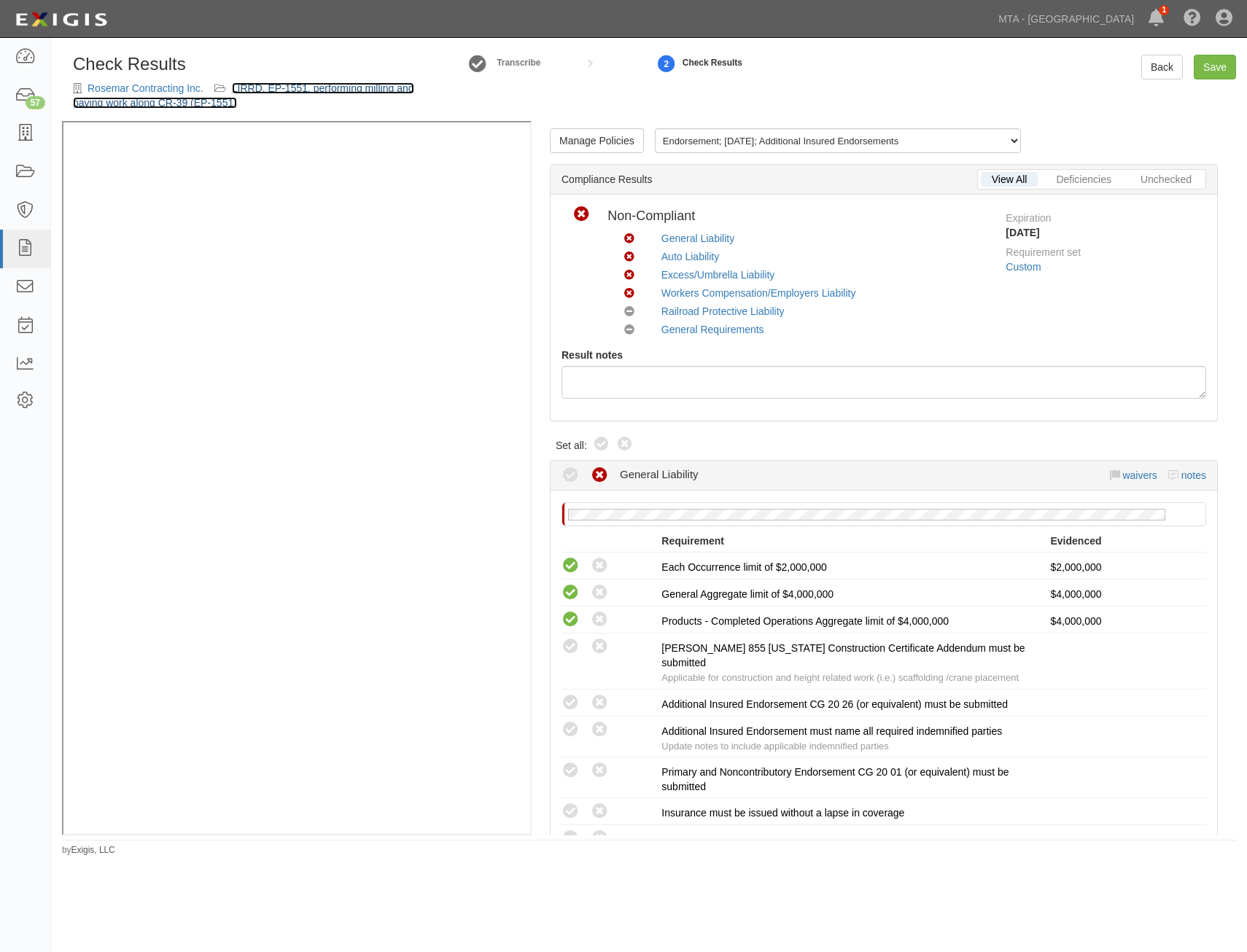
click at [381, 89] on link "LIRRD, EP-1551, performing milling and paving work along CR-39 (EP-1551)" at bounding box center [244, 95] width 342 height 26
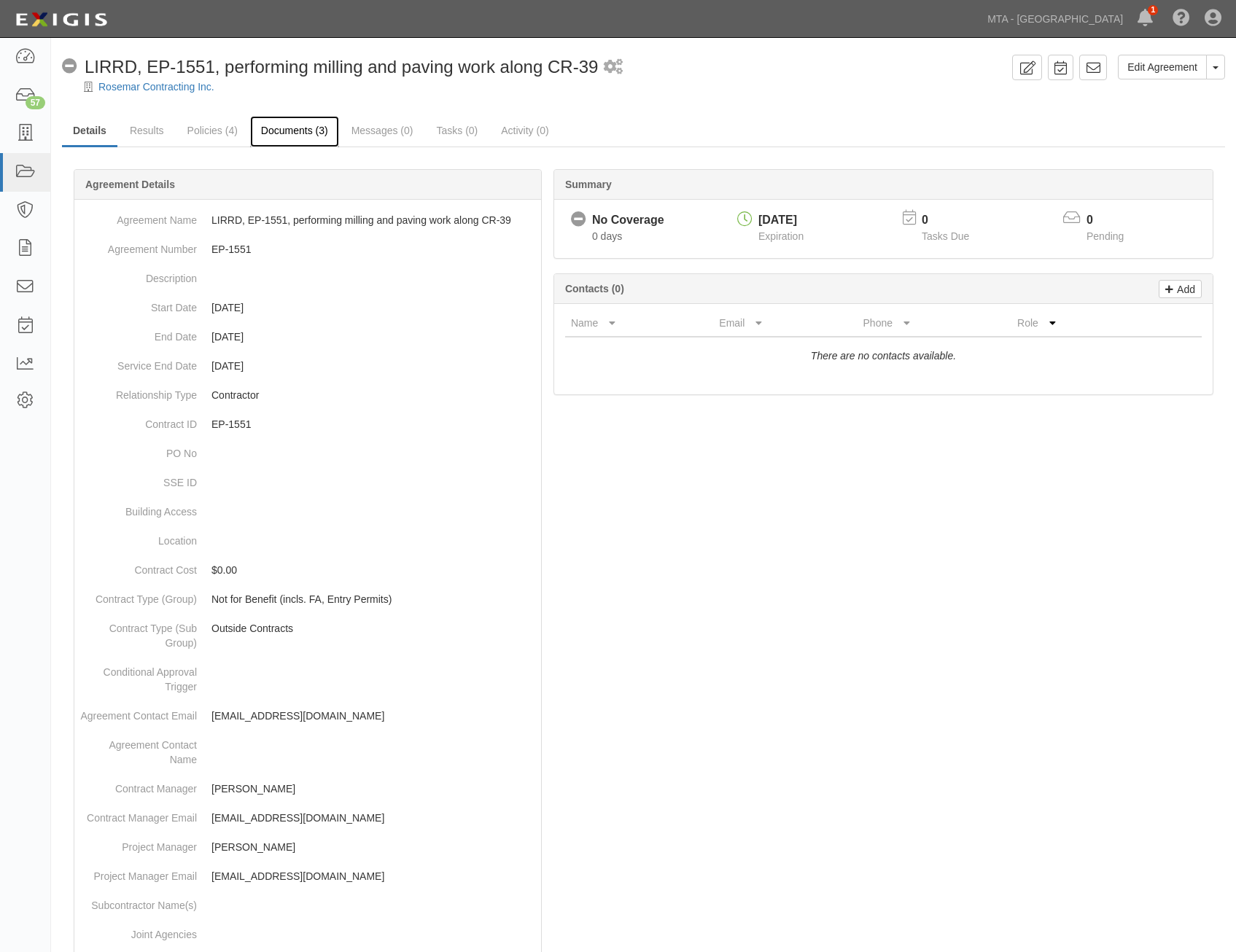
click at [311, 123] on link "Documents (3)" at bounding box center [294, 131] width 89 height 31
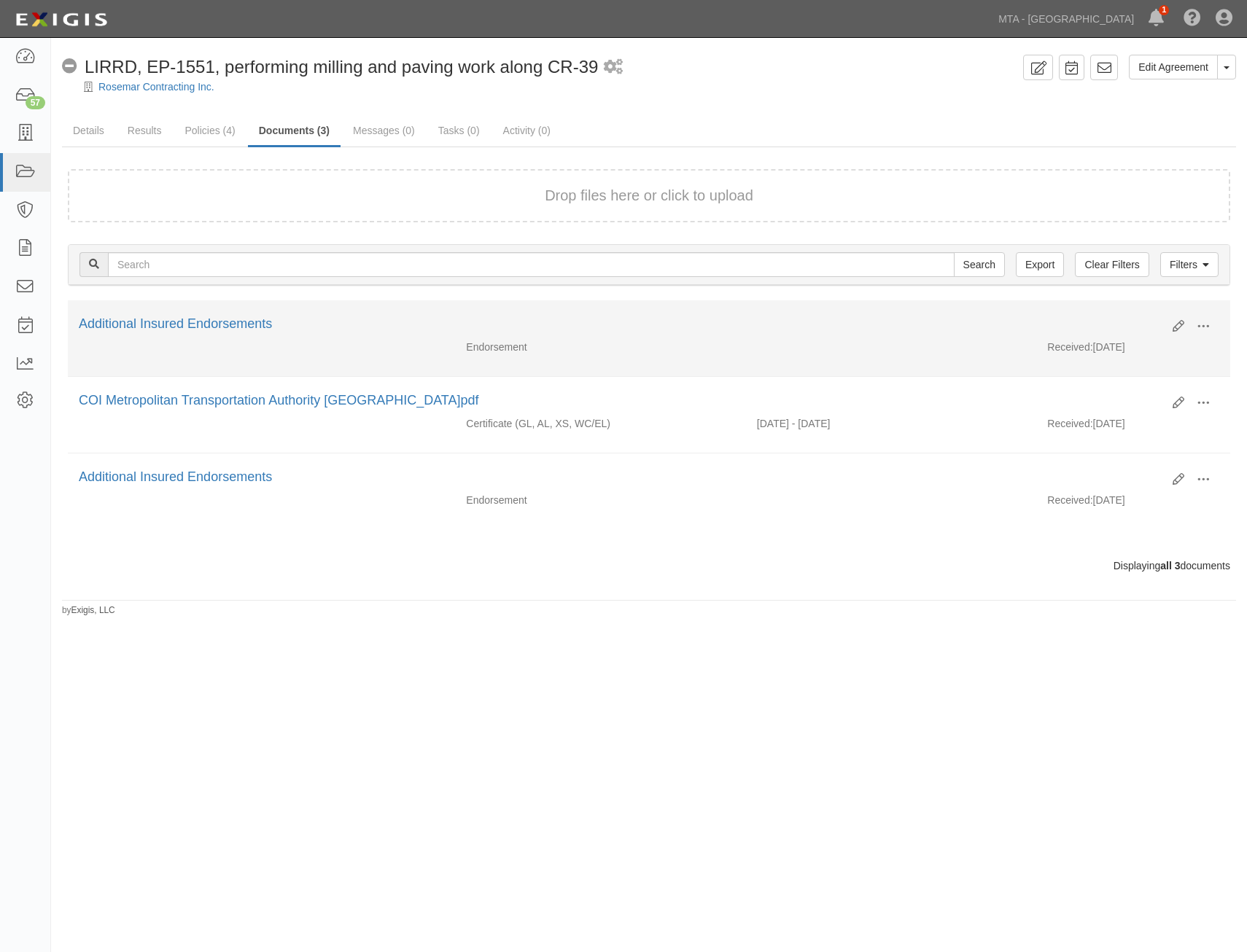
click at [261, 315] on div "Additional Insured Endorsements" at bounding box center [621, 324] width 1083 height 19
click at [260, 326] on link "Additional Insured Endorsements" at bounding box center [175, 324] width 193 height 15
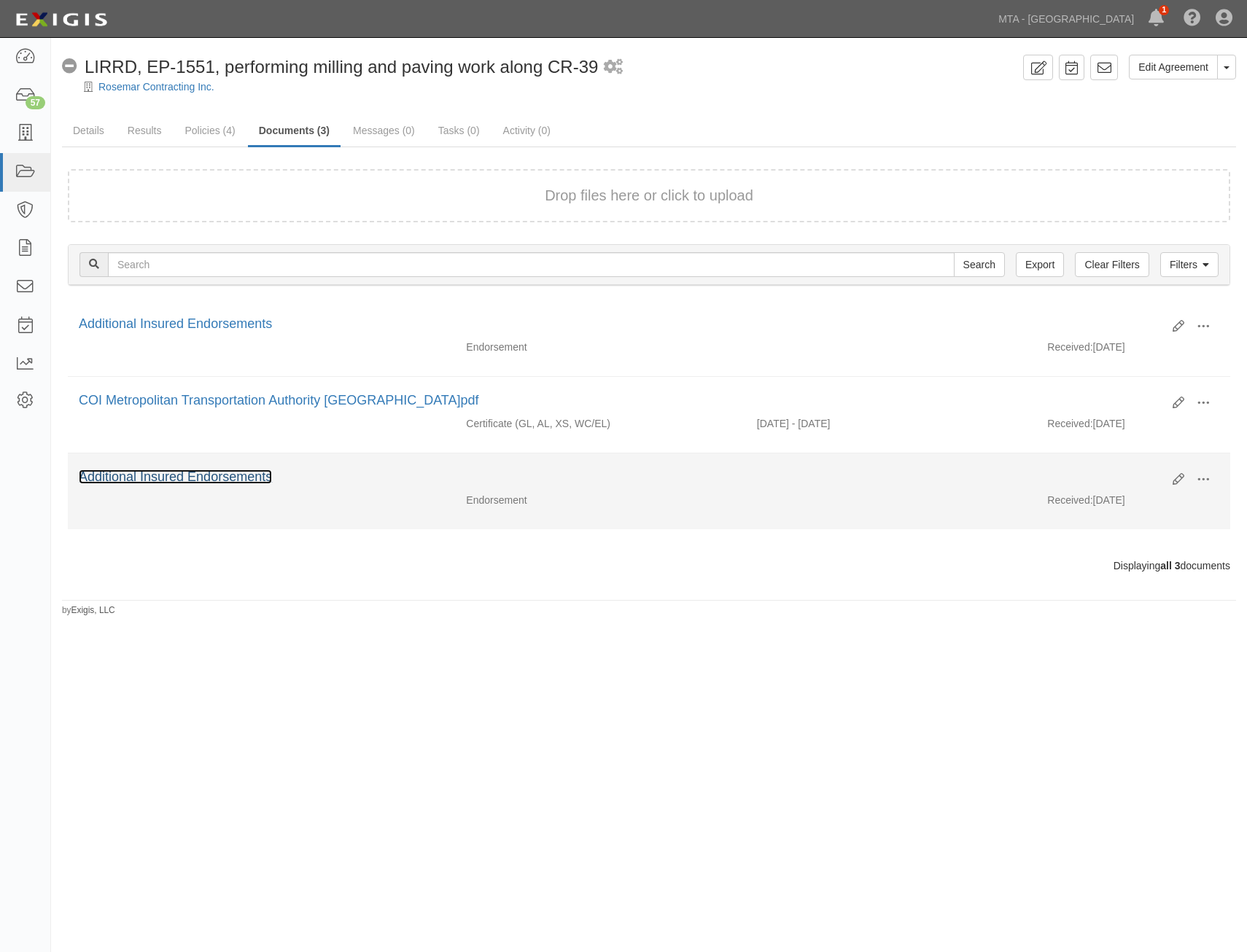
click at [256, 477] on link "Additional Insured Endorsements" at bounding box center [175, 476] width 193 height 15
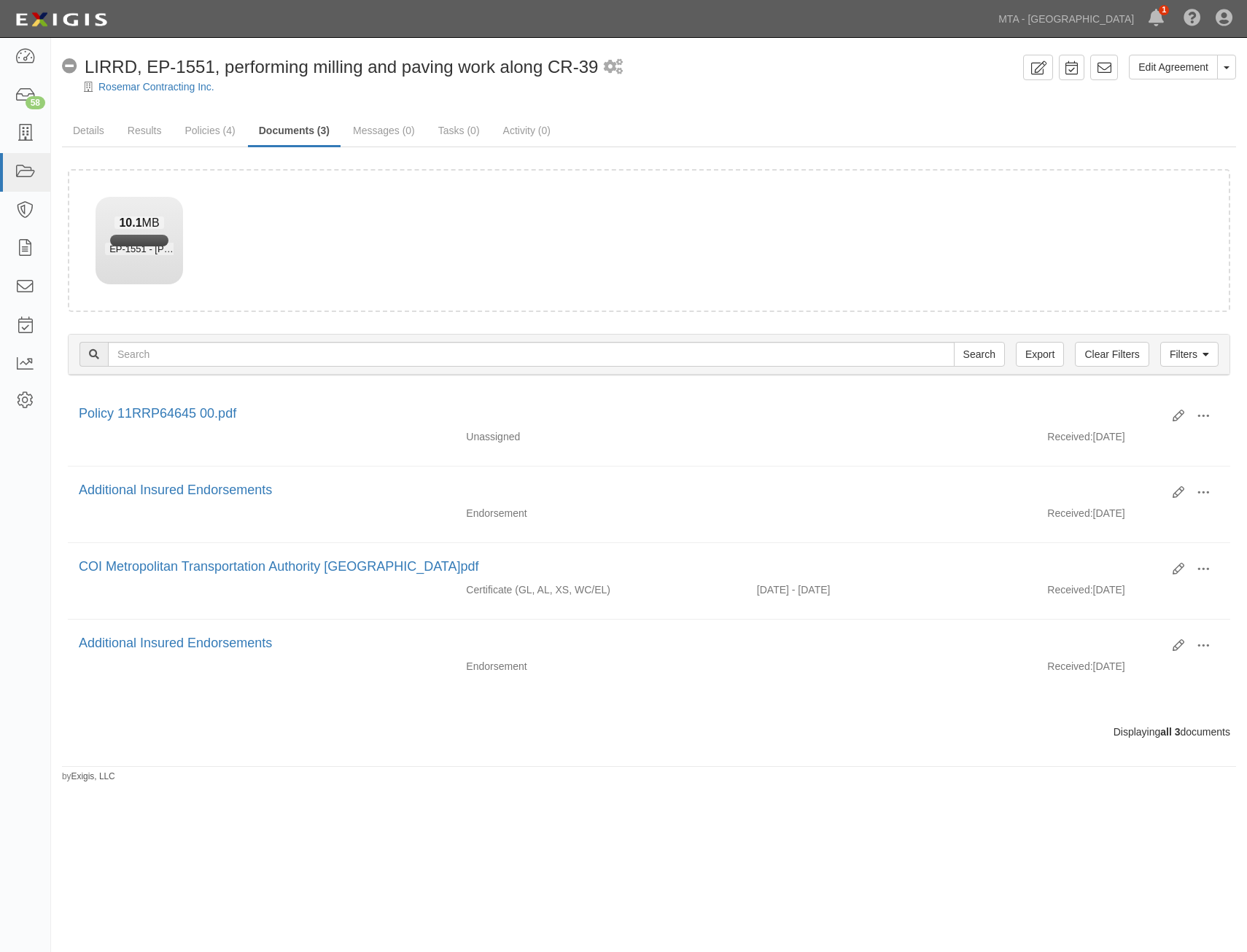
click at [939, 118] on ul "Details Results Policies (4) Documents (3) Messages (0) Tasks (0) Activity (0)" at bounding box center [648, 131] width 1174 height 31
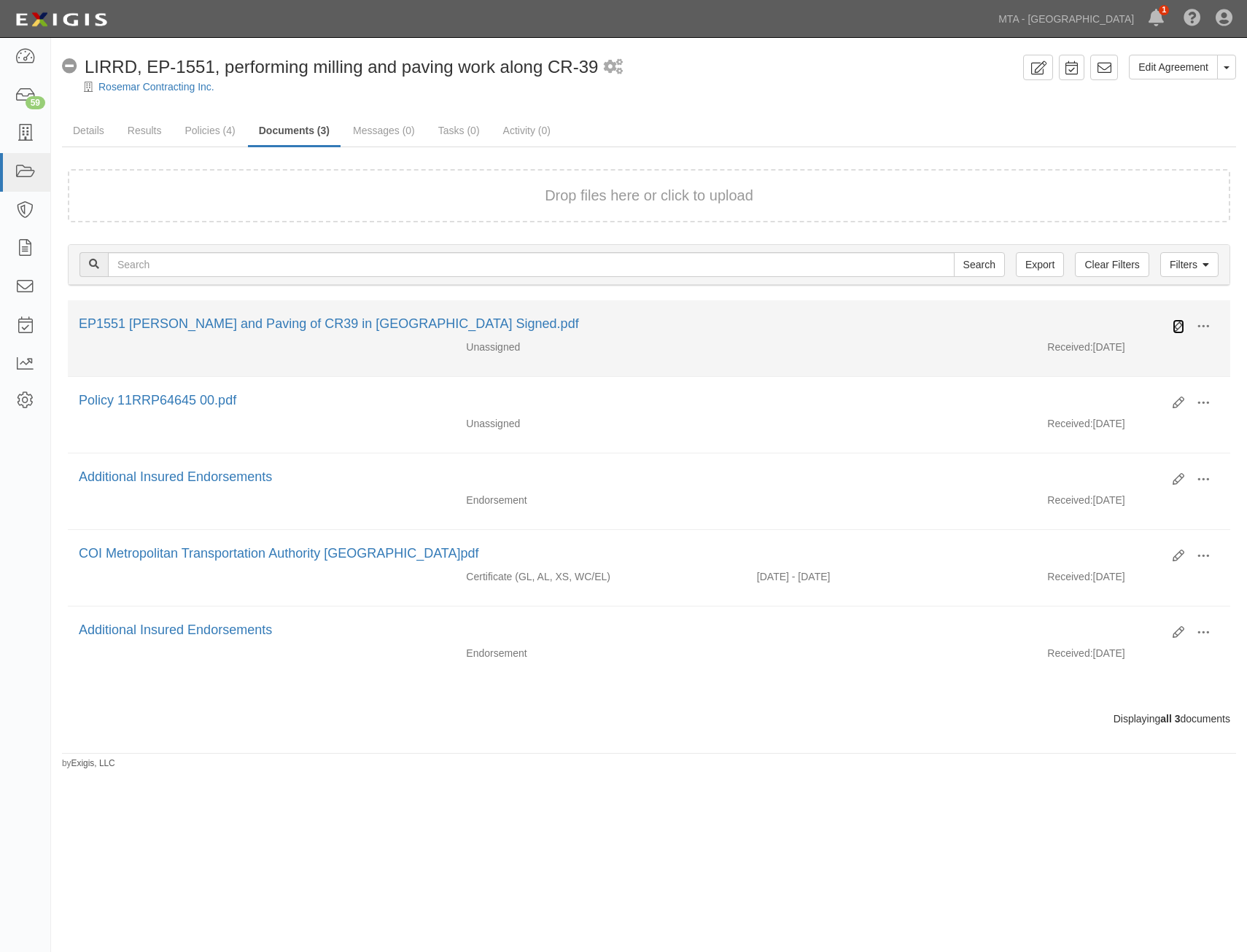
click at [1174, 331] on icon at bounding box center [1179, 327] width 12 height 12
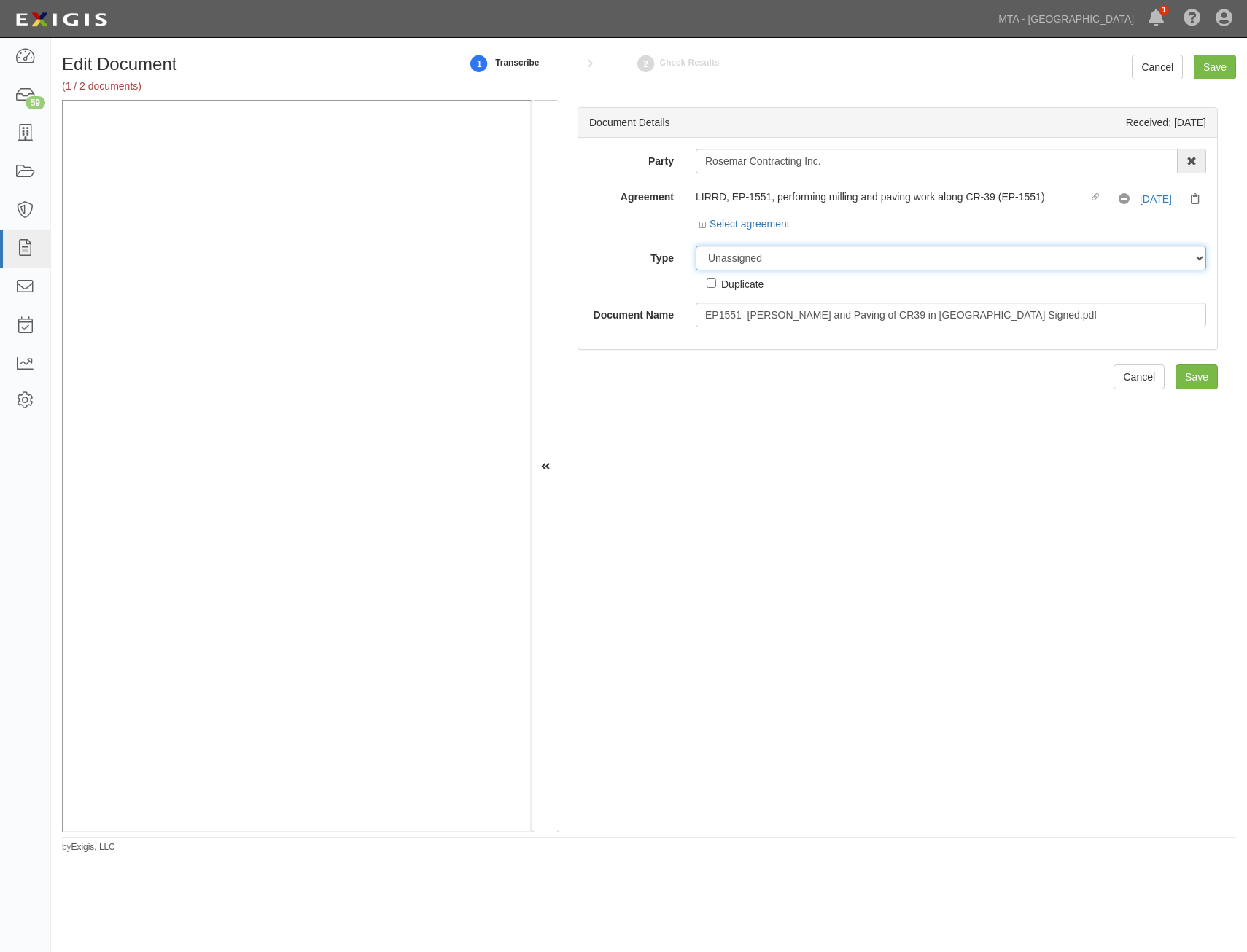
click at [887, 261] on select "Unassigned Binder Cancellation Notice Certificate Contract Endorsement Insuranc…" at bounding box center [950, 258] width 511 height 25
click at [886, 264] on select "Unassigned Binder Cancellation Notice Certificate Contract Endorsement Insuranc…" at bounding box center [950, 258] width 511 height 25
select select "RequirementDetail"
click at [695, 246] on select "Unassigned Binder Cancellation Notice Certificate Contract Endorsement Insuranc…" at bounding box center [950, 258] width 511 height 25
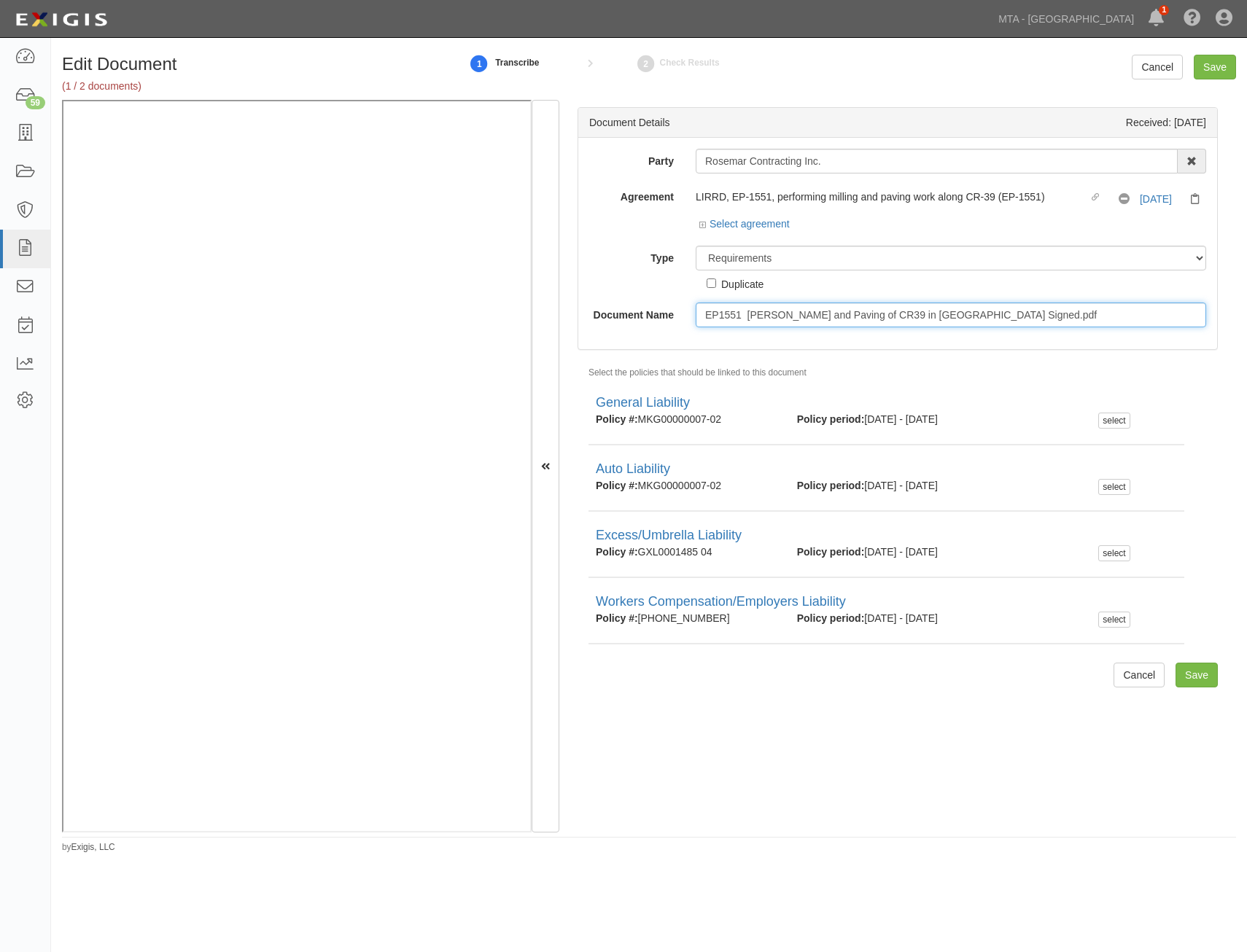
click at [926, 321] on input "EP1551 Rosemar Milling and Paving of CR39 in Southampton Signed.pdf" at bounding box center [950, 315] width 511 height 25
drag, startPoint x: 926, startPoint y: 321, endPoint x: 927, endPoint y: 308, distance: 13.0
click at [928, 319] on input "EP1551 Rosemar Milling and Paving of CR39 in Southampton Signed.pdf" at bounding box center [950, 315] width 511 height 25
type input "Insurance Requirements"
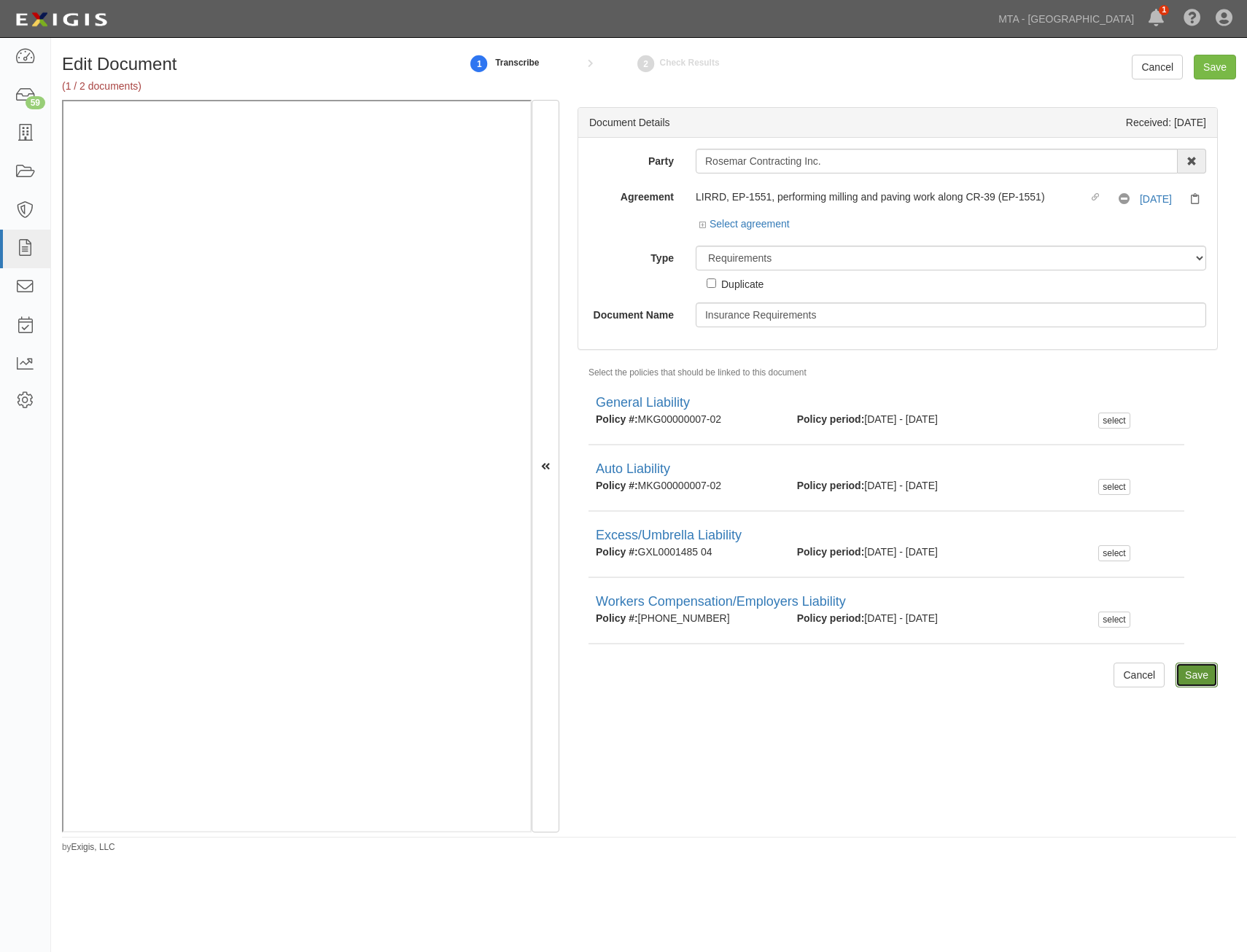
click at [1179, 671] on input "Save" at bounding box center [1197, 675] width 42 height 25
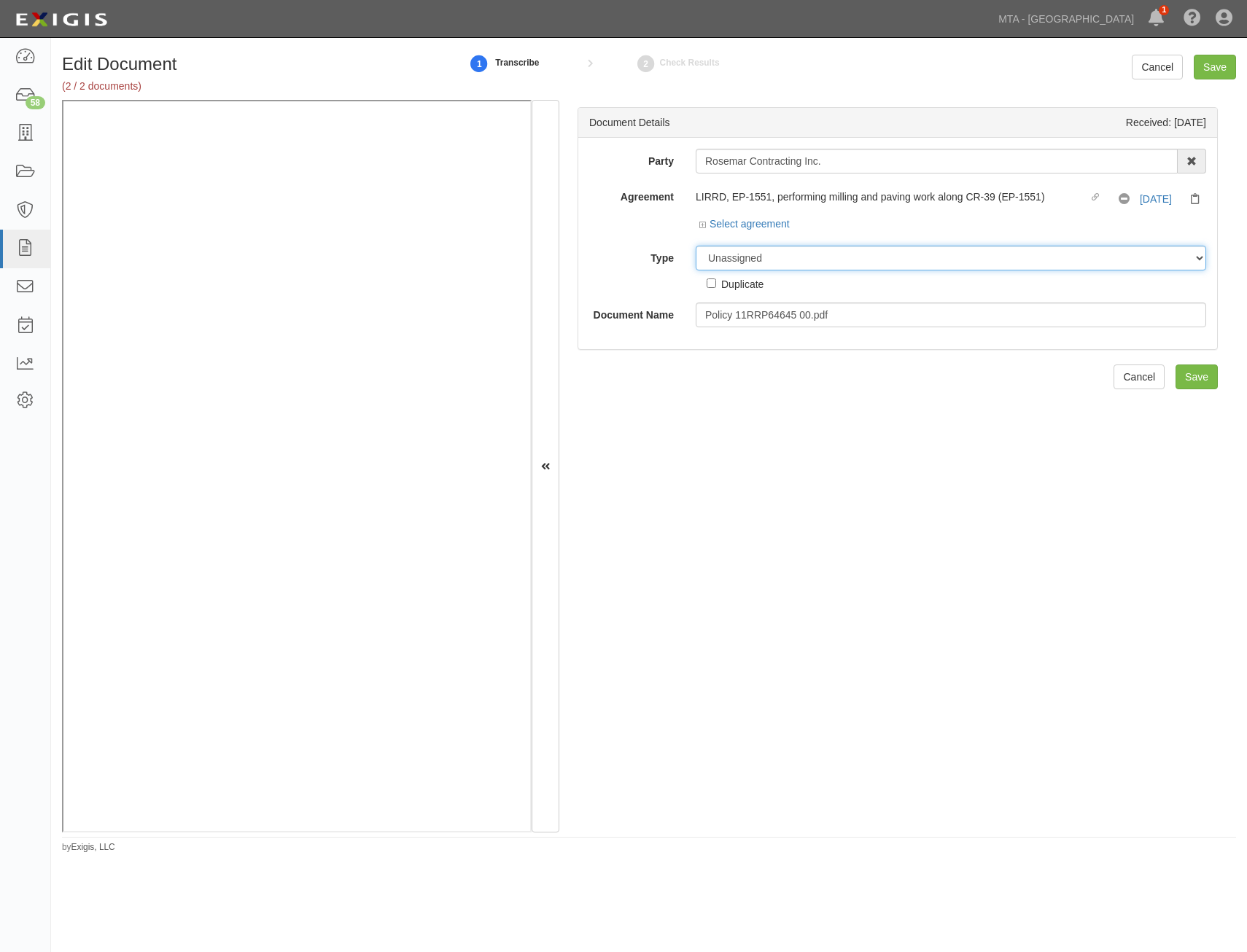
click at [942, 257] on select "Unassigned Binder Cancellation Notice Certificate Contract Endorsement Insuranc…" at bounding box center [950, 258] width 511 height 25
select select "PolicyDetail"
click at [695, 246] on select "Unassigned Binder Cancellation Notice Certificate Contract Endorsement Insuranc…" at bounding box center [950, 258] width 511 height 25
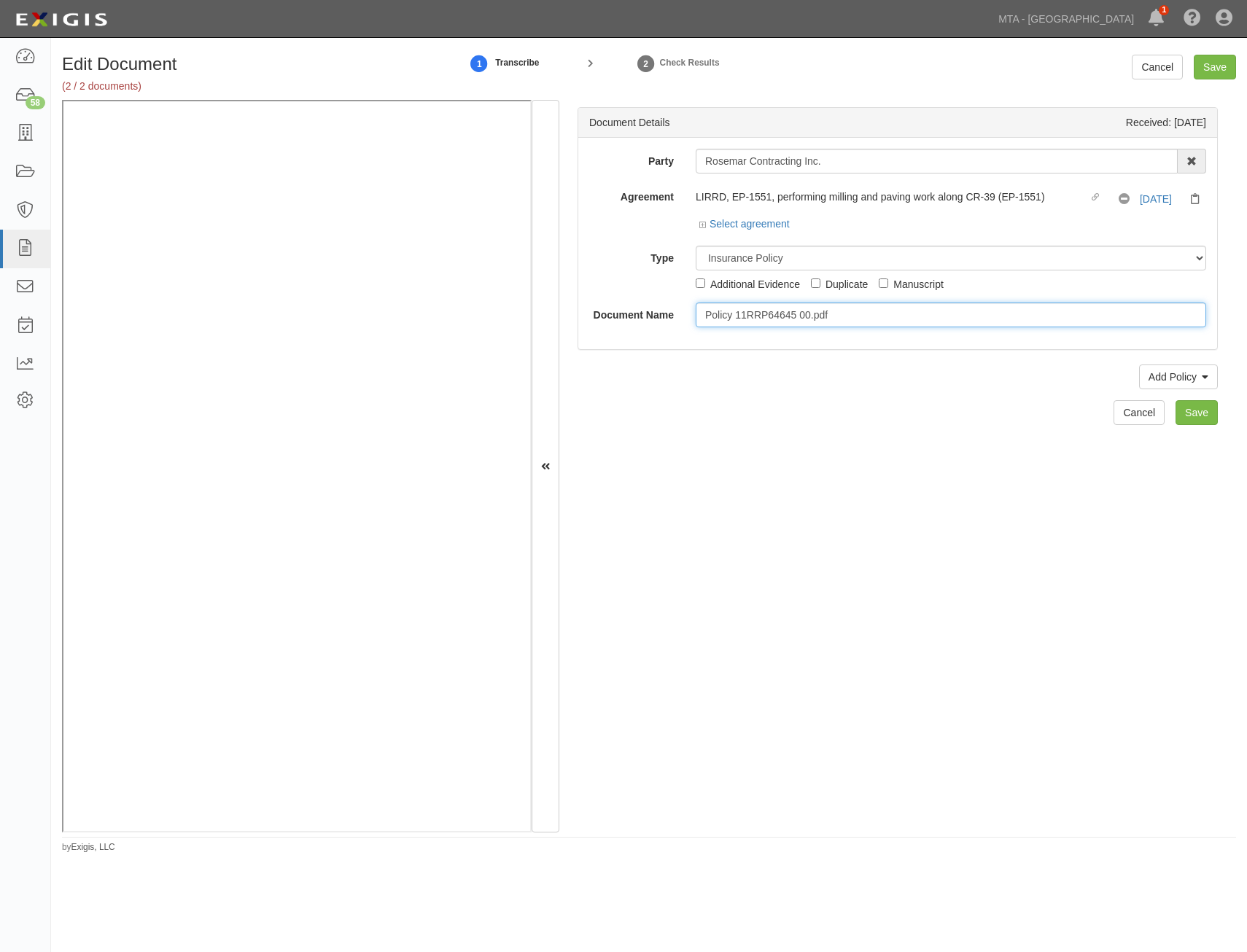
click at [902, 314] on input "Policy 11RRP64645 00.pdf" at bounding box center [950, 315] width 511 height 25
type input "RRPL Policy"
click at [1202, 383] on icon at bounding box center [1205, 378] width 7 height 10
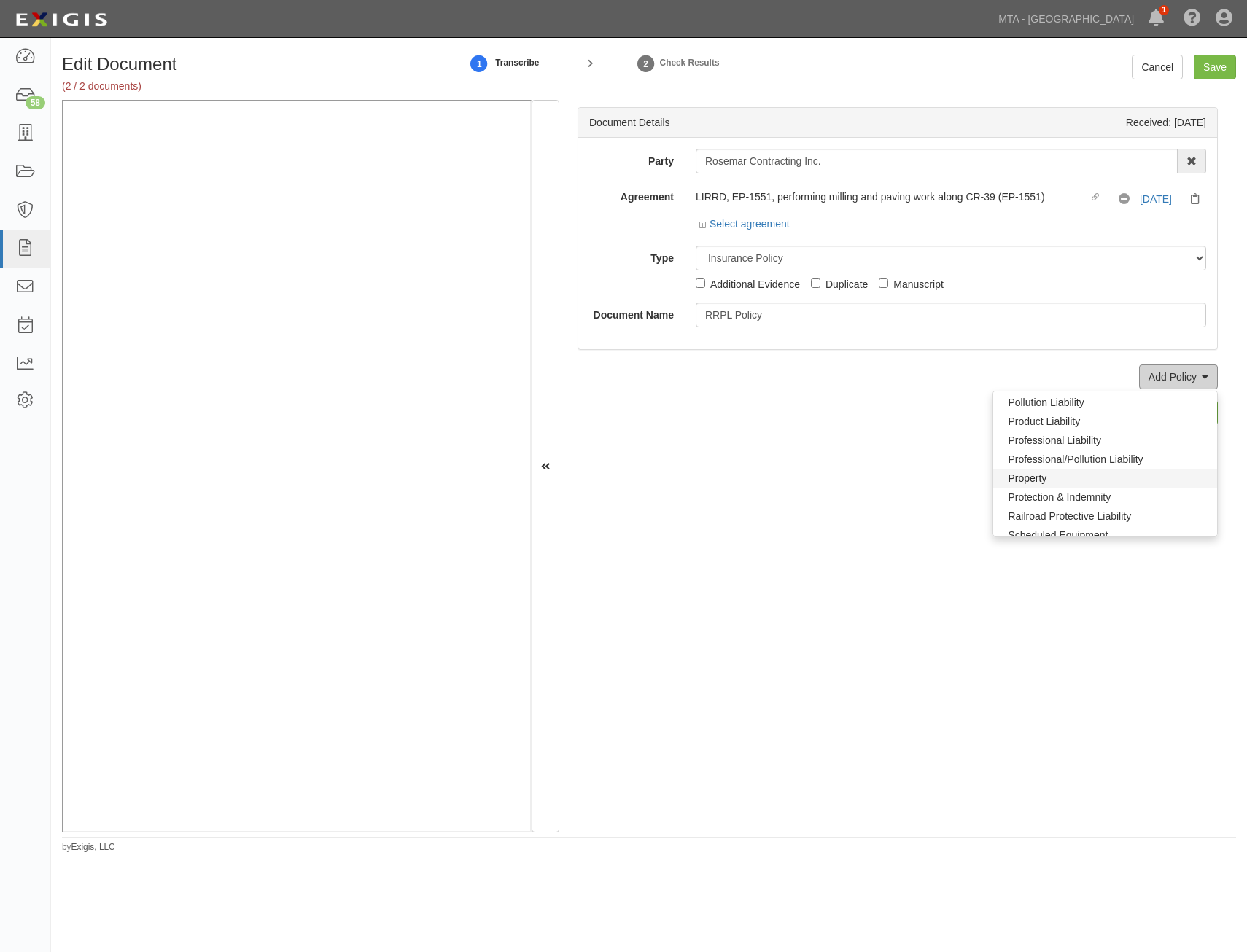
scroll to position [988, 0]
click at [1096, 514] on link "Railroad Protective Liability" at bounding box center [1105, 516] width 224 height 19
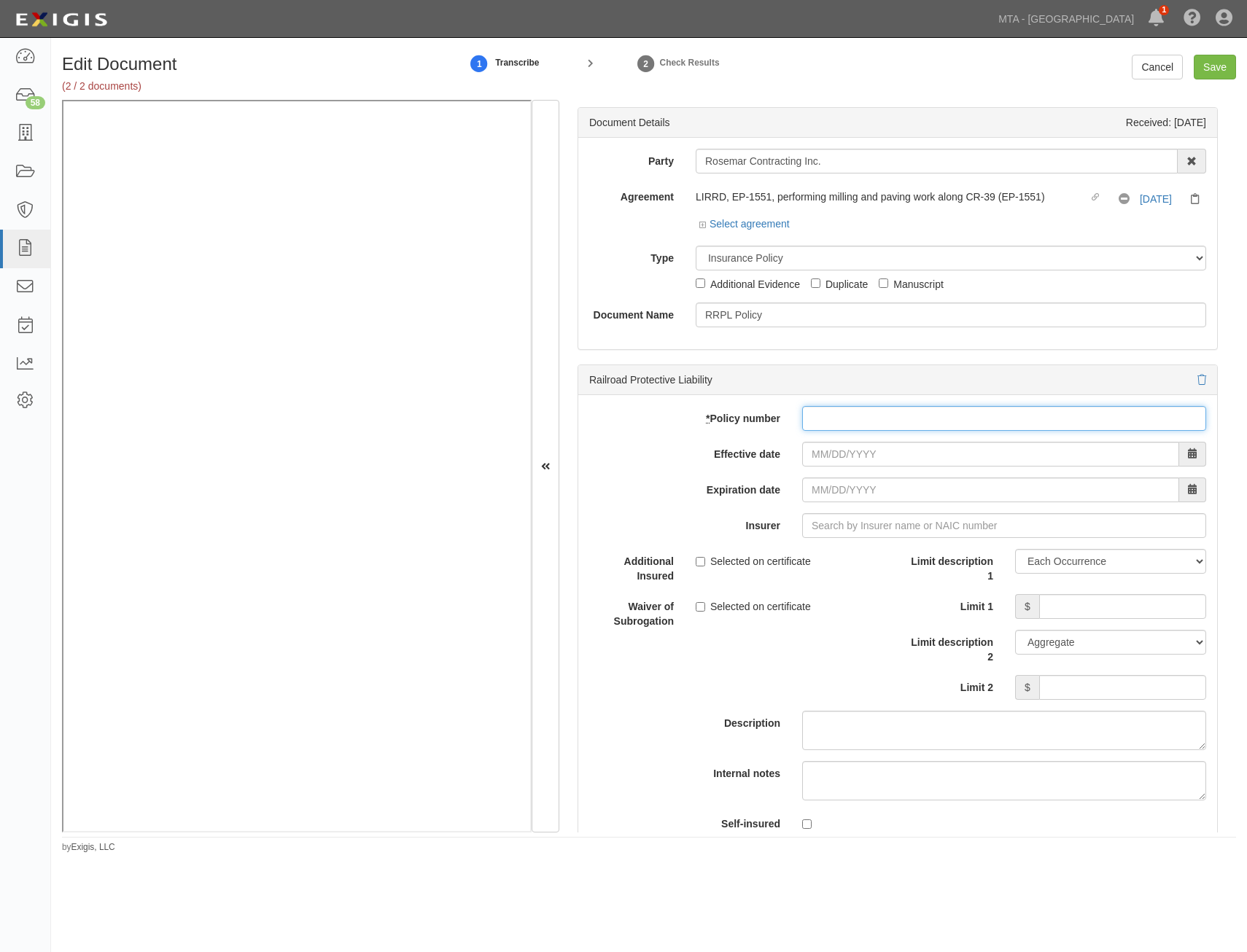
click at [1015, 426] on input "* Policy number" at bounding box center [1004, 419] width 404 height 25
paste input "11RRP6464500"
type input "11RRP6464500"
click at [999, 461] on input "Effective date" at bounding box center [990, 454] width 377 height 25
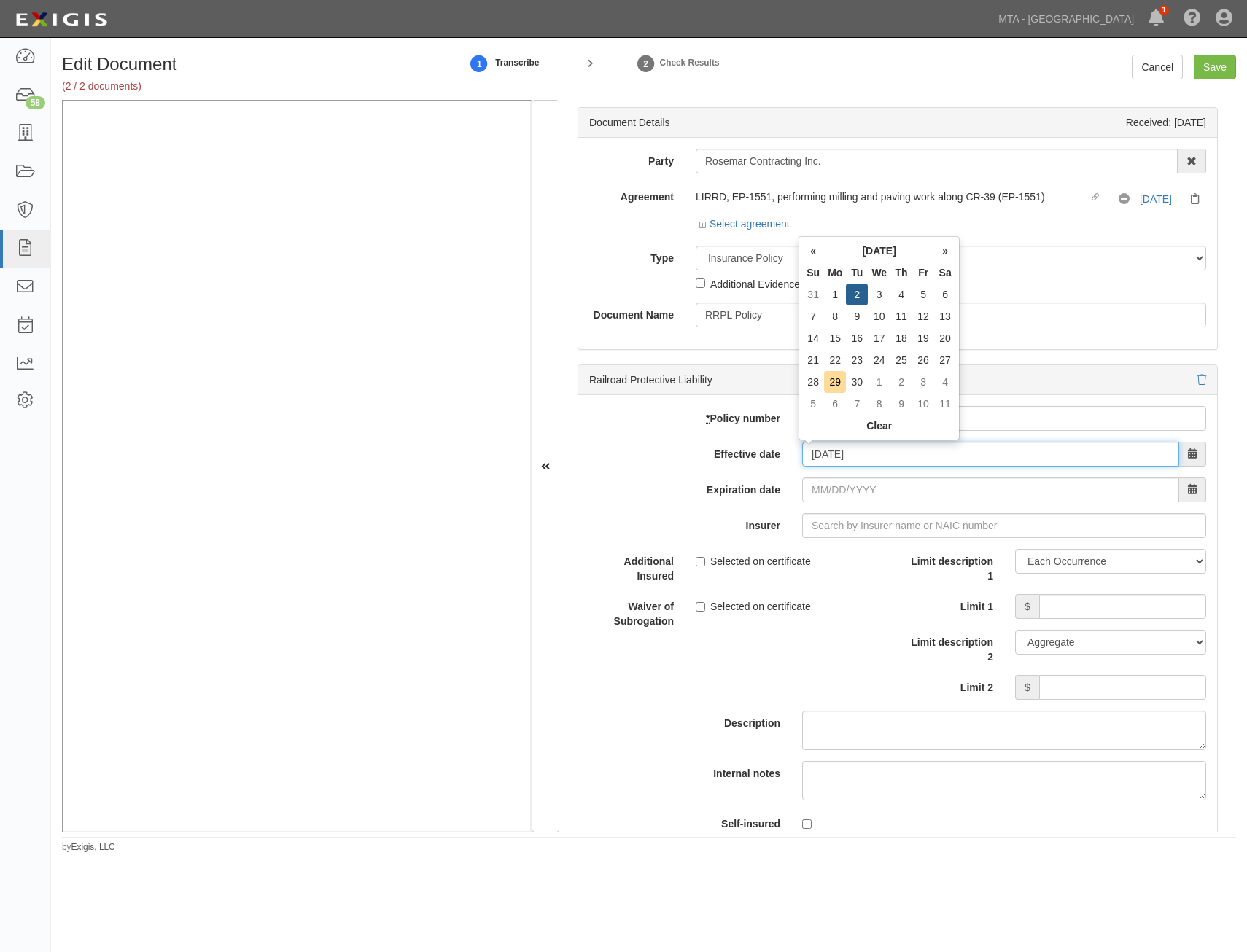
type input "09/02/2025"
type input "09/02/2026"
click at [644, 505] on div "add update renew This new policy will be added This new policy will update exis…" at bounding box center [898, 626] width 639 height 462
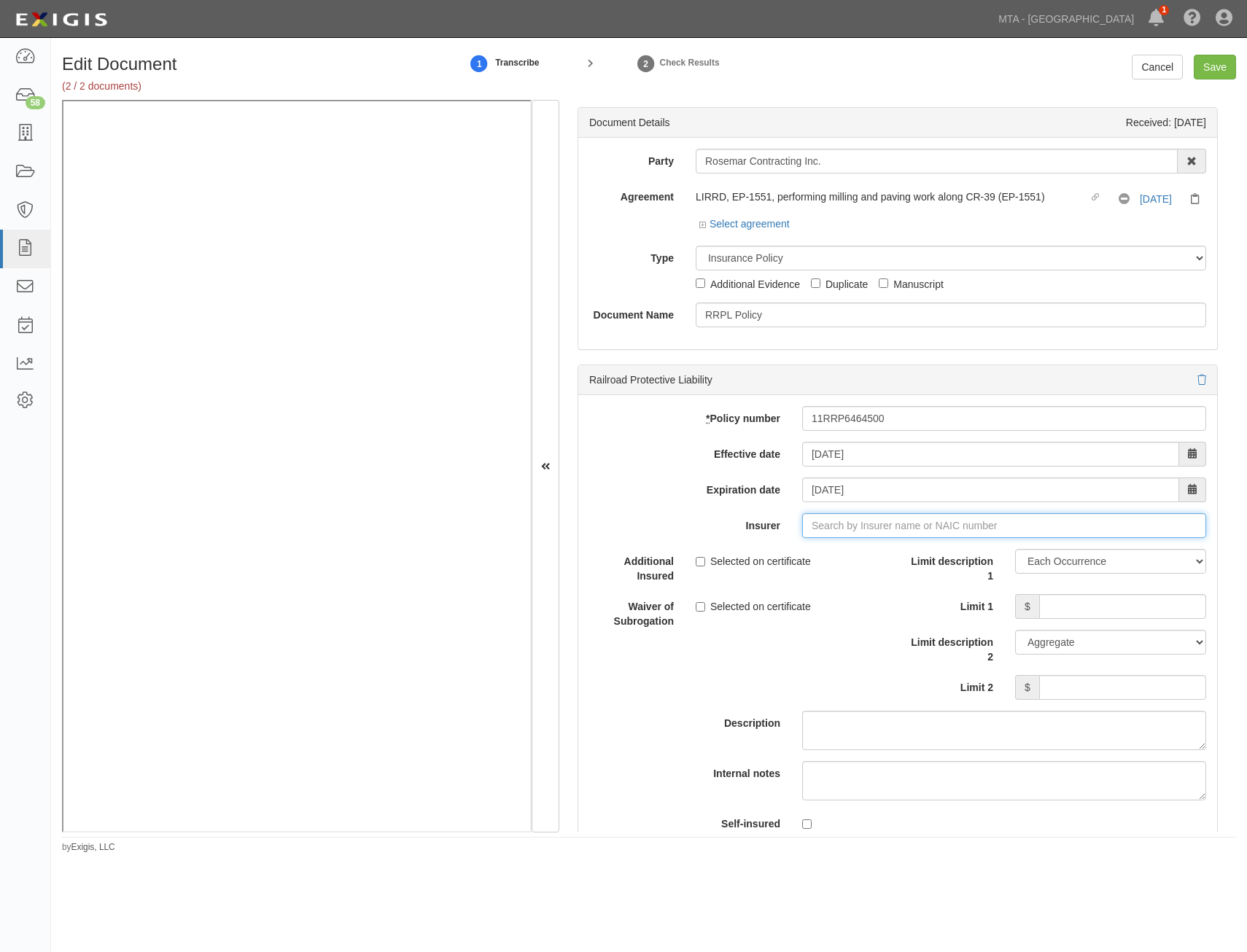
click at [828, 512] on div "add update renew This new policy will be added This new policy will update exis…" at bounding box center [898, 626] width 639 height 462
type input "ar"
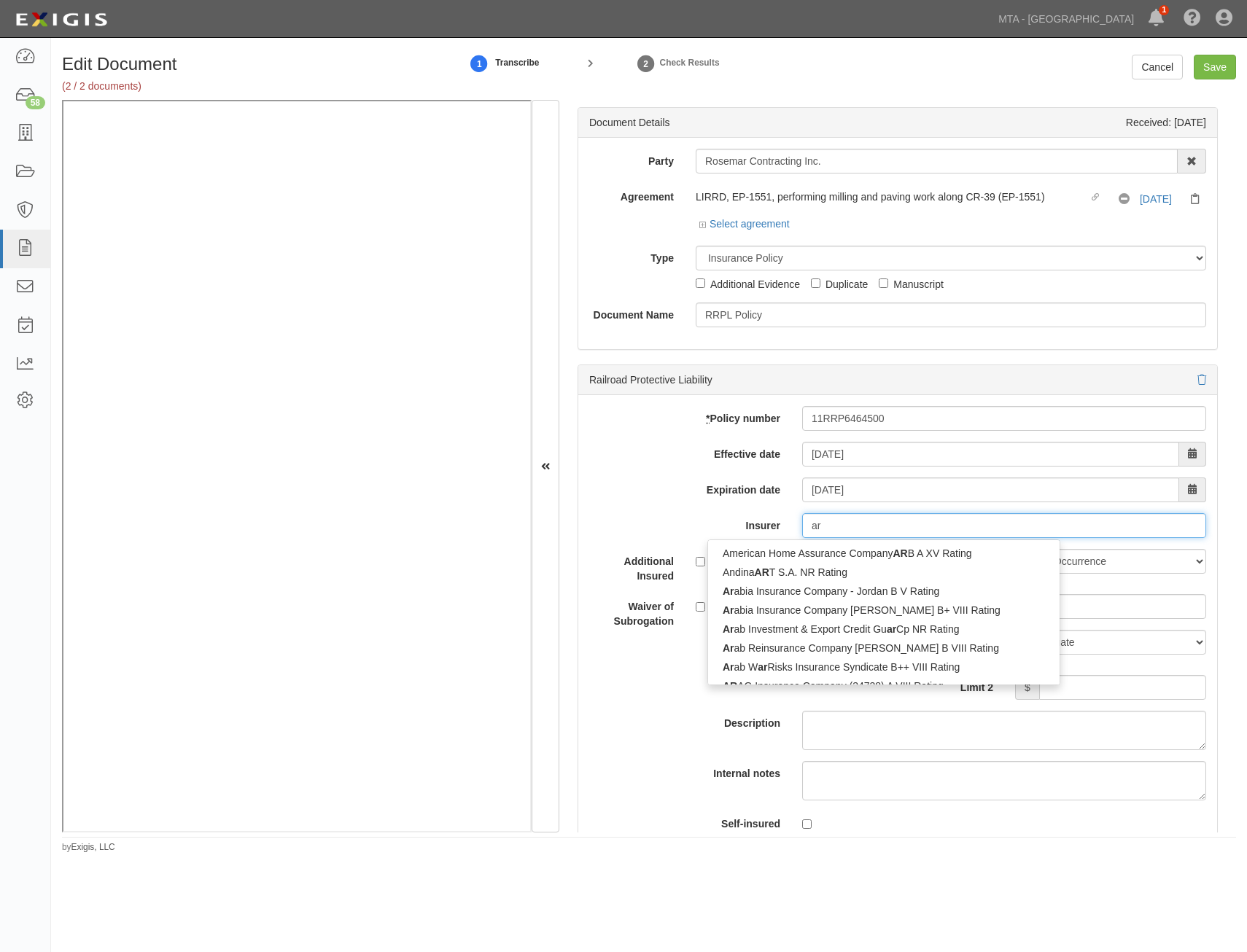
type input "arca Seguradora S.A. NR Rating"
type input "arc"
type input "arch Group Reinsurance Ltd. A+ XV Rating"
type input "arch"
type input "arch insurance Company (11150) A+ XV Rating"
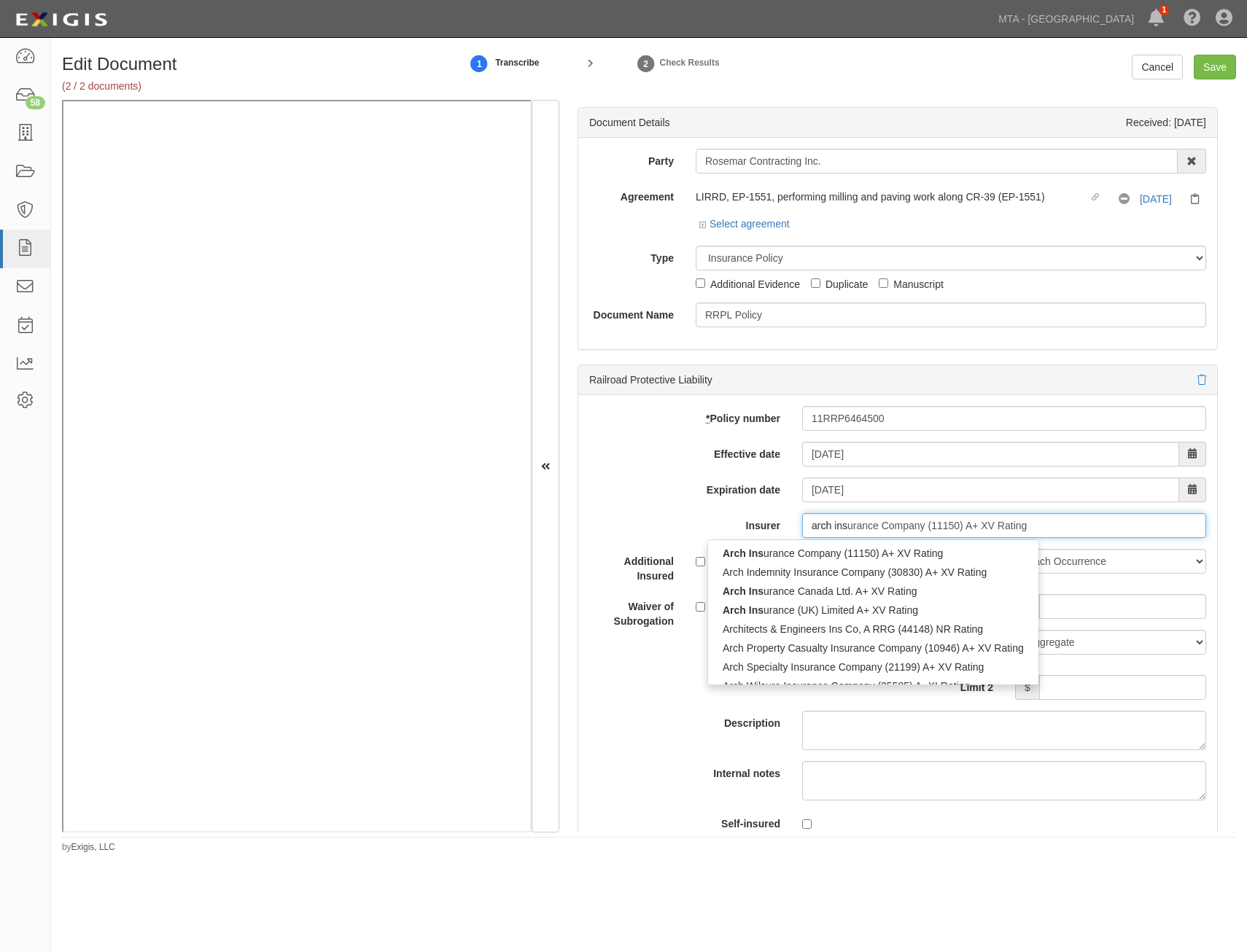
type input "arch insu"
click at [915, 555] on div "Arch Insu rance Company (11150) A+ XV Rating" at bounding box center [873, 553] width 331 height 19
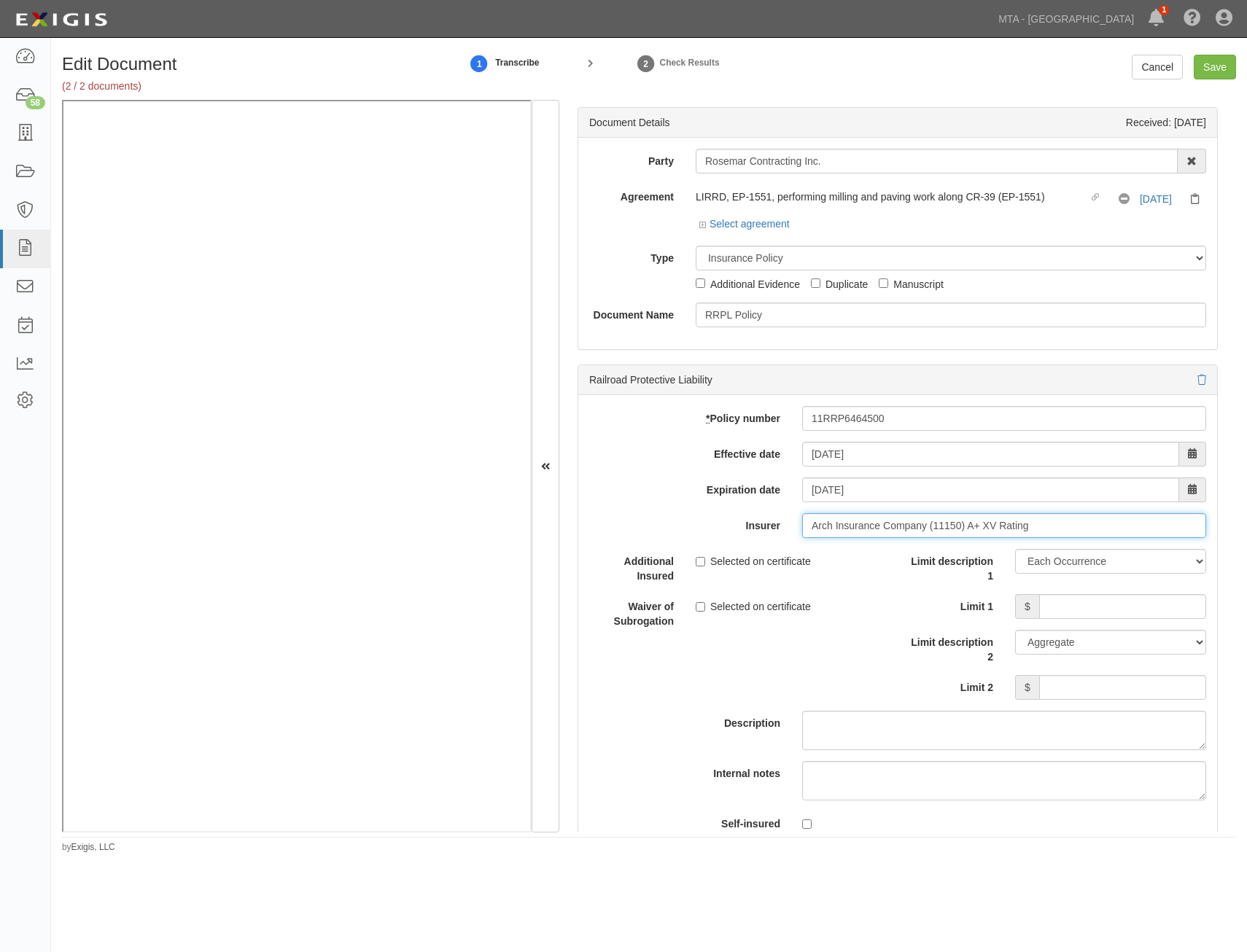
type input "Arch Insurance Company (11150) A+ XV Rating"
click at [1056, 603] on input "Limit 1" at bounding box center [1122, 606] width 167 height 25
type input "2,000,000"
click at [1112, 693] on input "Limit 2" at bounding box center [1122, 687] width 167 height 25
type input "6,000,000"
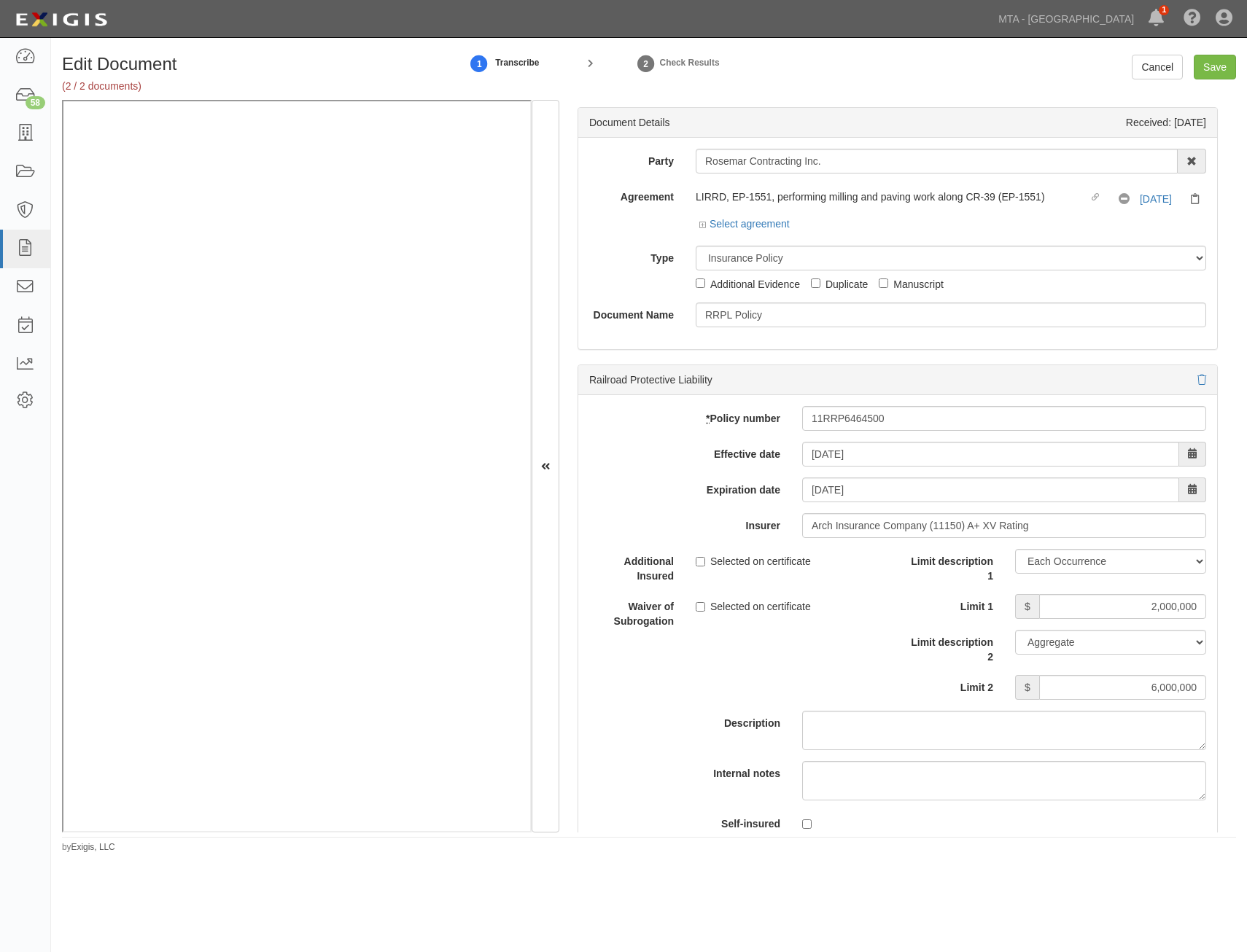
click at [882, 671] on div "Additional Insured Selected on certificate Waiver of Subrogation Selected on ce…" at bounding box center [898, 697] width 639 height 297
click at [1209, 67] on input "Save" at bounding box center [1215, 67] width 42 height 25
type input "2000000"
type input "6000000"
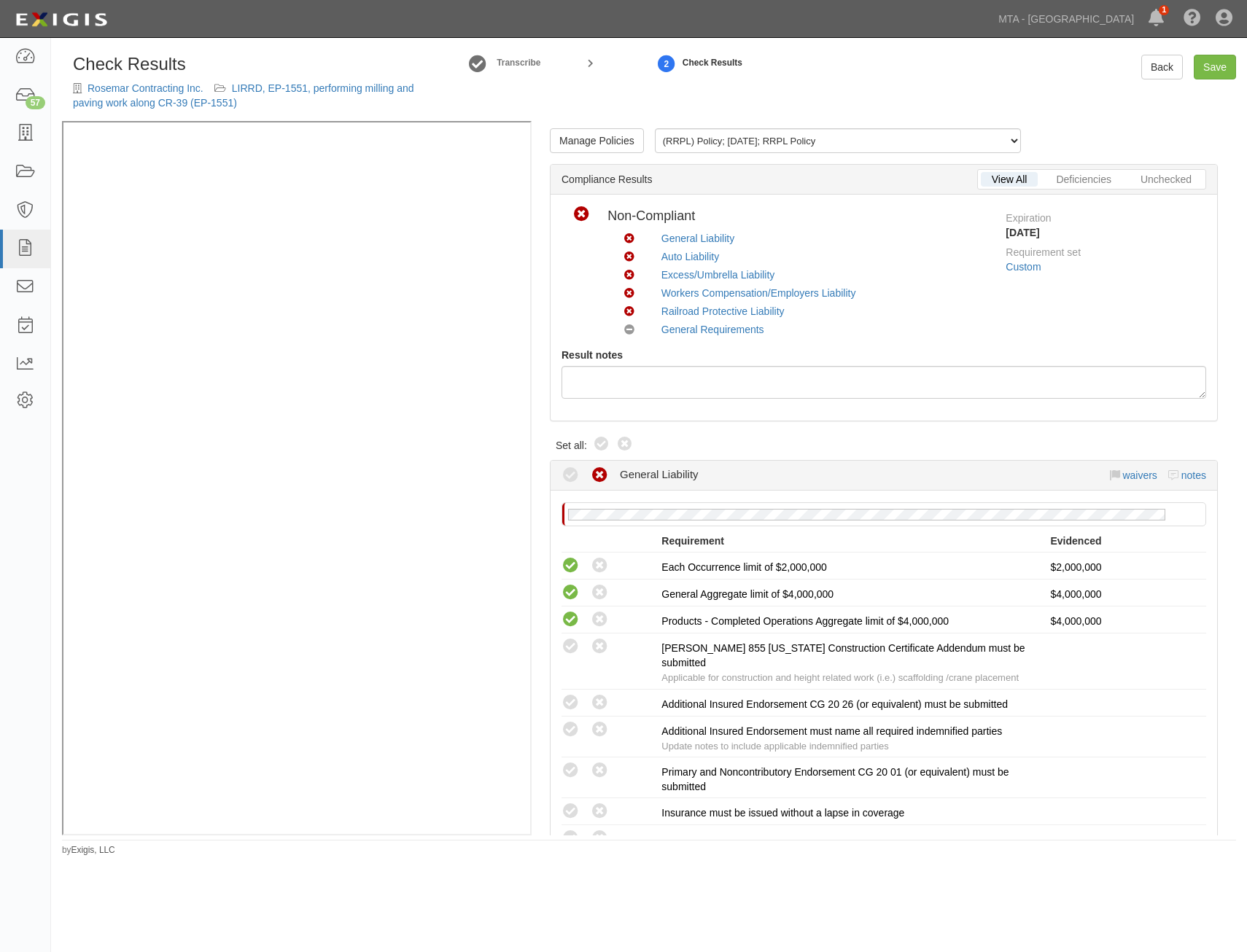
drag, startPoint x: 601, startPoint y: 447, endPoint x: 700, endPoint y: 434, distance: 99.8
click at [601, 447] on icon at bounding box center [603, 446] width 18 height 18
radio input "true"
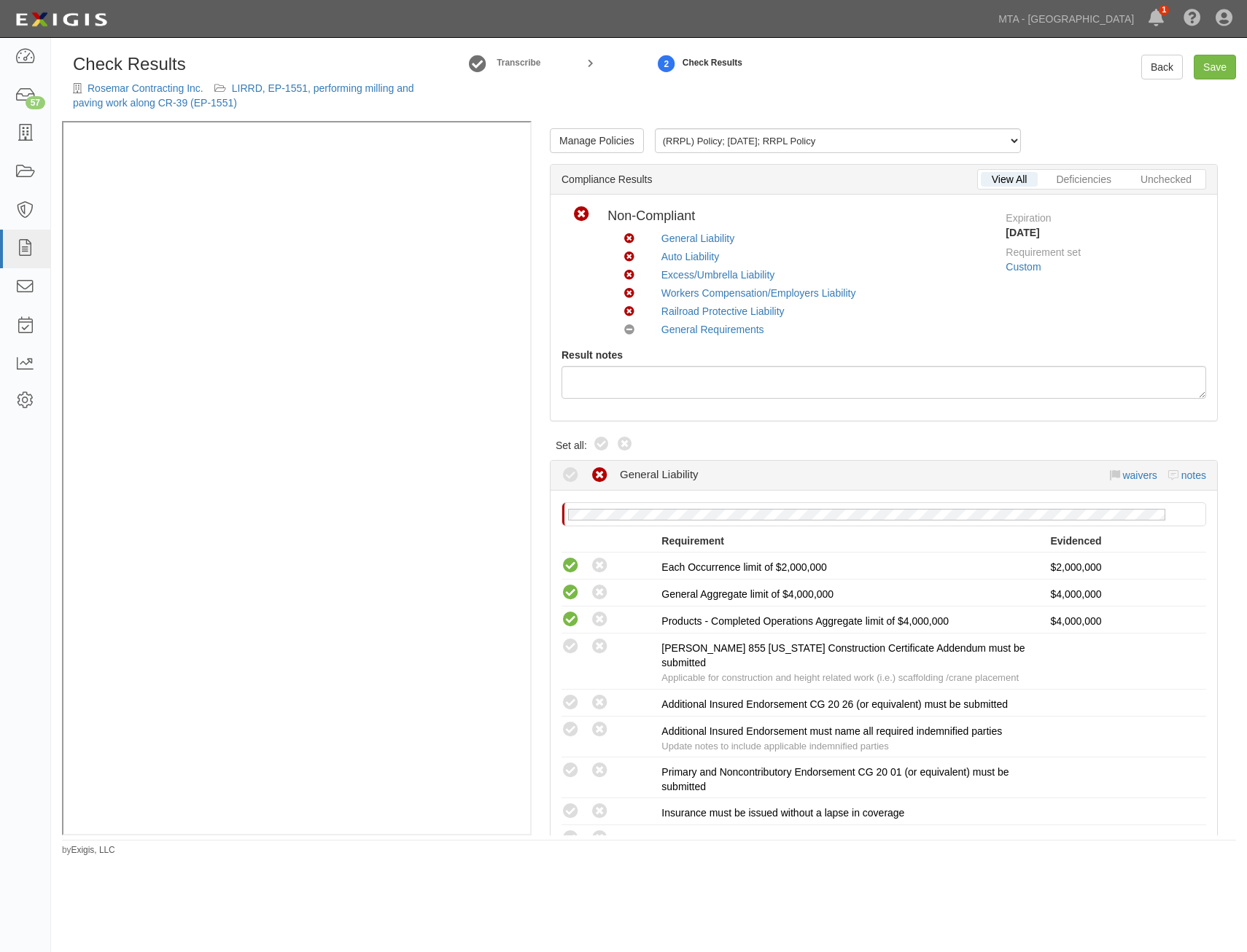
radio input "true"
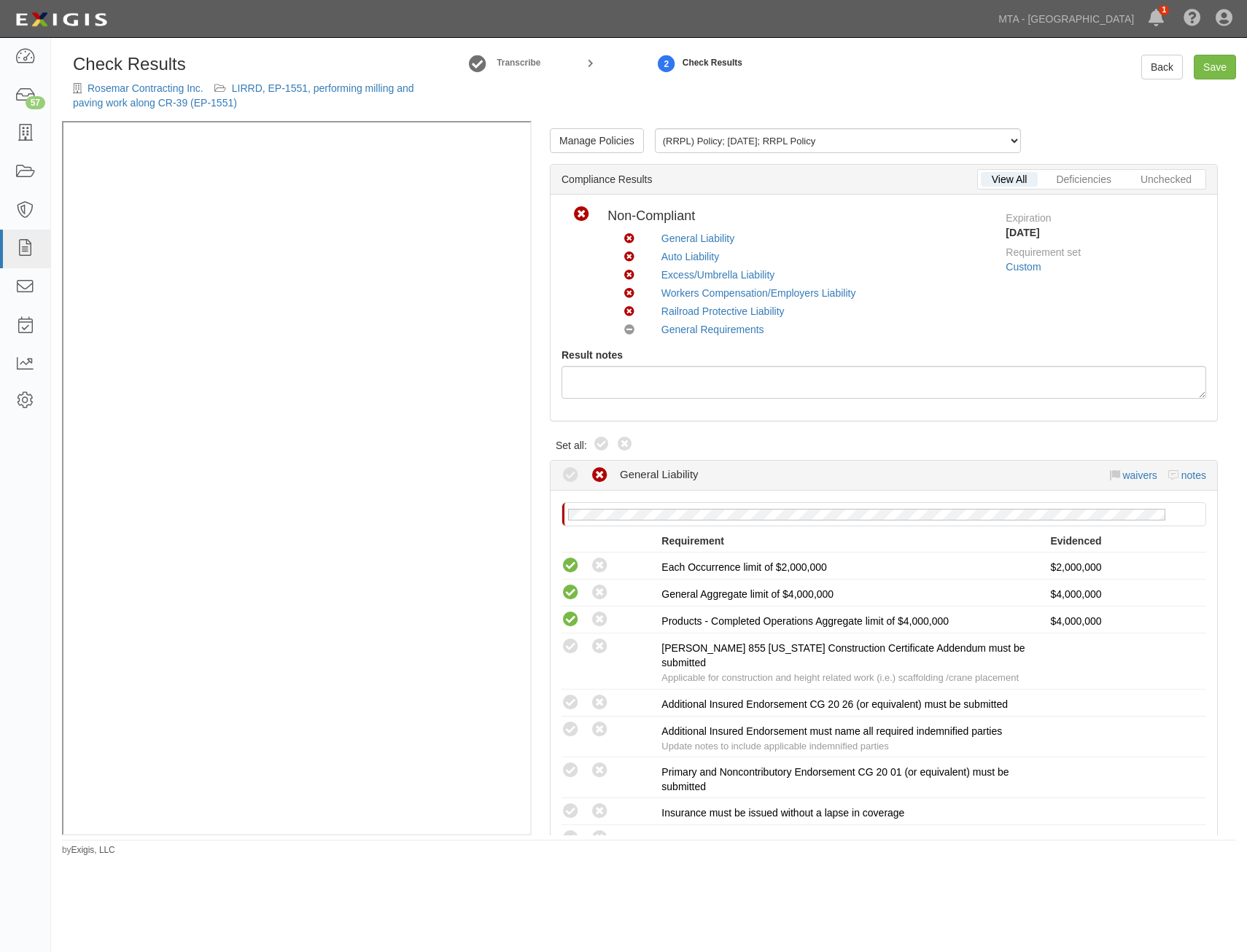
radio input "true"
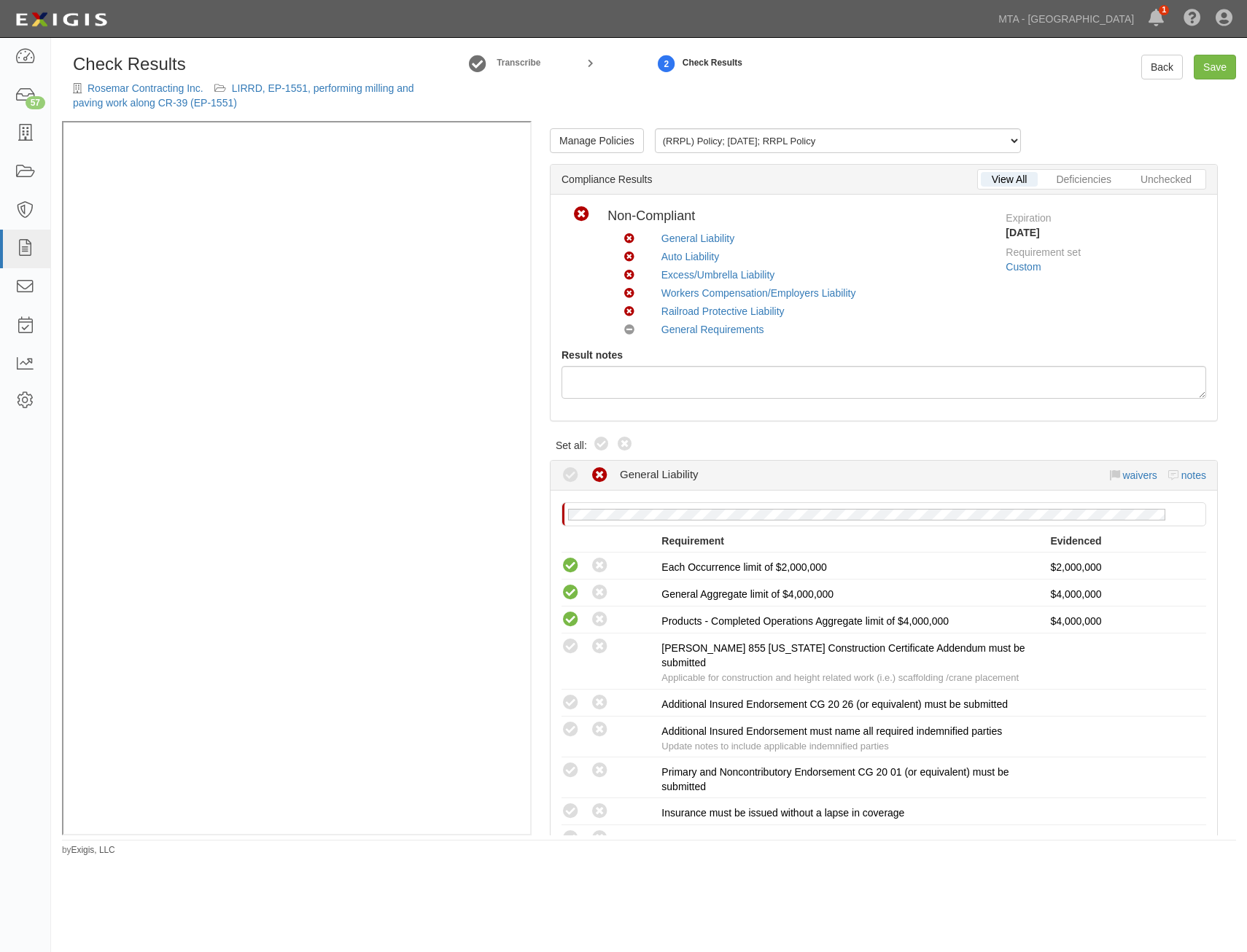
radio input "true"
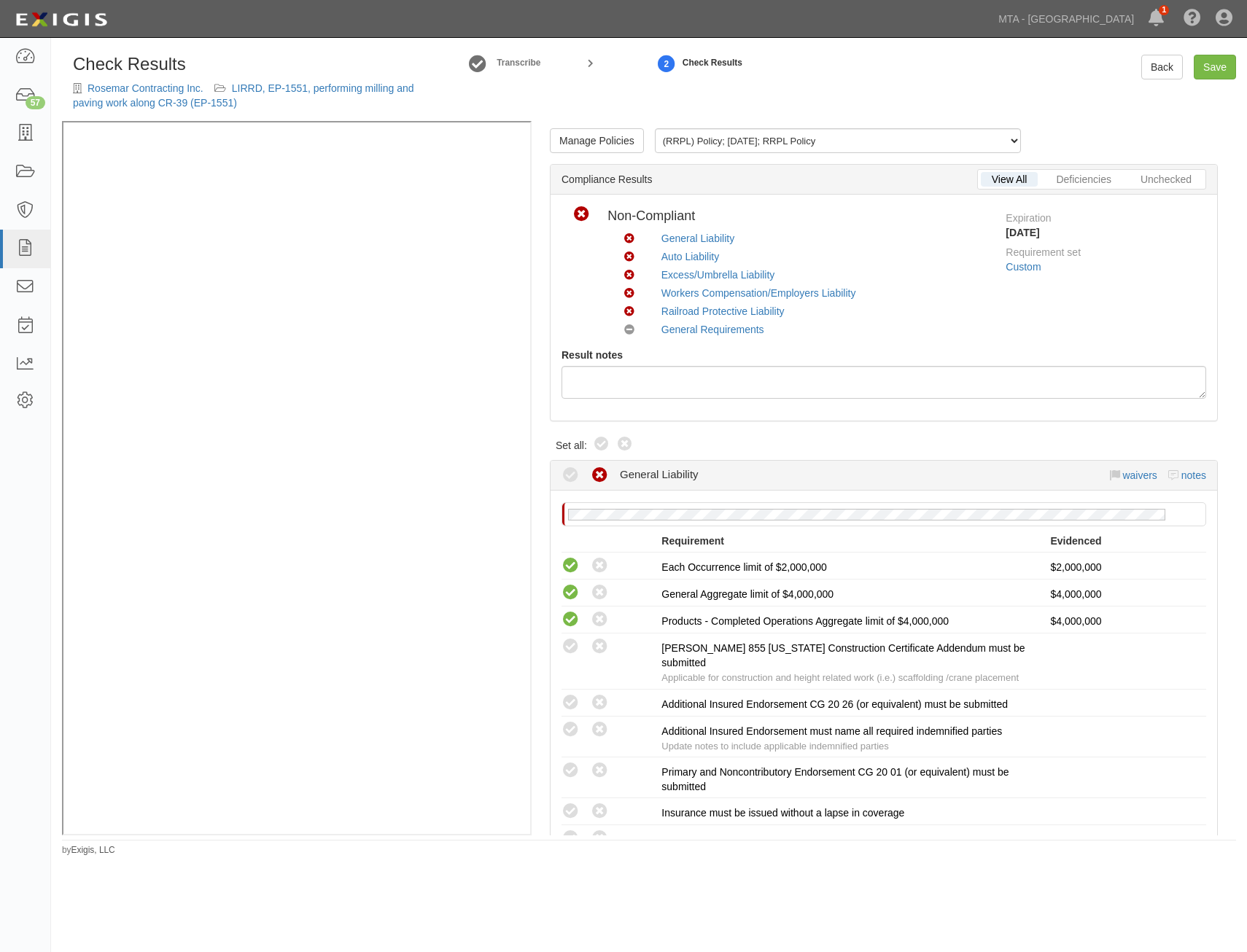
radio input "true"
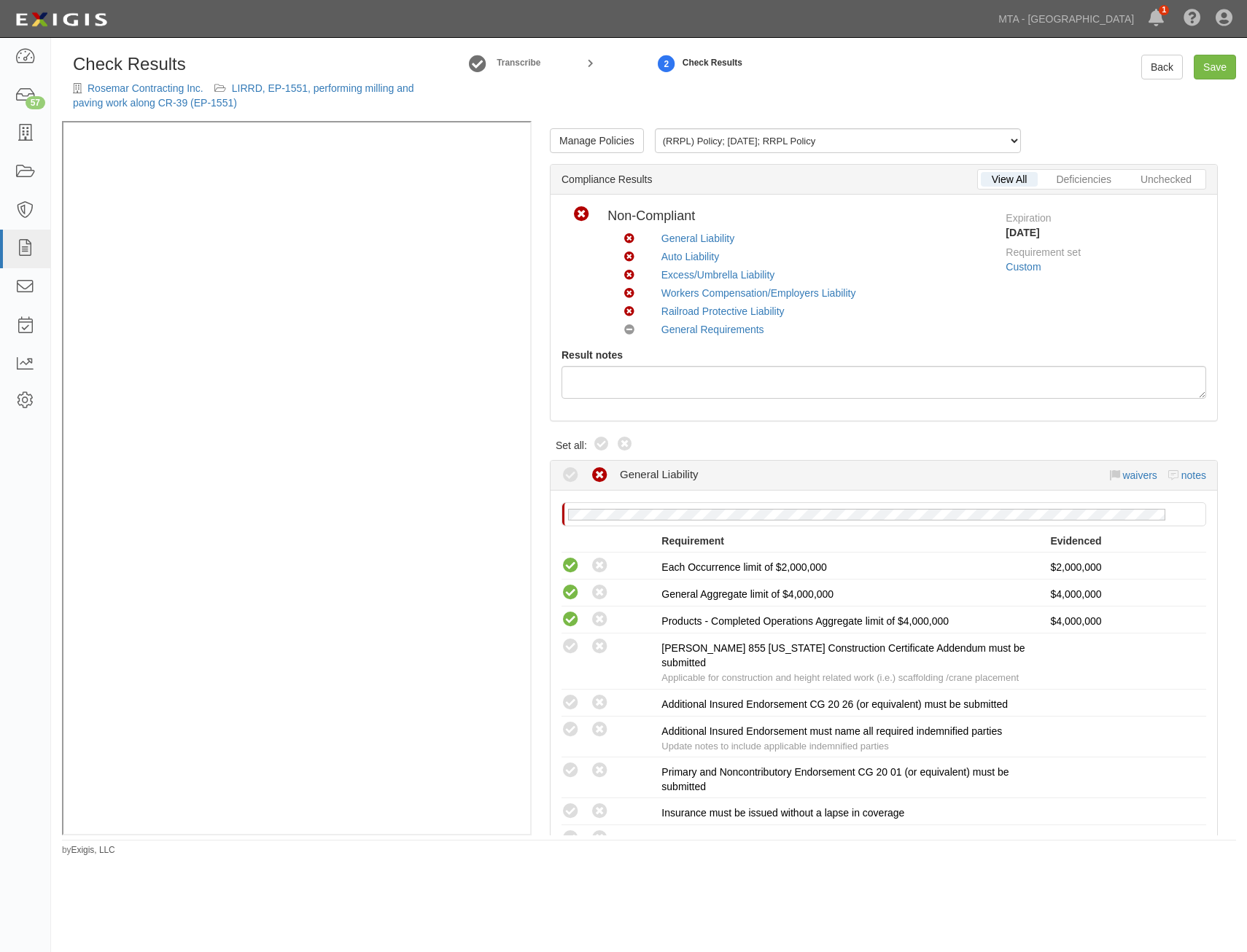
radio input "true"
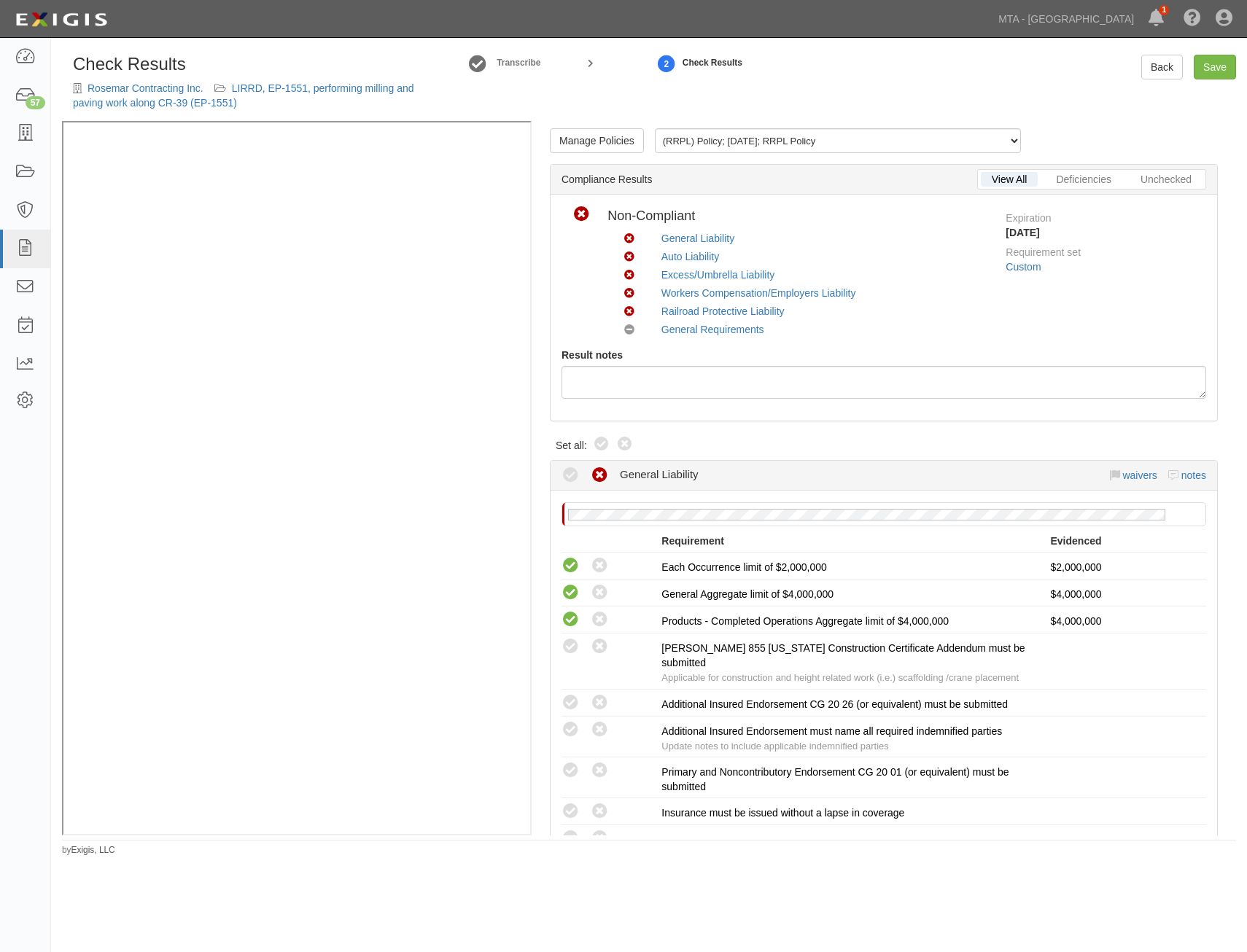
radio input "true"
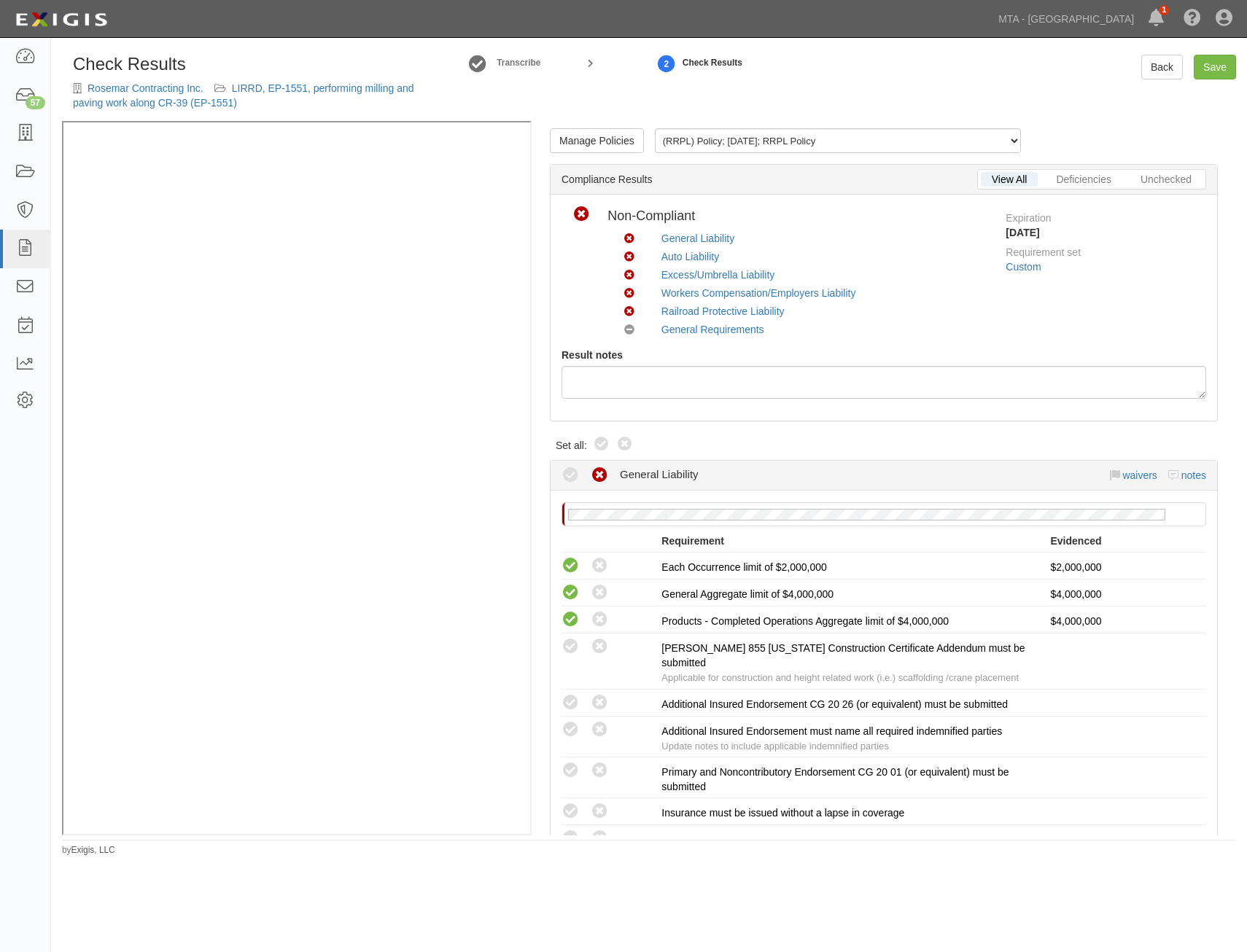
radio input "true"
radio input "false"
radio input "true"
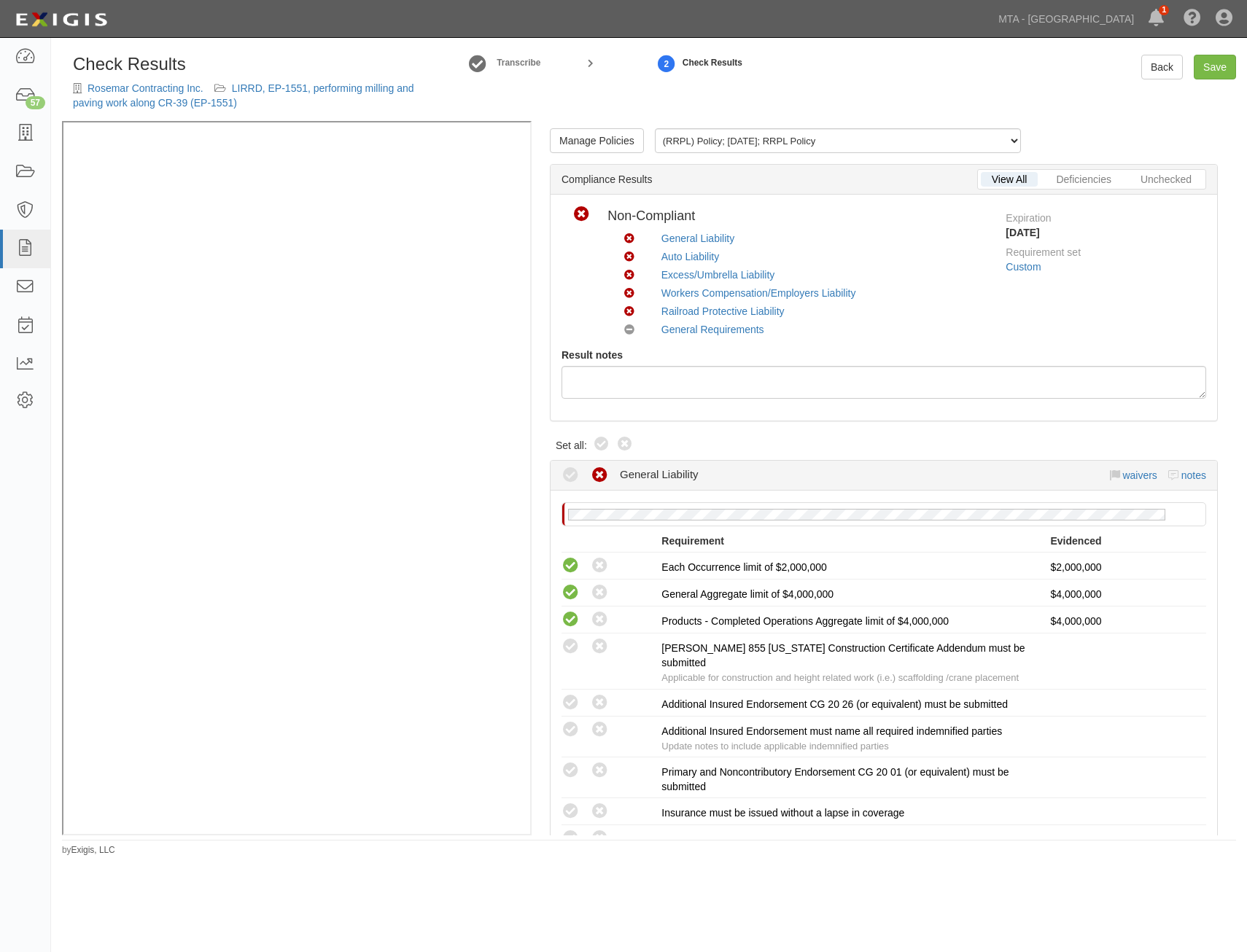
radio input "true"
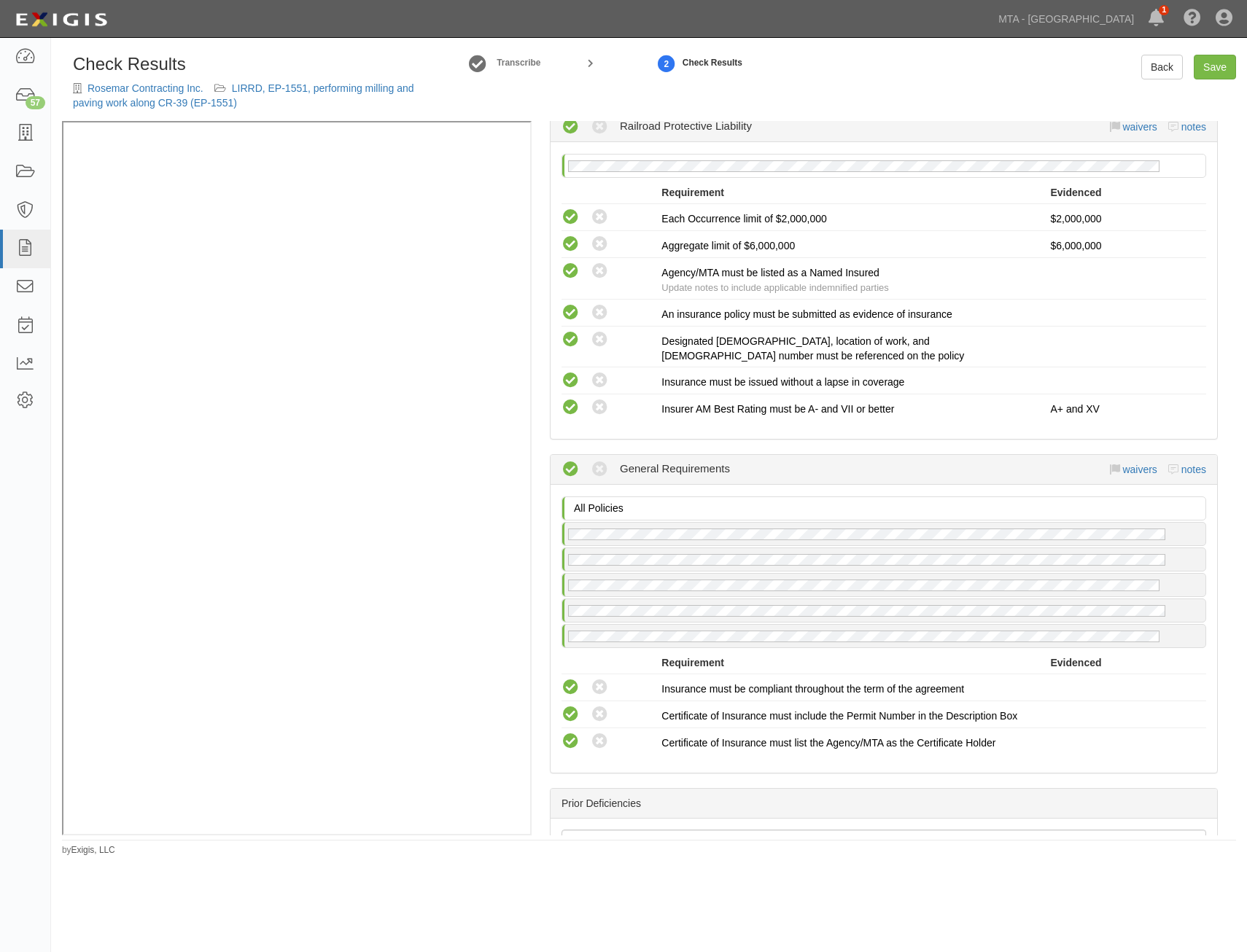
scroll to position [2371, 0]
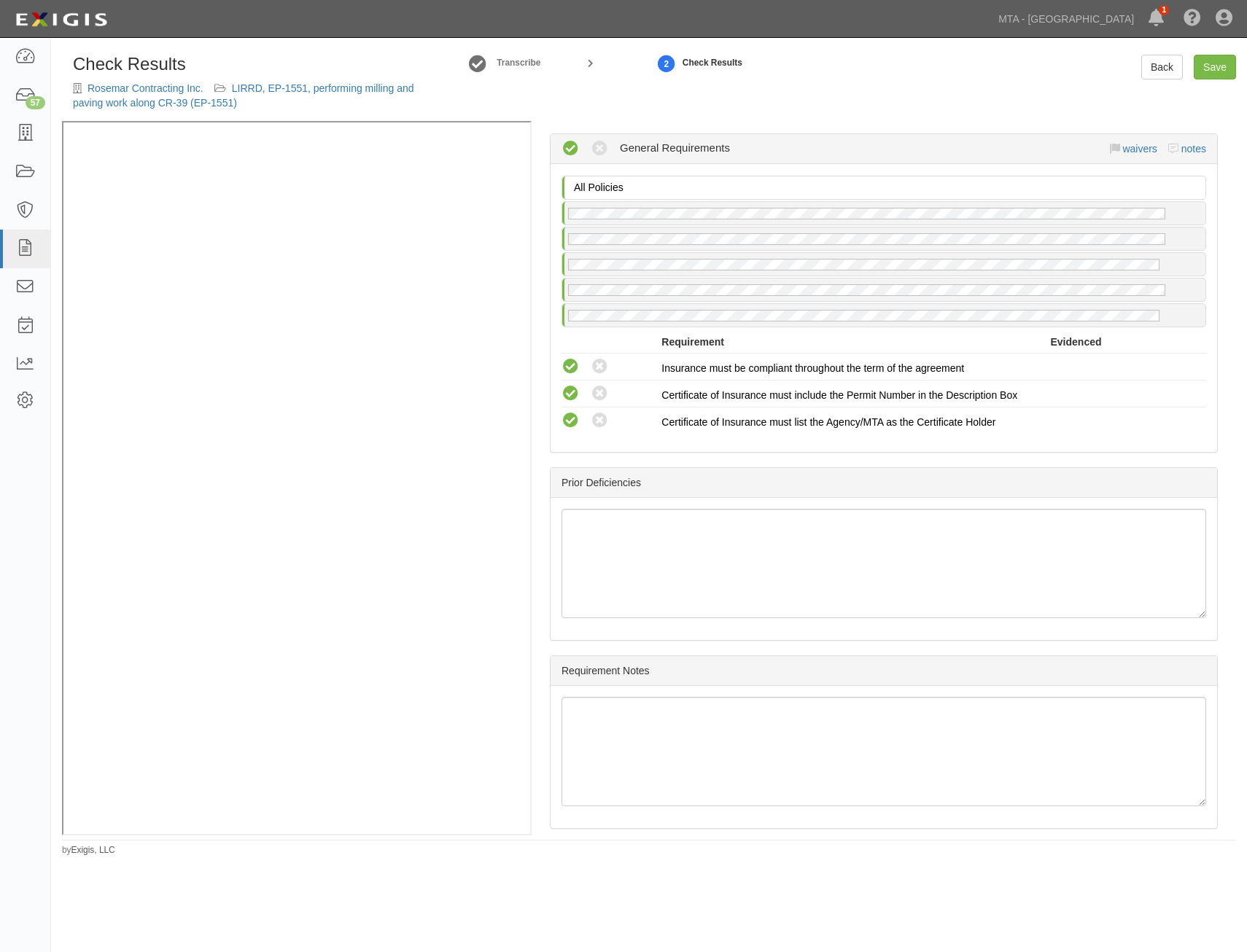
drag, startPoint x: 950, startPoint y: 301, endPoint x: 1087, endPoint y: 743, distance: 462.7
click at [1216, 72] on link "Save" at bounding box center [1215, 67] width 42 height 25
radio input "true"
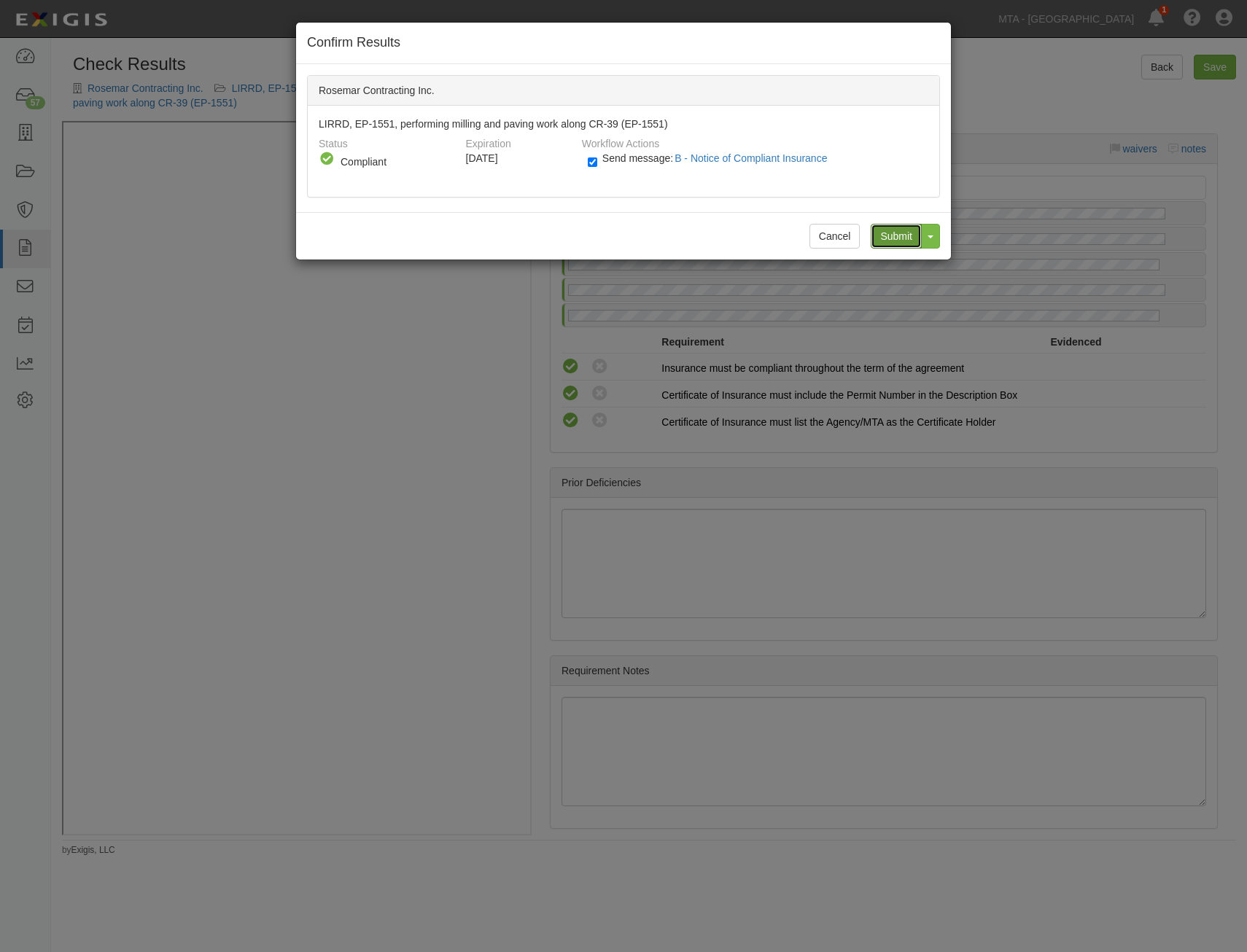
click at [881, 242] on input "Submit" at bounding box center [896, 236] width 51 height 25
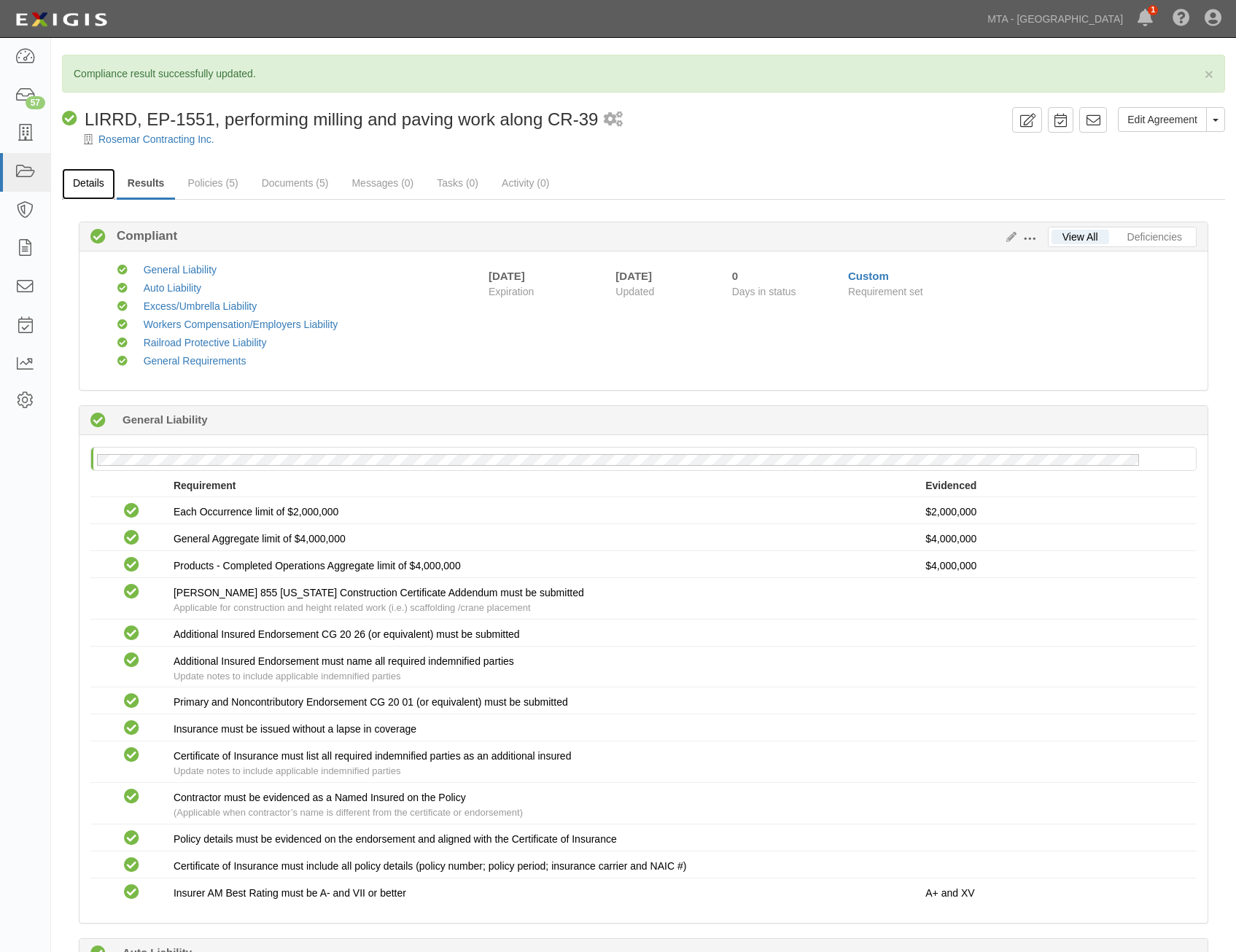
click at [85, 176] on link "Details" at bounding box center [88, 184] width 53 height 31
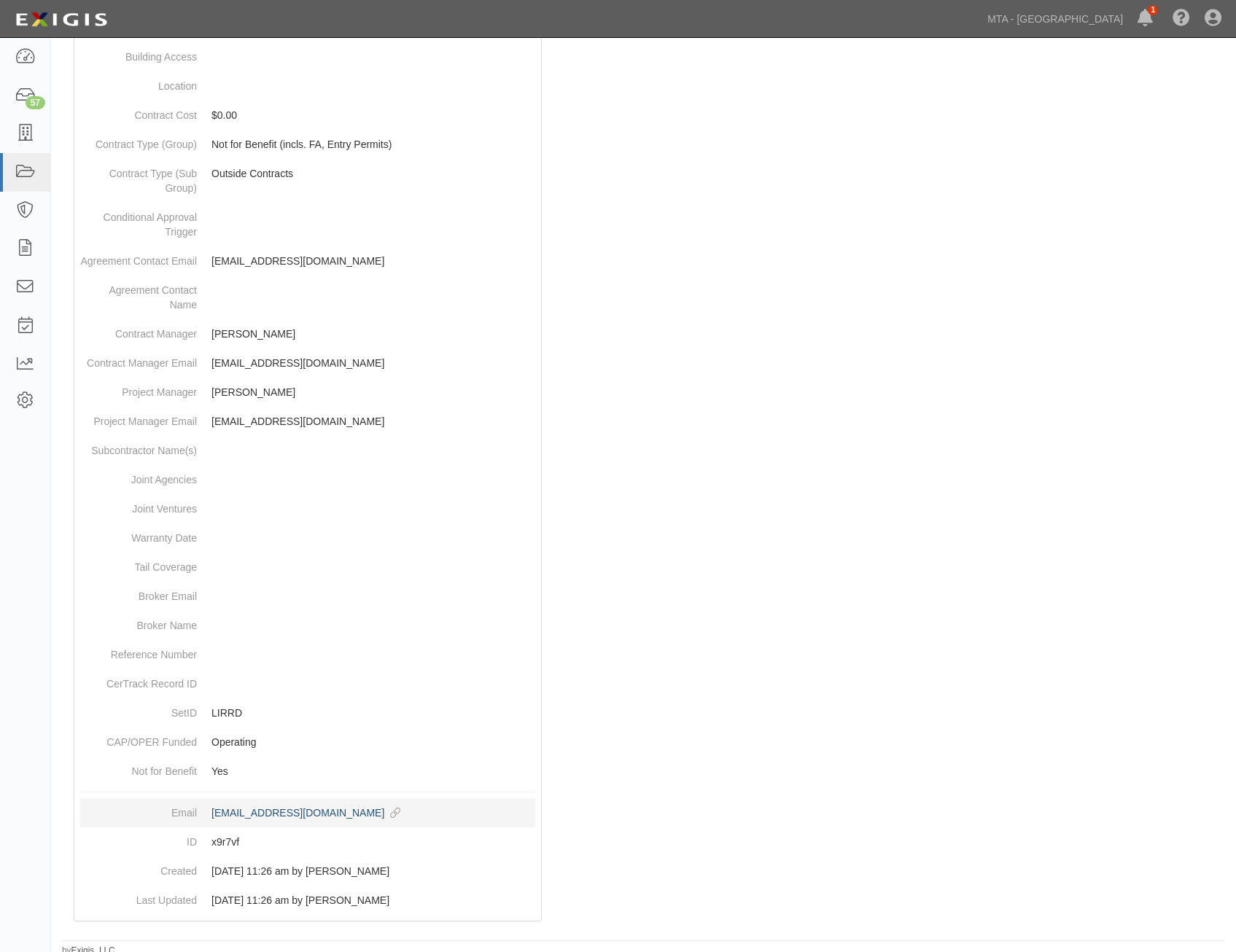
scroll to position [461, 0]
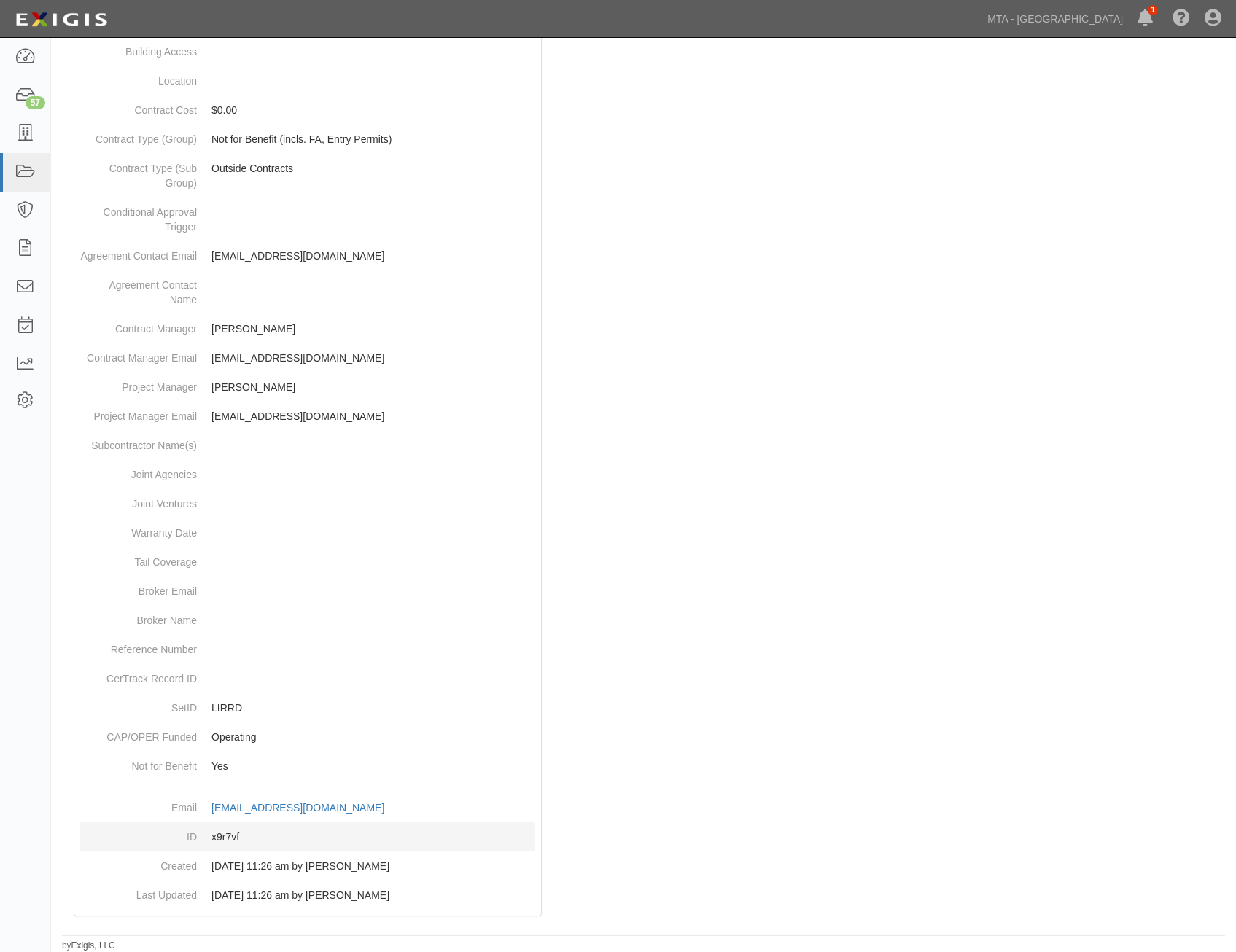
click at [232, 833] on dd "x9r7vf" at bounding box center [308, 837] width 456 height 29
copy dd "x9r7vf"
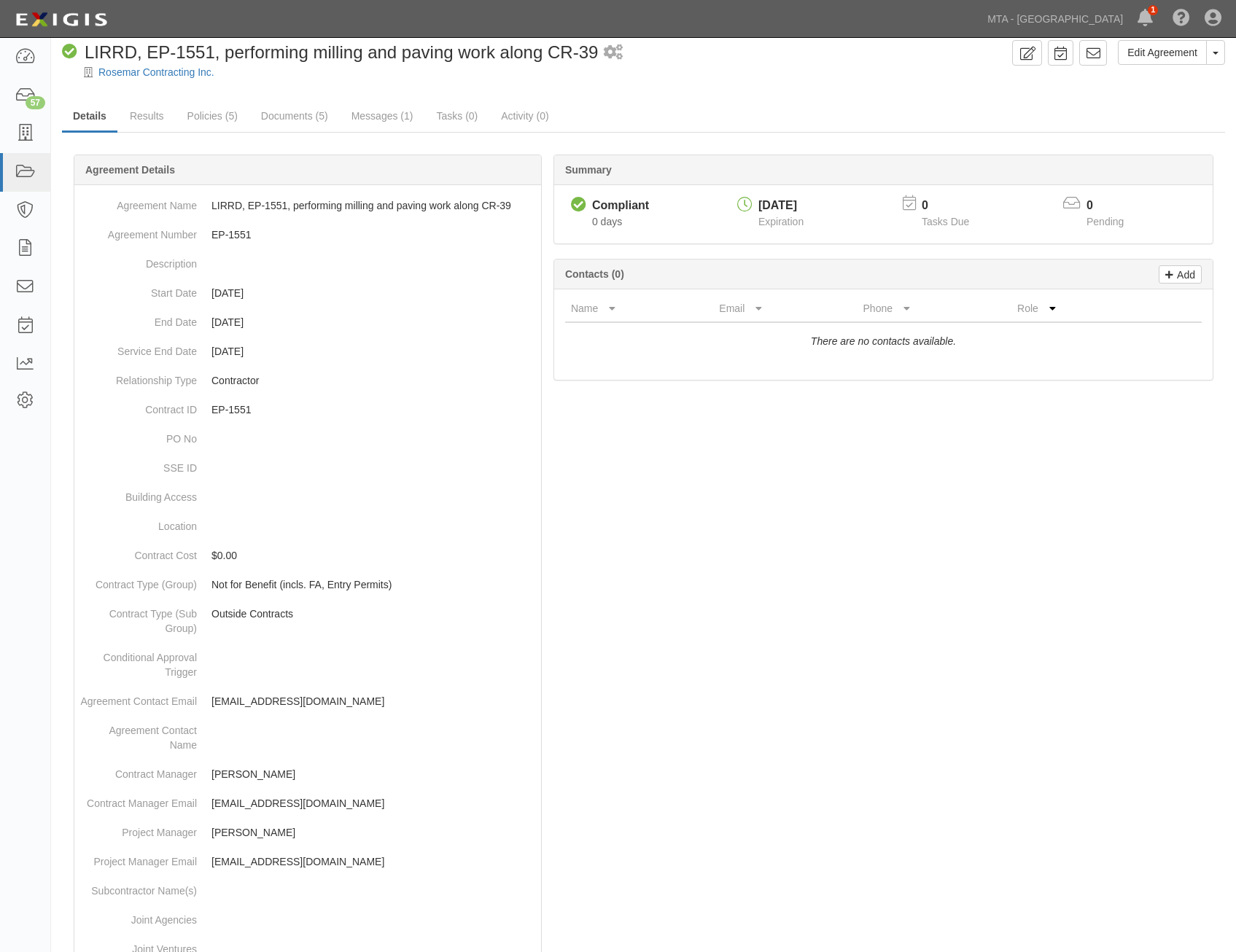
scroll to position [0, 0]
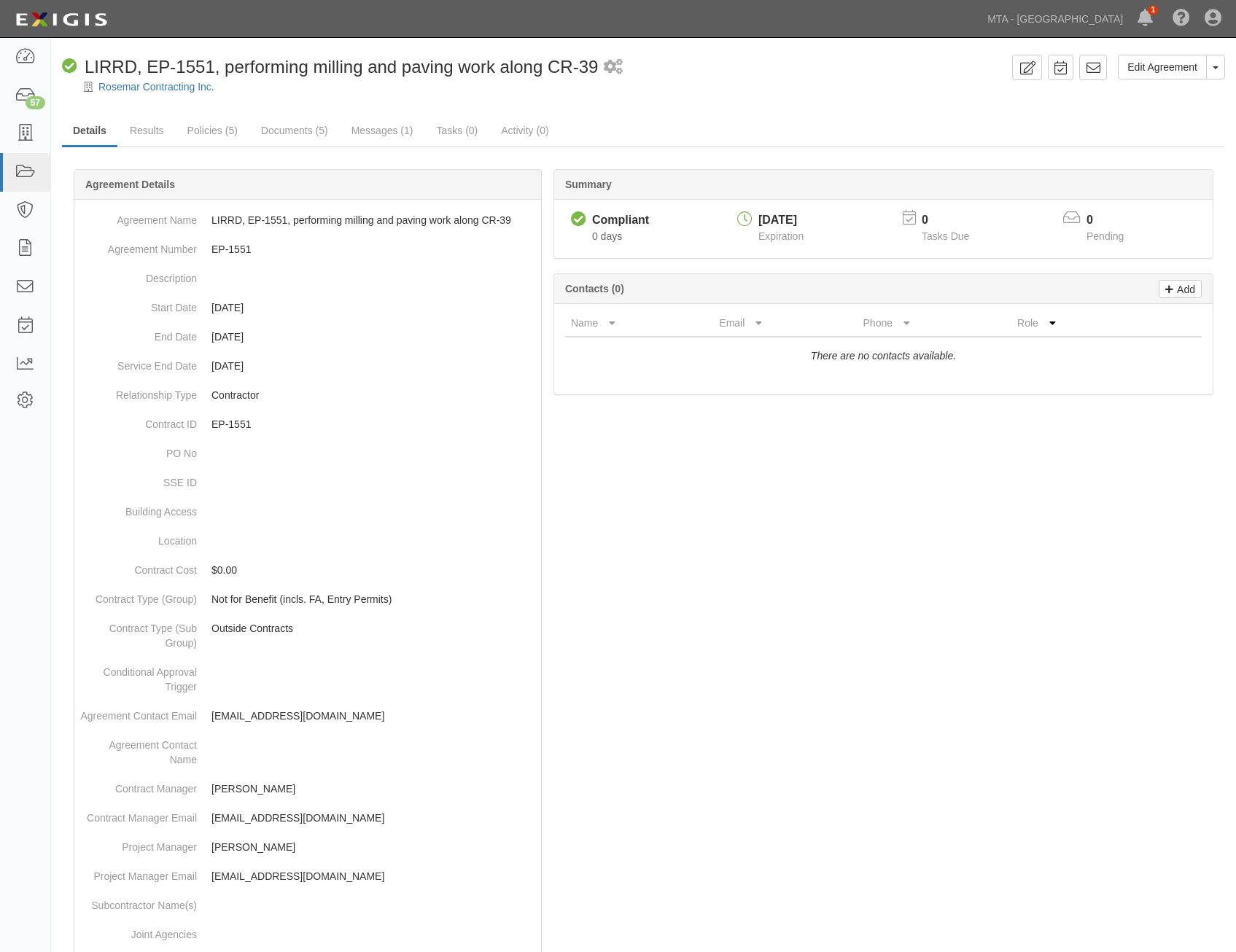
drag, startPoint x: 1044, startPoint y: 698, endPoint x: 1036, endPoint y: 231, distance: 467.1
click at [1101, 67] on icon at bounding box center [1093, 68] width 15 height 15
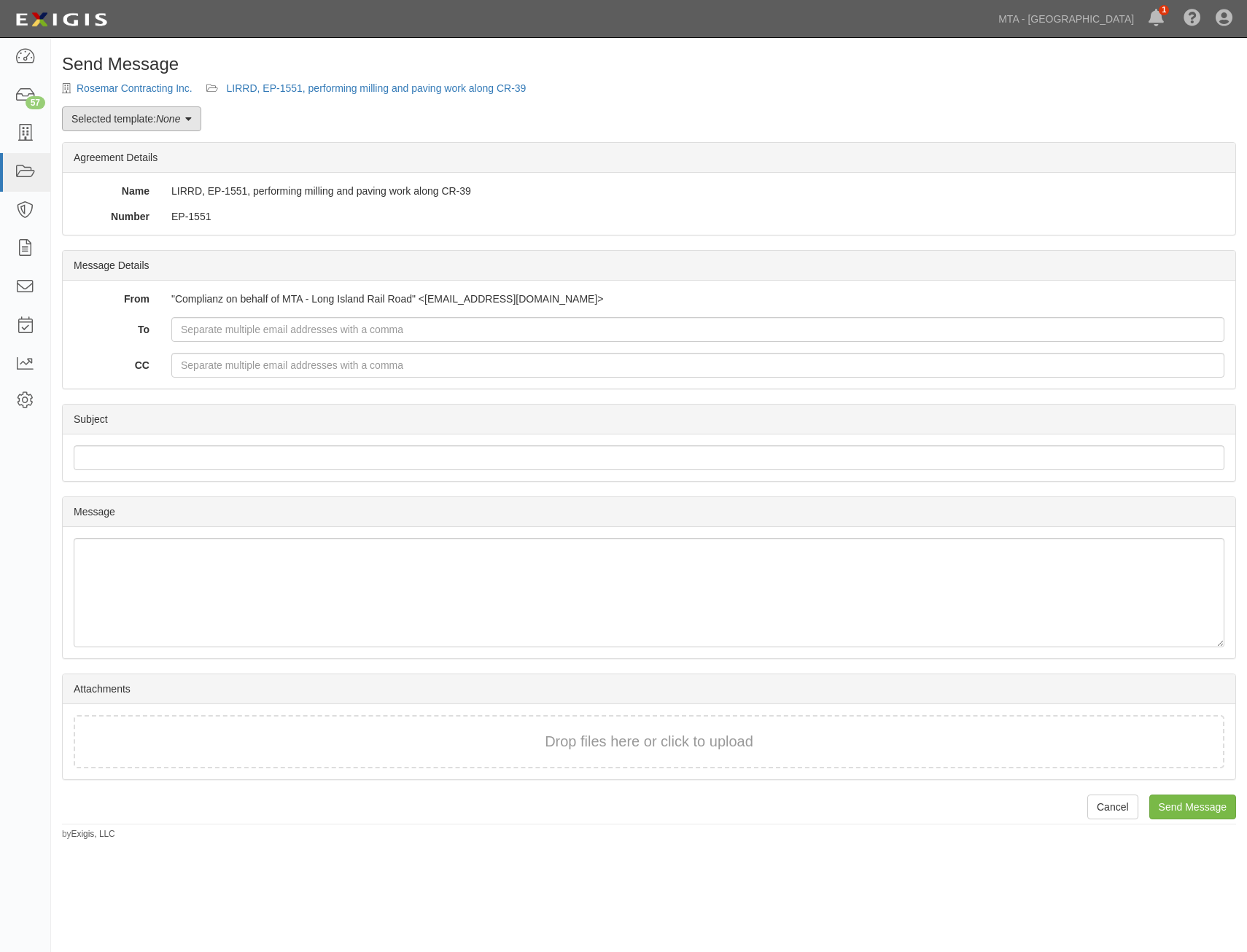
drag, startPoint x: 0, startPoint y: 0, endPoint x: 197, endPoint y: 120, distance: 230.7
click at [197, 120] on link "Selected template: None" at bounding box center [131, 119] width 139 height 25
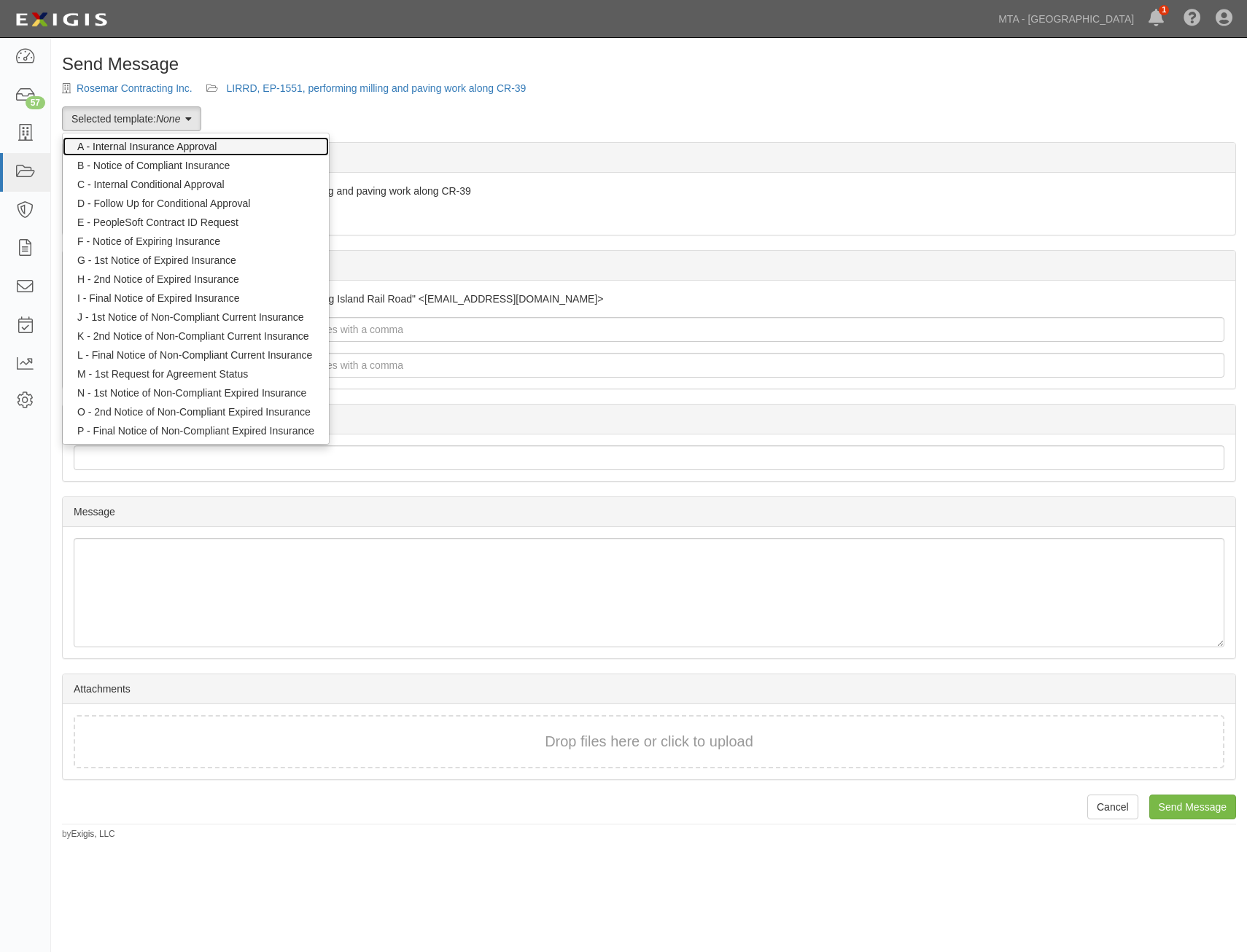
click at [231, 150] on link "A - Internal Insurance Approval" at bounding box center [196, 146] width 266 height 19
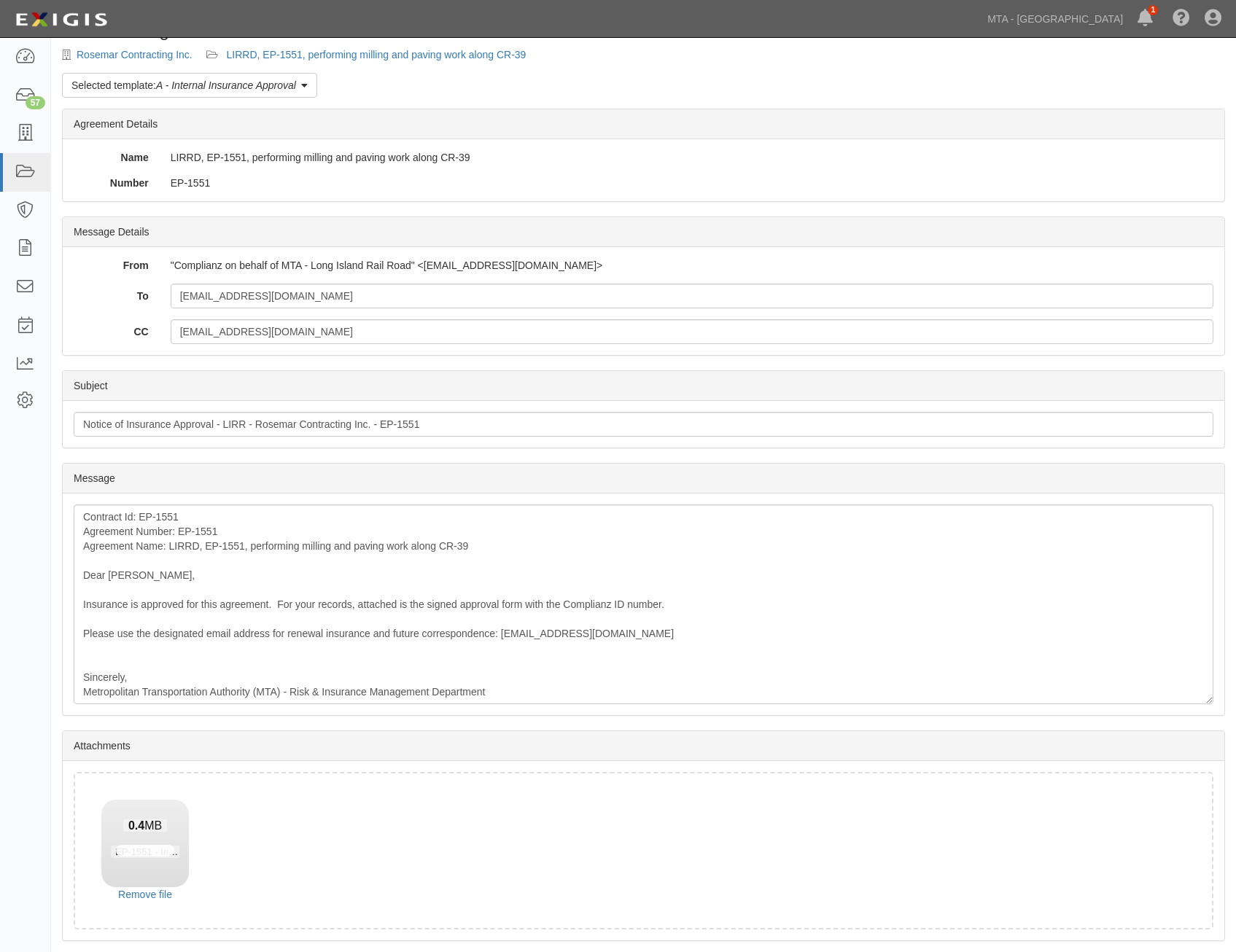
scroll to position [83, 0]
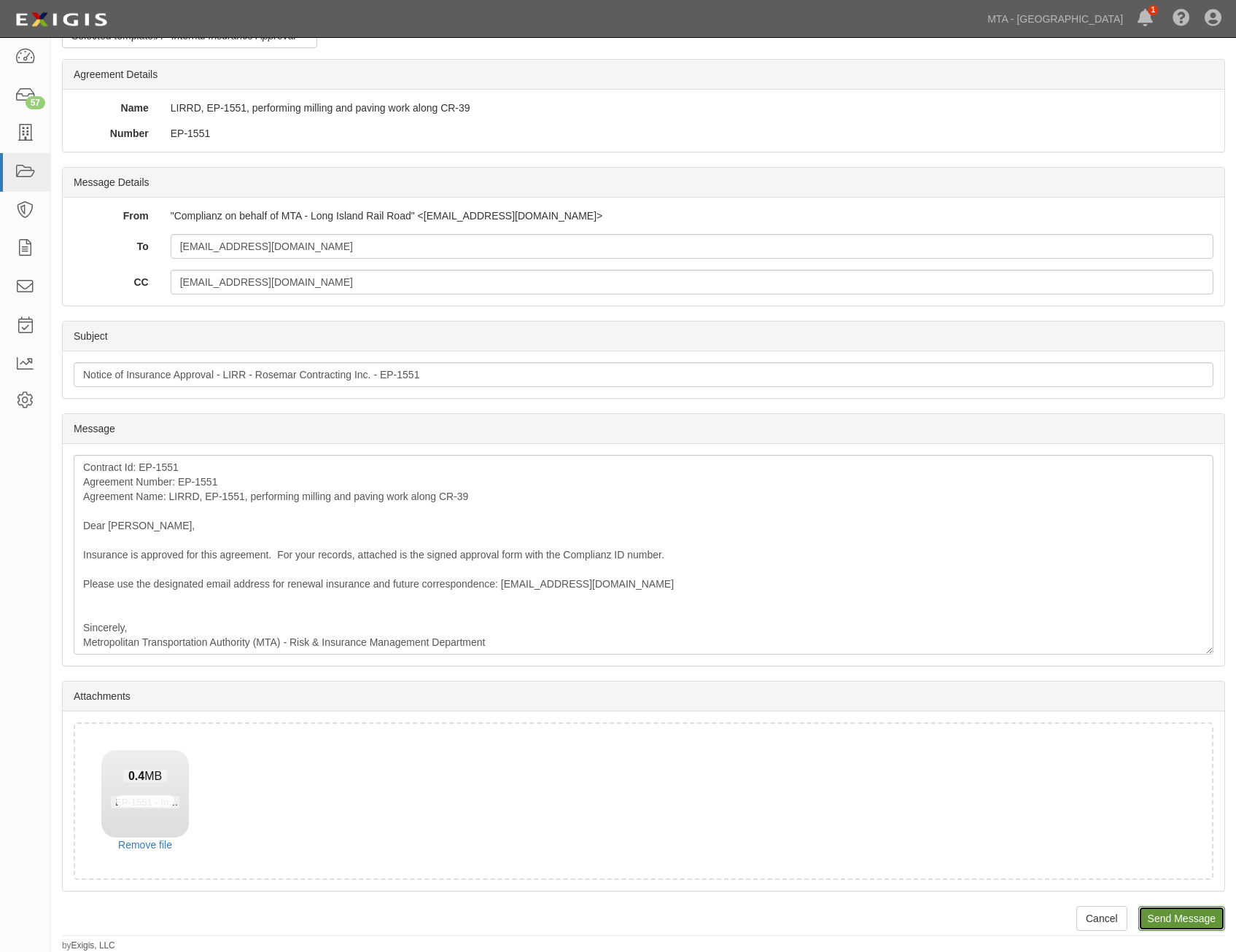
click at [1207, 914] on input "Send Message" at bounding box center [1182, 918] width 87 height 25
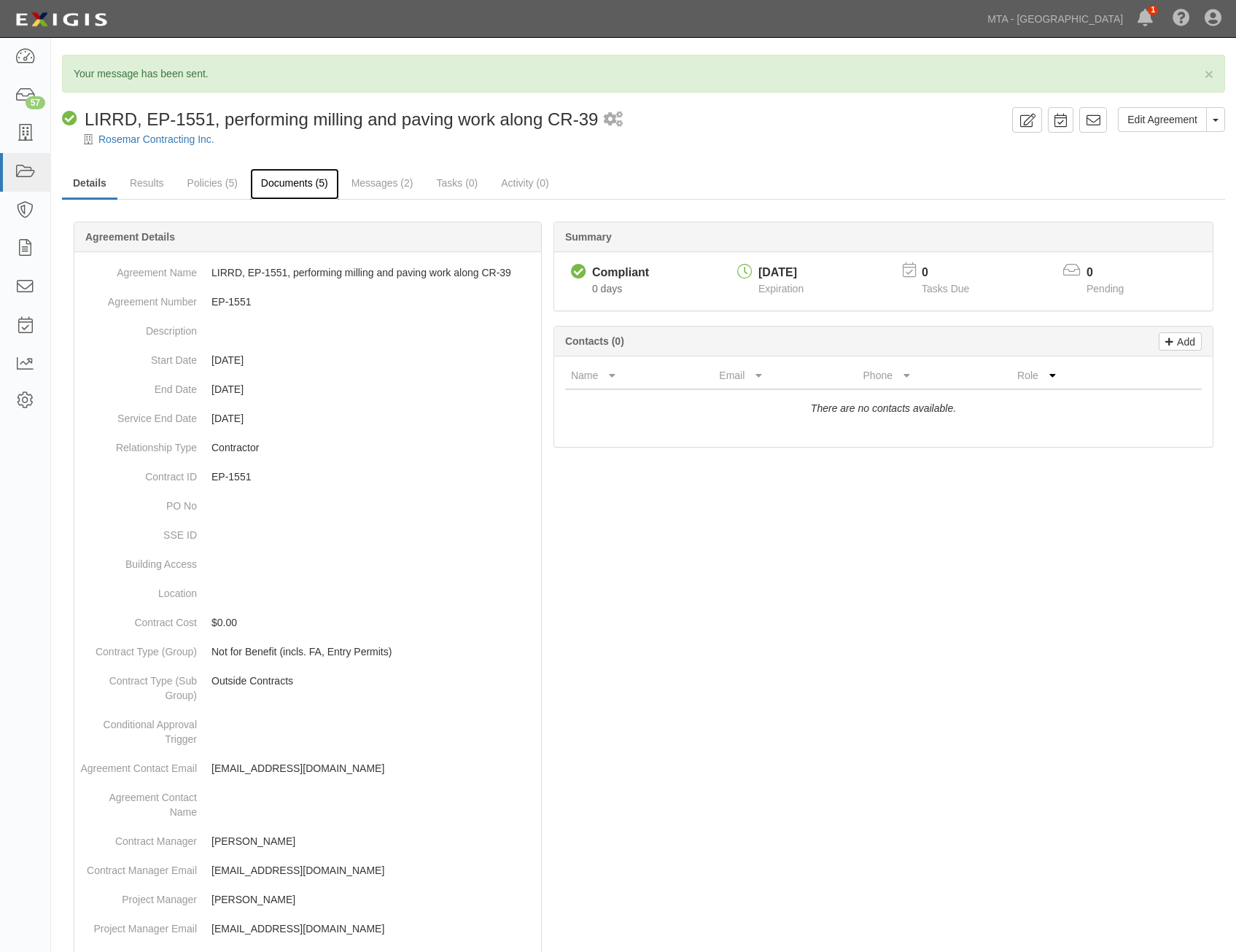
click at [279, 180] on link "Documents (5)" at bounding box center [294, 184] width 89 height 31
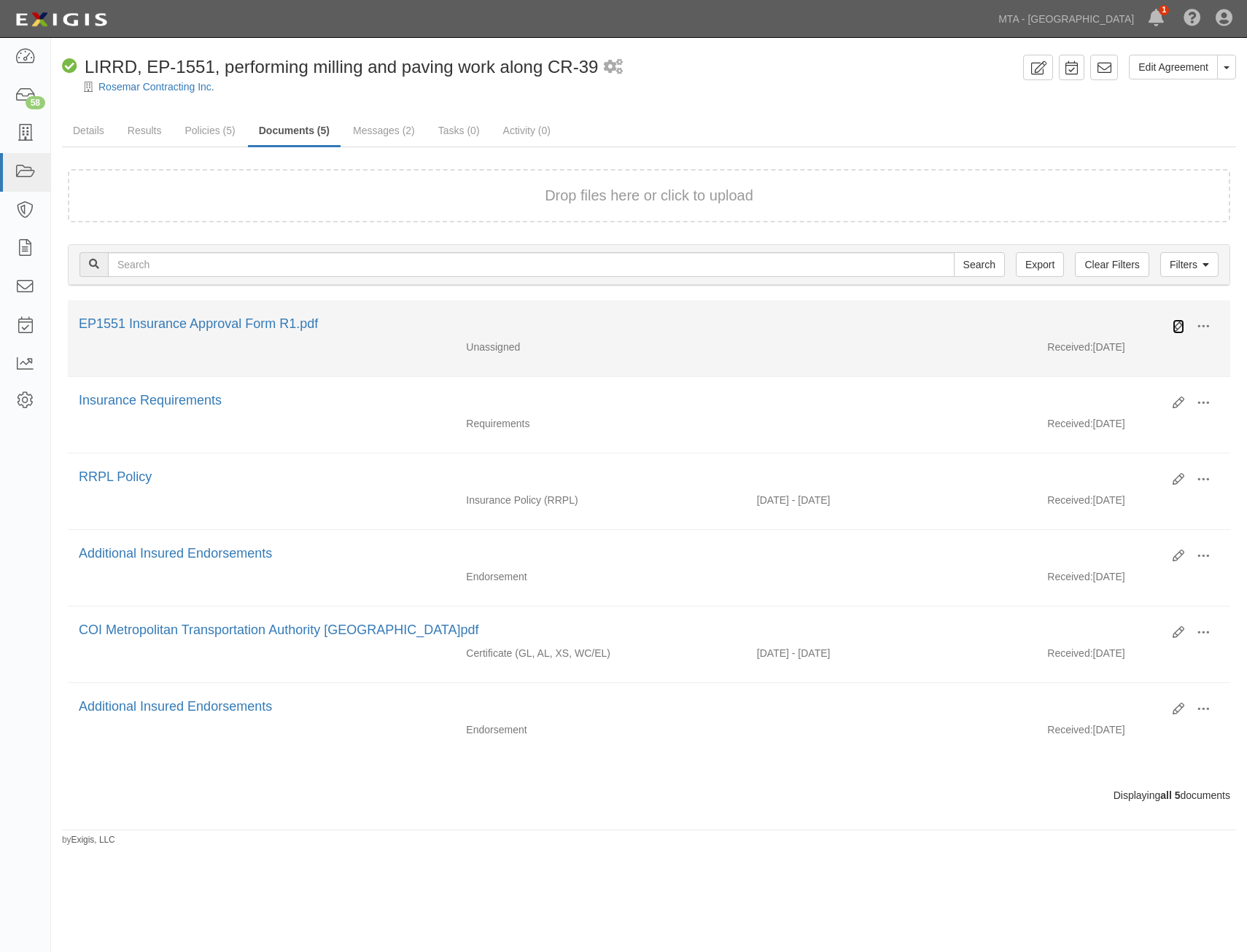
click at [1178, 324] on icon at bounding box center [1179, 327] width 12 height 12
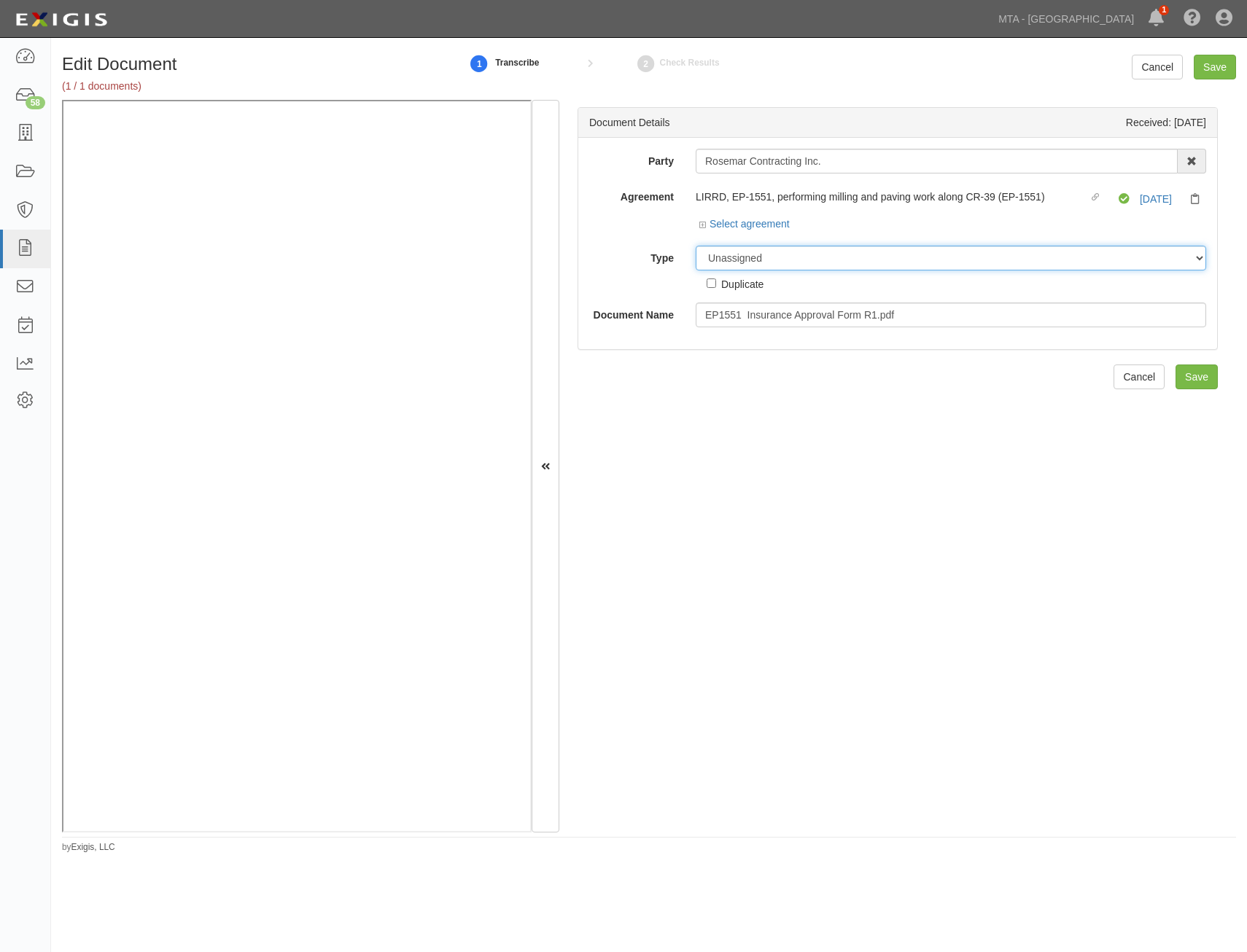
click at [850, 263] on select "Unassigned Binder Cancellation Notice Certificate Contract Endorsement Insuranc…" at bounding box center [950, 258] width 511 height 25
select select "OtherDetail"
click at [695, 246] on select "Unassigned Binder Cancellation Notice Certificate Contract Endorsement Insuranc…" at bounding box center [950, 258] width 511 height 25
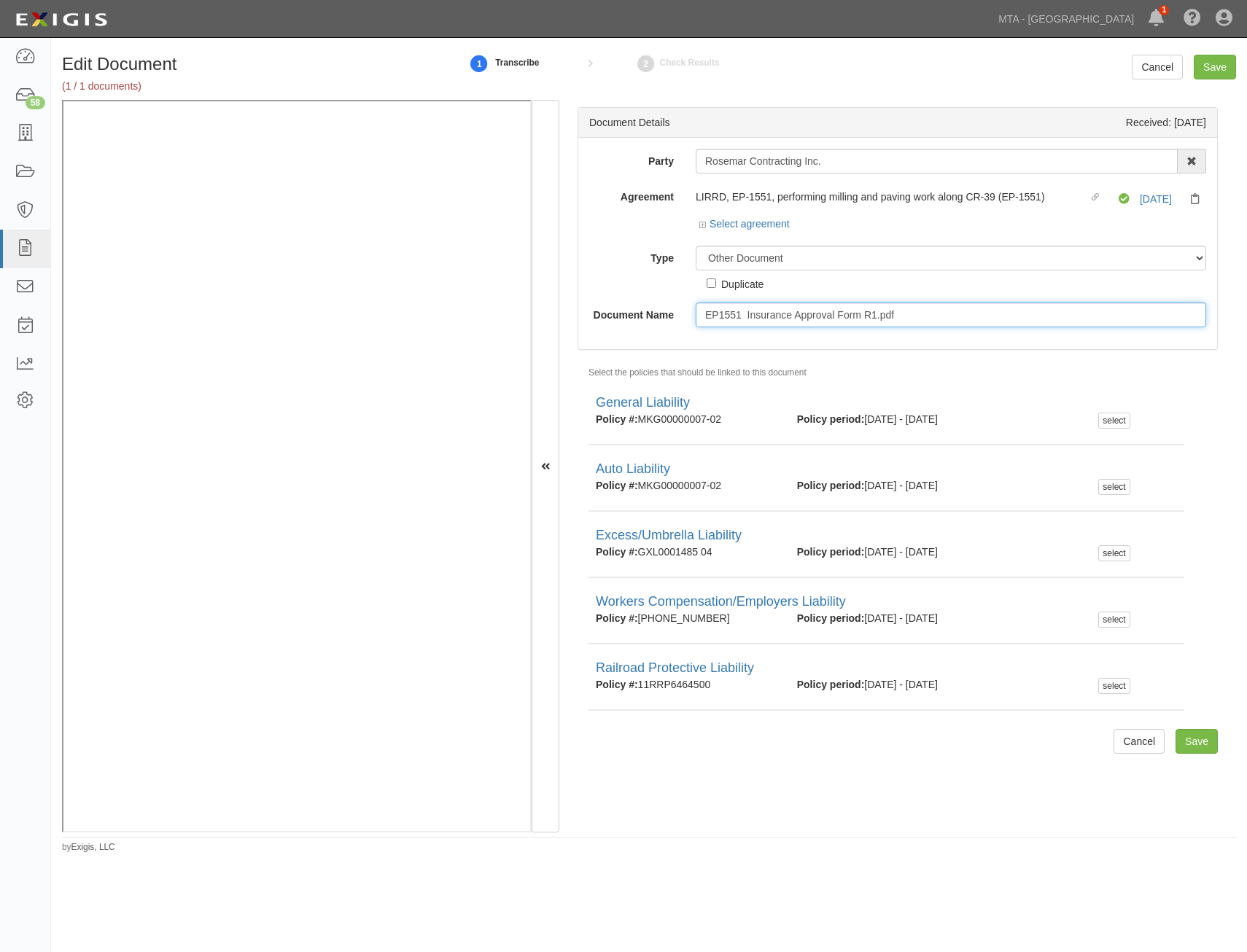
click at [916, 310] on input "EP1551 Insurance Approval Form R1.pdf" at bounding box center [950, 315] width 511 height 25
click at [917, 309] on input "EP1551 Insurance Approval Form R1.pdf" at bounding box center [950, 315] width 511 height 25
type input "Approval Form"
click at [1196, 744] on input "Save" at bounding box center [1197, 741] width 42 height 25
